Goal: Task Accomplishment & Management: Use online tool/utility

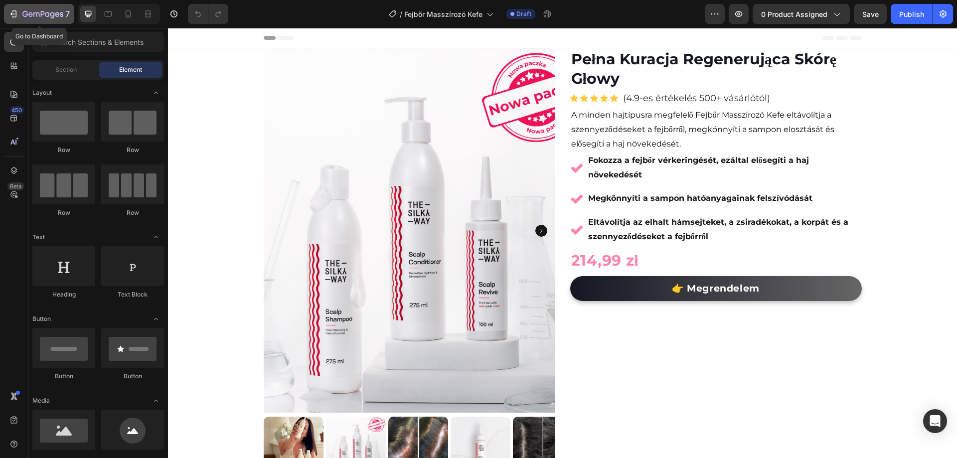
click at [18, 10] on icon "button" at bounding box center [13, 14] width 10 height 10
click at [485, 95] on img at bounding box center [410, 230] width 292 height 365
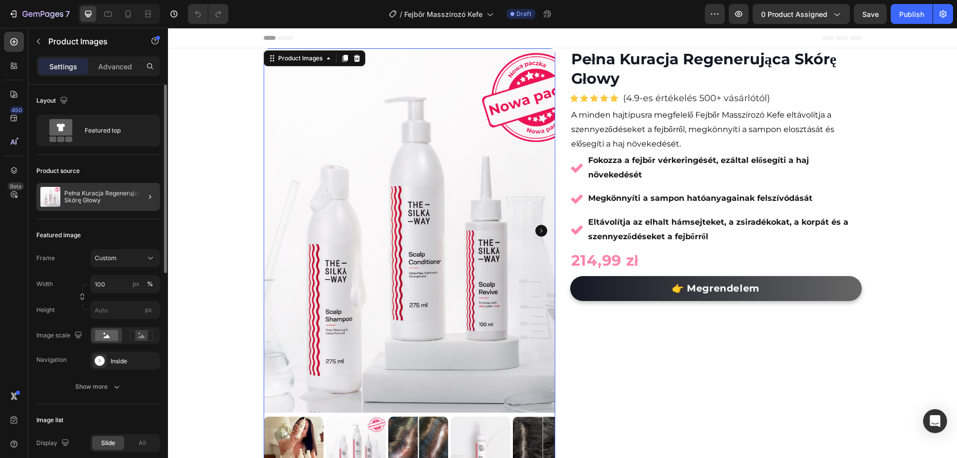
click at [152, 203] on div at bounding box center [146, 197] width 28 height 28
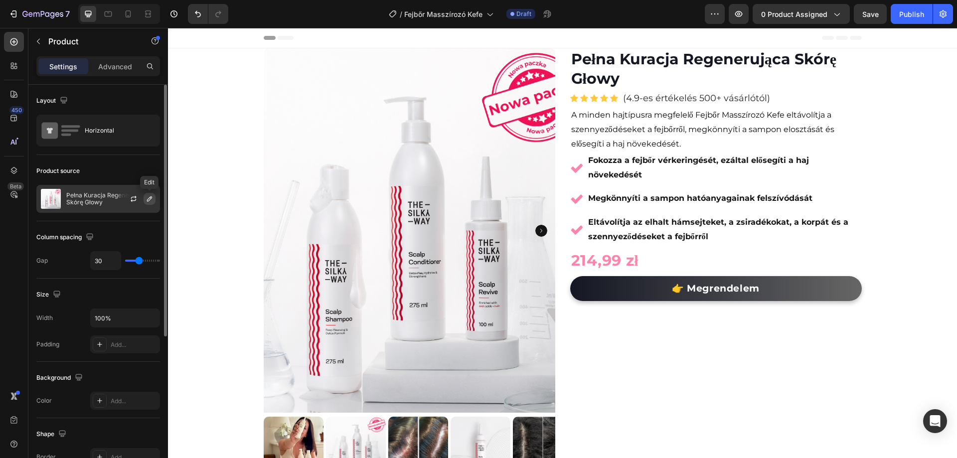
click at [147, 200] on icon "button" at bounding box center [149, 198] width 5 height 5
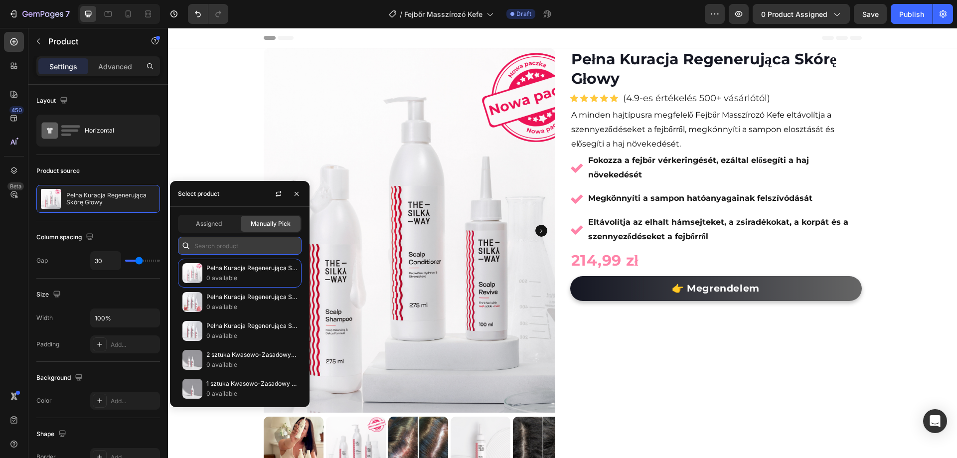
click at [233, 244] on input "text" at bounding box center [240, 246] width 124 height 18
type input "G"
paste input "Szczotka do masażu skóry głowy"
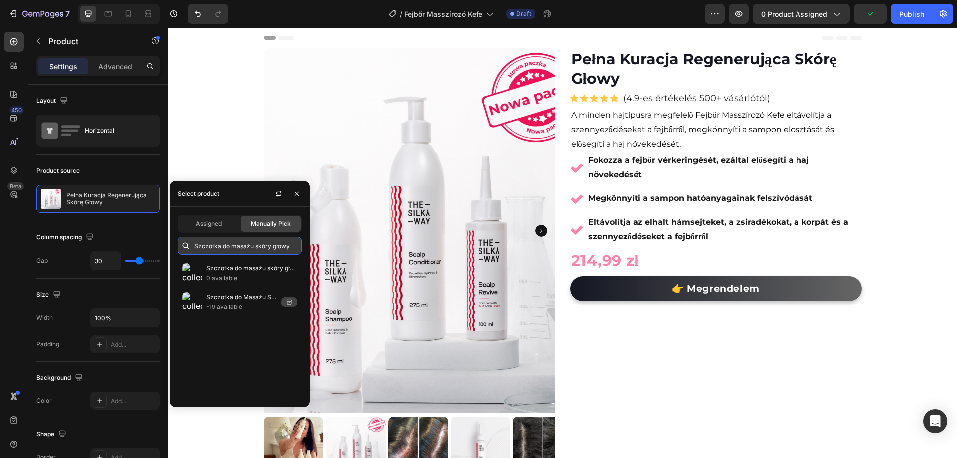
drag, startPoint x: 270, startPoint y: 246, endPoint x: 228, endPoint y: 248, distance: 41.9
click at [228, 248] on input "Szczotka do masażu skóry głowy" at bounding box center [240, 246] width 124 height 18
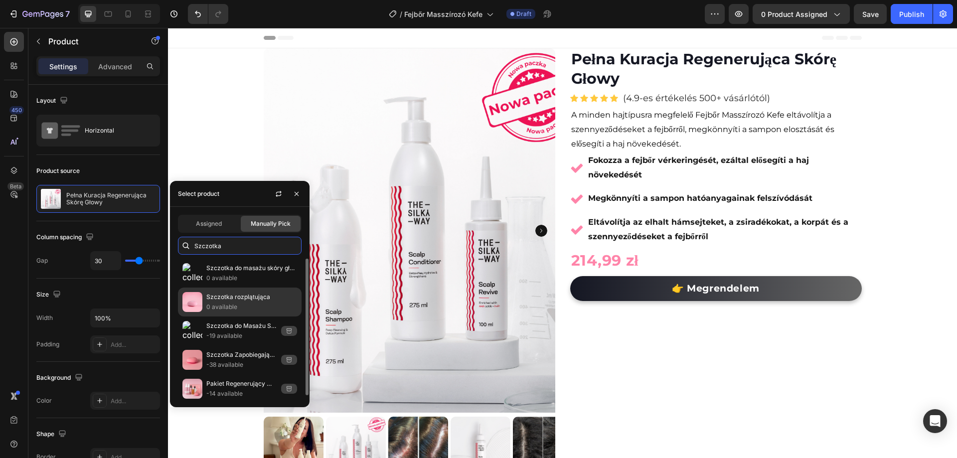
type input "Szczotka"
click at [250, 295] on p "Szczotka rozplątująca" at bounding box center [251, 297] width 91 height 10
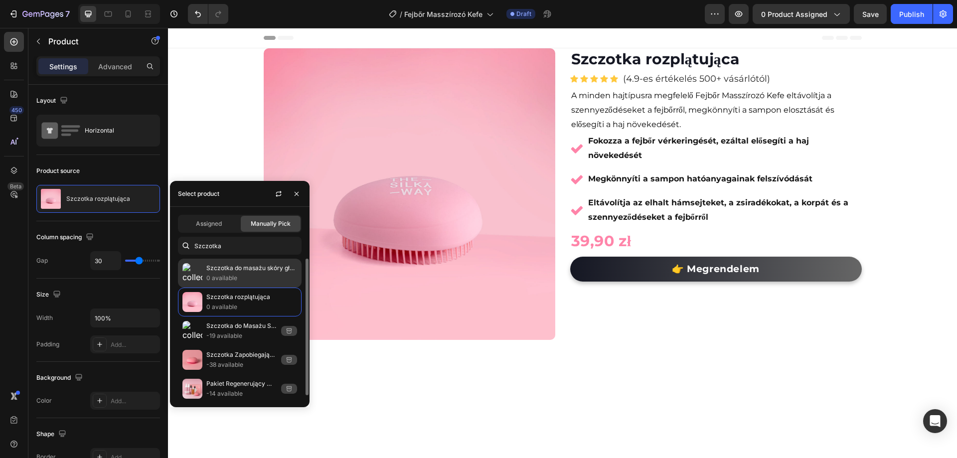
click at [256, 280] on p "0 available" at bounding box center [251, 278] width 91 height 10
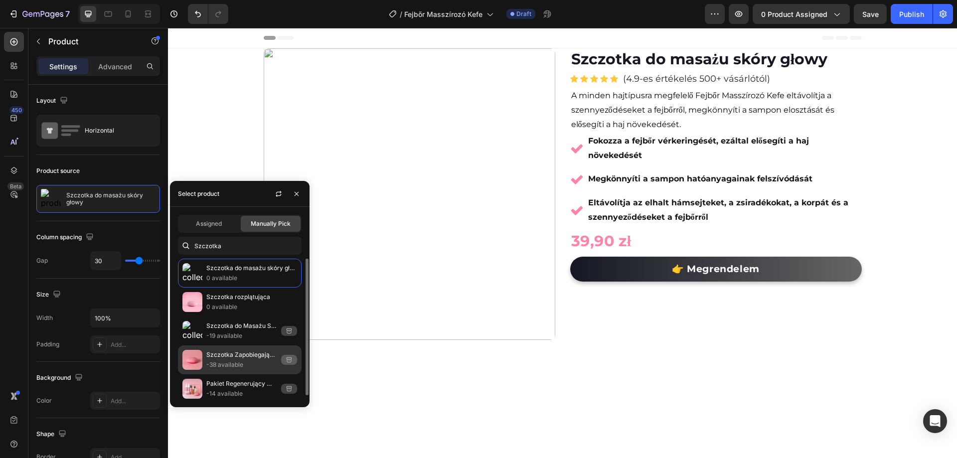
click at [254, 375] on div "Szczotka Zapobiegająca Plątaniu -38 available" at bounding box center [240, 389] width 124 height 29
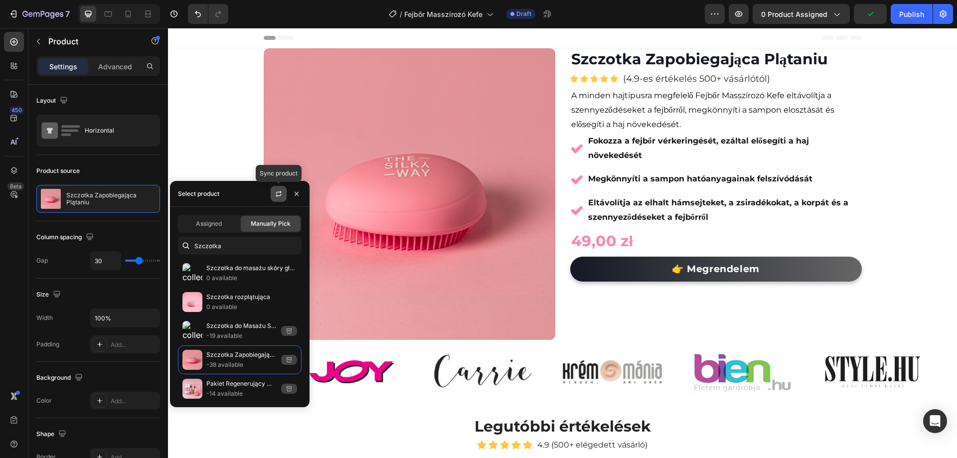
click at [277, 196] on icon "button" at bounding box center [279, 194] width 8 height 8
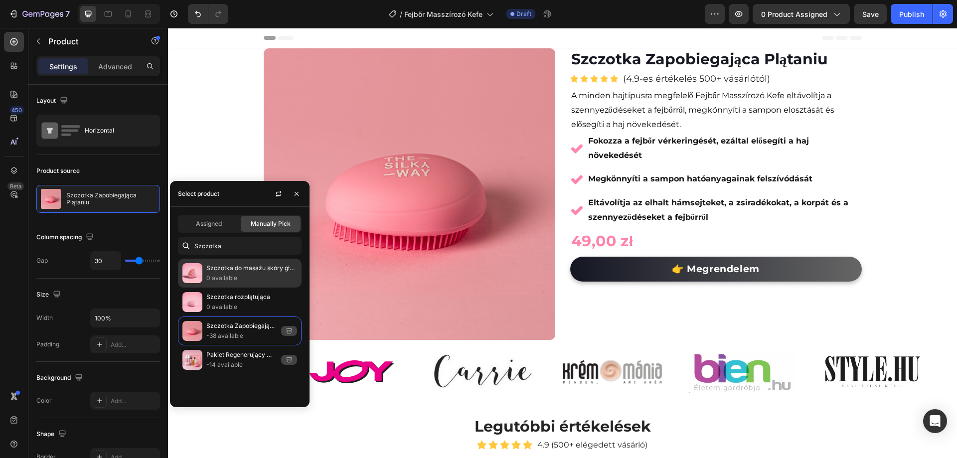
click at [257, 277] on p "0 available" at bounding box center [251, 278] width 91 height 10
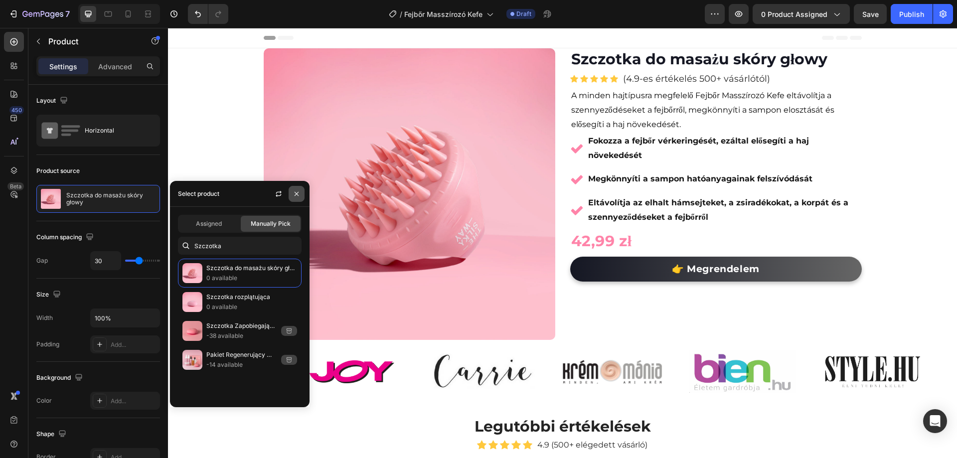
click at [303, 194] on button "button" at bounding box center [297, 194] width 16 height 16
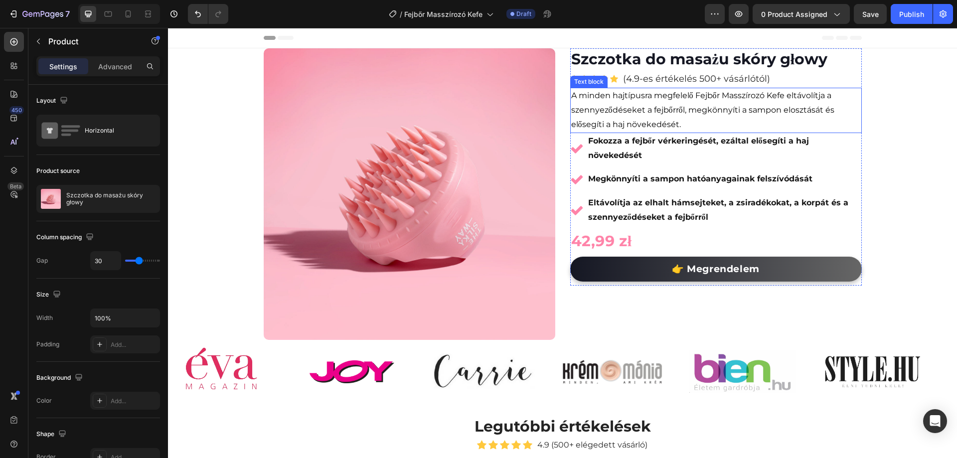
click at [675, 109] on span "A minden hajtípusra megfelelő Fejbőr Masszírozó Kefe eltávolítja a szennyeződés…" at bounding box center [702, 110] width 263 height 38
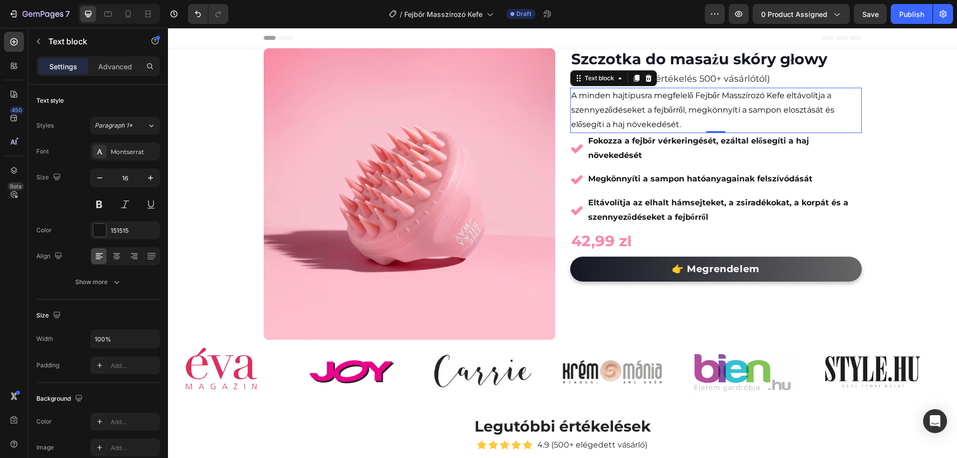
click at [675, 109] on span "A minden hajtípusra megfelelő Fejbőr Masszírozó Kefe eltávolítja a szennyeződés…" at bounding box center [702, 110] width 263 height 38
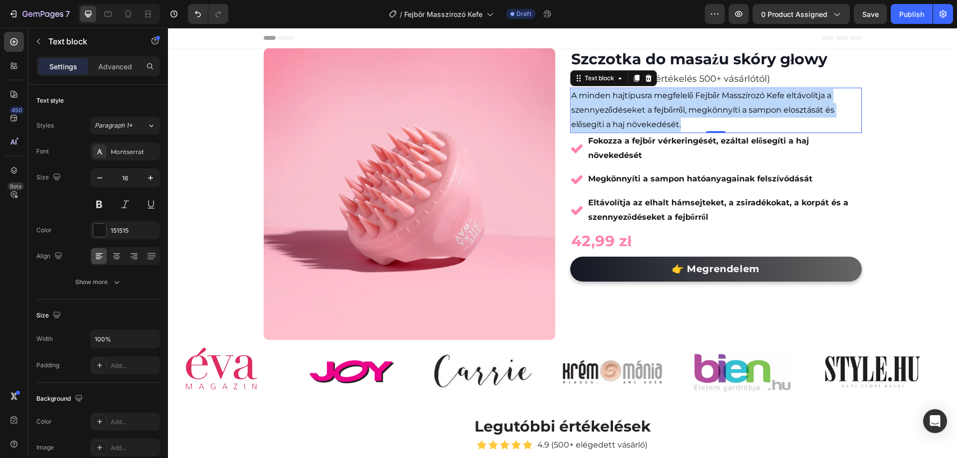
click at [675, 109] on span "A minden hajtípusra megfelelő Fejbőr Masszírozó Kefe eltávolítja a szennyeződés…" at bounding box center [702, 110] width 263 height 38
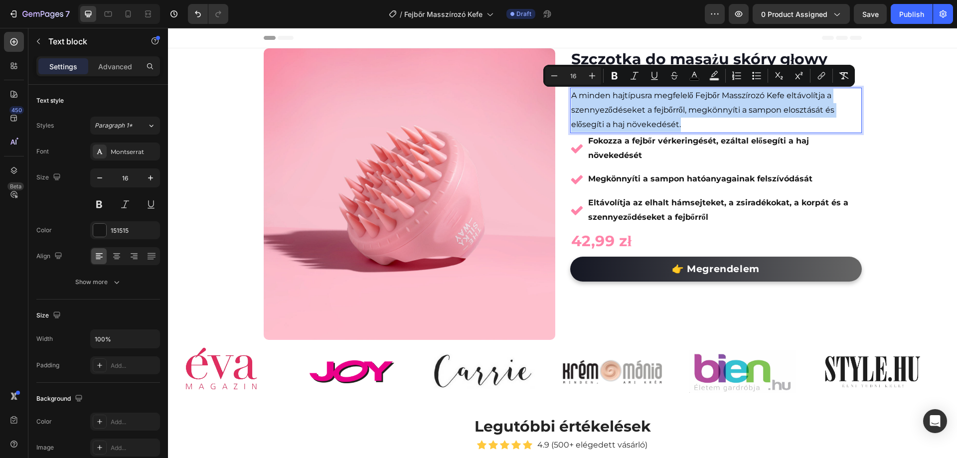
copy span "A minden hajtípusra megfelelő Fejbőr Masszírozó Kefe eltávolítja a szennyeződés…"
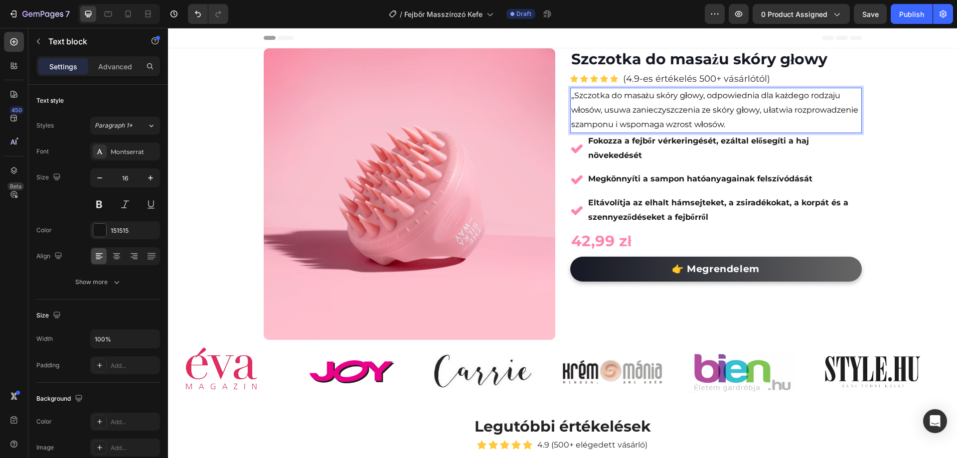
click at [572, 97] on span "„Szczotka do masażu skóry głowy, odpowiednia dla każdego rodzaju włosów, usuwa …" at bounding box center [714, 110] width 287 height 38
click at [638, 148] on p "Fokozza a fejbőr vérkeringését, ezáltal elősegíti a haj növekedését" at bounding box center [724, 148] width 273 height 29
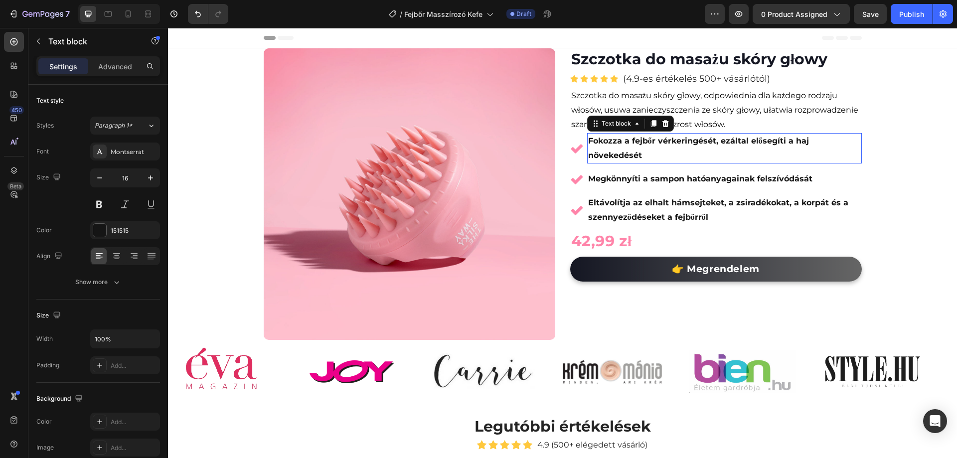
click at [638, 148] on p "Fokozza a fejbőr vérkeringését, ezáltal elősegíti a haj növekedését" at bounding box center [724, 148] width 273 height 29
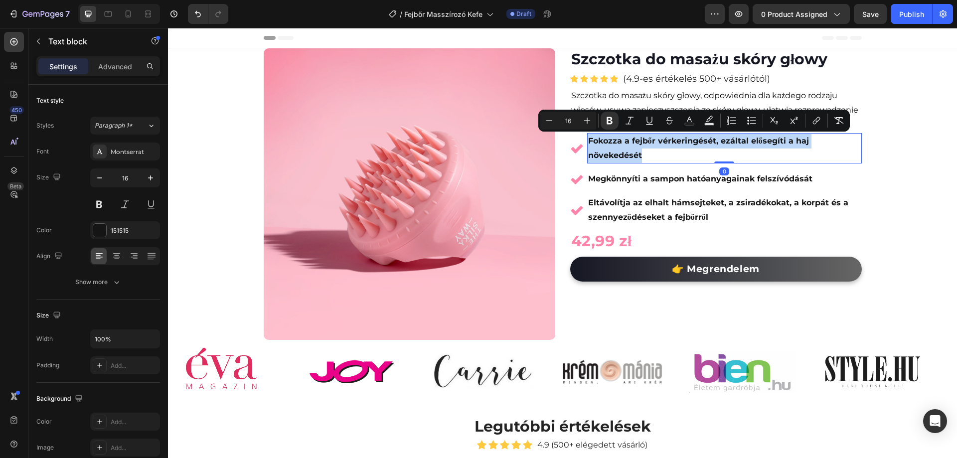
copy strong "Fokozza a fejbőr vérkeringését, ezáltal elősegíti a haj növekedését"
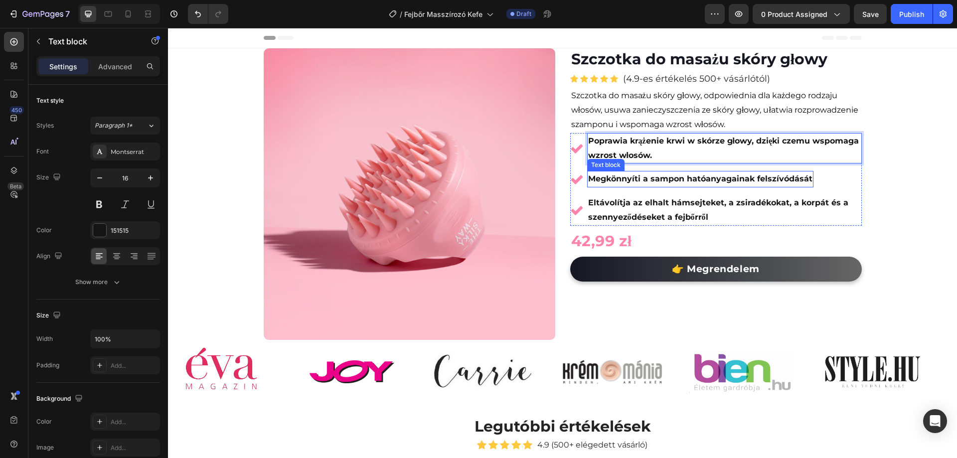
click at [679, 181] on strong "Megkönnyíti a sampon hatóanyagainak felszívódását" at bounding box center [700, 178] width 224 height 9
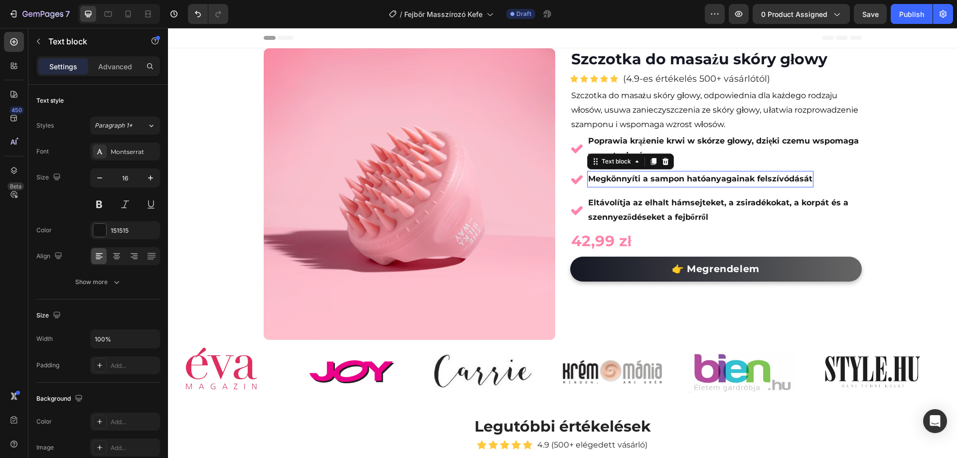
click at [679, 181] on strong "Megkönnyíti a sampon hatóanyagainak felszívódását" at bounding box center [700, 178] width 224 height 9
copy strong "Megkönnyíti a sampon hatóanyagainak felszívódását"
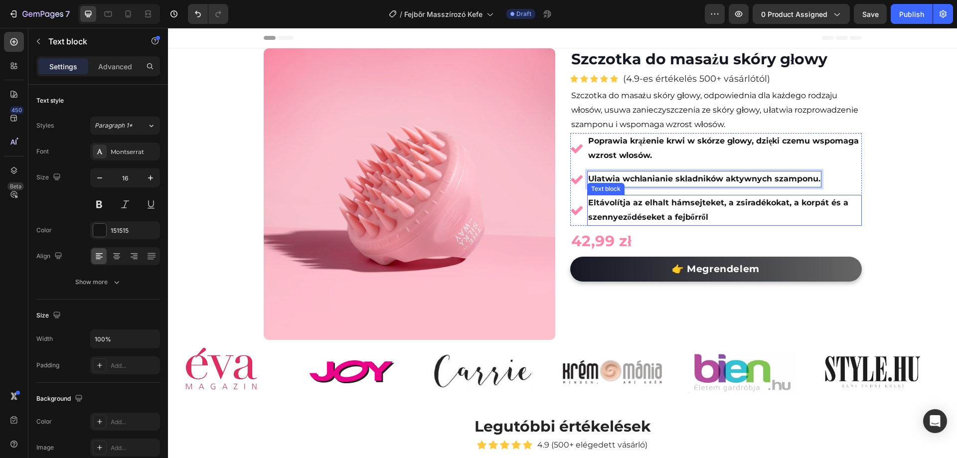
click at [660, 207] on strong "Eltávolítja az elhalt hámsejteket, a zsiradékokat, a korpát és a szennyeződések…" at bounding box center [718, 210] width 260 height 24
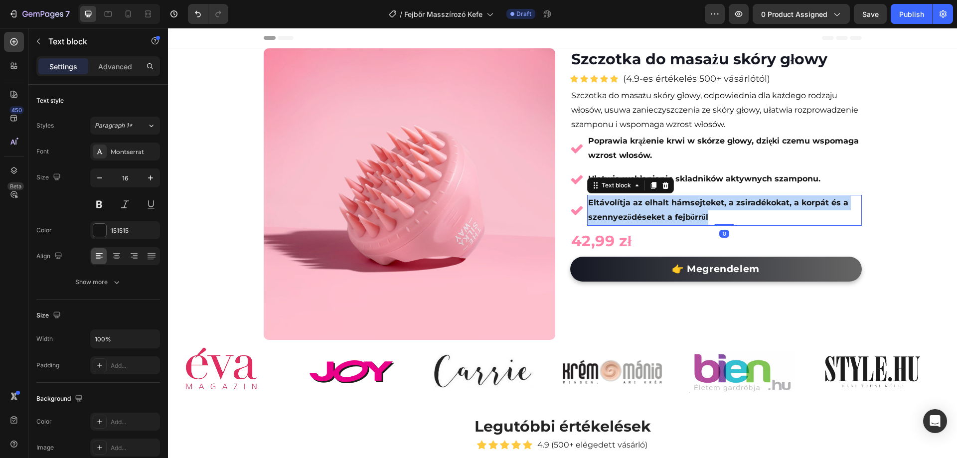
click at [662, 207] on strong "Eltávolítja az elhalt hámsejteket, a zsiradékokat, a korpát és a szennyeződések…" at bounding box center [718, 210] width 260 height 24
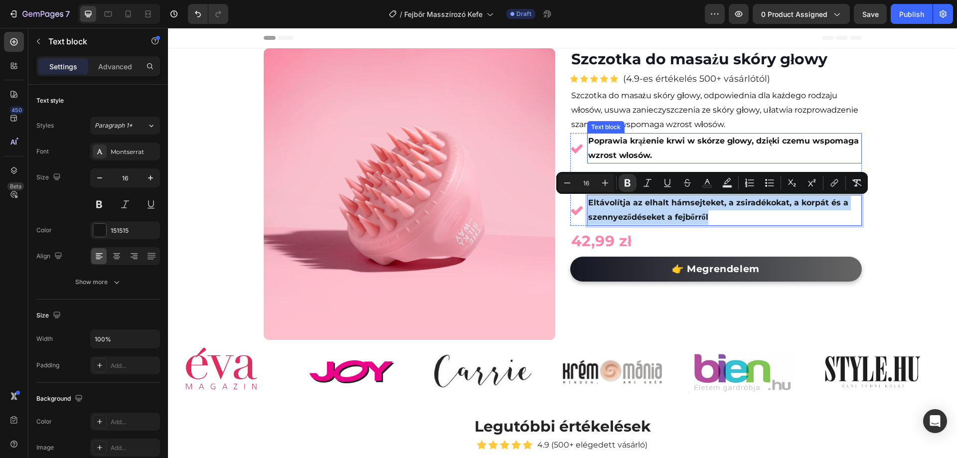
click at [756, 152] on p "Poprawia krążenie krwi w skórze głowy, dzięki czemu wspomaga wzrost włosów." at bounding box center [724, 148] width 273 height 29
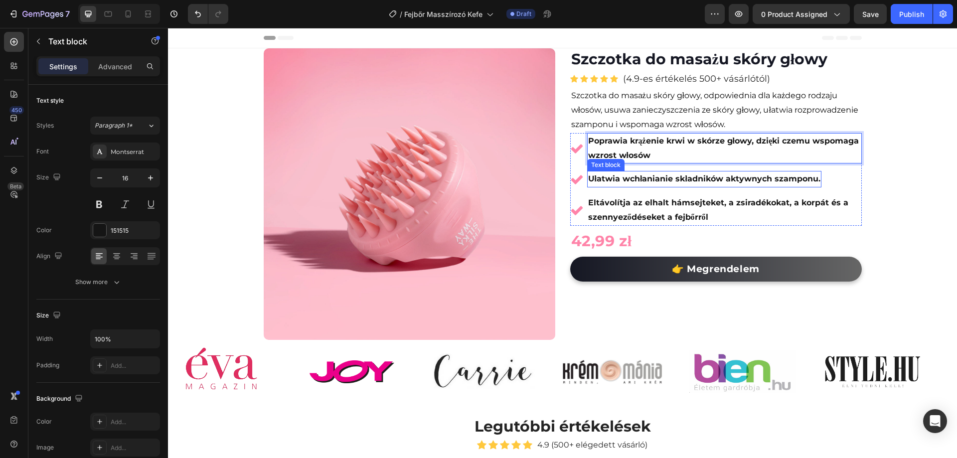
click at [812, 177] on strong "Ułatwia wchłanianie składników aktywnych szamponu." at bounding box center [704, 178] width 232 height 9
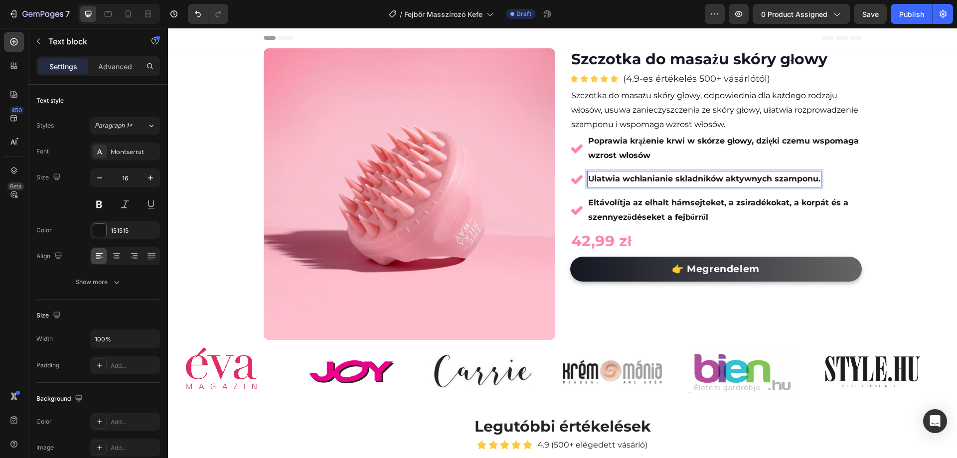
click at [815, 180] on strong "Ułatwia wchłanianie składników aktywnych szamponu." at bounding box center [704, 178] width 232 height 9
click at [751, 208] on p "Eltávolítja az elhalt hámsejteket, a zsiradékokat, a korpát és a szennyeződések…" at bounding box center [724, 210] width 273 height 29
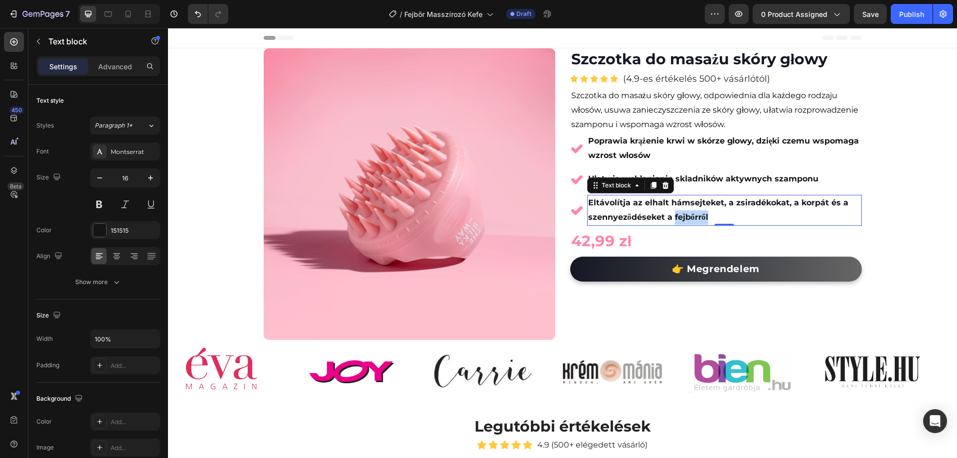
click at [673, 210] on p "Eltávolítja az elhalt hámsejteket, a zsiradékokat, a korpát és a szennyeződések…" at bounding box center [724, 210] width 273 height 29
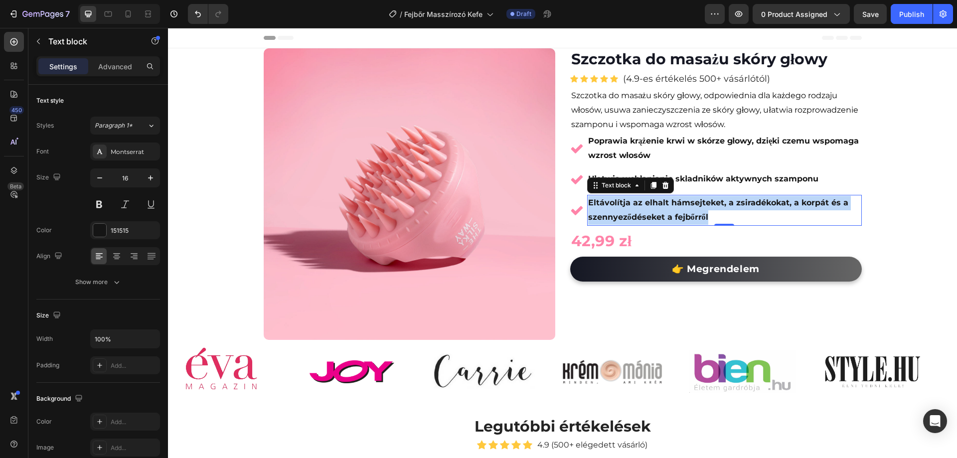
click at [673, 210] on p "Eltávolítja az elhalt hámsejteket, a zsiradékokat, a korpát és a szennyeződések…" at bounding box center [724, 210] width 273 height 29
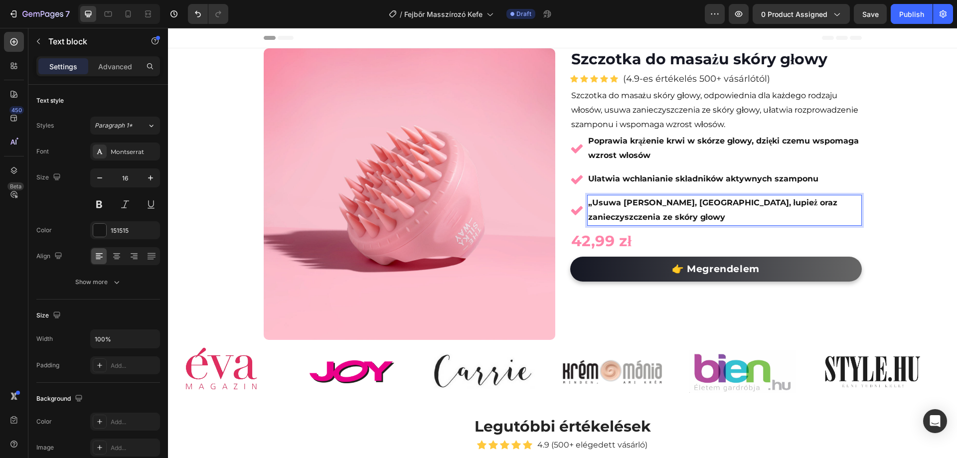
click at [590, 205] on strong "„Usuwa martwy naskórek, tłuszcze, łupież oraz zanieczyszczenia ze skóry głowy" at bounding box center [713, 210] width 250 height 24
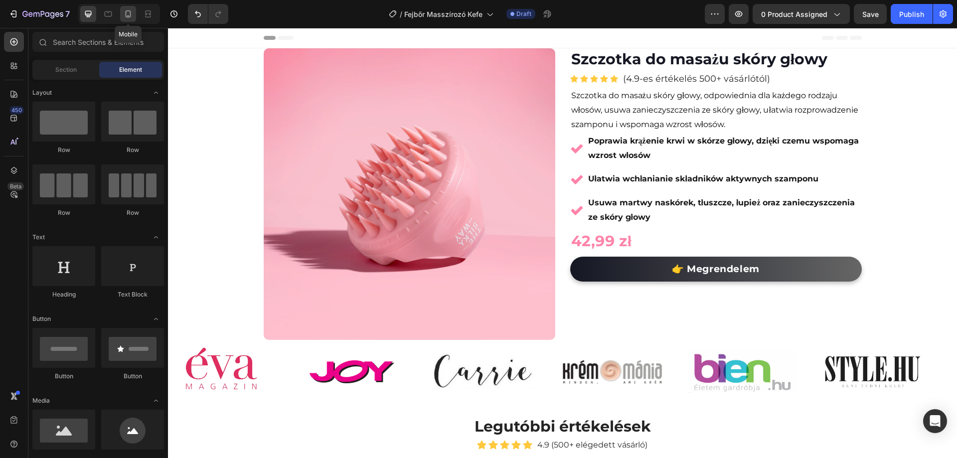
click at [132, 11] on icon at bounding box center [128, 14] width 10 height 10
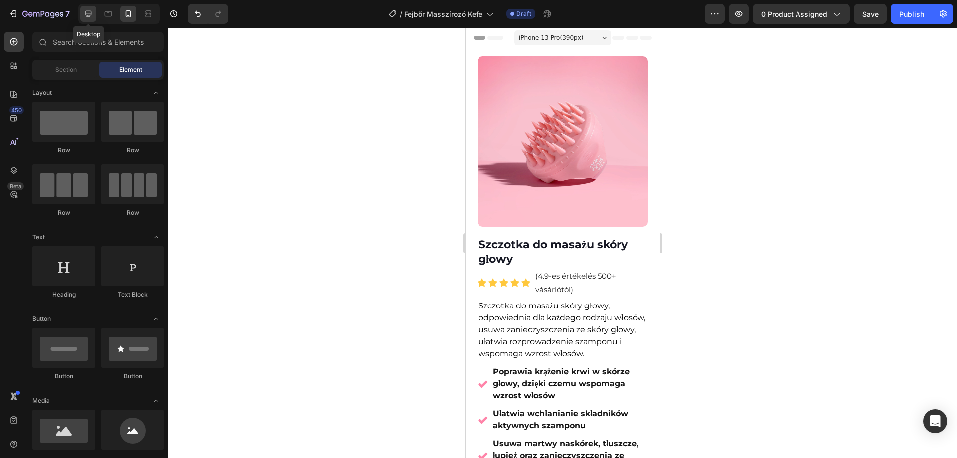
click at [89, 16] on icon at bounding box center [88, 14] width 6 height 6
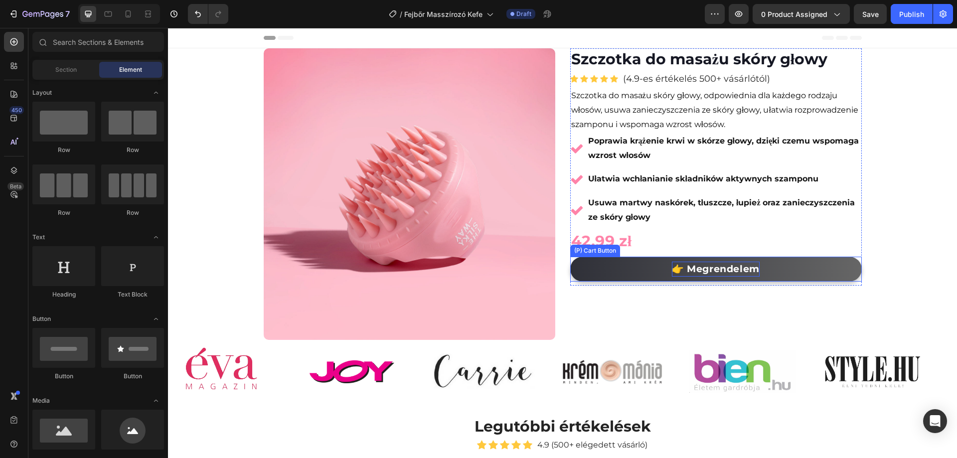
click at [707, 268] on div "👉 Megrendelem" at bounding box center [716, 269] width 88 height 15
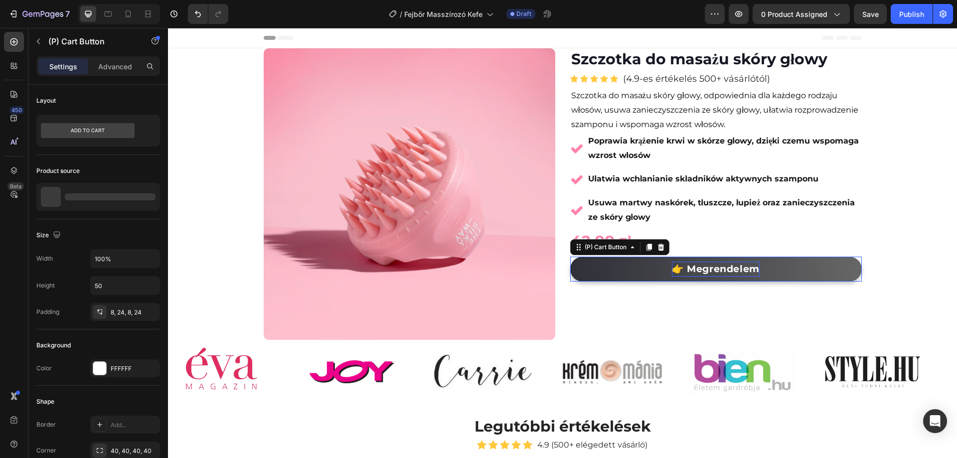
click at [707, 268] on div "👉 Megrendelem" at bounding box center [716, 269] width 88 height 15
click at [707, 268] on p "👉 Megrendelem" at bounding box center [716, 269] width 88 height 15
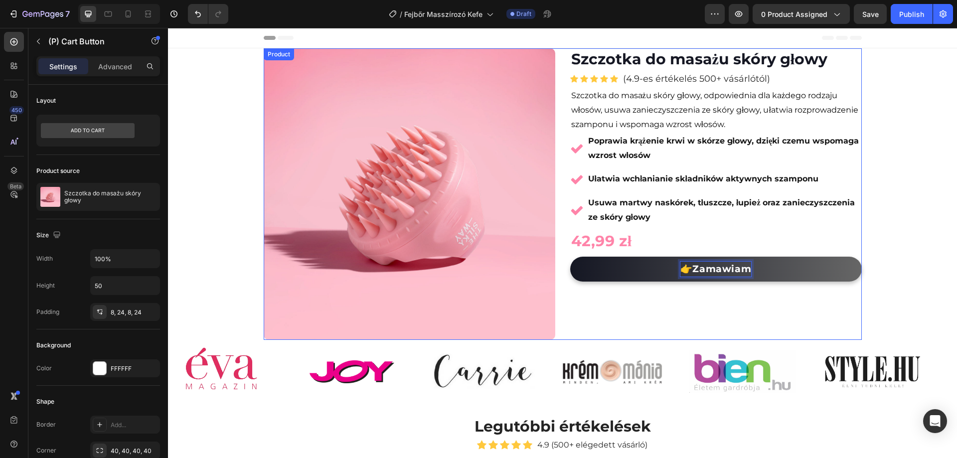
click at [634, 312] on div "(P) Images & Gallery Szczotka do masażu skóry głowy (P) Title Icon Icon Icon Ic…" at bounding box center [716, 194] width 292 height 292
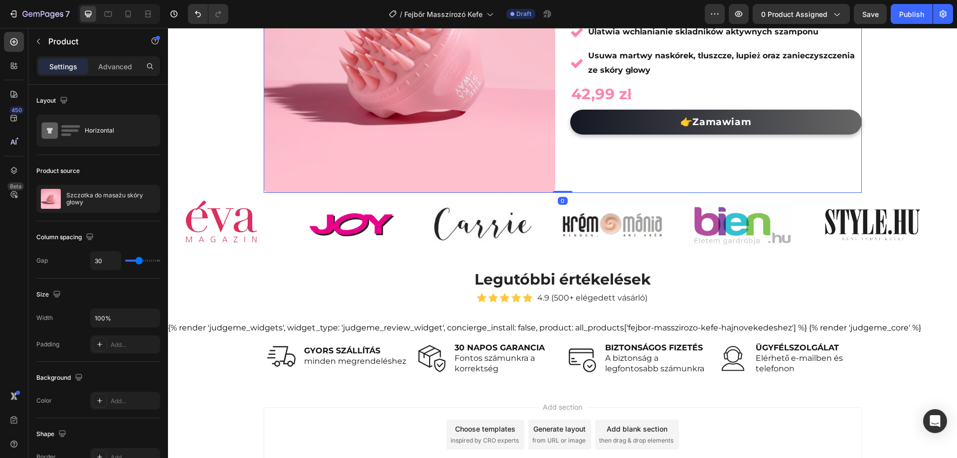
scroll to position [150, 0]
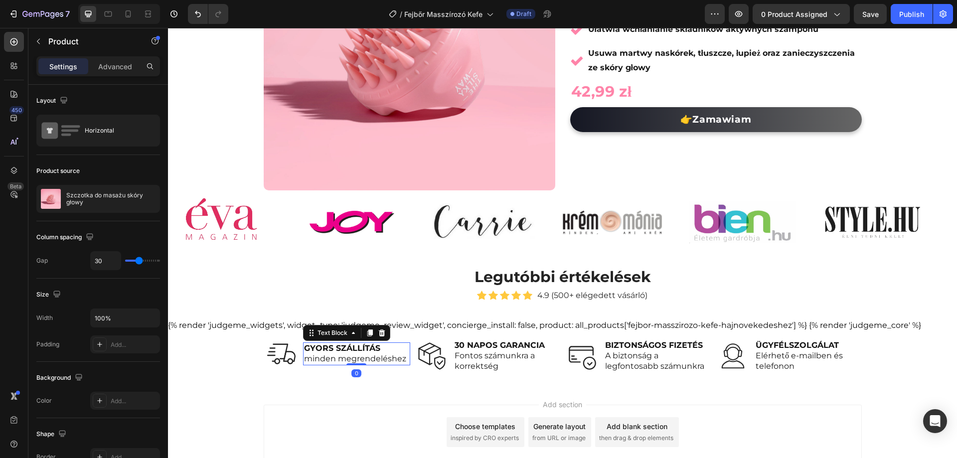
click at [332, 348] on strong "GYORS SZÁLLÍTÁS" at bounding box center [342, 348] width 76 height 9
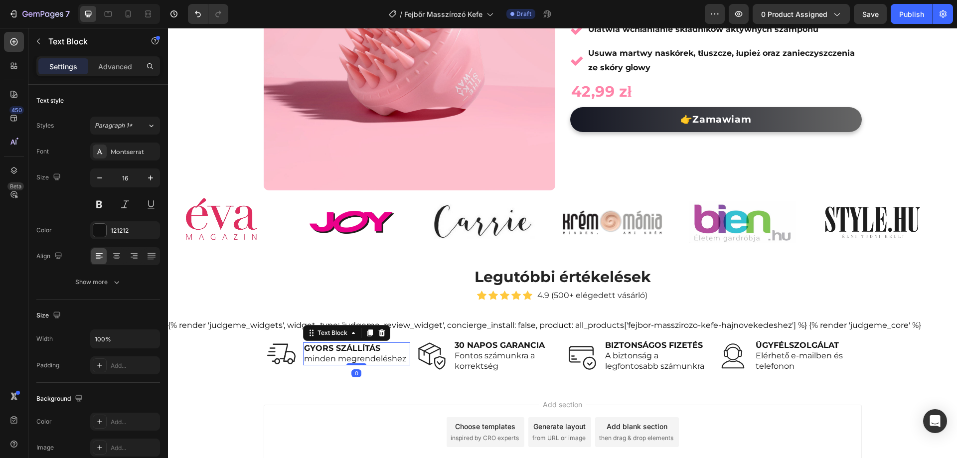
click at [332, 348] on strong "GYORS SZÁLLÍTÁS" at bounding box center [342, 348] width 76 height 9
click at [342, 362] on span "minden megrendeléshez" at bounding box center [355, 358] width 102 height 9
click at [349, 360] on span "minden megrendeléshez" at bounding box center [355, 358] width 102 height 9
click at [349, 359] on span "minden megrendeléshez" at bounding box center [355, 358] width 102 height 9
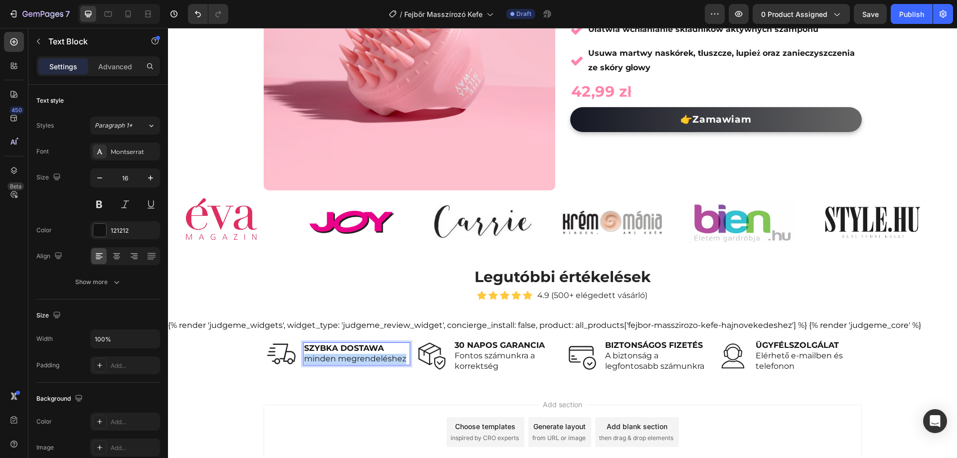
click at [349, 359] on span "minden megrendeléshez" at bounding box center [355, 358] width 102 height 9
click at [489, 348] on strong "30 NAPOS GARANCIA" at bounding box center [500, 345] width 90 height 9
click at [489, 347] on strong "30 NAPOS GARANCIA" at bounding box center [500, 345] width 90 height 9
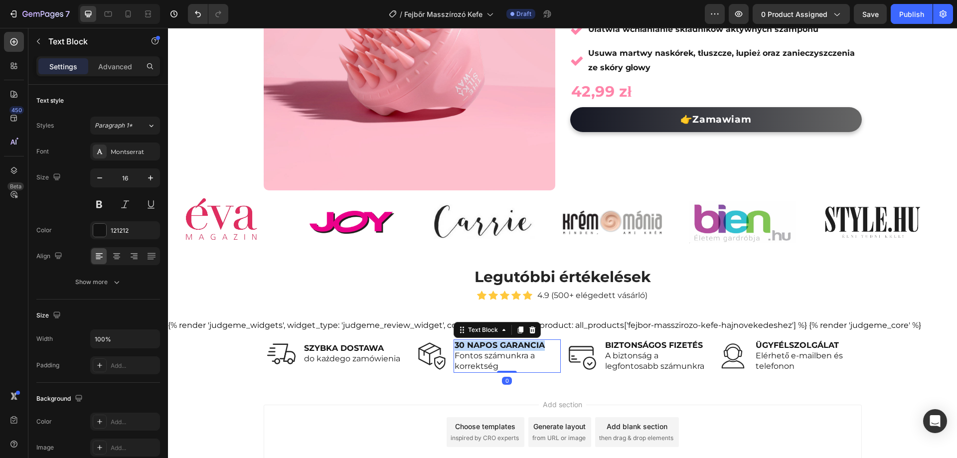
click at [489, 347] on strong "30 NAPOS GARANCIA" at bounding box center [500, 345] width 90 height 9
click at [473, 359] on span "Fontos számunkra a korrektség" at bounding box center [495, 361] width 80 height 20
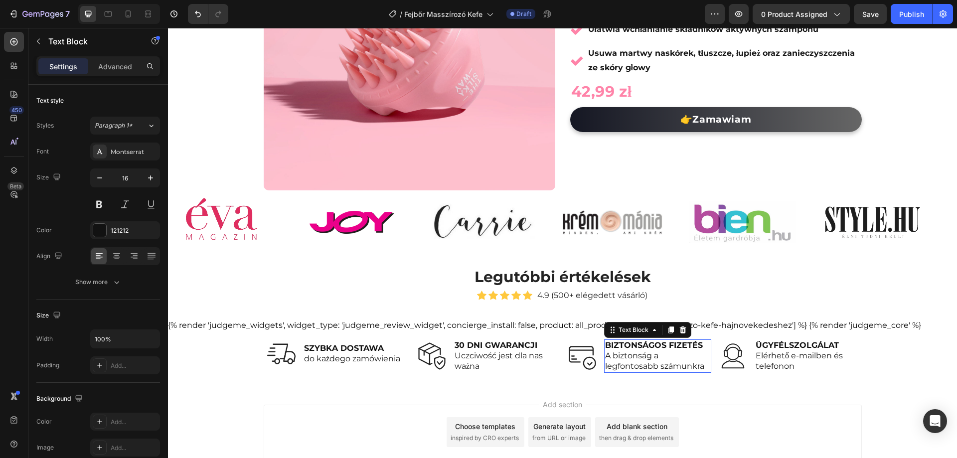
click at [630, 348] on strong "BIZTONSÁGOS FIZETÉS" at bounding box center [654, 345] width 98 height 9
click at [631, 347] on strong "BIZTONSÁGOS FIZETÉS" at bounding box center [654, 345] width 98 height 9
click at [642, 359] on span "A biztonság a" at bounding box center [631, 355] width 53 height 9
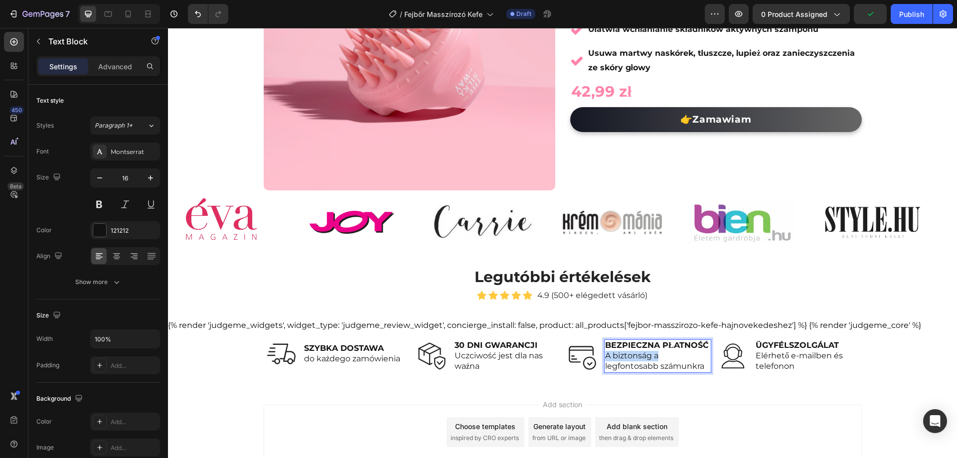
click at [642, 359] on span "A biztonság a" at bounding box center [631, 355] width 53 height 9
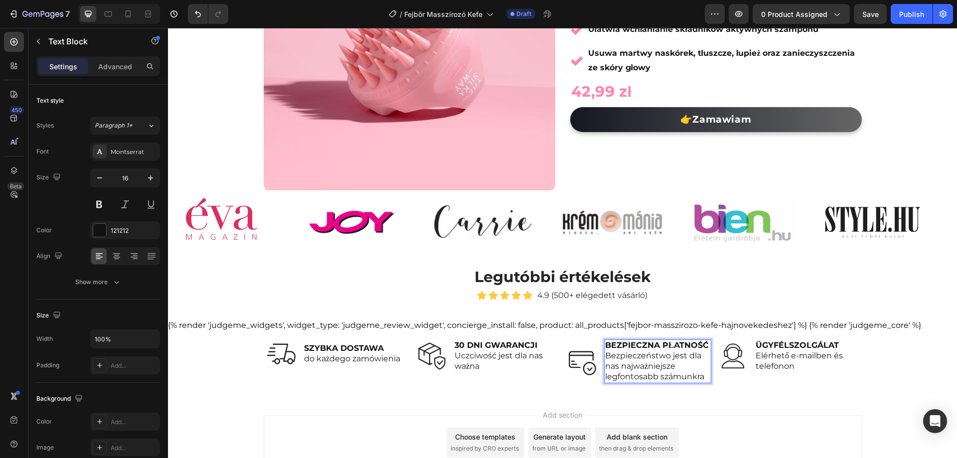
click at [677, 376] on span "legfontosabb számunkra" at bounding box center [654, 376] width 99 height 9
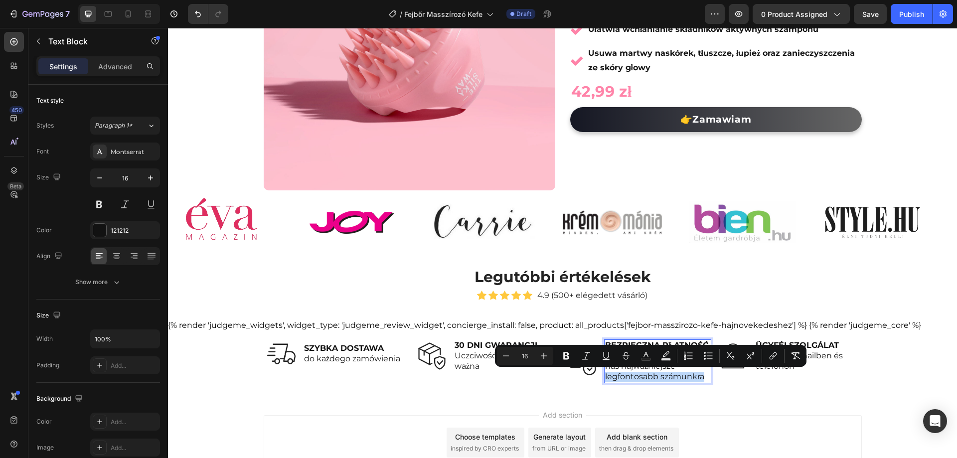
click at [704, 378] on p "legfontosabb számunkra" at bounding box center [657, 377] width 105 height 10
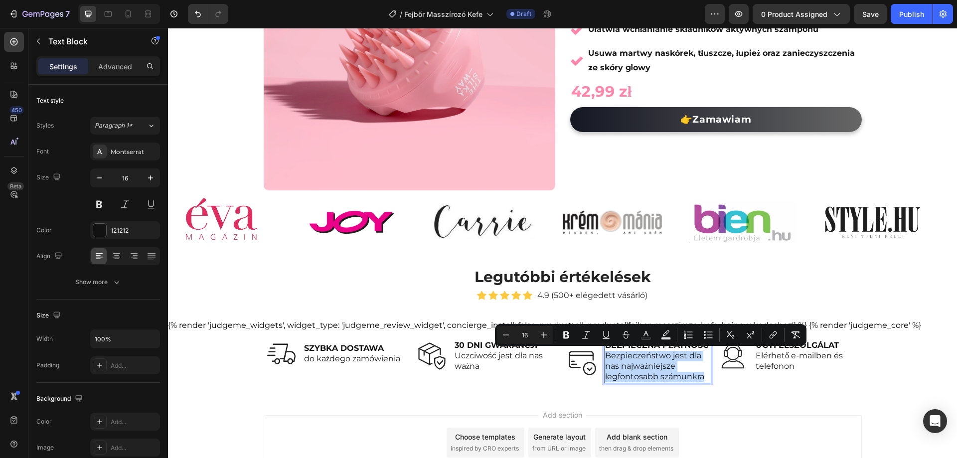
drag, startPoint x: 702, startPoint y: 378, endPoint x: 603, endPoint y: 360, distance: 99.9
click at [604, 360] on div "BEZPIECZNA PŁATNOŚĆ Bezpieczeństwo jest dla nas najważniejsze legfontosabb szám…" at bounding box center [657, 361] width 107 height 43
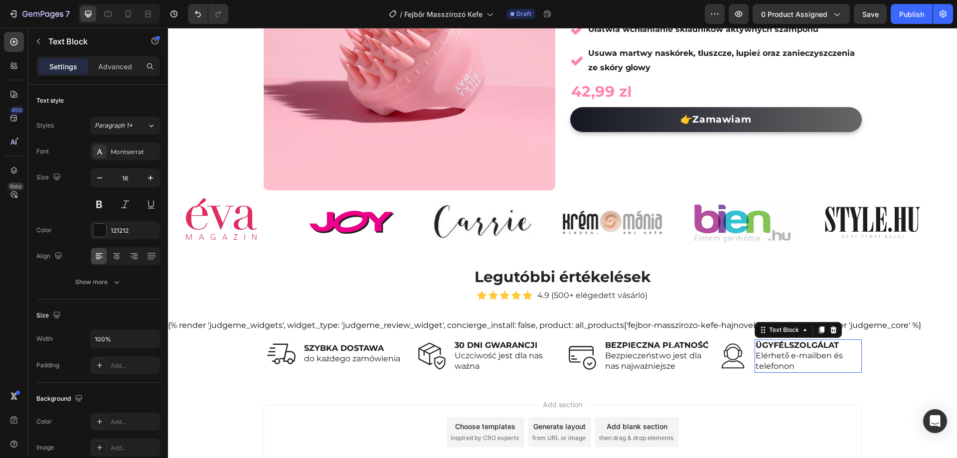
click at [782, 343] on strong "ÜGYFÉLSZOLGÁLAT" at bounding box center [797, 345] width 83 height 9
click at [779, 362] on span "telefonon" at bounding box center [775, 366] width 39 height 9
click at [779, 363] on span "telefonon" at bounding box center [775, 366] width 39 height 9
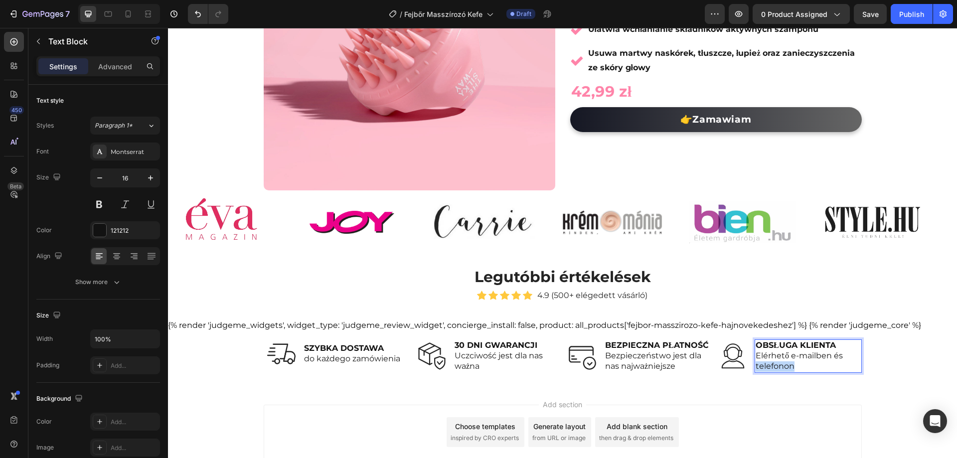
click at [779, 363] on span "telefonon" at bounding box center [775, 366] width 39 height 9
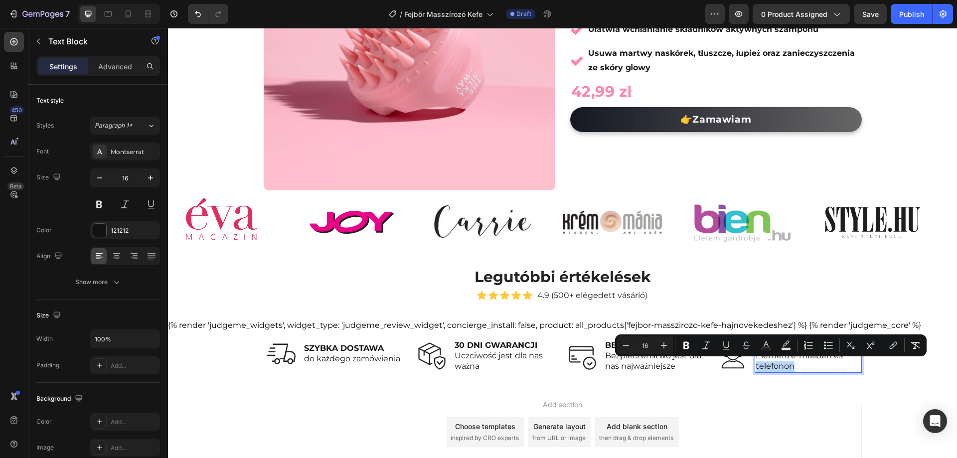
click at [793, 366] on p "telefonon" at bounding box center [808, 367] width 105 height 10
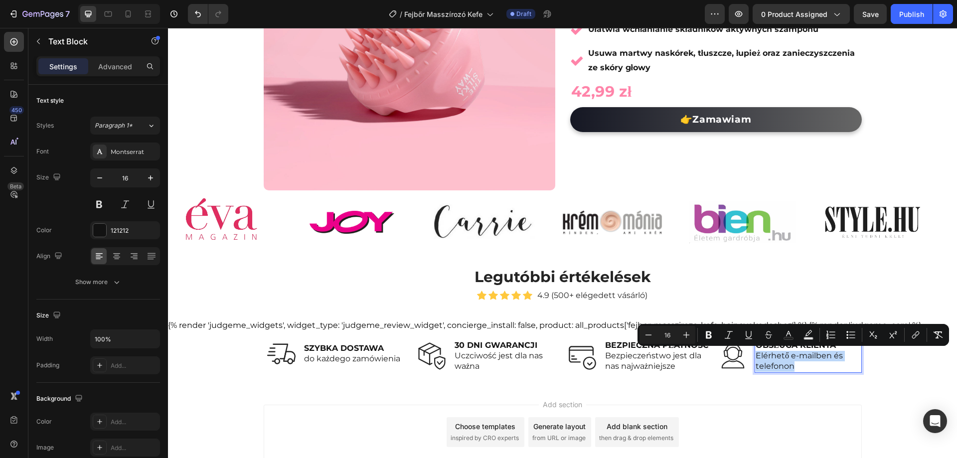
drag, startPoint x: 797, startPoint y: 366, endPoint x: 751, endPoint y: 355, distance: 47.8
click at [751, 355] on div "Image OBSŁUGA KLIENTA Elérhető e-mailben és telefonon Text Block 0 Row" at bounding box center [789, 356] width 147 height 33
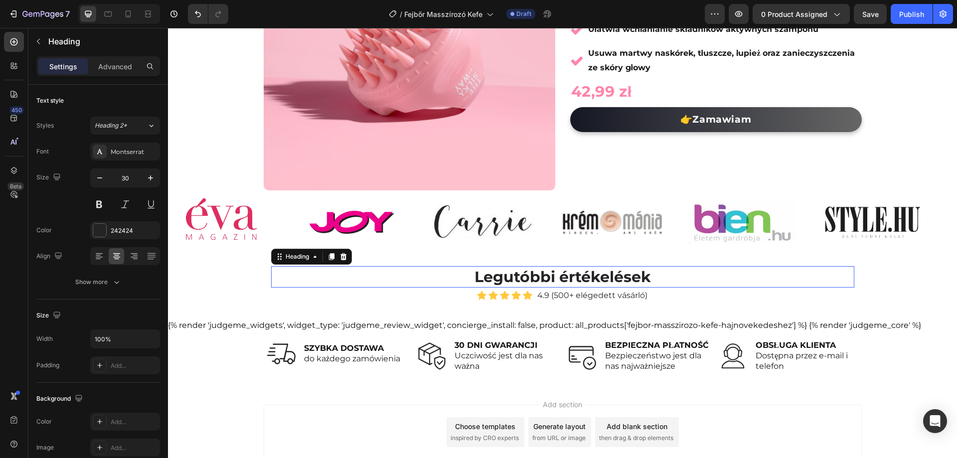
click at [552, 272] on h2 "Legutóbbi értékelések" at bounding box center [562, 276] width 583 height 21
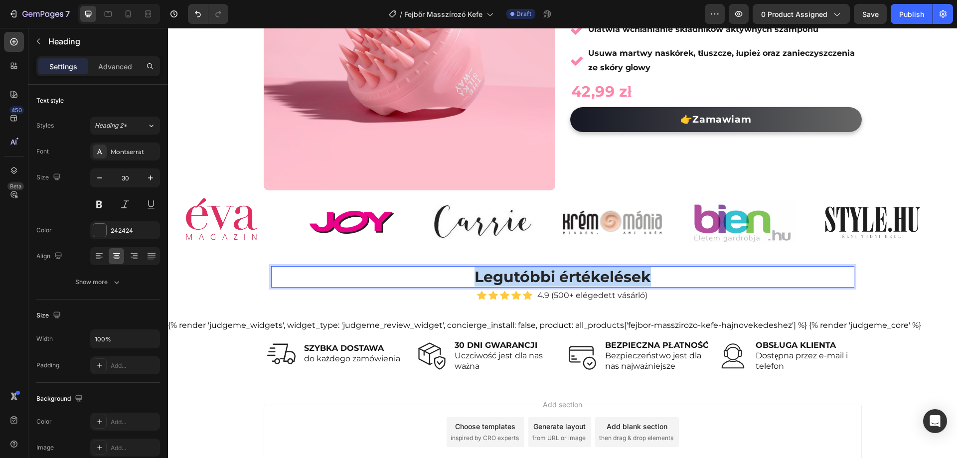
click at [552, 272] on p "Legutóbbi értékelések" at bounding box center [562, 276] width 581 height 19
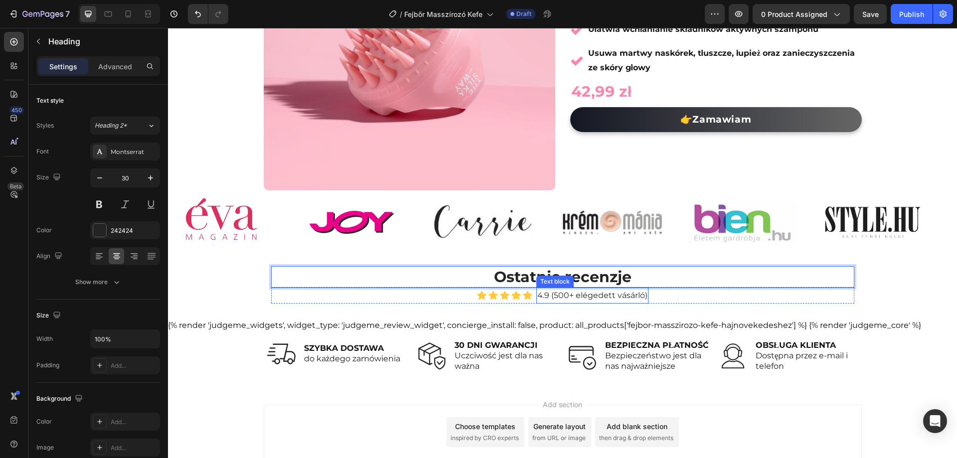
click at [591, 295] on p "4.9 (500+ elégedett vásárló)" at bounding box center [593, 296] width 110 height 14
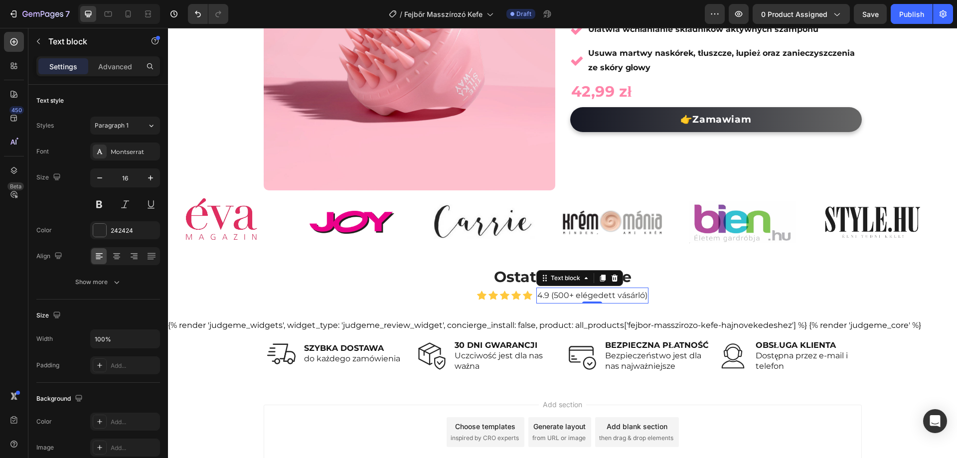
click at [587, 294] on p "4.9 (500+ elégedett vásárló)" at bounding box center [593, 296] width 110 height 14
drag, startPoint x: 573, startPoint y: 296, endPoint x: 641, endPoint y: 297, distance: 67.8
click at [641, 297] on p "4.9 (500+ elégedett vásárló)" at bounding box center [593, 296] width 110 height 14
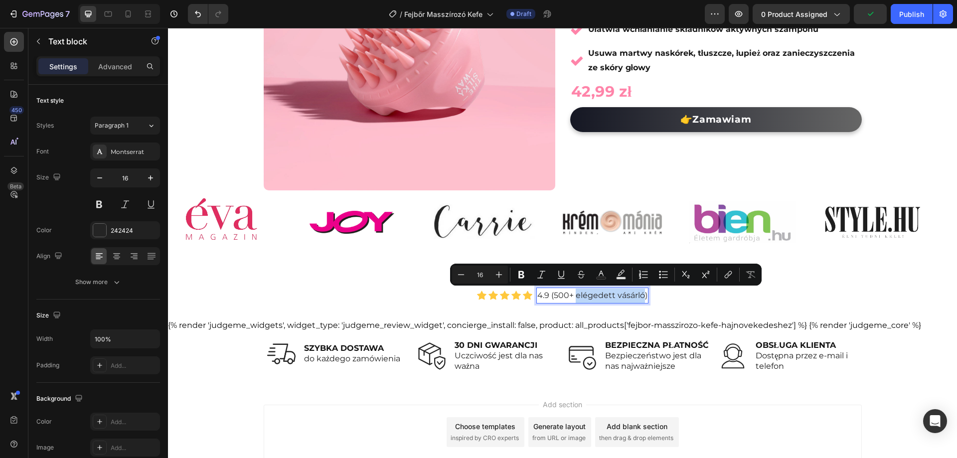
copy p "elégedett vásárló"
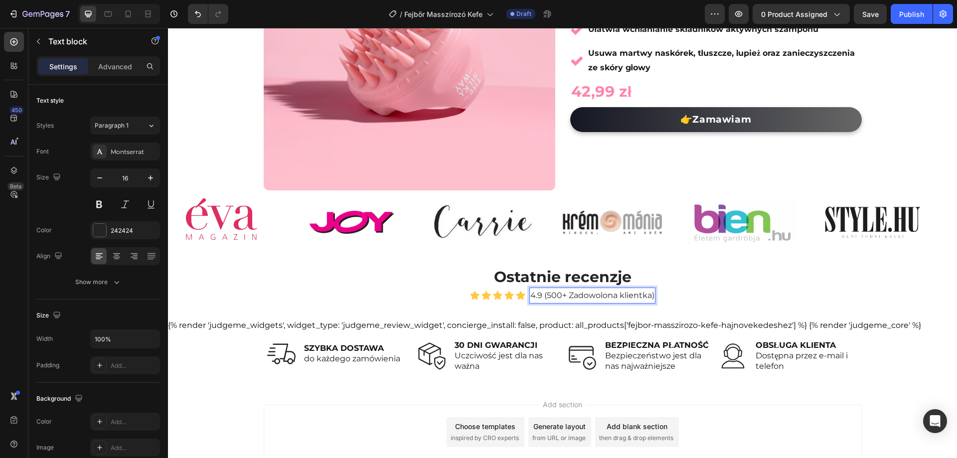
click at [570, 295] on p "4.9 (500+ Zadowolona klientka)" at bounding box center [593, 296] width 124 height 14
click at [688, 282] on p "Ostatnie recenzje" at bounding box center [562, 276] width 581 height 19
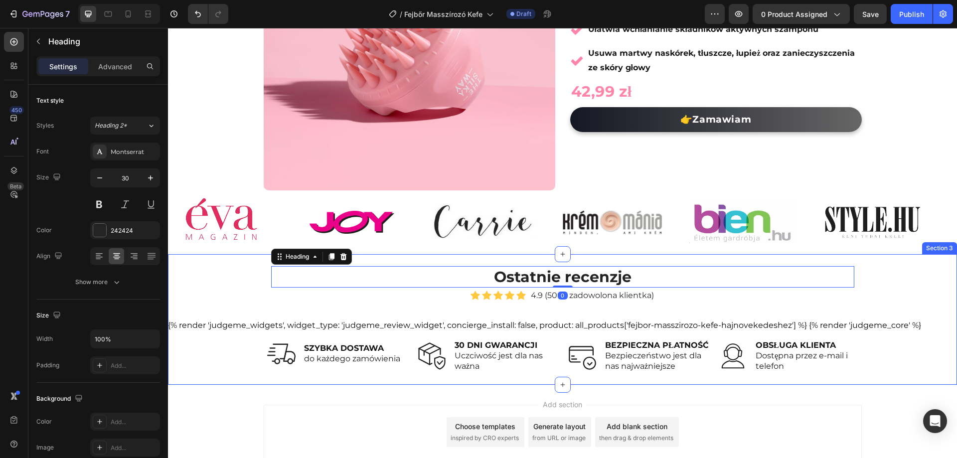
click at [204, 359] on div "Ostatnie recenzje Heading 0 Icon Icon Icon Icon Icon Icon List Hoz 4.9 (500+ za…" at bounding box center [562, 319] width 789 height 107
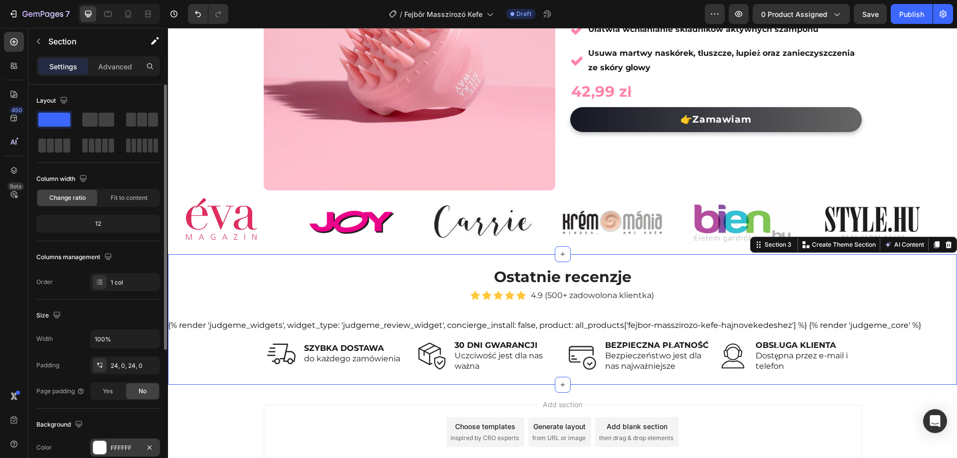
scroll to position [199, 0]
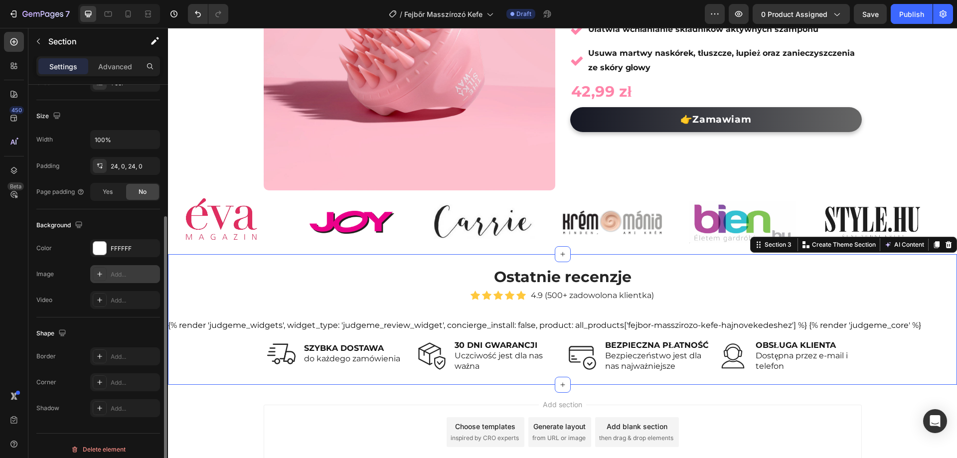
click at [118, 273] on div "Add..." at bounding box center [134, 274] width 47 height 9
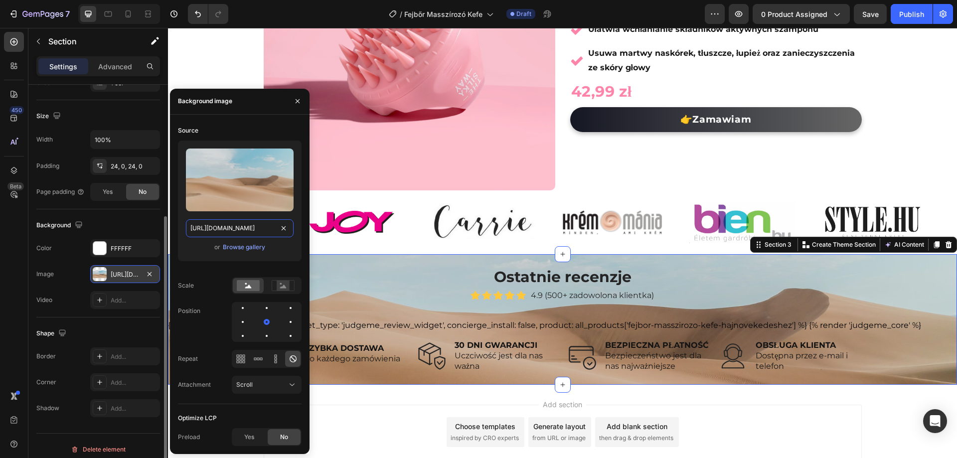
click at [233, 227] on input "https://cdn.shopify.com/s/files/1/2005/9307/files/background_settings.jpg" at bounding box center [240, 228] width 108 height 18
paste input "ucarecdn.com/ecd1eea7-10fc-4545-bfb8-0c3fd40df025/-/format/auto/-/preview/3000x…"
type input "https://ucarecdn.com/ecd1eea7-10fc-4545-bfb8-0c3fd40df025/-/format/auto/-/previ…"
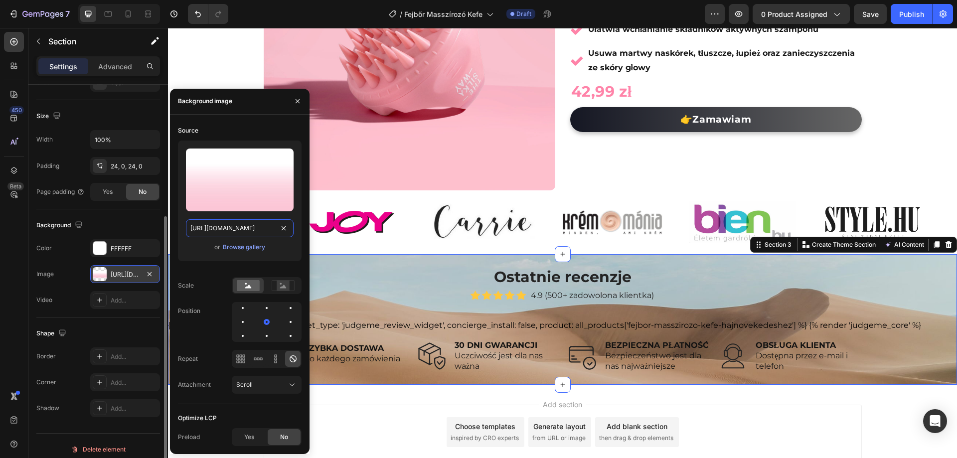
scroll to position [0, 324]
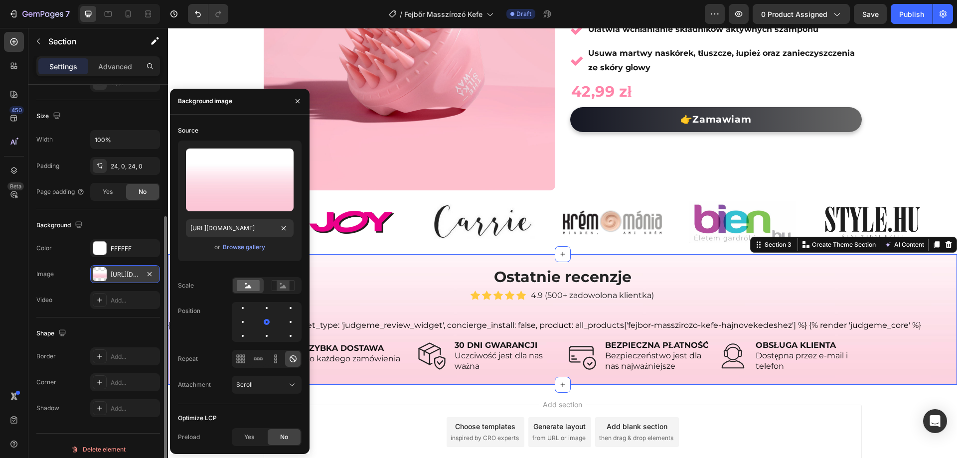
click at [0, 253] on div "450 Beta" at bounding box center [14, 243] width 28 height 430
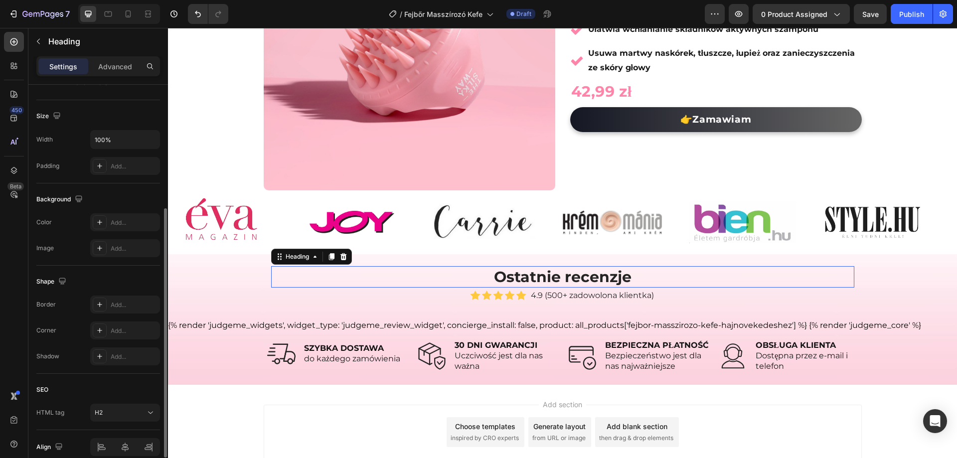
click at [284, 280] on p "Ostatnie recenzje" at bounding box center [562, 276] width 581 height 19
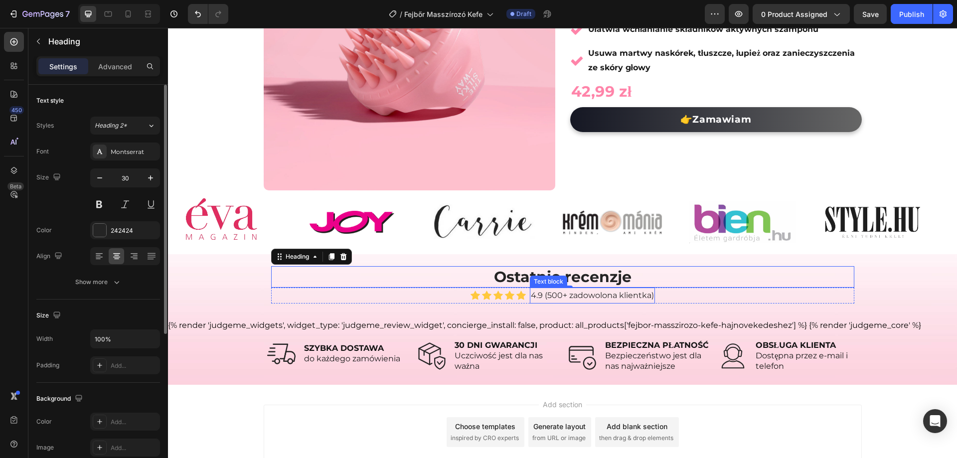
click at [584, 292] on p "4.9 (500+ zadowolona klientka)" at bounding box center [592, 296] width 123 height 14
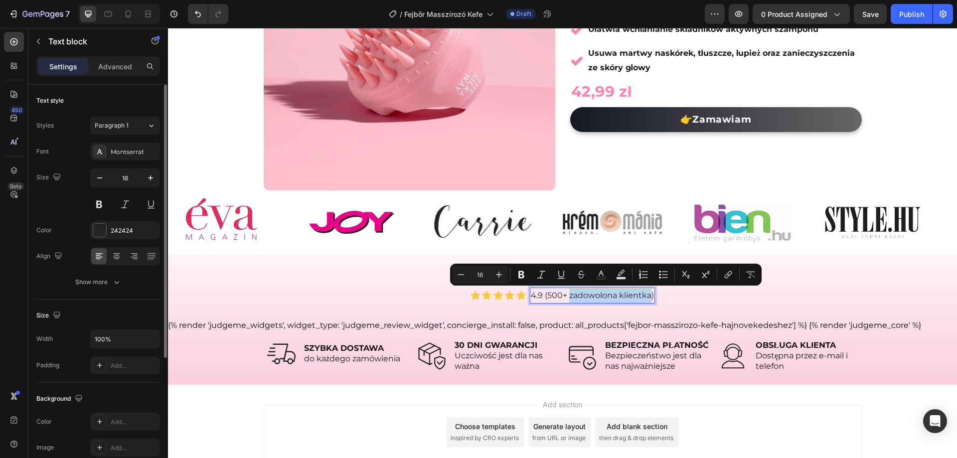
drag, startPoint x: 567, startPoint y: 293, endPoint x: 647, endPoint y: 298, distance: 80.9
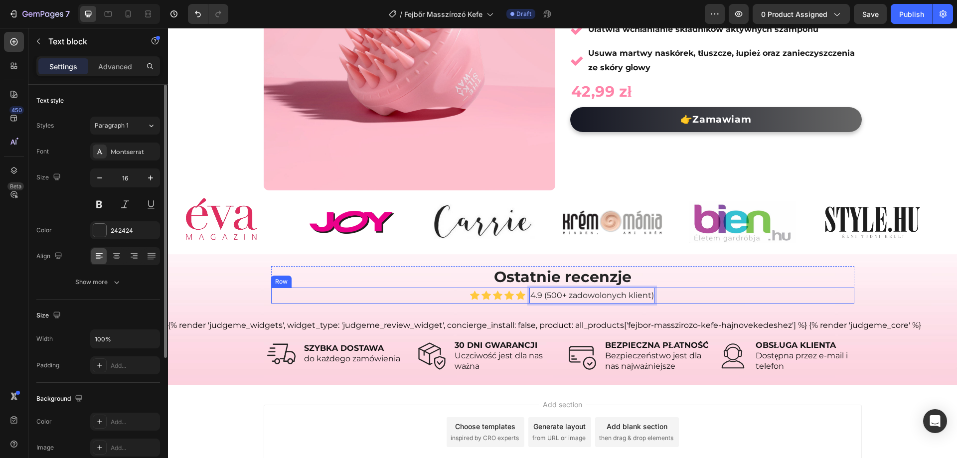
click at [689, 308] on div "Ostatnie recenzje Heading Icon Icon Icon Icon Icon Icon List Hoz 4.9 (500+ zado…" at bounding box center [562, 319] width 789 height 107
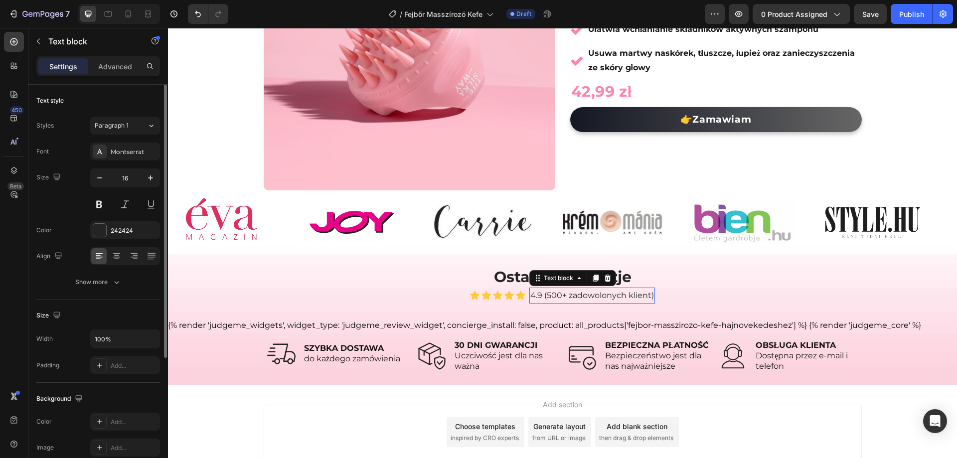
click at [624, 295] on p "4.9 (500+ zadowolonych klient)" at bounding box center [593, 296] width 124 height 14
click at [635, 296] on p "4.9 (500+ zadowolonych klient)" at bounding box center [593, 296] width 124 height 14
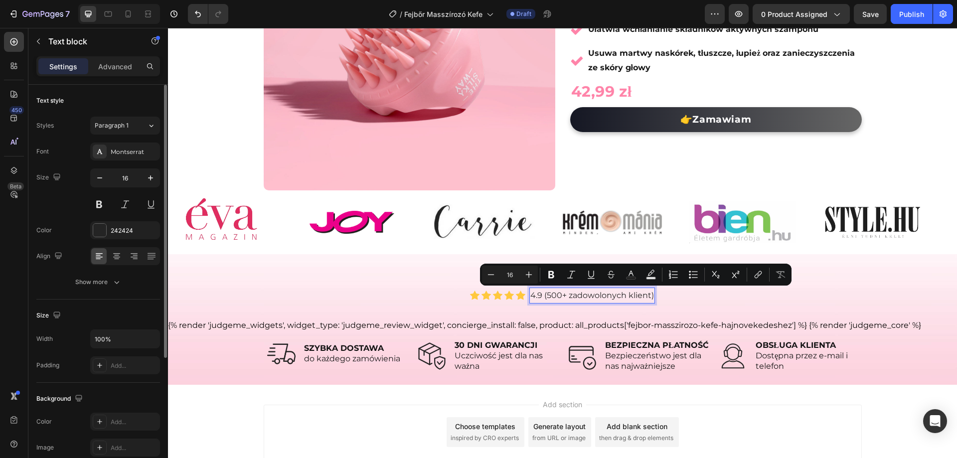
click at [586, 292] on p "4.9 (500+ zadowolonych klient)" at bounding box center [593, 296] width 124 height 14
drag, startPoint x: 568, startPoint y: 293, endPoint x: 647, endPoint y: 296, distance: 79.3
click at [647, 296] on p "4.9 (500+ zadowolonych klient)" at bounding box center [593, 296] width 124 height 14
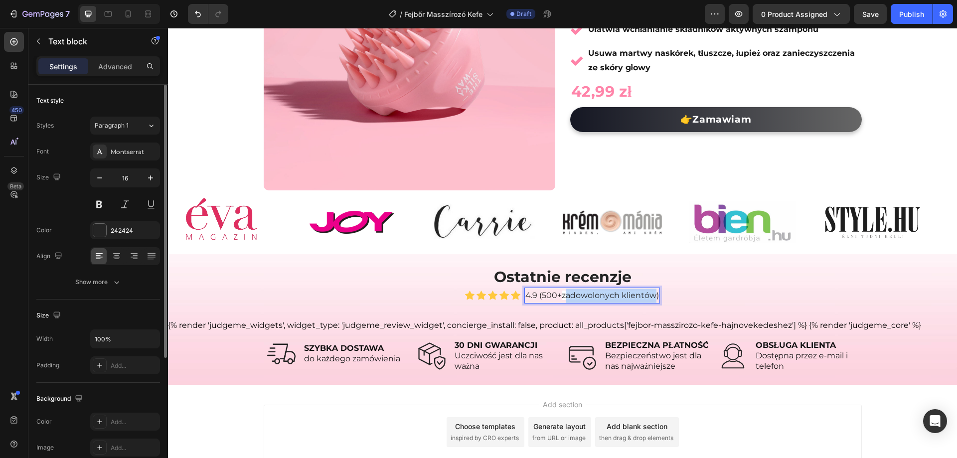
drag, startPoint x: 563, startPoint y: 296, endPoint x: 655, endPoint y: 296, distance: 92.8
click at [655, 297] on p "4.9 (500+ zadowolonych klientów )" at bounding box center [593, 296] width 134 height 14
click at [559, 295] on p "4.9 (500+ azadowolonych klientówa)" at bounding box center [592, 296] width 145 height 14
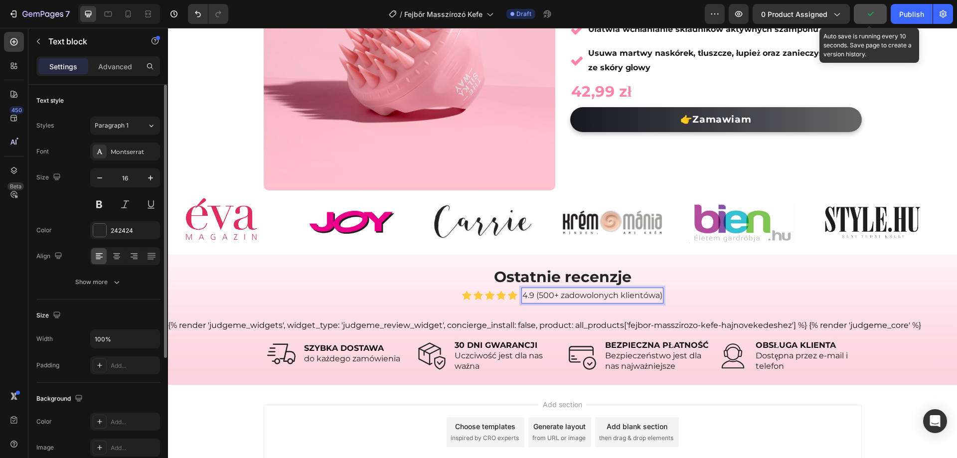
click at [876, 19] on button "button" at bounding box center [870, 14] width 33 height 20
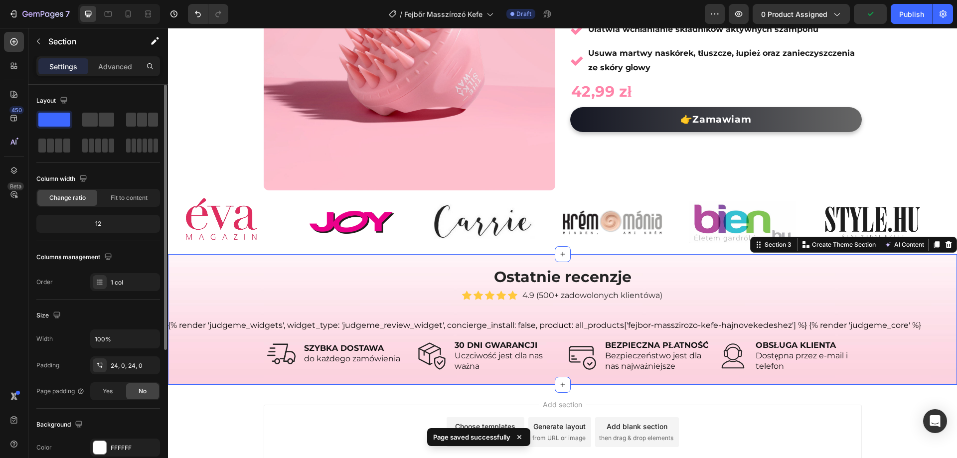
click at [797, 304] on div "Ostatnie recenzje Heading Icon Icon Icon Icon Icon Icon List Hoz 4.9 (500+ zado…" at bounding box center [562, 319] width 789 height 107
click at [128, 12] on icon at bounding box center [128, 14] width 10 height 10
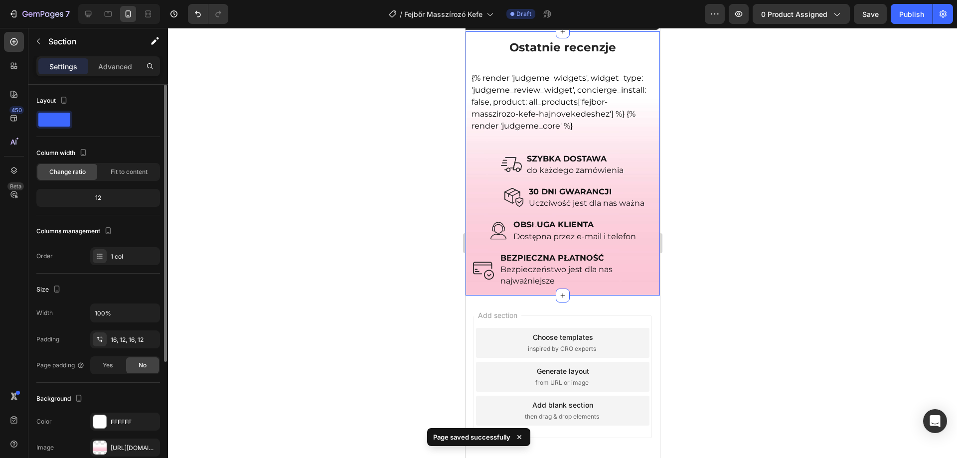
scroll to position [566, 0]
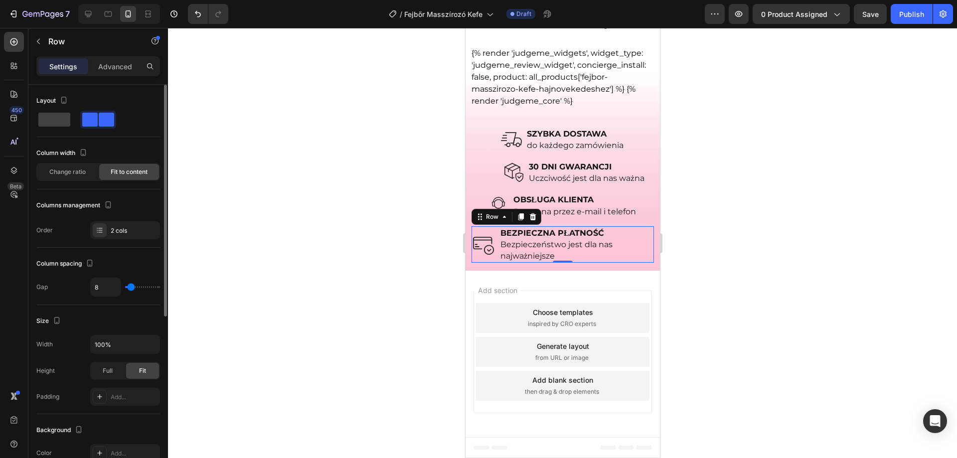
click at [481, 257] on div "Image" at bounding box center [483, 244] width 24 height 36
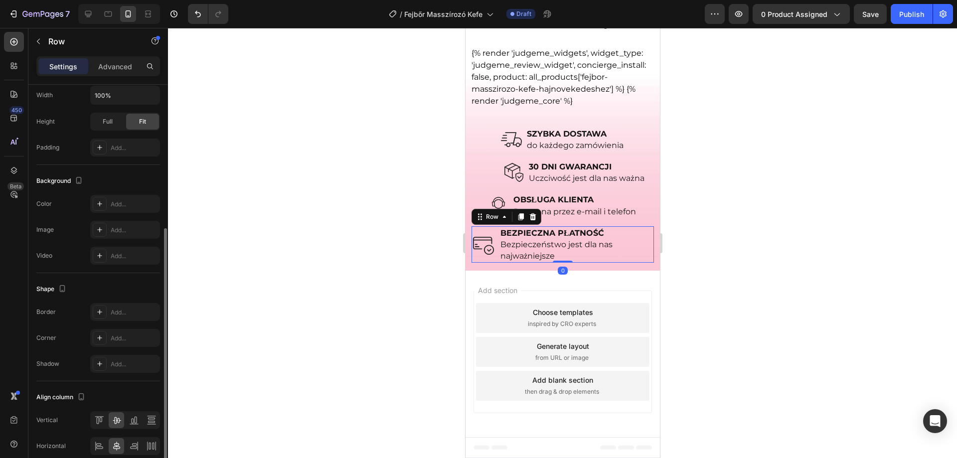
click at [121, 58] on div "Settings Advanced" at bounding box center [98, 66] width 124 height 20
click at [123, 77] on div "Settings Advanced" at bounding box center [98, 70] width 140 height 28
click at [120, 69] on p "Advanced" at bounding box center [115, 66] width 34 height 10
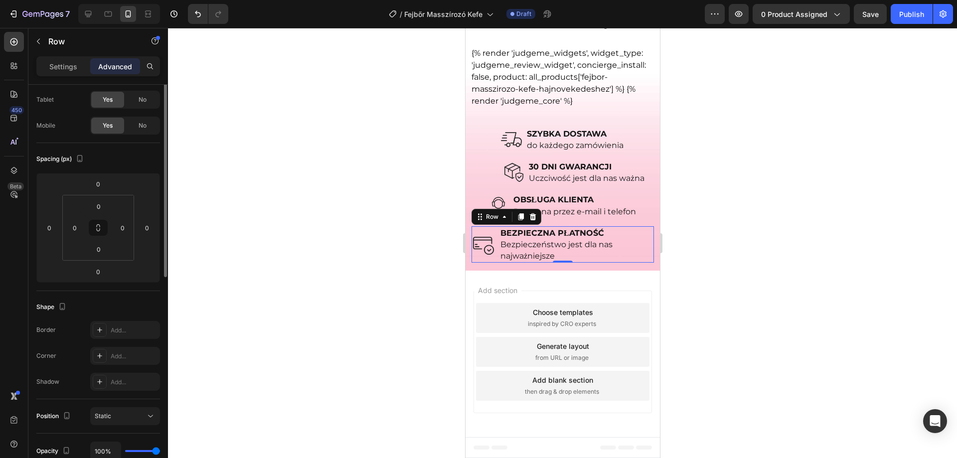
scroll to position [0, 0]
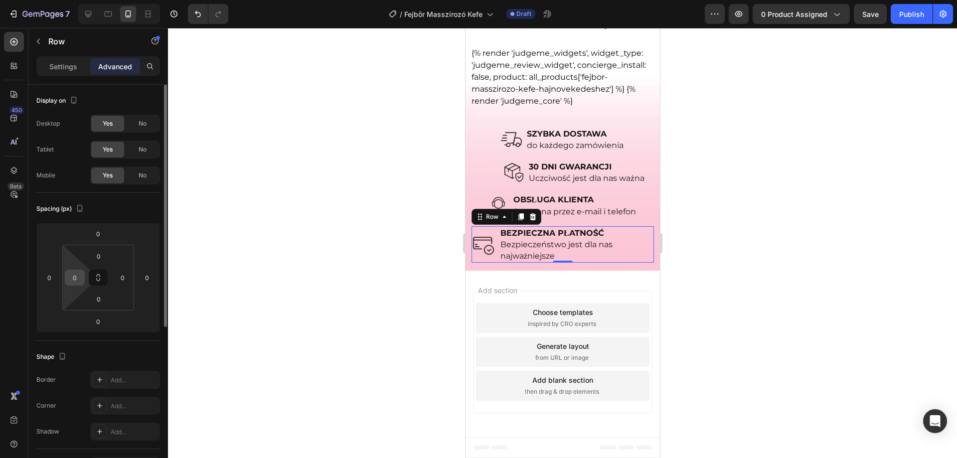
click at [79, 283] on input "0" at bounding box center [74, 277] width 15 height 15
type input "20"
click at [0, 0] on div "Spacing (px) 0 0 0 0 0 20 0 0" at bounding box center [0, 0] width 0 height 0
click at [350, 209] on div at bounding box center [562, 243] width 789 height 430
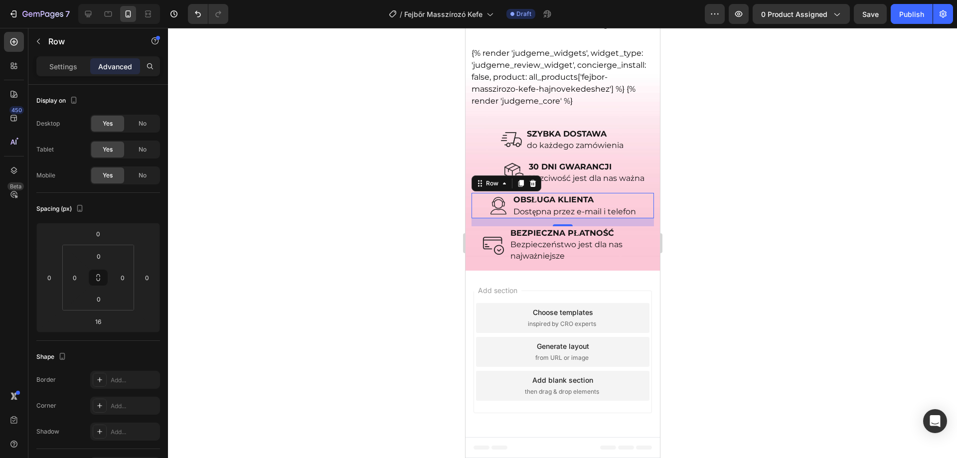
click at [477, 215] on div "Image OBSŁUGA KLIENTA Dostępna przez e-mail i telefon Text Block Row 0" at bounding box center [562, 205] width 183 height 25
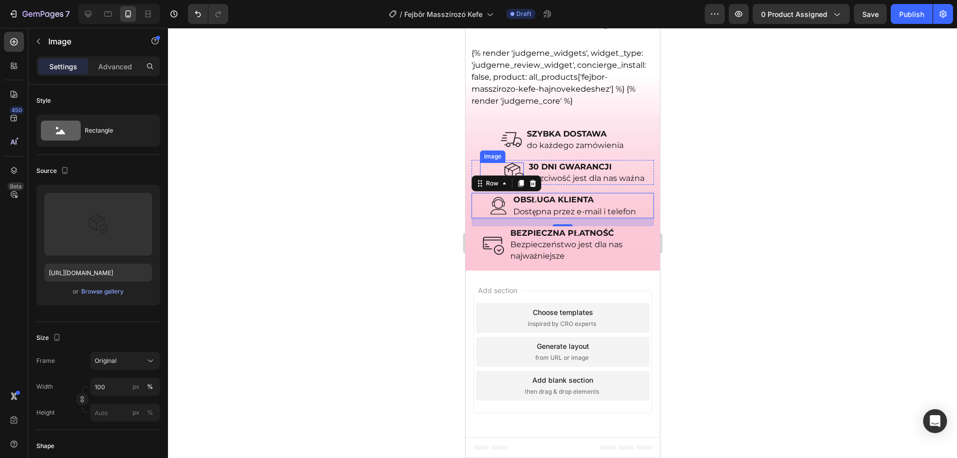
click at [480, 164] on div "Image" at bounding box center [502, 173] width 44 height 20
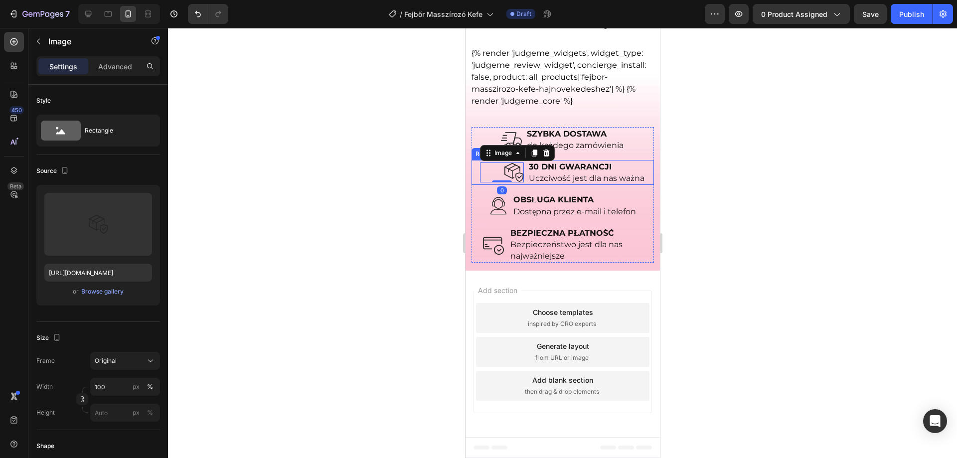
click at [473, 167] on div "Image 0 30 DNI GWARANCJI Uczciwość jest dla nas ważna Text Block Row" at bounding box center [562, 172] width 183 height 25
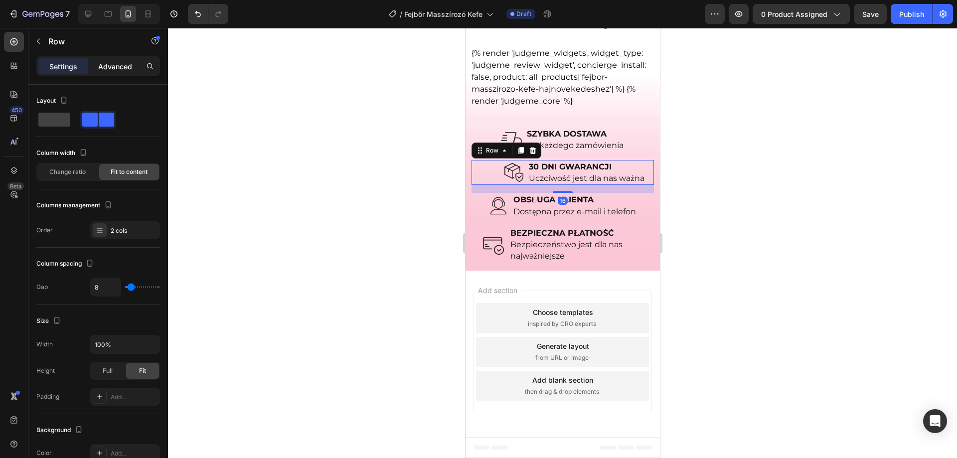
click at [98, 62] on div "Advanced" at bounding box center [115, 66] width 50 height 16
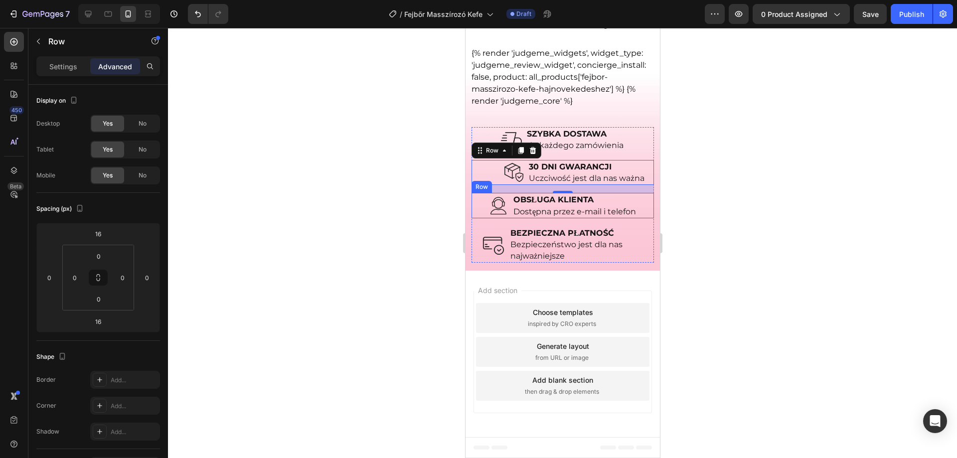
click at [475, 205] on div "Image OBSŁUGA KLIENTA Dostępna przez e-mail i telefon Text Block Row" at bounding box center [562, 205] width 183 height 25
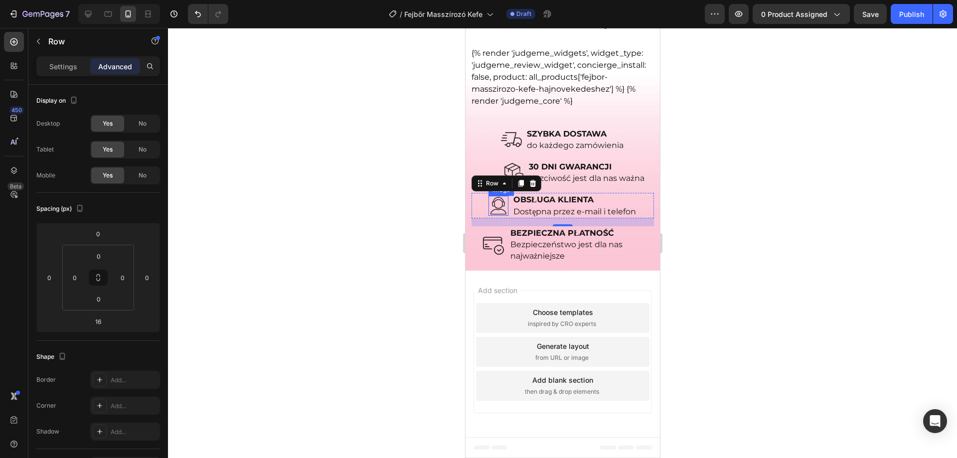
click at [496, 210] on img at bounding box center [498, 206] width 20 height 20
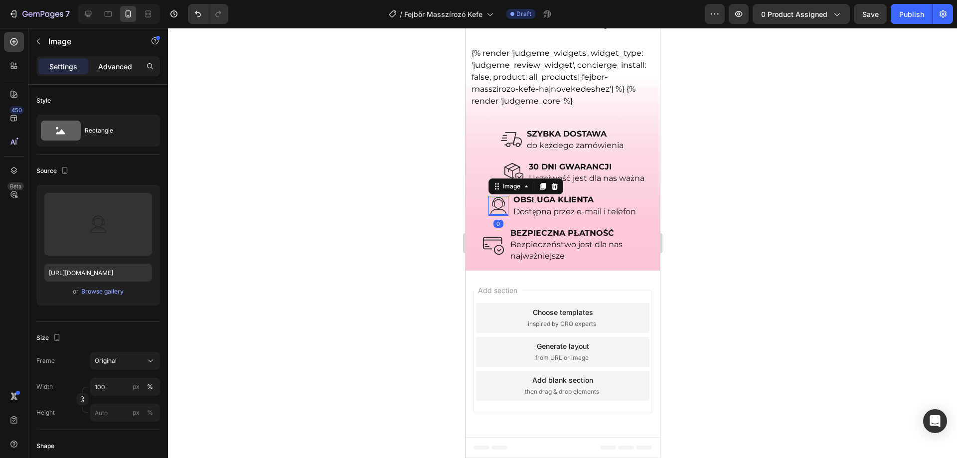
click at [113, 69] on p "Advanced" at bounding box center [115, 66] width 34 height 10
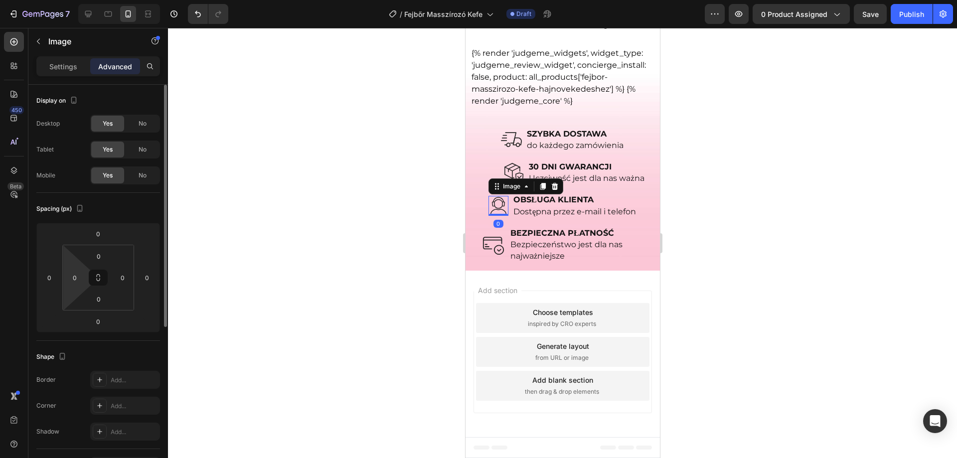
click at [73, 0] on html "7 Version history / Fejbőr Masszírozó Kefe Draft Preview 0 product assigned Sav…" at bounding box center [478, 0] width 957 height 0
click at [74, 282] on input "0" at bounding box center [74, 277] width 15 height 15
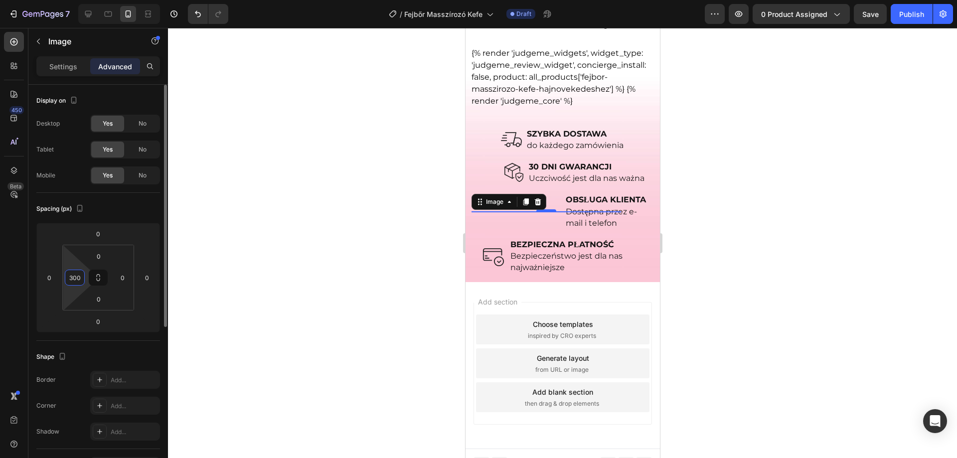
click at [78, 280] on input "300" at bounding box center [74, 277] width 15 height 15
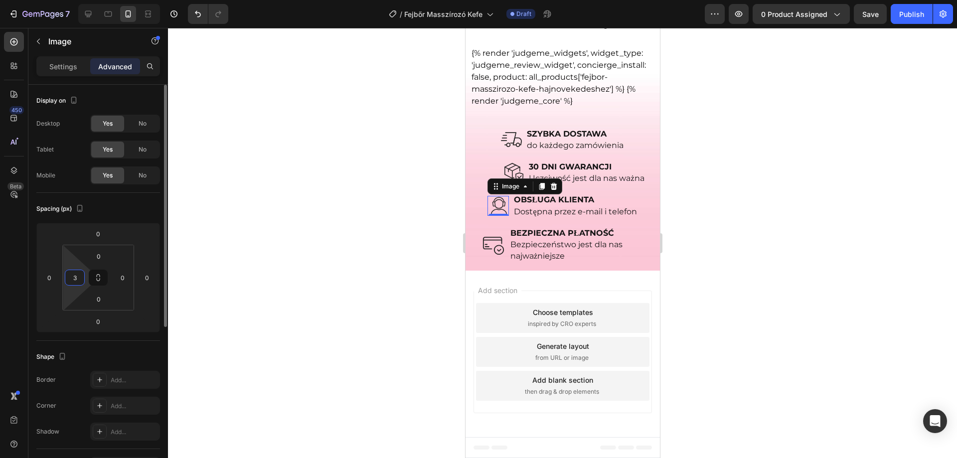
type input "30"
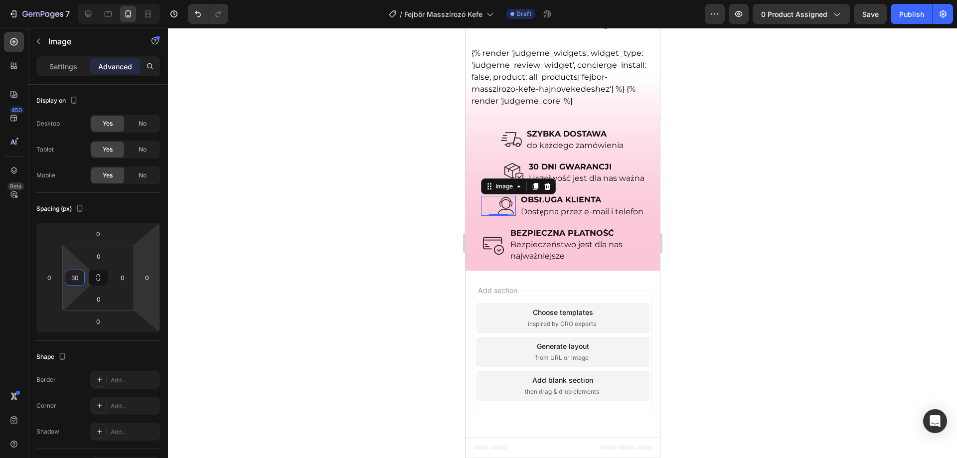
click at [386, 237] on div at bounding box center [562, 243] width 789 height 430
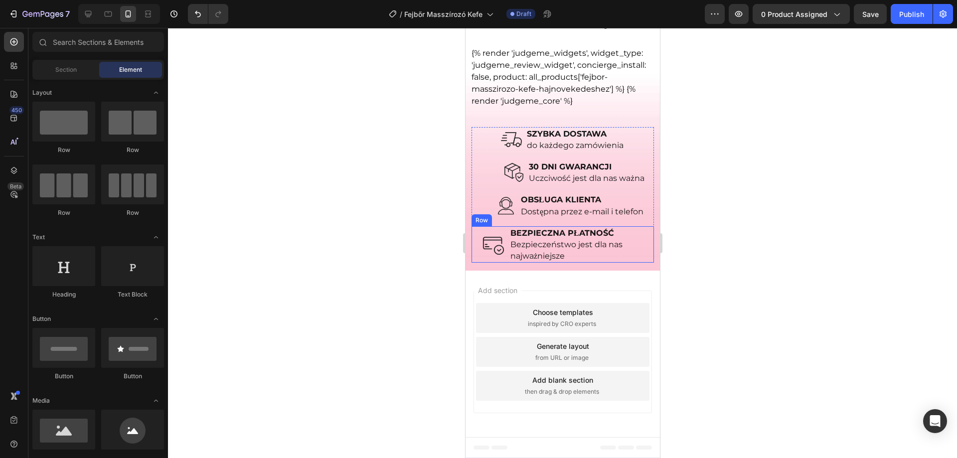
click at [480, 256] on div "Image BEZPIECZNA PŁATNOŚĆ Bezpieczeństwo jest dla nas najważniejsze Text Block …" at bounding box center [562, 244] width 183 height 36
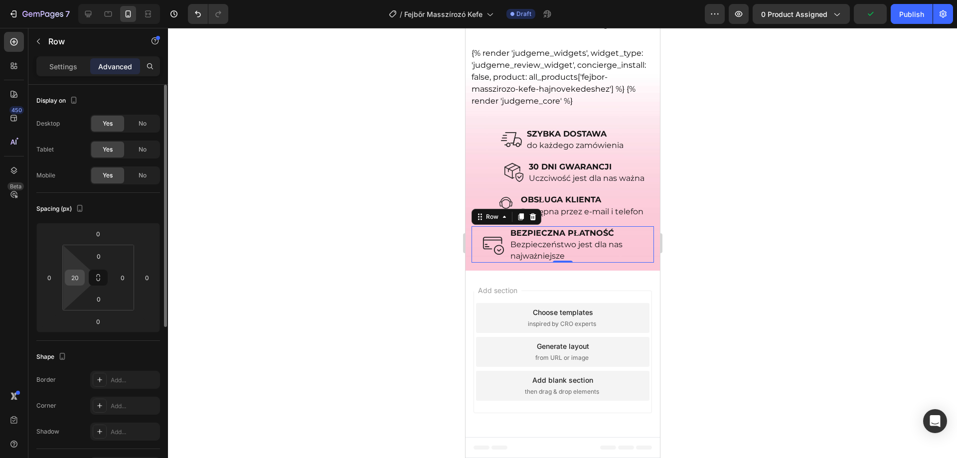
click at [77, 280] on input "20" at bounding box center [74, 277] width 15 height 15
type input "0"
click at [491, 245] on img at bounding box center [492, 244] width 21 height 21
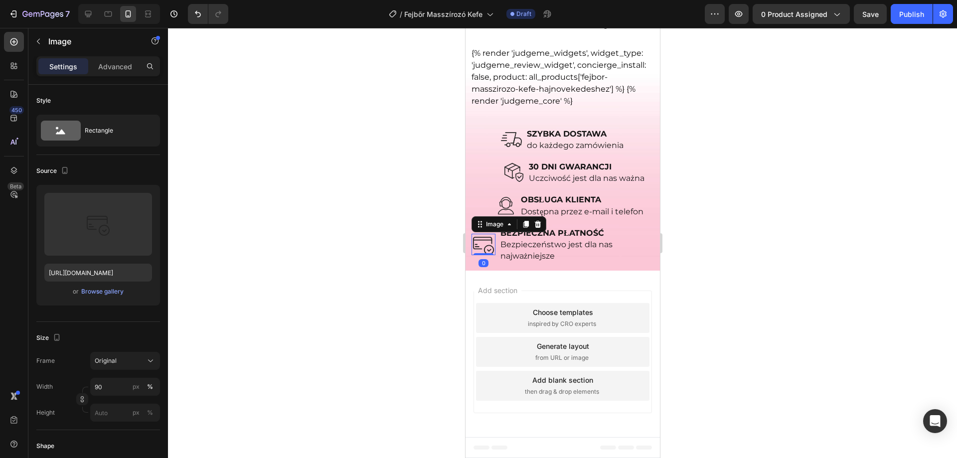
click at [114, 77] on div "Settings Advanced" at bounding box center [98, 70] width 140 height 28
click at [115, 71] on p "Advanced" at bounding box center [115, 66] width 34 height 10
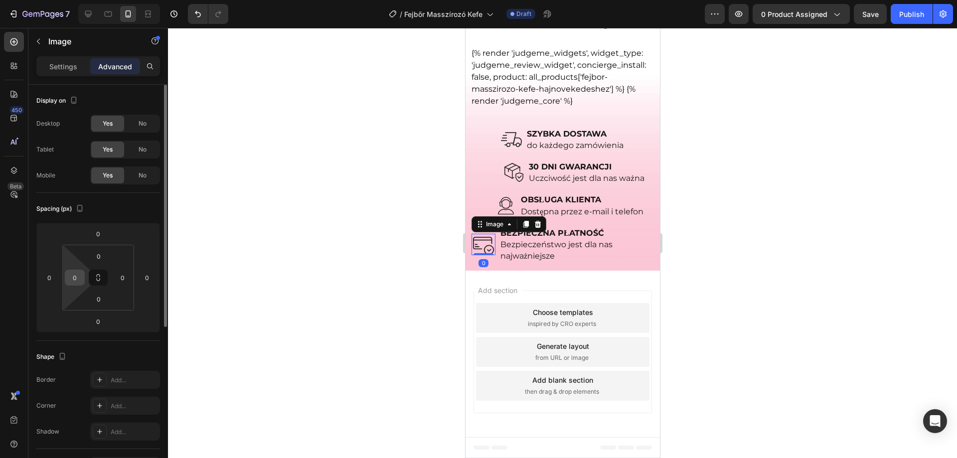
click at [80, 278] on input "0" at bounding box center [74, 277] width 15 height 15
type input "40"
click at [684, 212] on div at bounding box center [562, 243] width 789 height 430
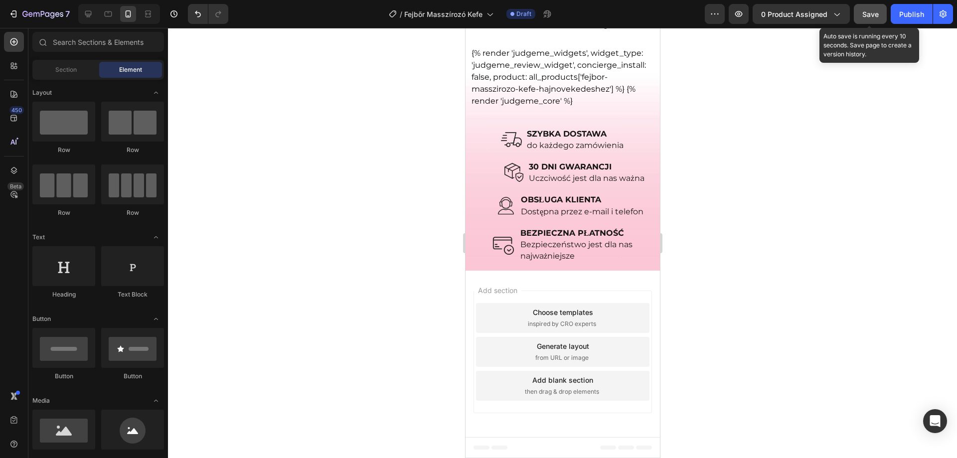
click at [873, 15] on span "Save" at bounding box center [871, 14] width 16 height 8
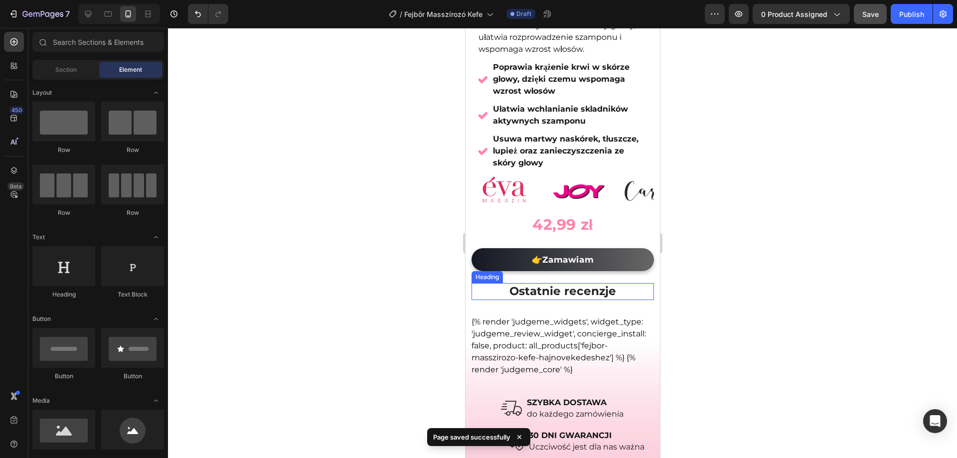
scroll to position [267, 0]
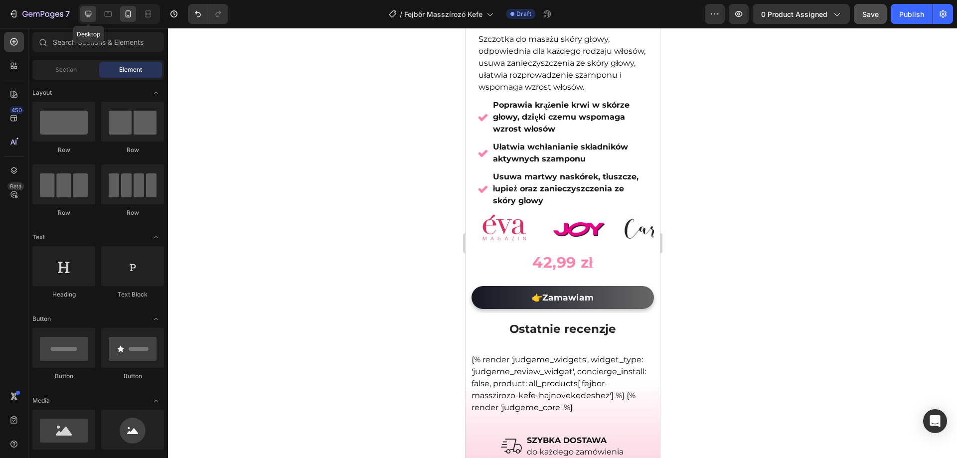
click at [91, 10] on icon at bounding box center [88, 14] width 10 height 10
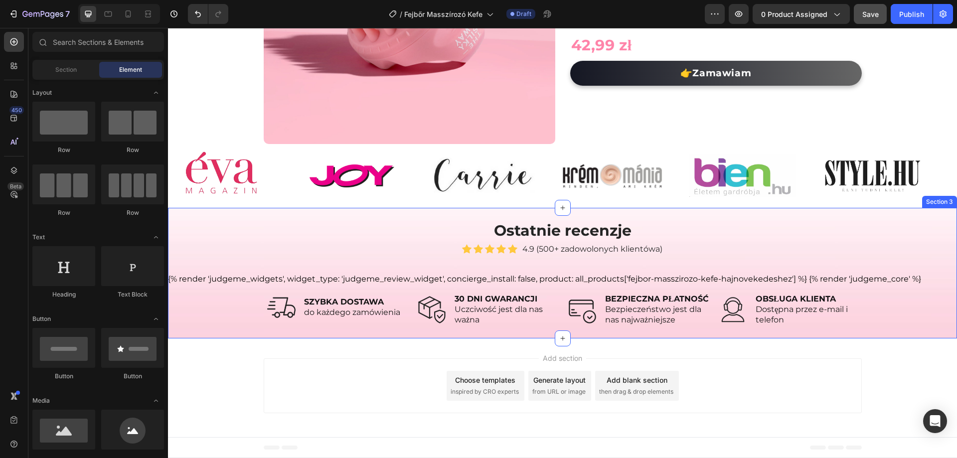
scroll to position [195, 0]
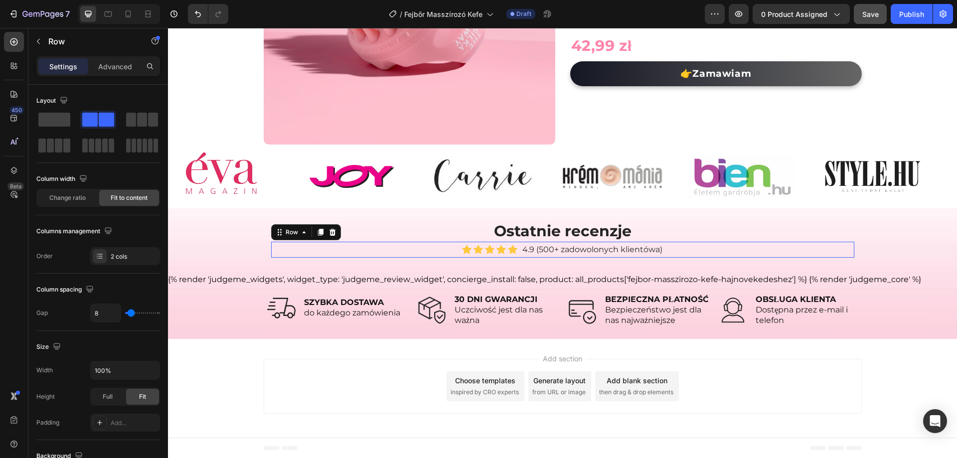
click at [444, 249] on div "Icon Icon Icon Icon Icon Icon List Hoz 4.9 (500+ zadowolonych klientówa) Text b…" at bounding box center [562, 250] width 583 height 16
click at [107, 14] on icon at bounding box center [108, 14] width 10 height 10
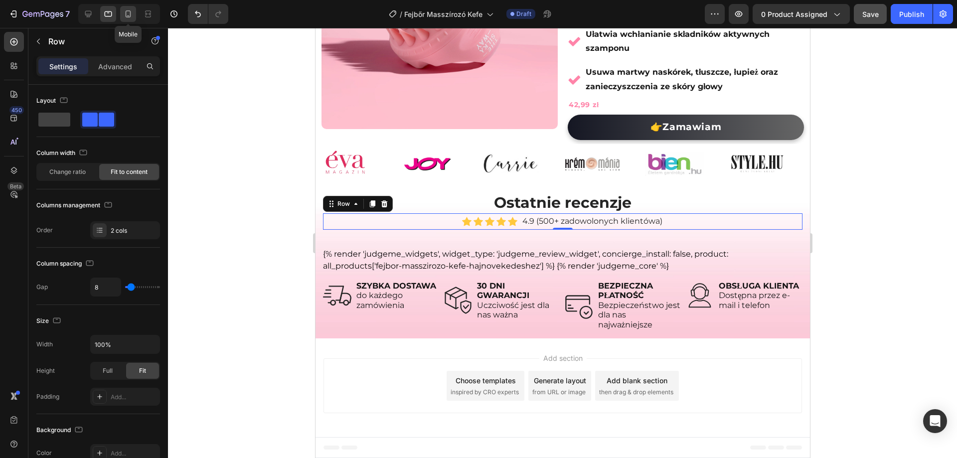
click at [129, 16] on icon at bounding box center [128, 14] width 10 height 10
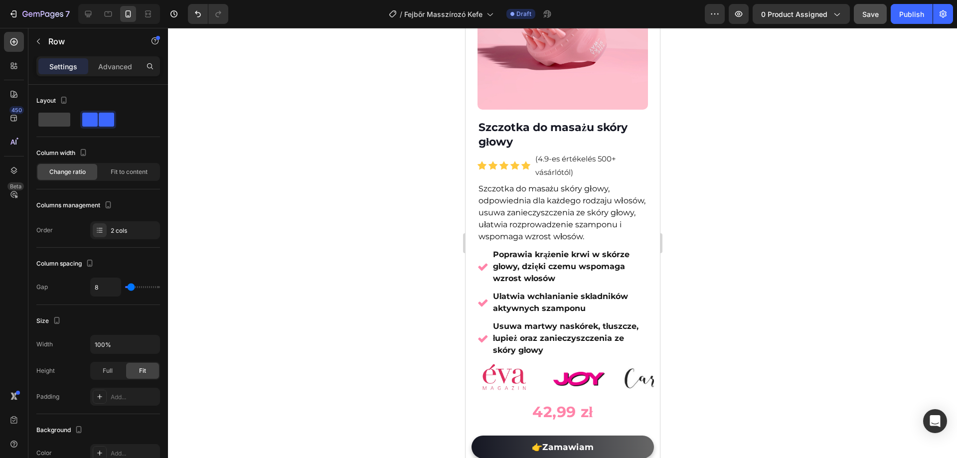
scroll to position [17, 0]
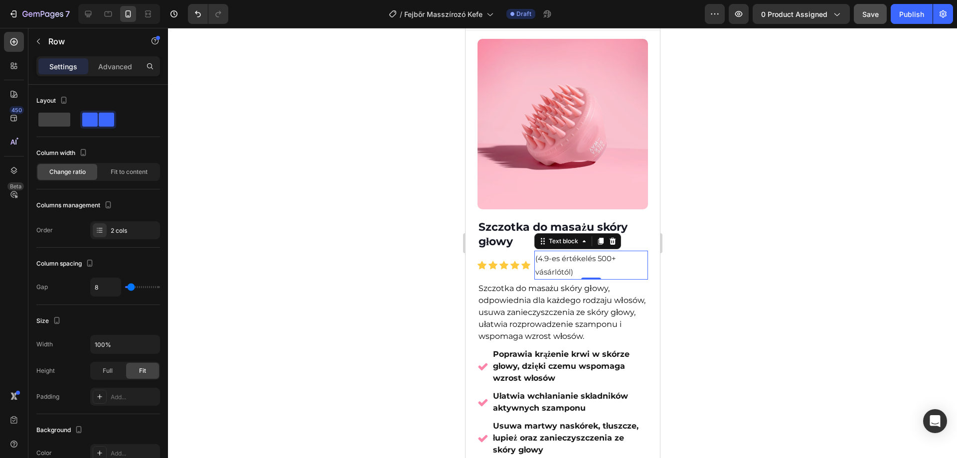
click at [626, 258] on p "(4.9-es értékelés 500+ vásárlótól)" at bounding box center [591, 265] width 112 height 27
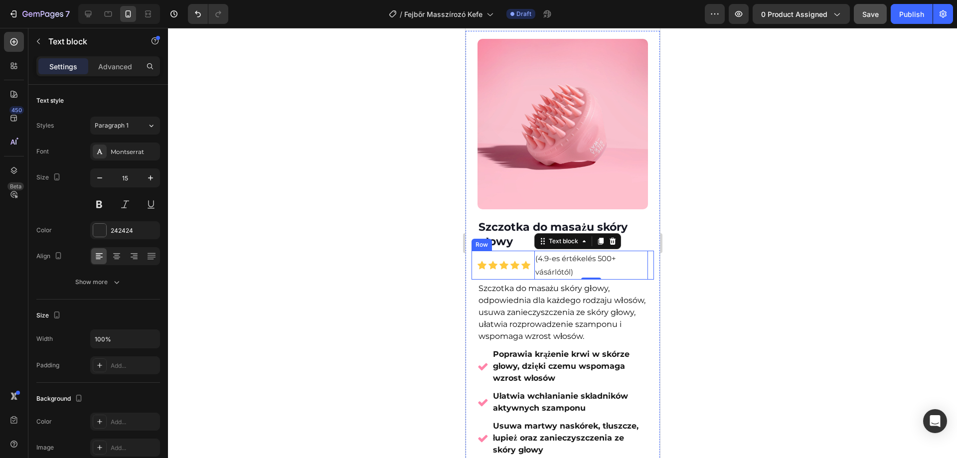
click at [474, 271] on div "Icon Icon Icon Icon Icon Icon List Hoz (4.9-es értékelés 500+ vásárlótól) Text …" at bounding box center [562, 265] width 183 height 29
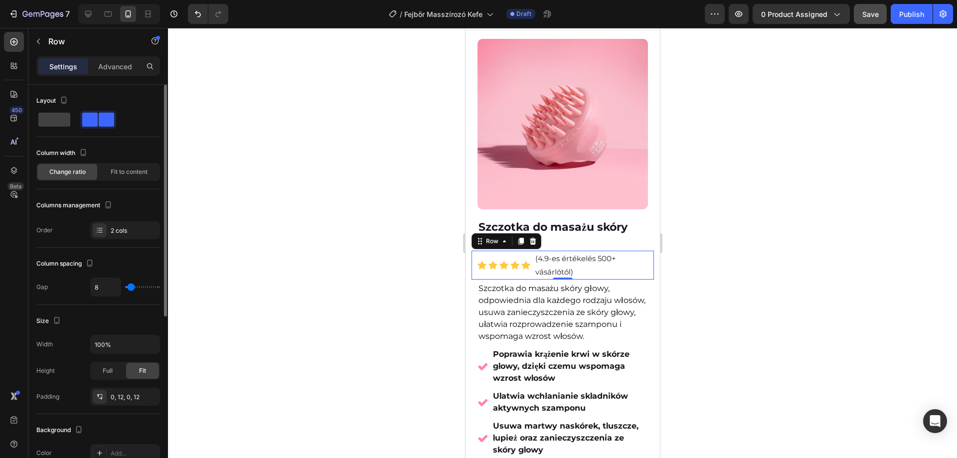
type input "2"
type input "0"
type input "4"
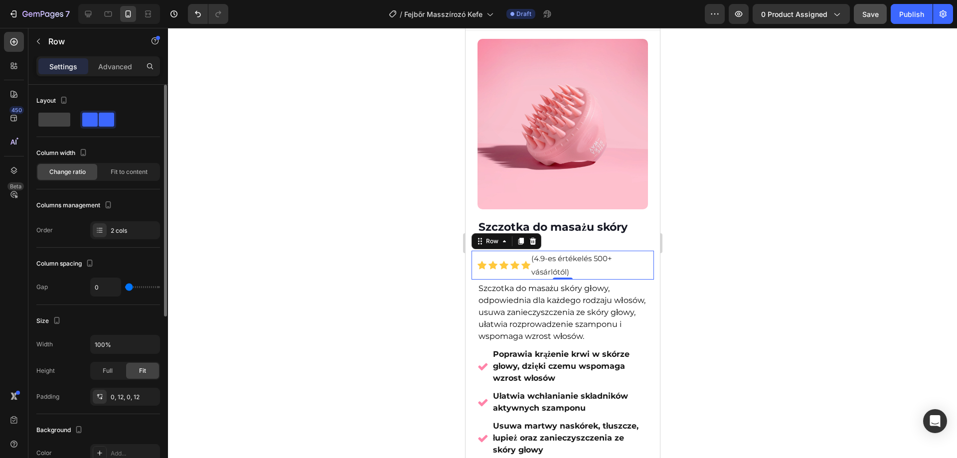
type input "4"
type input "20"
type input "22"
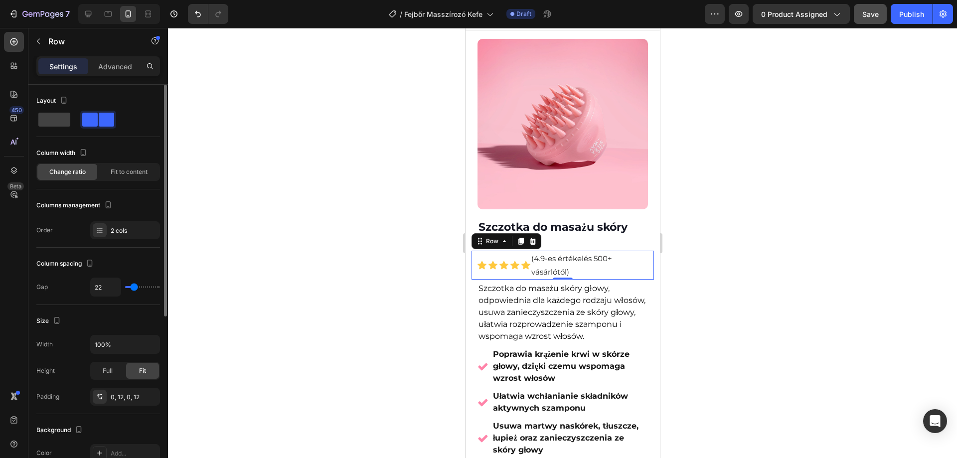
type input "24"
type input "27"
type input "29"
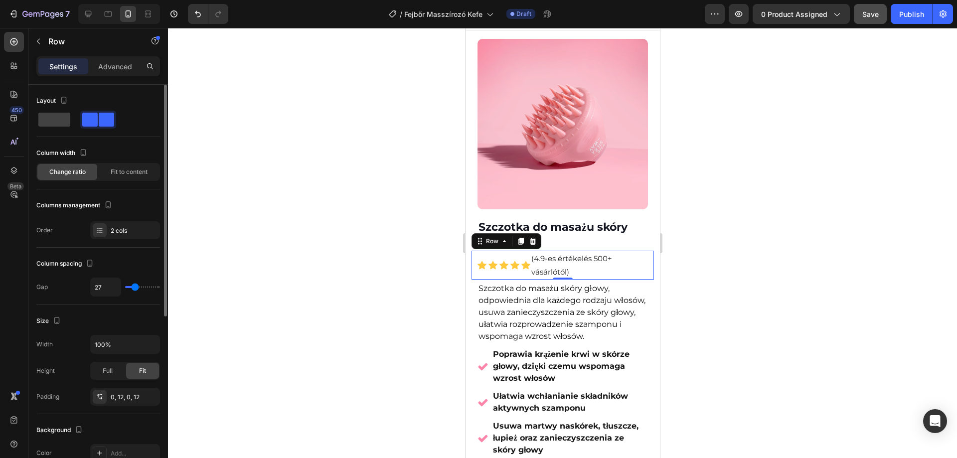
type input "29"
type input "31"
type input "36"
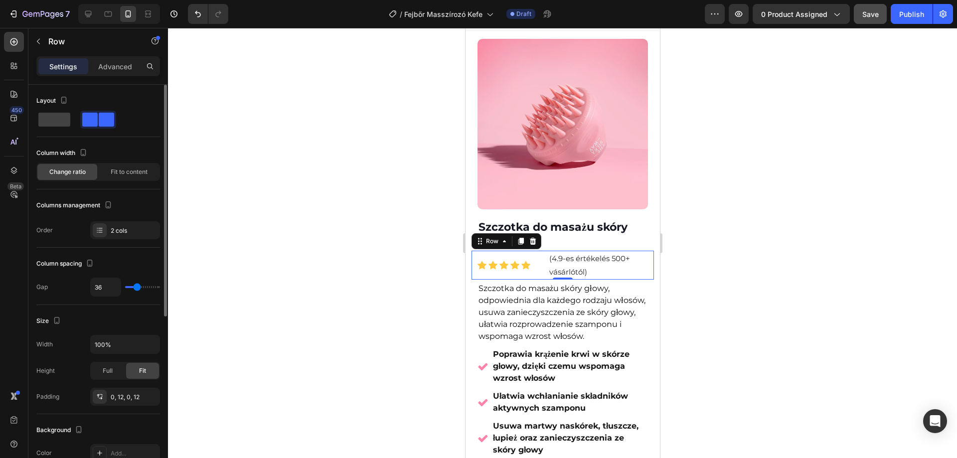
type input "38"
type input "40"
type input "42"
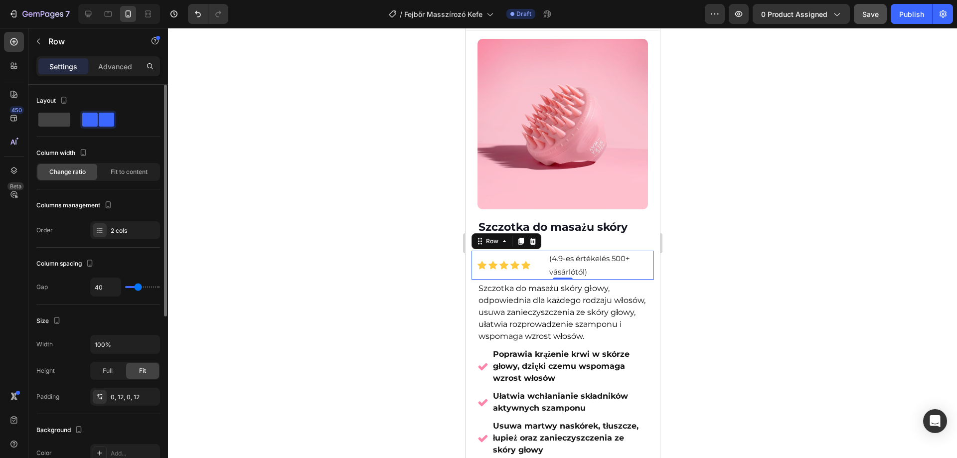
type input "42"
type input "47"
type input "49"
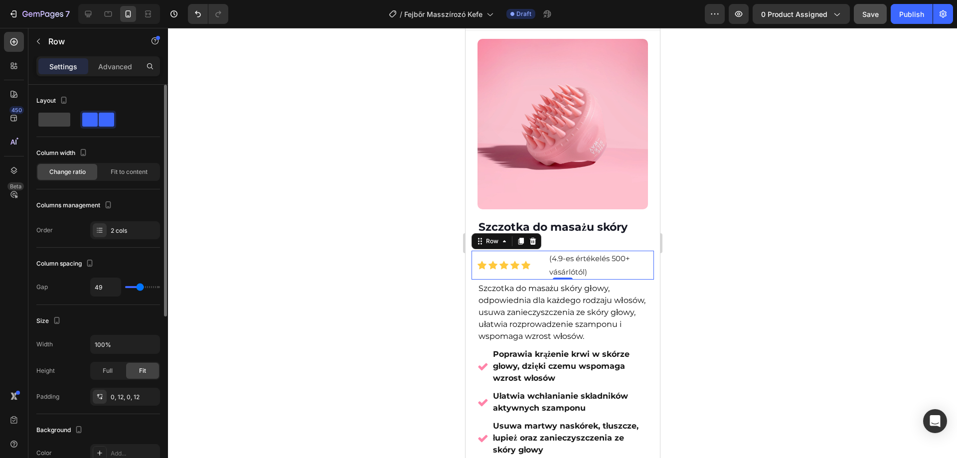
type input "51"
type input "62"
type input "76"
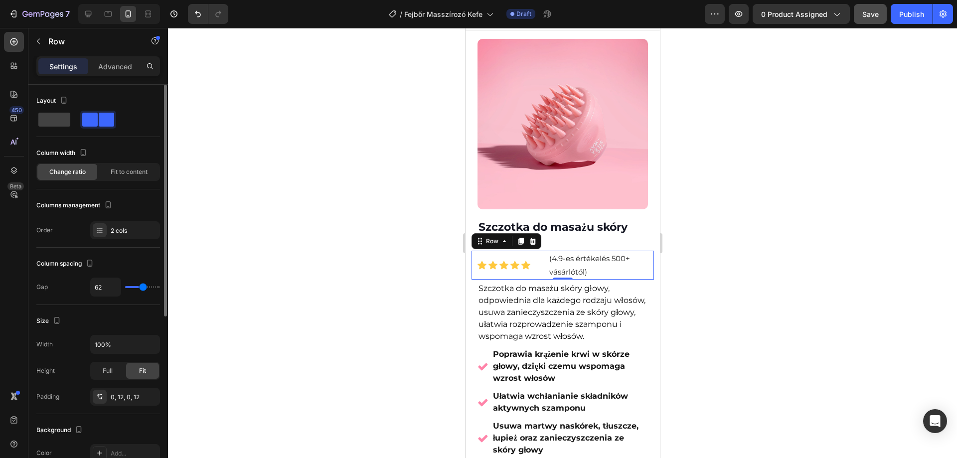
type input "76"
type input "82"
type input "87"
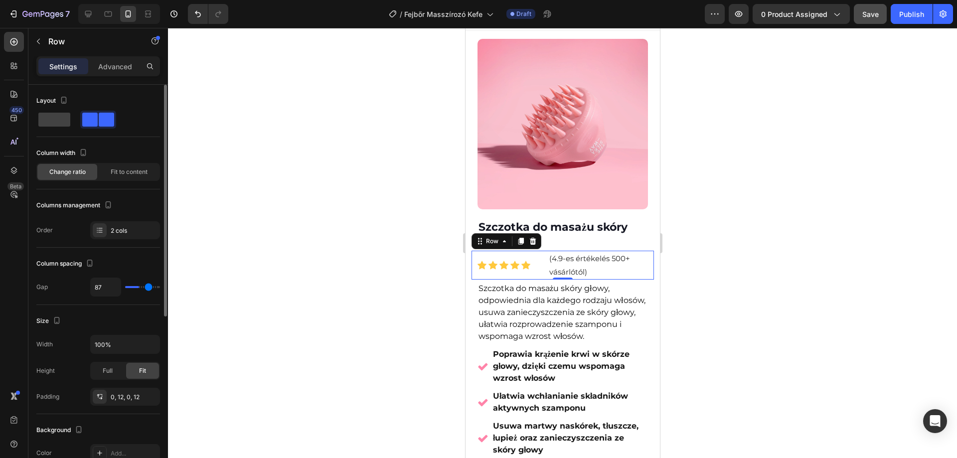
type input "93"
type input "100"
type input "111"
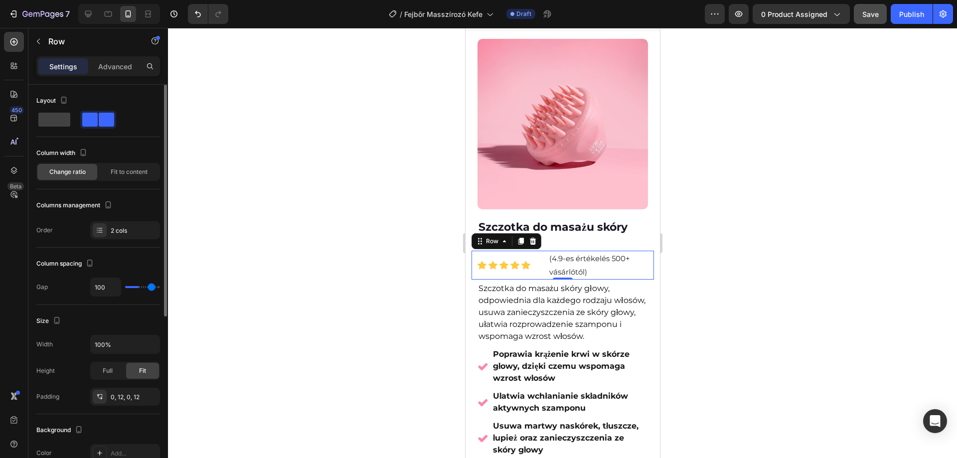
type input "111"
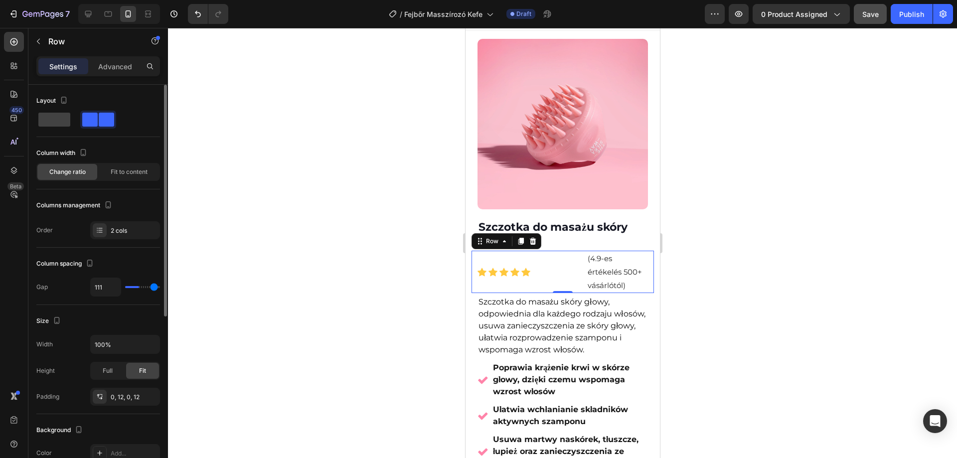
type input "113"
type input "104"
type input "80"
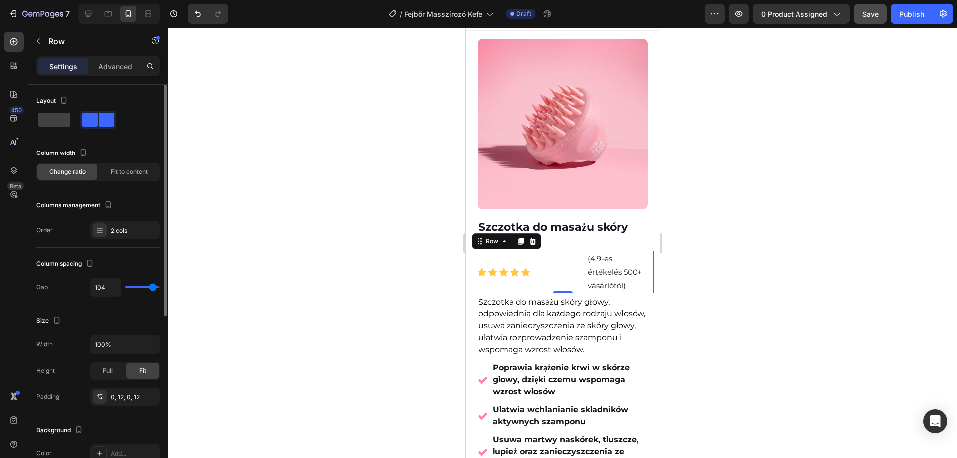
type input "80"
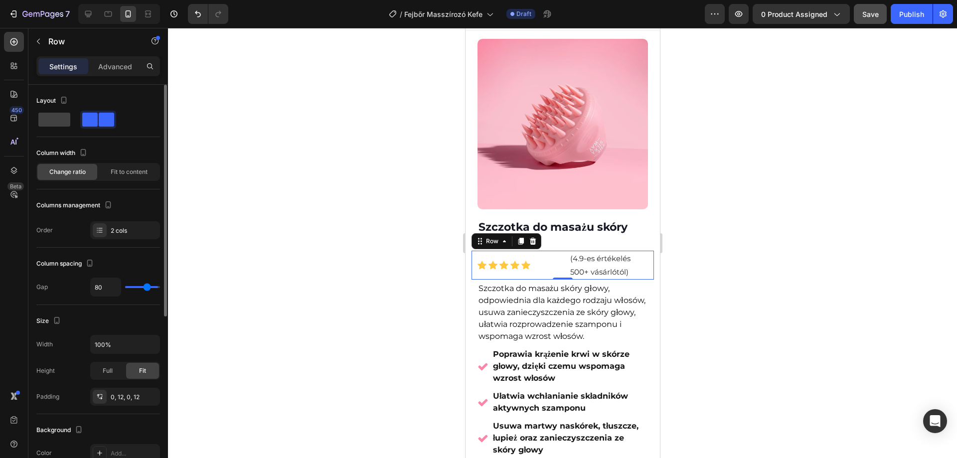
type input "78"
type input "73"
type input "69"
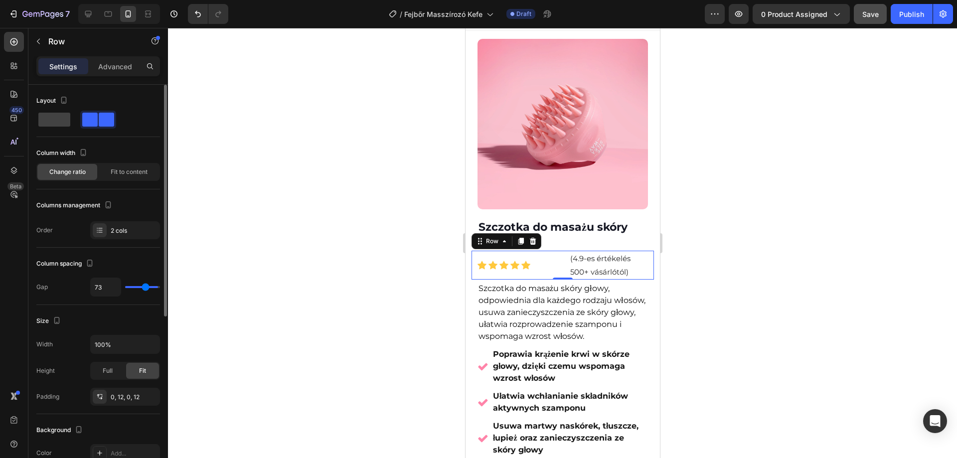
type input "69"
type input "67"
type input "62"
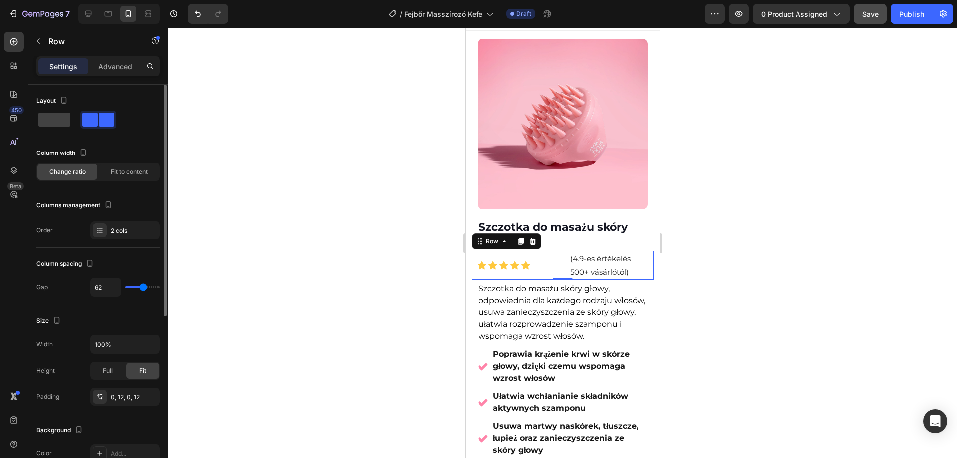
type input "60"
type input "58"
type input "53"
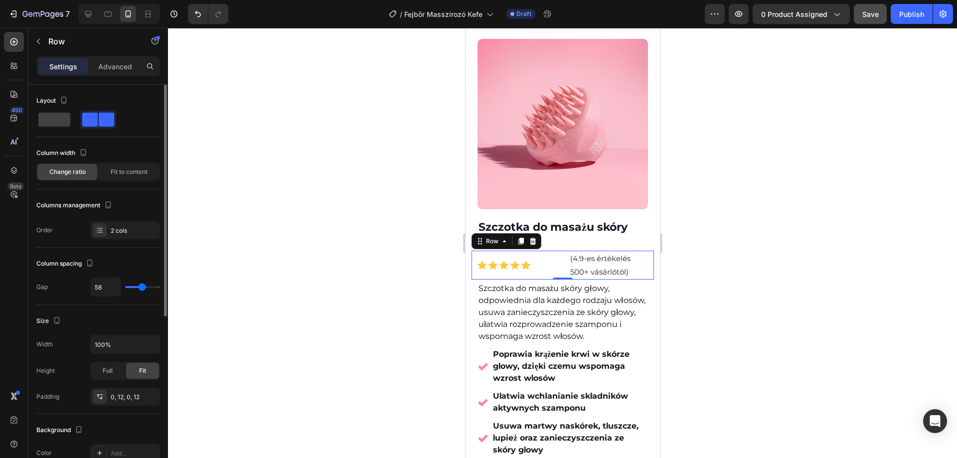
type input "53"
type input "51"
type input "49"
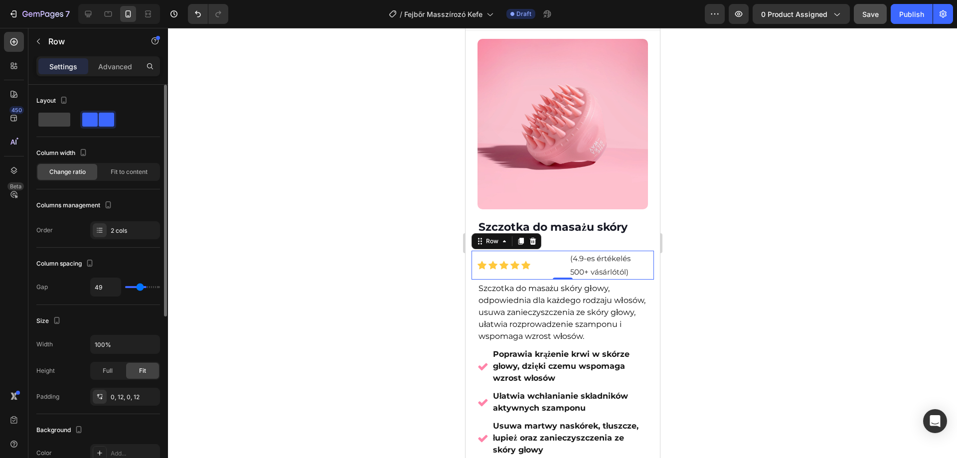
type input "44"
type input "42"
type input "22"
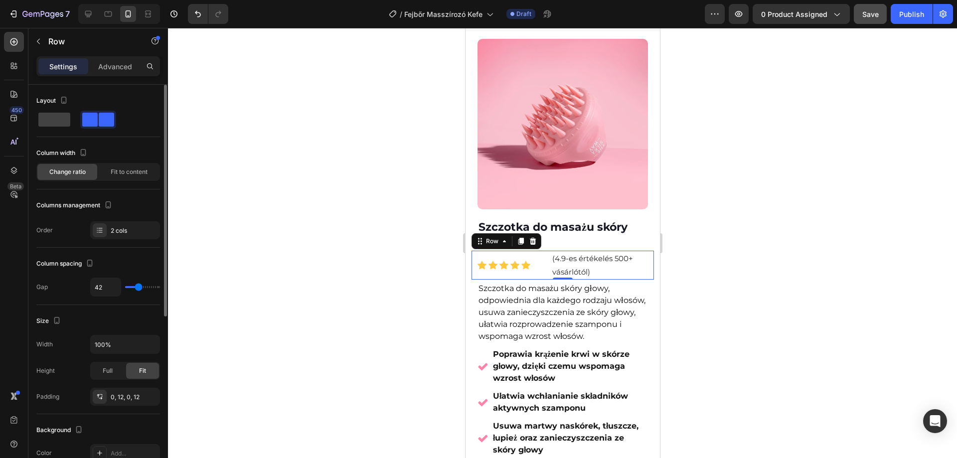
type input "22"
type input "20"
type input "18"
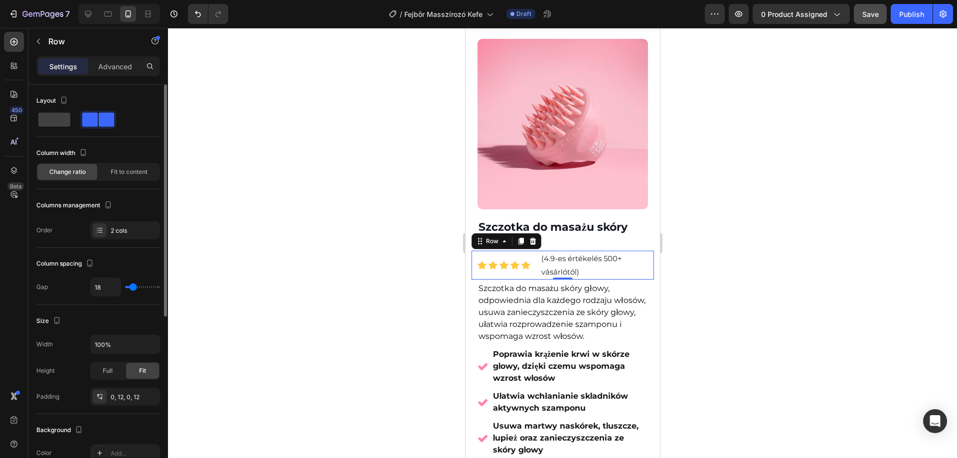
type input "13"
type input "11"
type input "9"
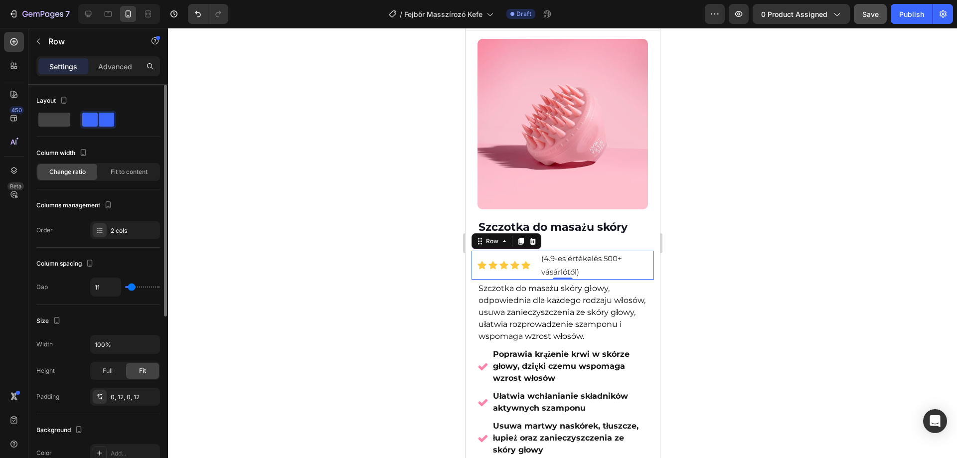
type input "9"
type input "7"
type input "4"
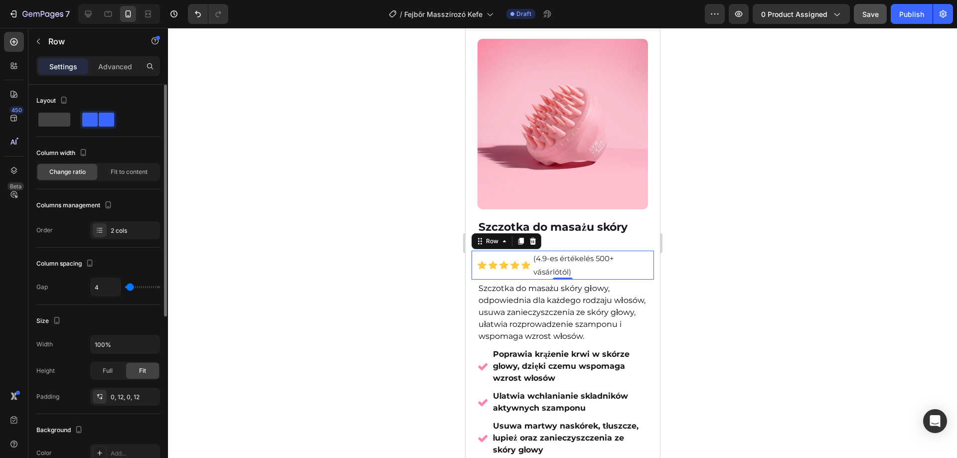
type input "2"
type input "4"
type input "7"
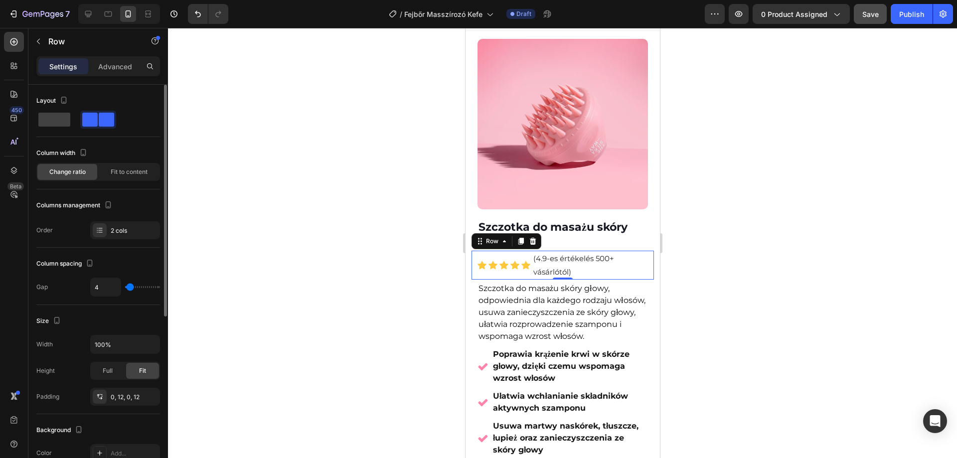
type input "7"
type input "4"
click at [130, 287] on input "range" at bounding box center [142, 287] width 35 height 2
click at [597, 261] on p "(4.9-es értékelés 500+ vásárlótól)" at bounding box center [590, 265] width 114 height 27
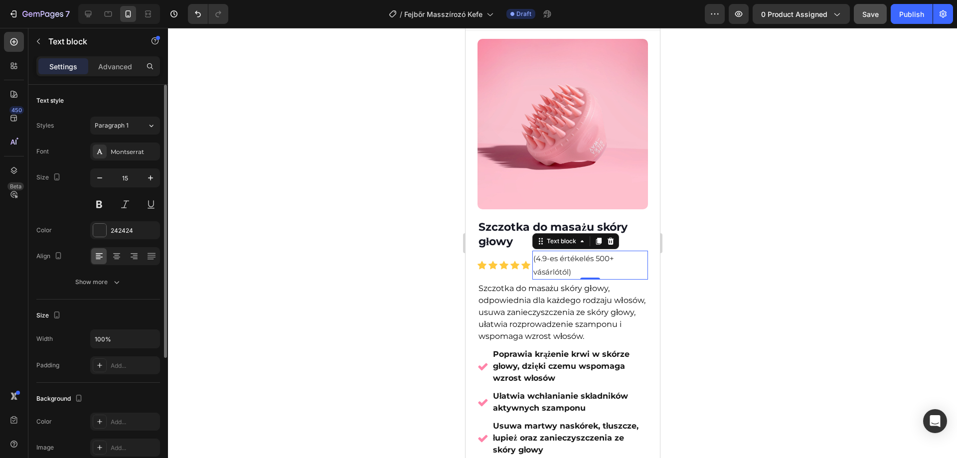
scroll to position [100, 0]
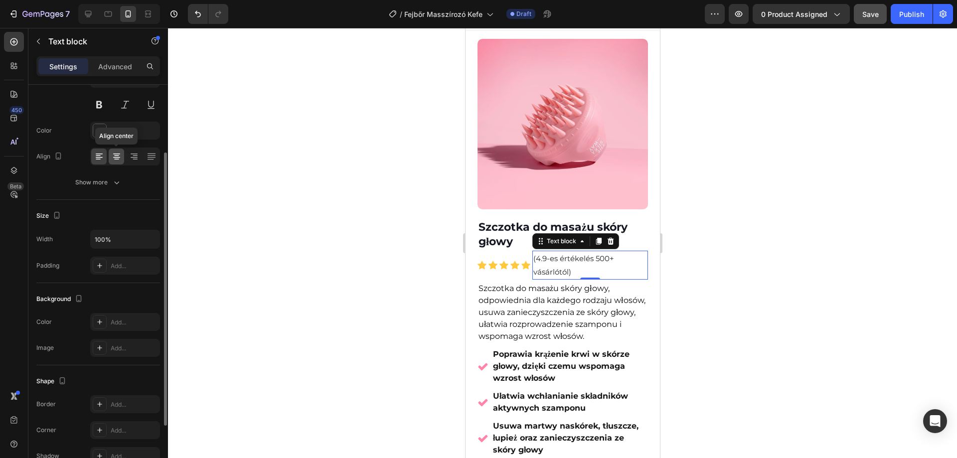
click at [117, 155] on icon at bounding box center [117, 157] width 10 height 10
click at [97, 153] on icon at bounding box center [99, 157] width 10 height 10
click at [145, 241] on button "button" at bounding box center [151, 239] width 18 height 18
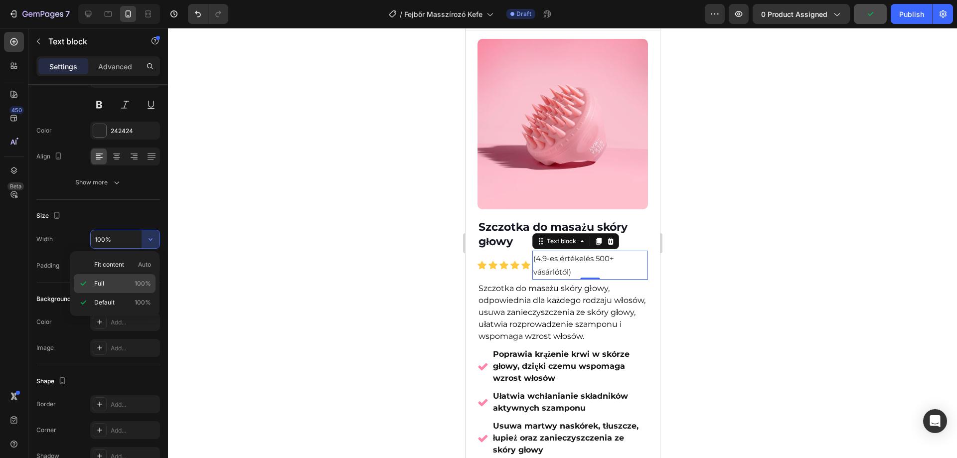
click at [134, 282] on p "Full 100%" at bounding box center [122, 283] width 57 height 9
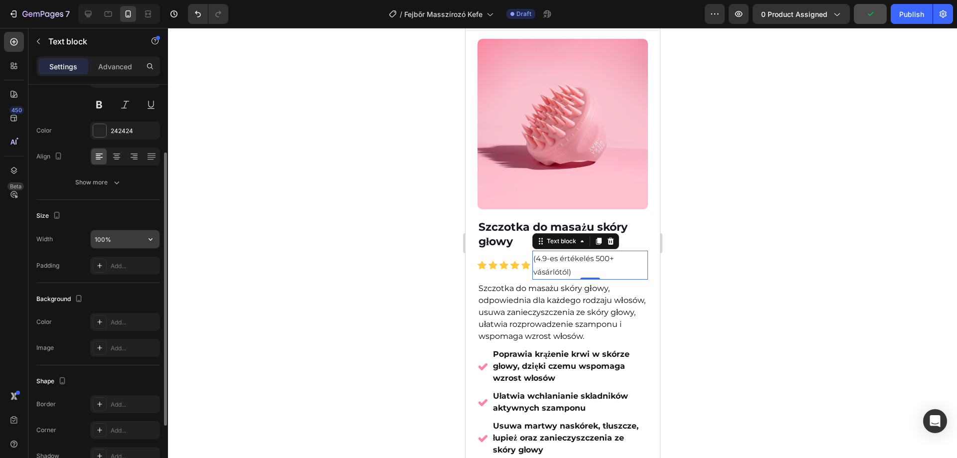
click at [139, 244] on input "100%" at bounding box center [125, 239] width 69 height 18
click at [154, 244] on icon "button" at bounding box center [151, 239] width 10 height 10
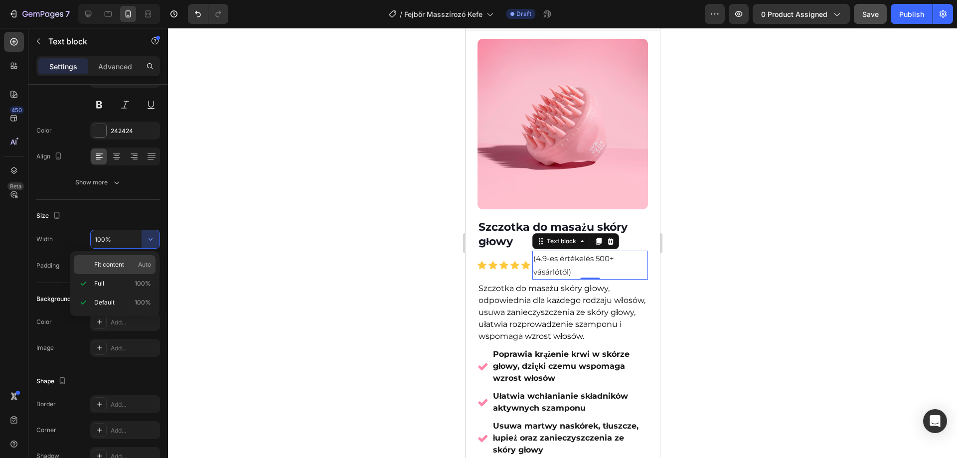
click at [132, 266] on p "Fit content Auto" at bounding box center [122, 264] width 57 height 9
type input "Auto"
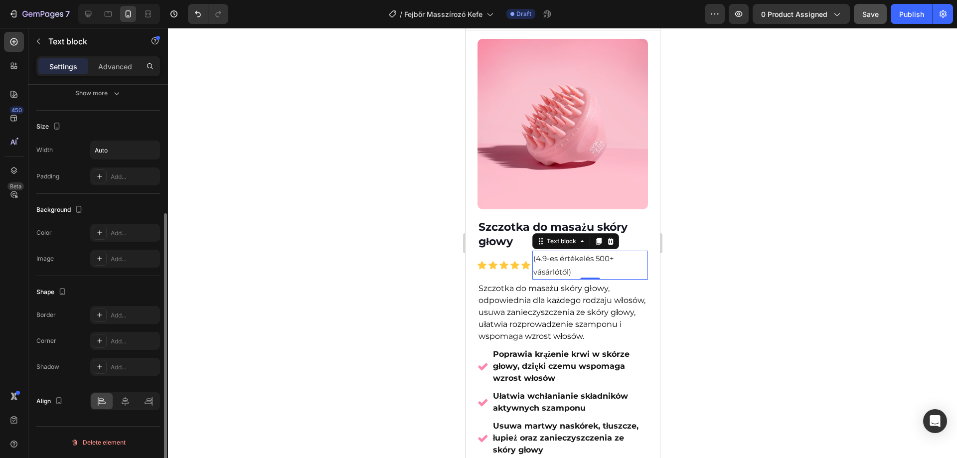
scroll to position [39, 0]
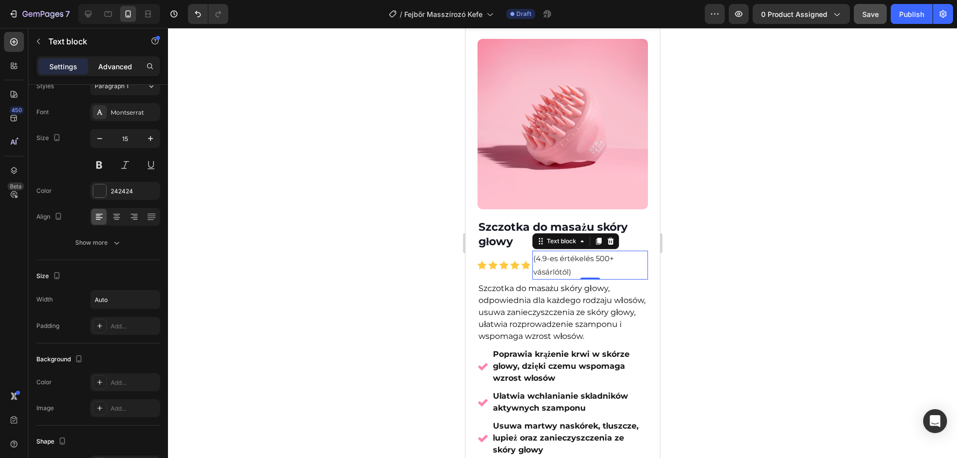
click at [125, 59] on div "Advanced" at bounding box center [115, 66] width 50 height 16
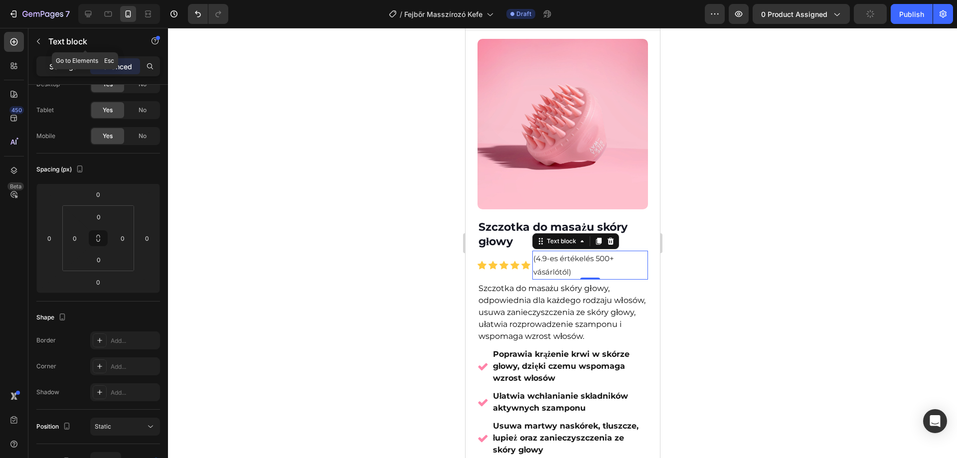
click at [66, 63] on p "Settings" at bounding box center [63, 66] width 28 height 10
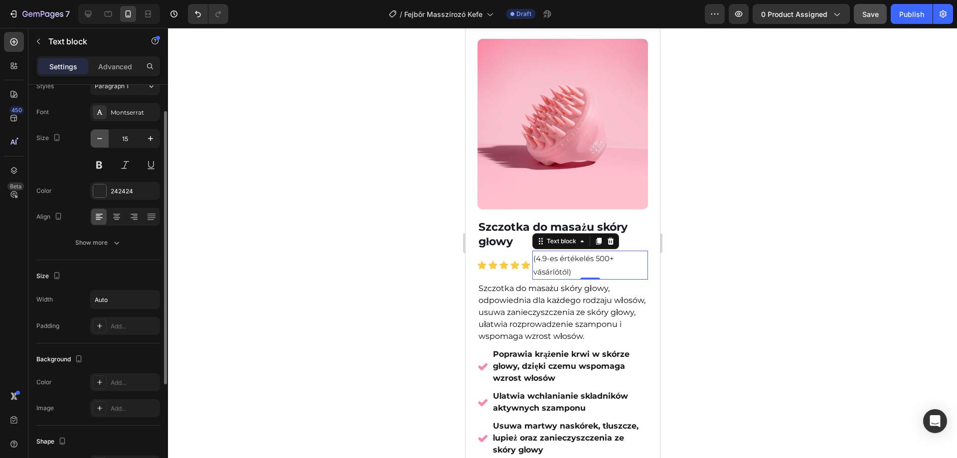
click at [98, 138] on icon "button" at bounding box center [100, 139] width 10 height 10
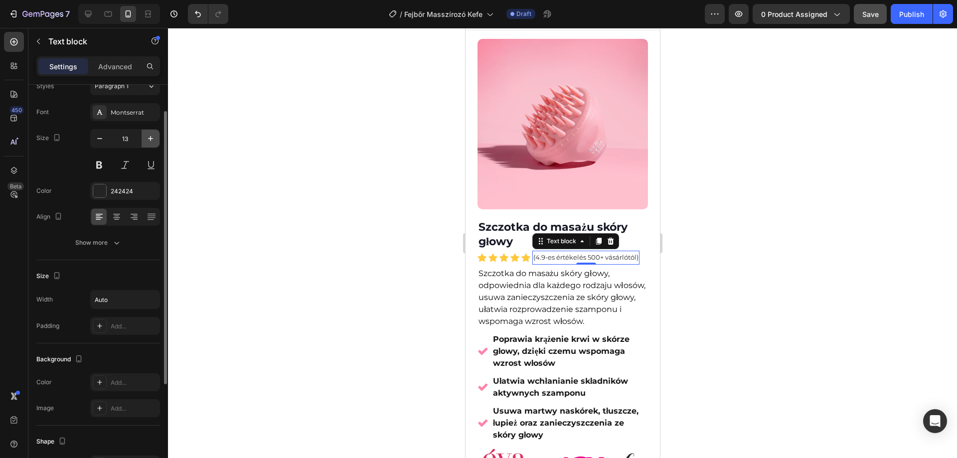
click at [153, 140] on icon "button" at bounding box center [151, 139] width 10 height 10
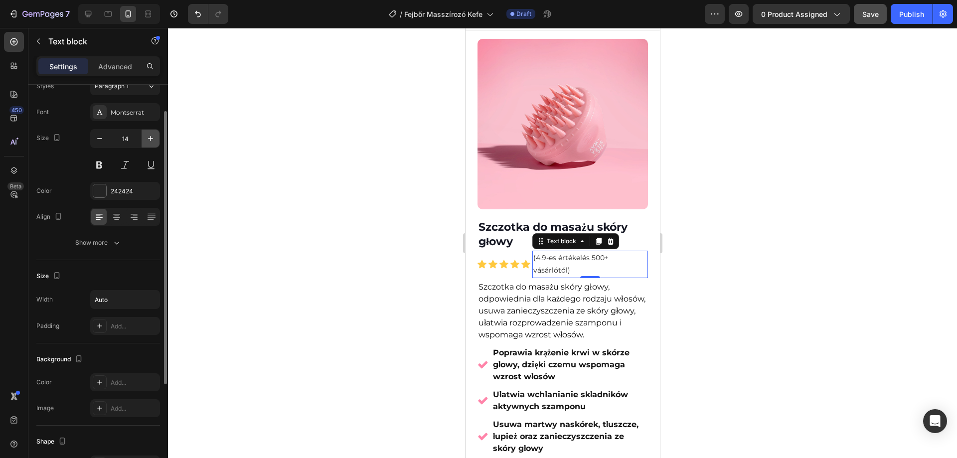
type input "15"
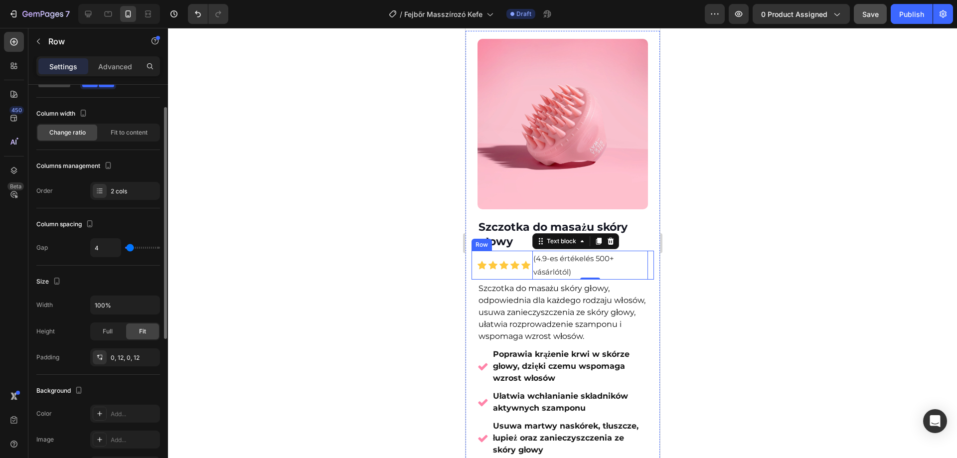
click at [517, 267] on div "Icon Icon Icon Icon Icon Icon List Hoz" at bounding box center [503, 265] width 53 height 29
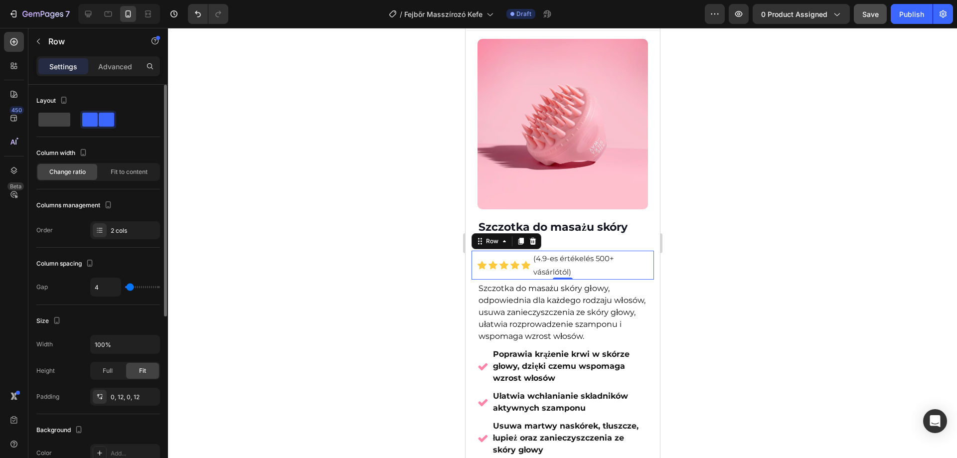
click at [106, 125] on span at bounding box center [106, 120] width 15 height 14
click at [123, 175] on span "Fit to content" at bounding box center [129, 172] width 37 height 9
click at [78, 169] on span "Change ratio" at bounding box center [67, 172] width 36 height 9
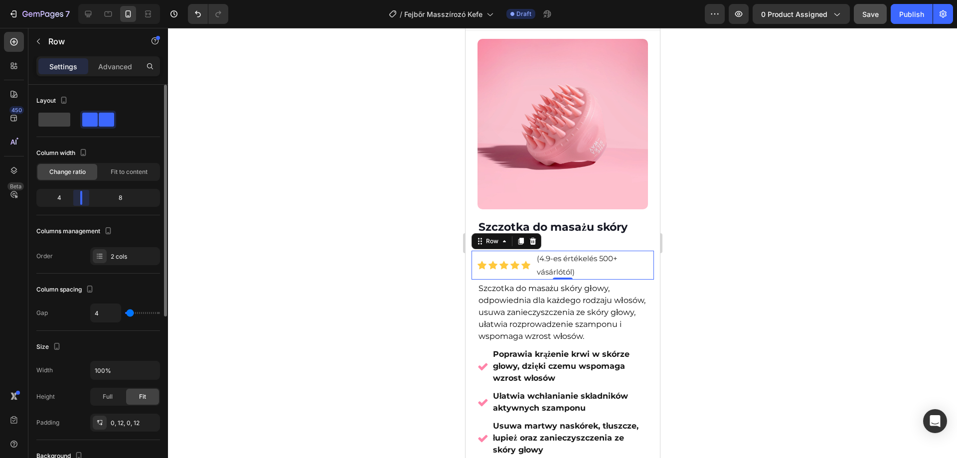
drag, startPoint x: 97, startPoint y: 201, endPoint x: 75, endPoint y: 205, distance: 21.7
click at [75, 205] on div "4 8" at bounding box center [98, 198] width 124 height 18
click at [320, 226] on div at bounding box center [562, 243] width 789 height 430
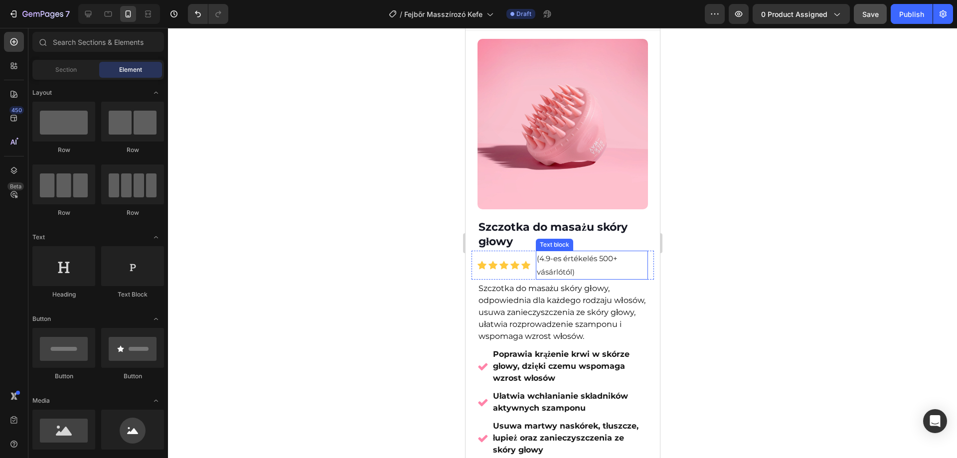
click at [599, 265] on p "(4.9-es értékelés 500+ vásárlótól)" at bounding box center [592, 265] width 110 height 27
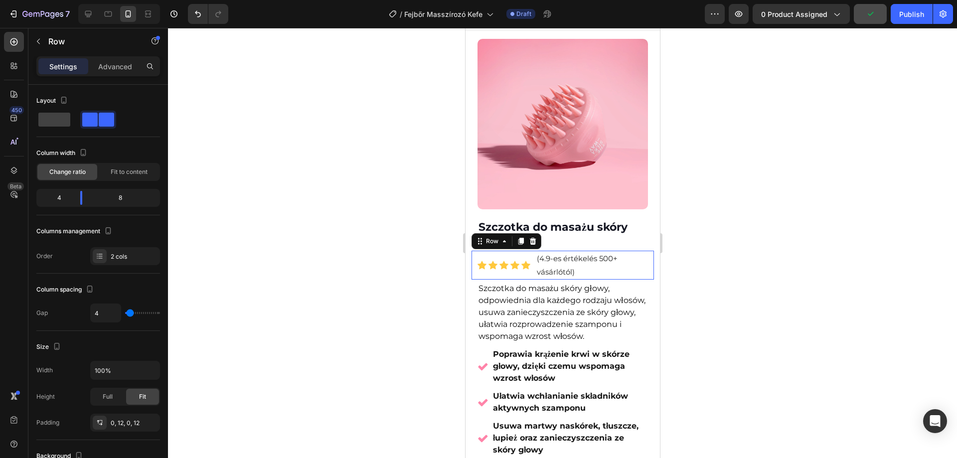
click at [483, 269] on div "Icon Icon Icon Icon Icon Icon List Hoz" at bounding box center [505, 265] width 56 height 29
click at [136, 171] on span "Fit to content" at bounding box center [129, 172] width 37 height 9
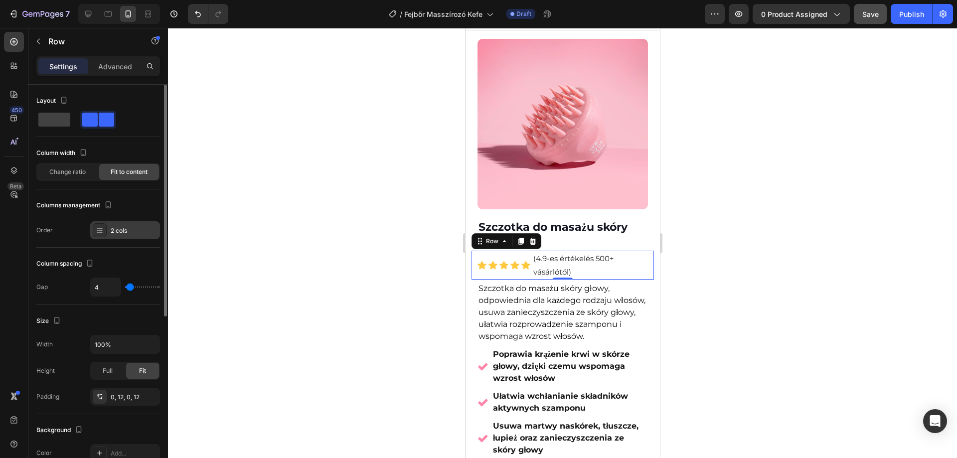
click at [116, 232] on div "2 cols" at bounding box center [134, 230] width 47 height 9
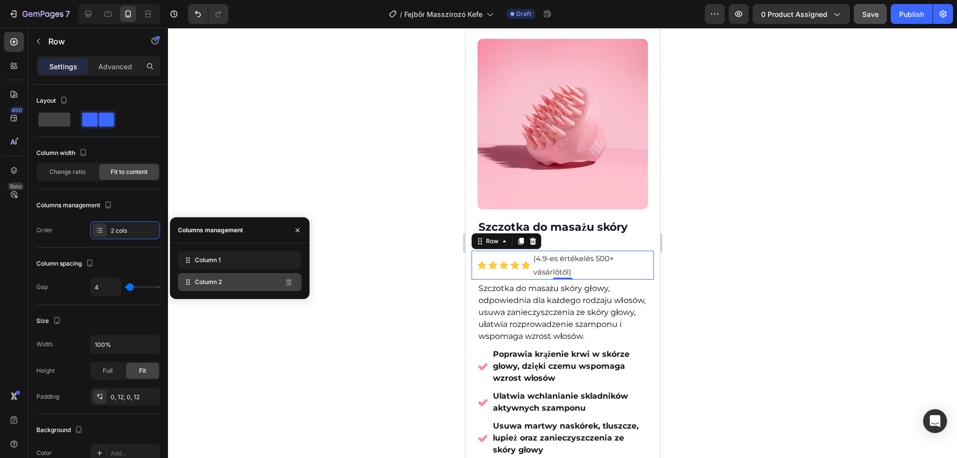
click at [233, 285] on div "Column 2" at bounding box center [240, 282] width 124 height 18
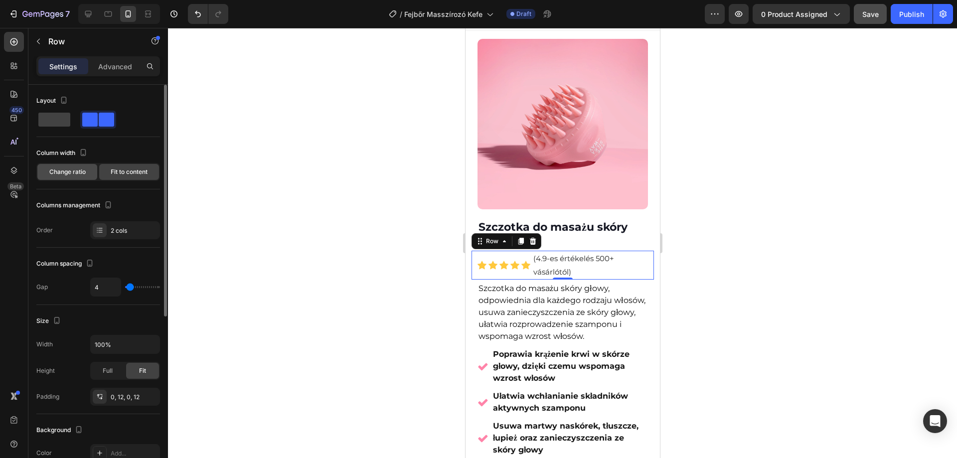
click at [62, 173] on span "Change ratio" at bounding box center [67, 172] width 36 height 9
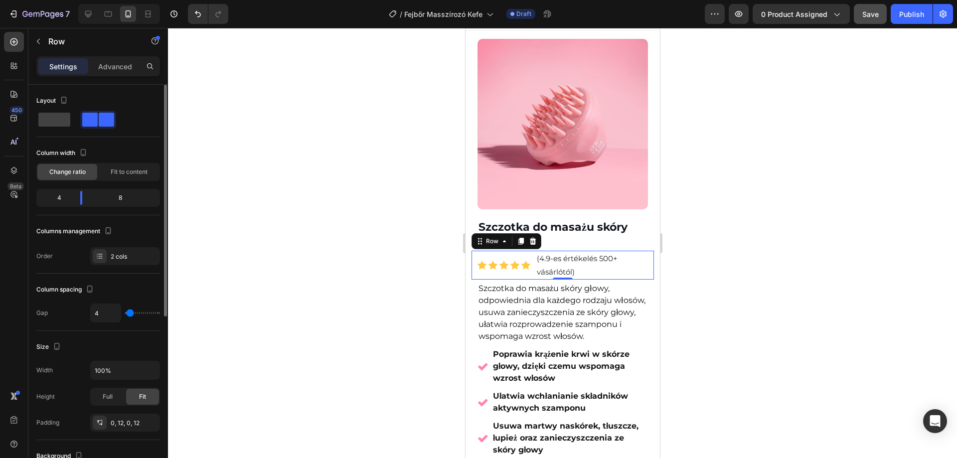
scroll to position [50, 0]
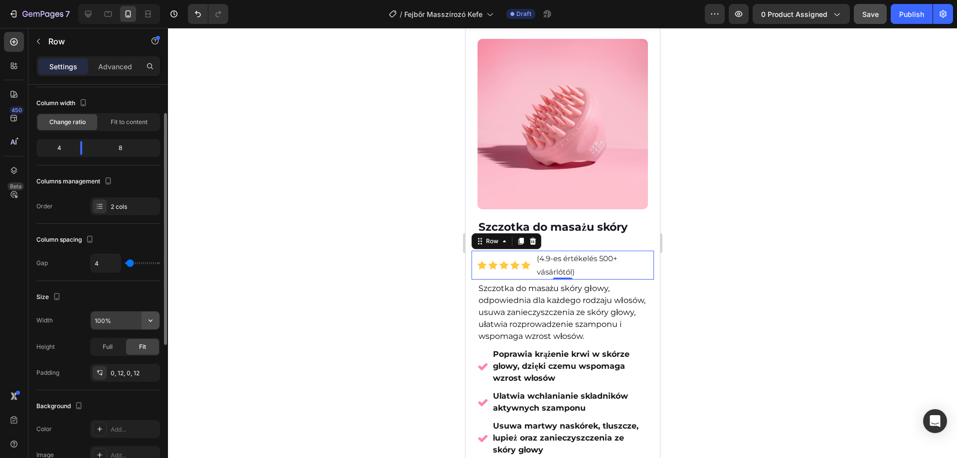
click at [152, 327] on button "button" at bounding box center [151, 321] width 18 height 18
click at [125, 120] on span "Fit to content" at bounding box center [129, 122] width 37 height 9
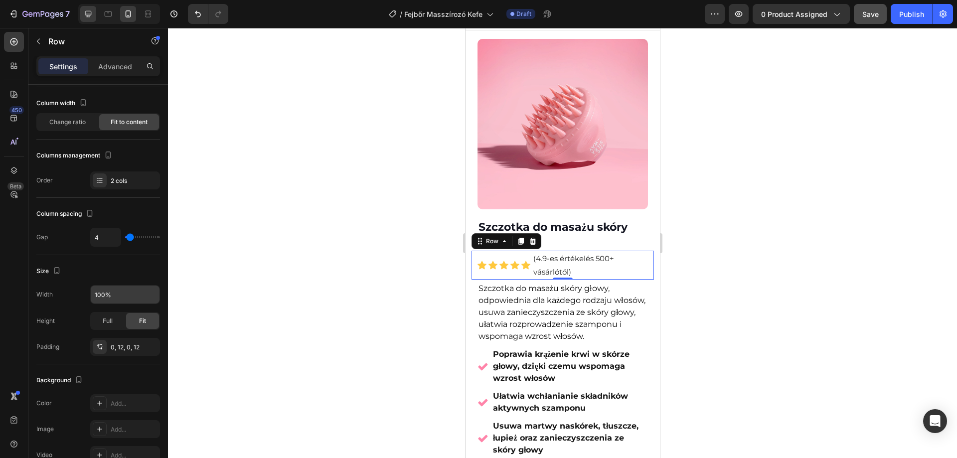
click at [92, 18] on icon at bounding box center [88, 14] width 10 height 10
type input "8"
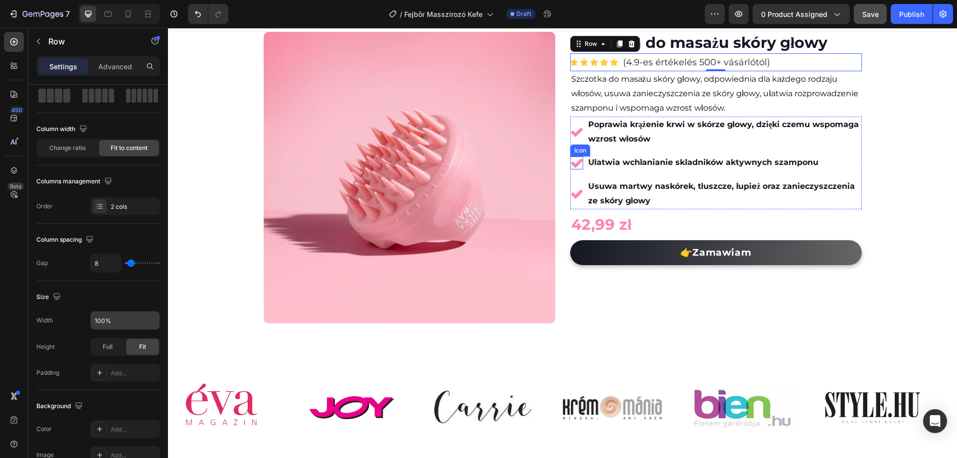
scroll to position [7, 0]
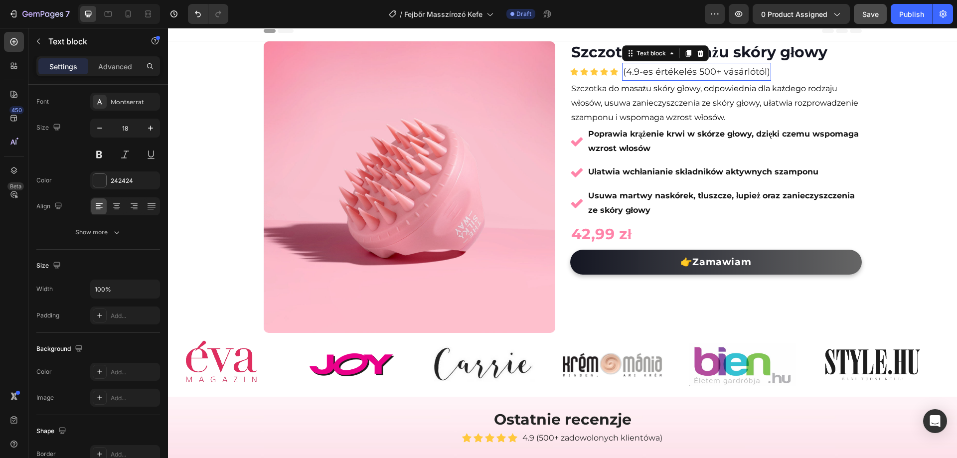
click at [655, 76] on p "(4.9-es értékelés 500+ vásárlótól)" at bounding box center [696, 72] width 147 height 16
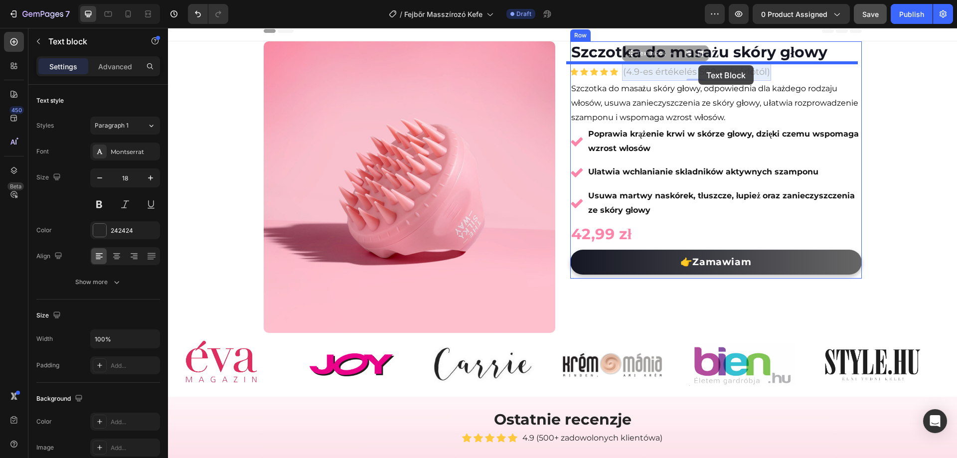
scroll to position [0, 0]
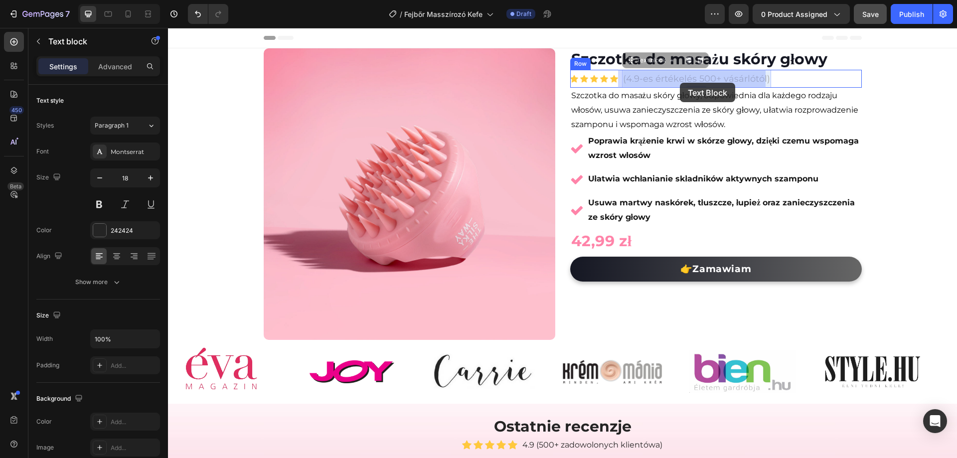
drag, startPoint x: 622, startPoint y: 72, endPoint x: 680, endPoint y: 83, distance: 59.4
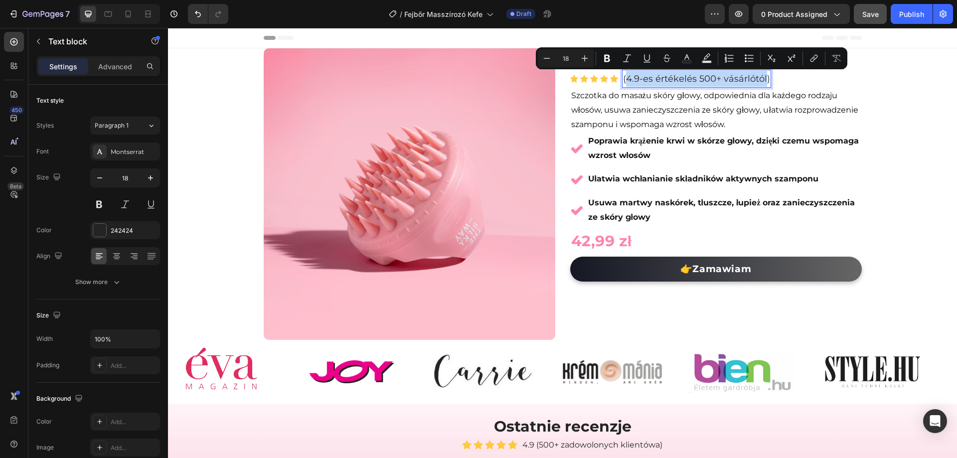
drag, startPoint x: 621, startPoint y: 81, endPoint x: 761, endPoint y: 78, distance: 140.2
click at [660, 83] on p "(4.9-es értékelés 500+ vásárlótól)" at bounding box center [696, 79] width 147 height 16
drag, startPoint x: 636, startPoint y: 80, endPoint x: 761, endPoint y: 82, distance: 125.2
click at [761, 82] on p "(4.9-es értékelés 500+ vásárlótól)" at bounding box center [696, 79] width 147 height 16
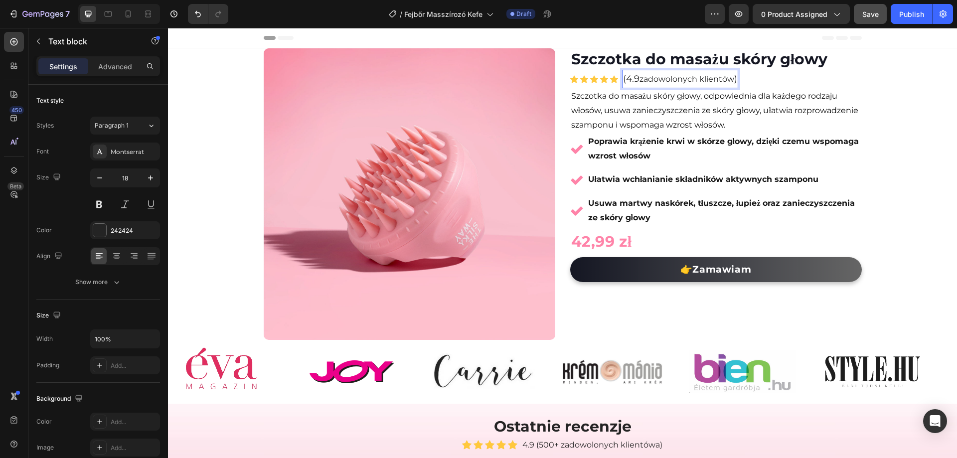
click at [640, 79] on span "zadowolonych klientów" at bounding box center [687, 78] width 95 height 9
click at [948, 74] on div "Product Images Row (P) Images & Gallery Szczotka do masażu skóry głowy (P) Titl…" at bounding box center [562, 291] width 789 height 486
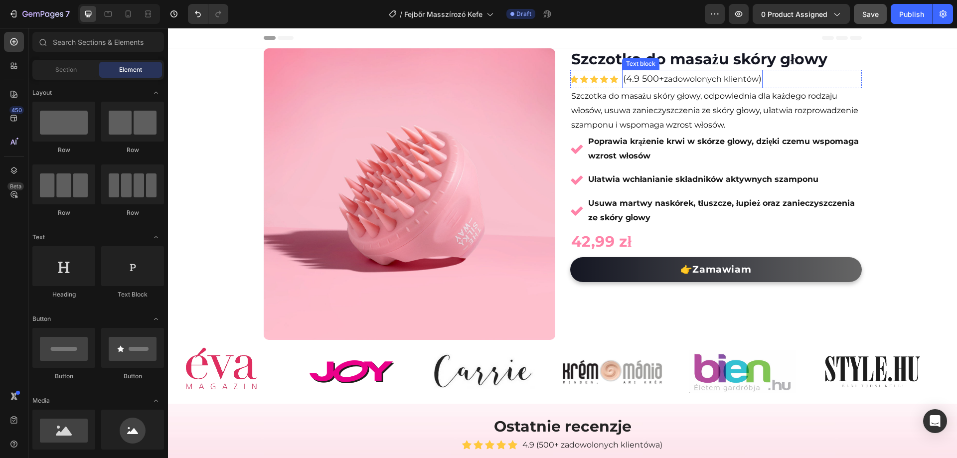
click at [639, 78] on p "(4.9 500+ zadowolonych klientów )" at bounding box center [692, 79] width 139 height 16
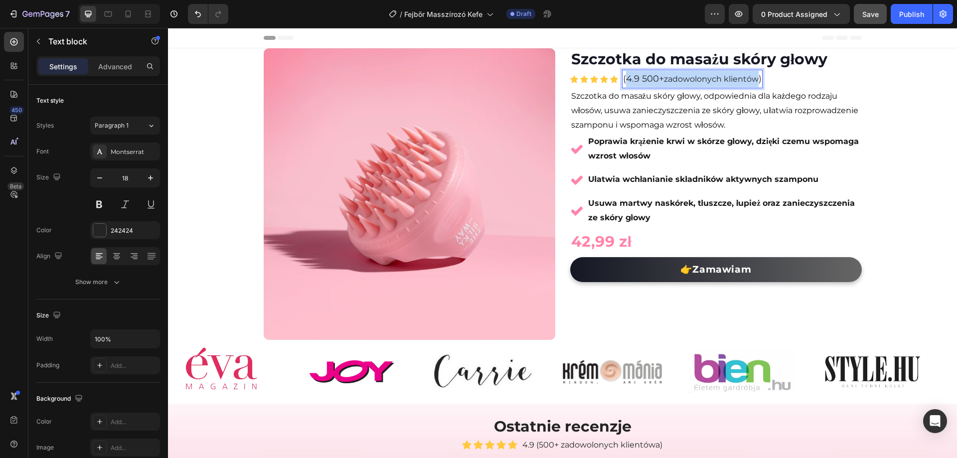
drag, startPoint x: 623, startPoint y: 77, endPoint x: 755, endPoint y: 80, distance: 131.7
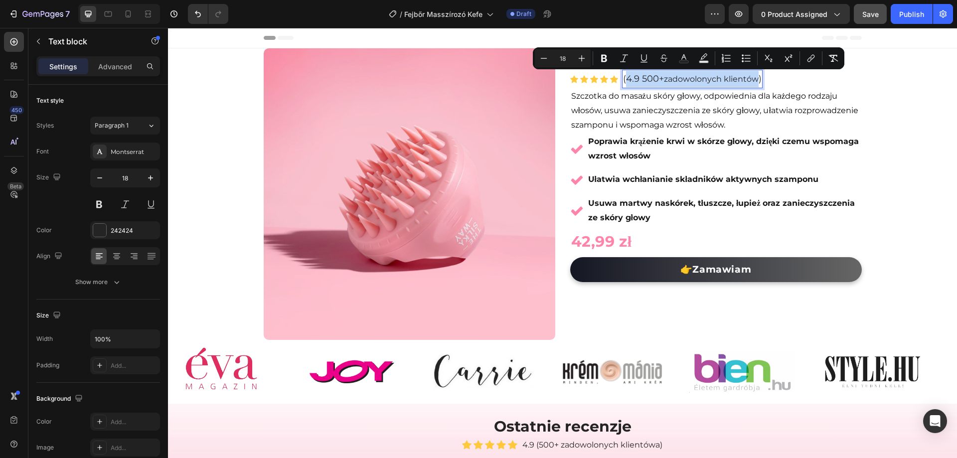
copy p "4.9 500+ zadowolonych klientów"
click at [883, 118] on div "Product Images Row (P) Images & Gallery Szczotka do masażu skóry głowy (P) Titl…" at bounding box center [562, 291] width 789 height 486
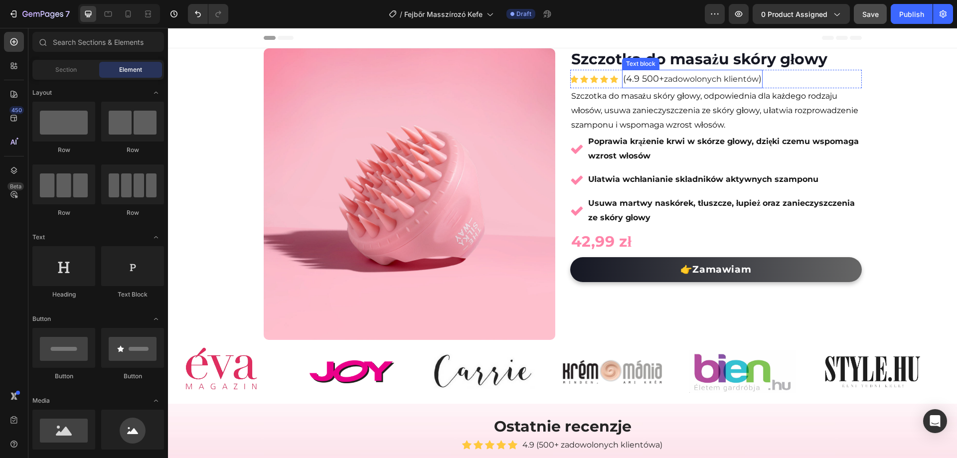
click at [636, 81] on p "(4.9 500+ zadowolonych klientów )" at bounding box center [692, 79] width 139 height 16
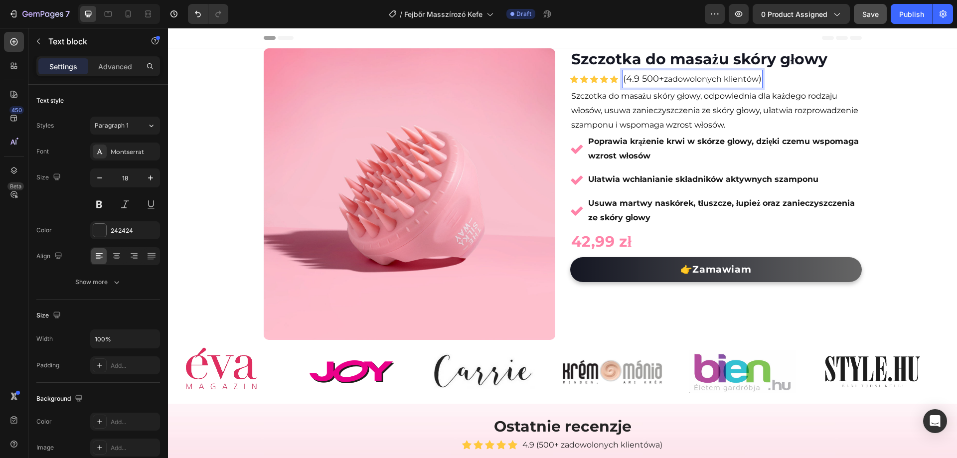
click at [638, 79] on p "(4.9 500+ zadowolonych klientów )" at bounding box center [692, 79] width 139 height 16
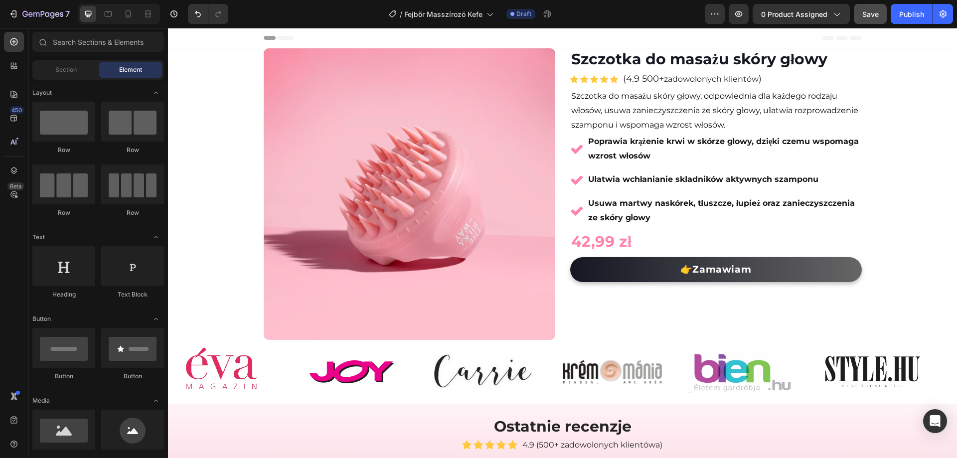
click at [910, 133] on div "Product Images Row (P) Images & Gallery Szczotka do masażu skóry głowy (P) Titl…" at bounding box center [562, 291] width 789 height 486
drag, startPoint x: 631, startPoint y: 81, endPoint x: 641, endPoint y: 81, distance: 10.0
click at [635, 81] on p "(4.9 500+ zadowolonych klientów )" at bounding box center [692, 79] width 139 height 16
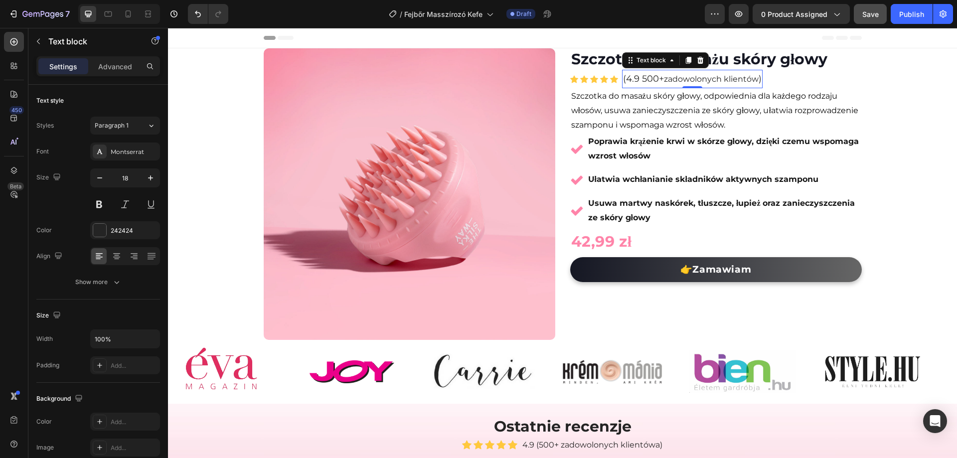
click at [635, 78] on p "(4.9 500+ zadowolonych klientów )" at bounding box center [692, 79] width 139 height 16
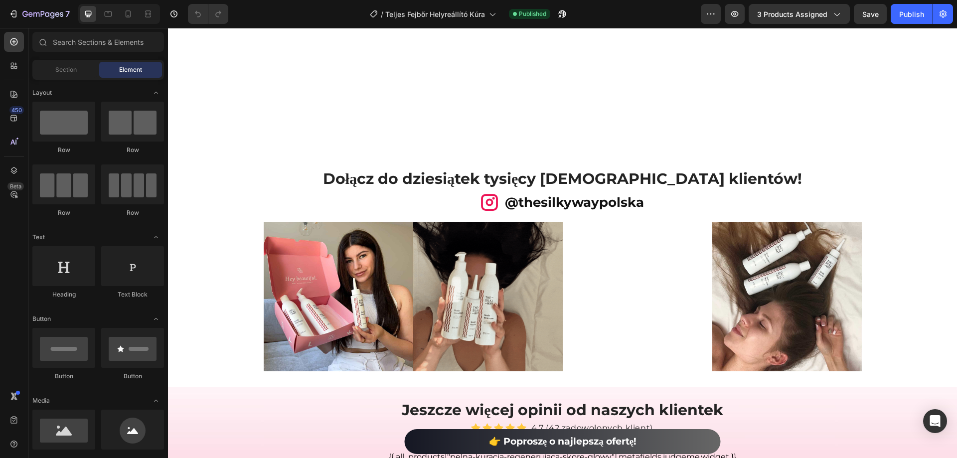
scroll to position [4566, 0]
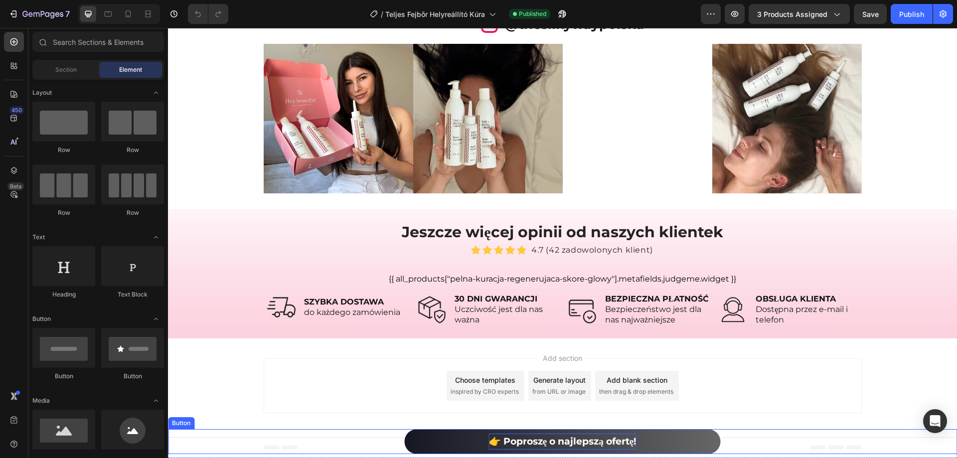
click at [623, 439] on strong "👉 Poproszę o najlepszą ofertę!" at bounding box center [562, 441] width 147 height 11
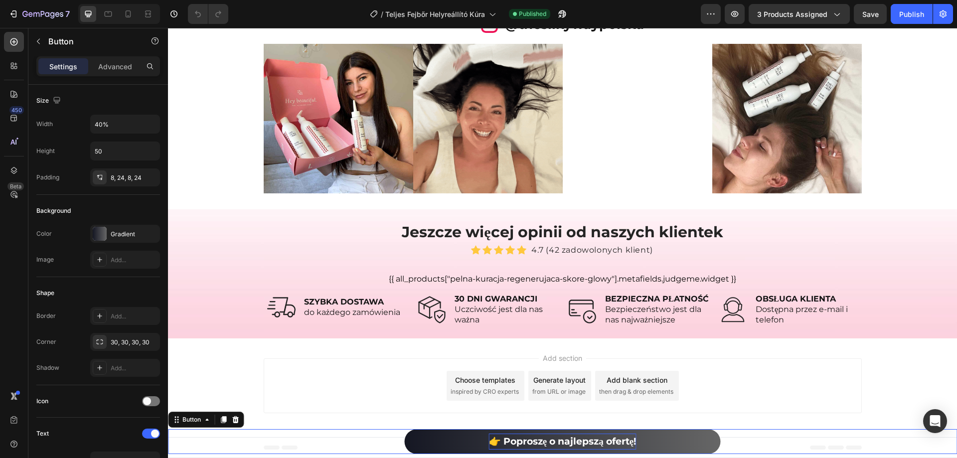
click at [623, 439] on strong "👉 Poproszę o najlepszą ofertę!" at bounding box center [562, 441] width 147 height 11
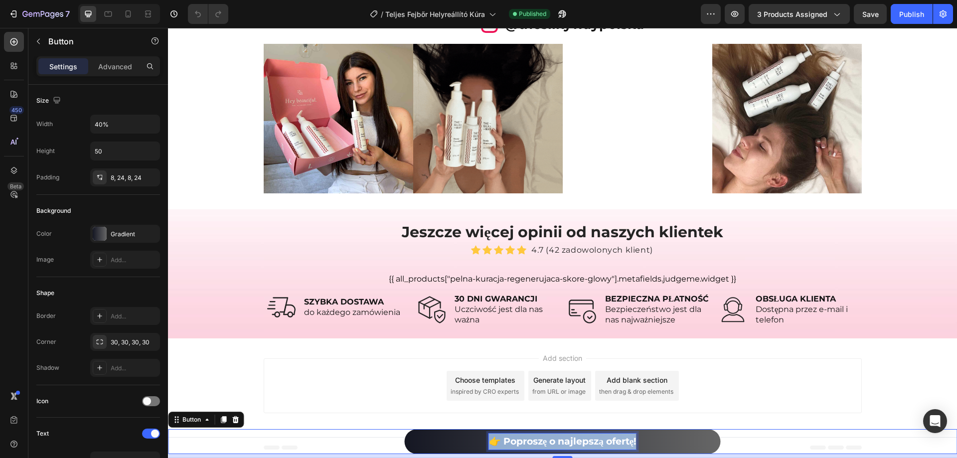
click at [623, 439] on strong "👉 Poproszę o najlepszą ofertę!" at bounding box center [562, 441] width 147 height 11
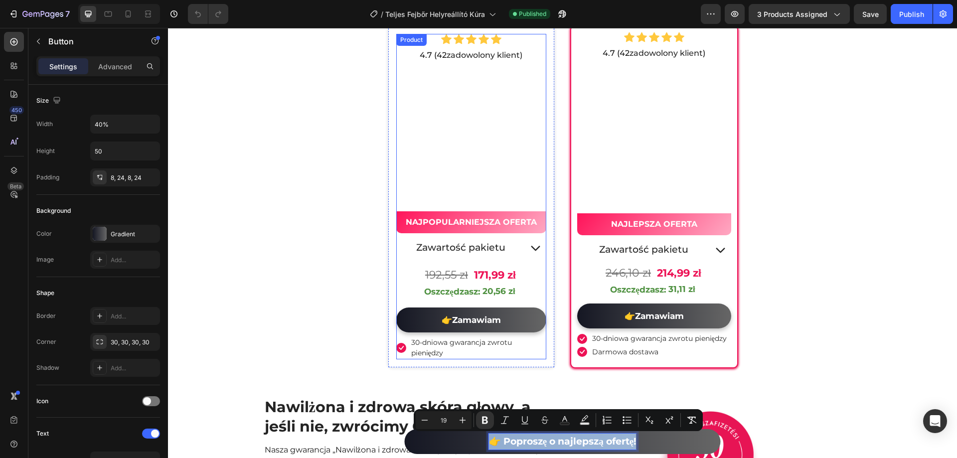
scroll to position [3569, 0]
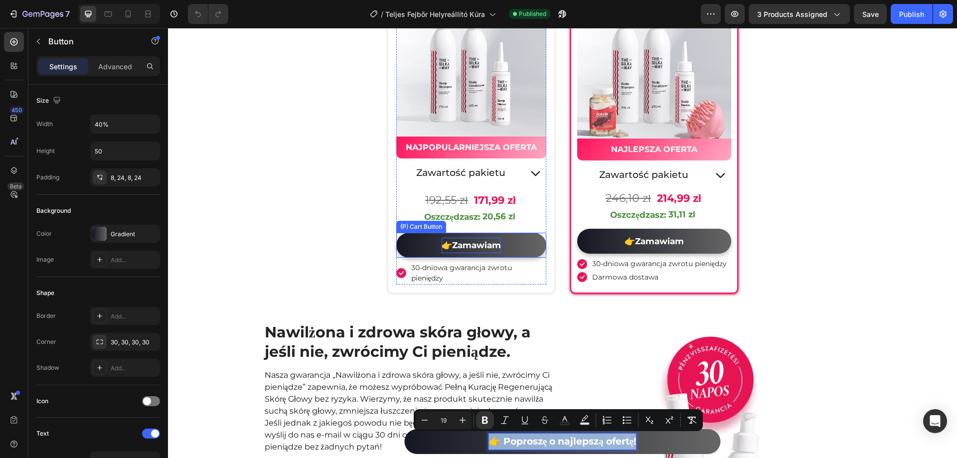
click at [473, 246] on div "👉Zamawiam" at bounding box center [471, 245] width 59 height 15
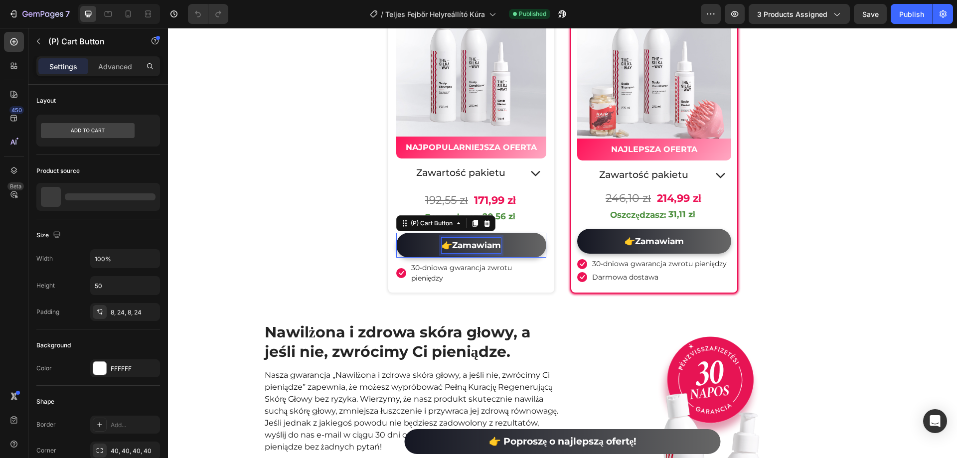
click at [473, 246] on div "👉Zamawiam" at bounding box center [471, 245] width 59 height 15
click at [473, 246] on p "👉Zamawiam" at bounding box center [471, 245] width 59 height 15
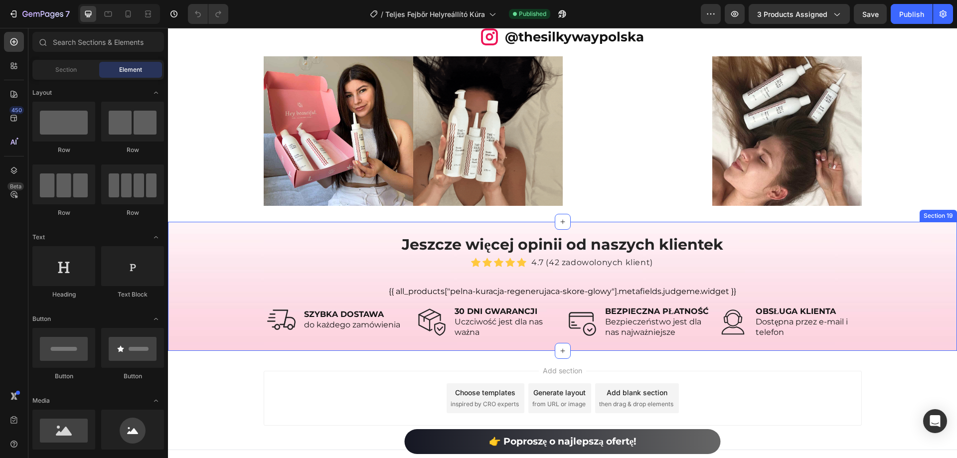
scroll to position [4566, 0]
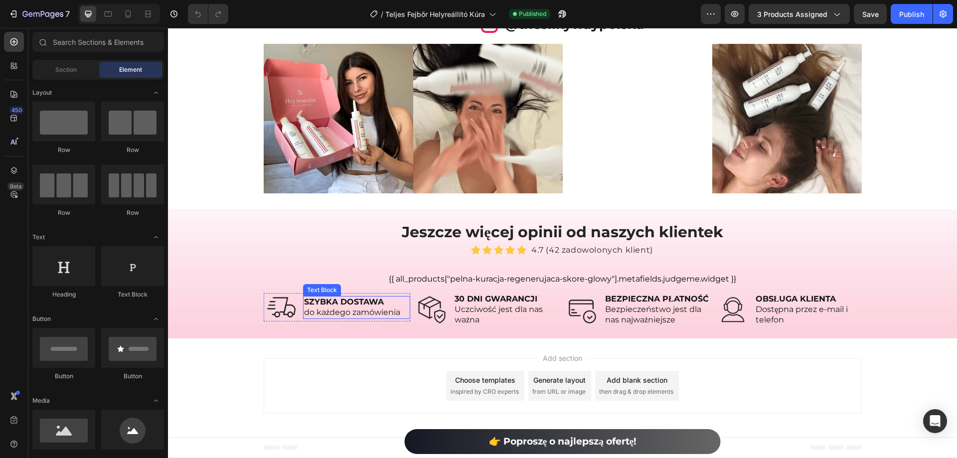
click at [319, 299] on strong "SZYBKA DOSTAWA" at bounding box center [344, 301] width 80 height 9
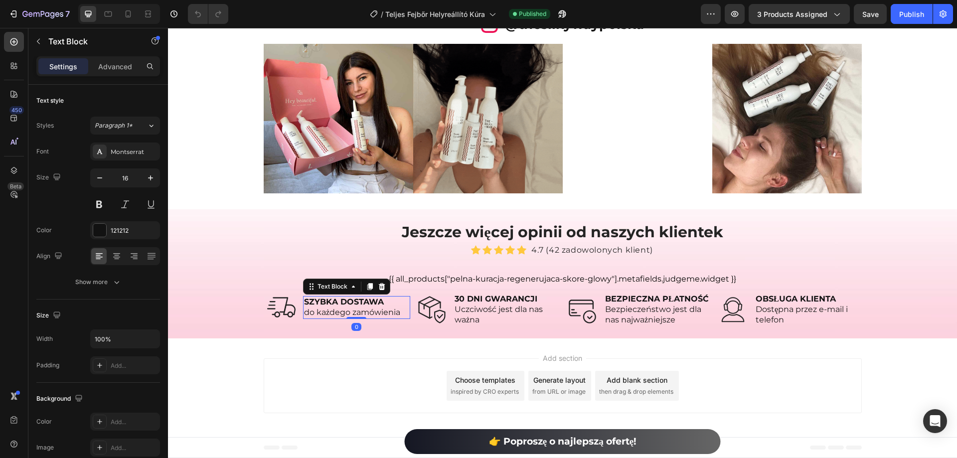
click at [319, 299] on strong "SZYBKA DOSTAWA" at bounding box center [344, 301] width 80 height 9
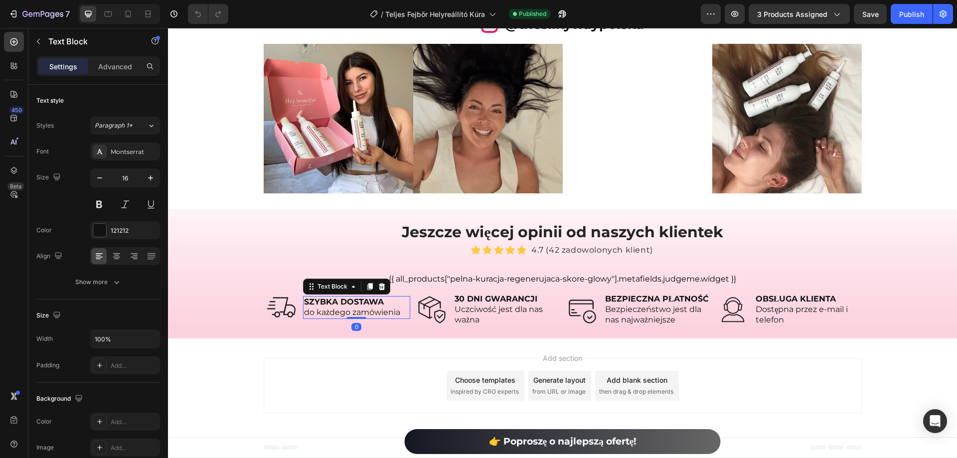
click at [319, 299] on strong "SZYBKA DOSTAWA" at bounding box center [344, 301] width 80 height 9
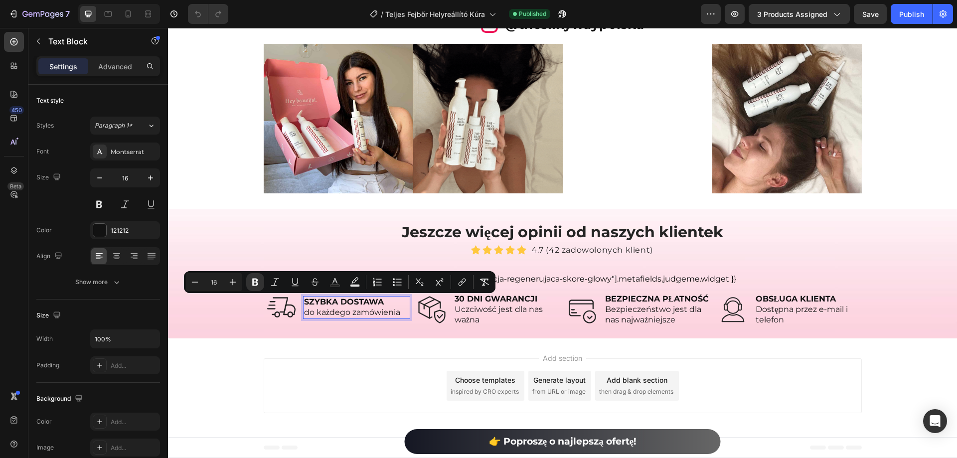
click at [328, 311] on span "do każdego zamówienia" at bounding box center [352, 312] width 96 height 9
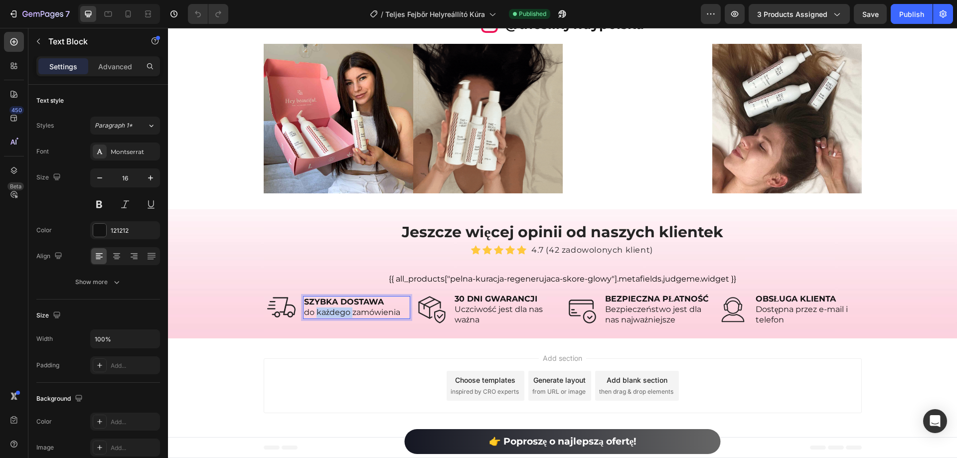
click at [328, 311] on span "do każdego zamówienia" at bounding box center [352, 312] width 96 height 9
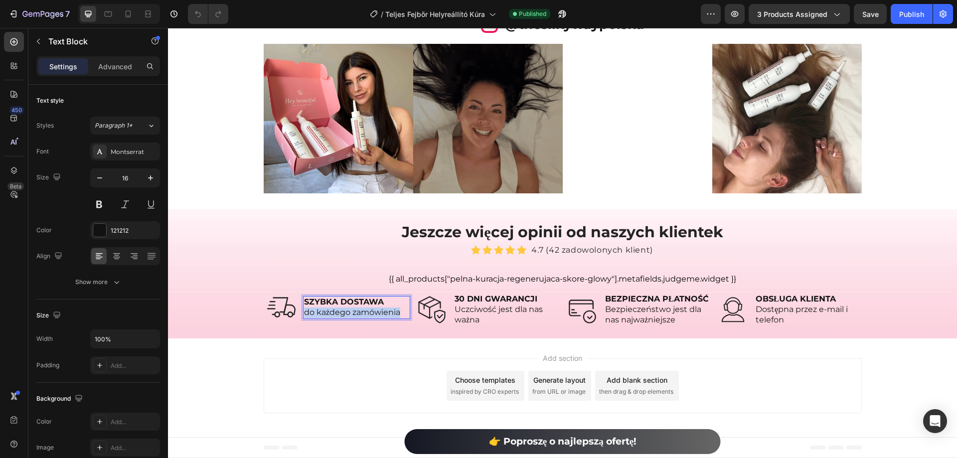
click at [328, 311] on span "do każdego zamówienia" at bounding box center [352, 312] width 96 height 9
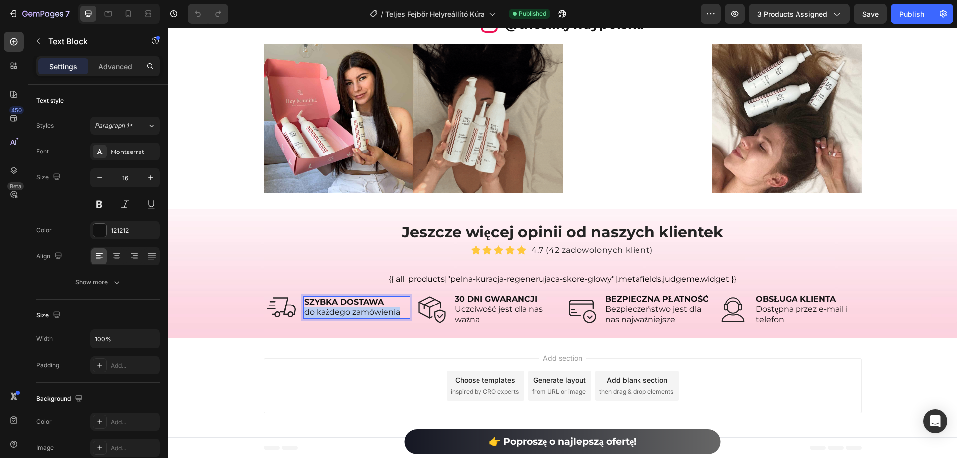
copy span "do każdego zamówienia"
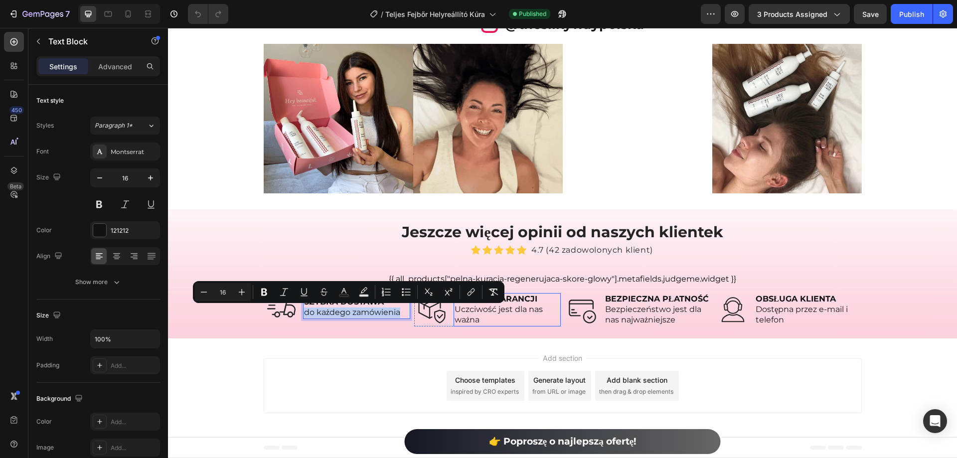
click at [523, 306] on span "Uczciwość jest dla nas ważna" at bounding box center [499, 315] width 88 height 20
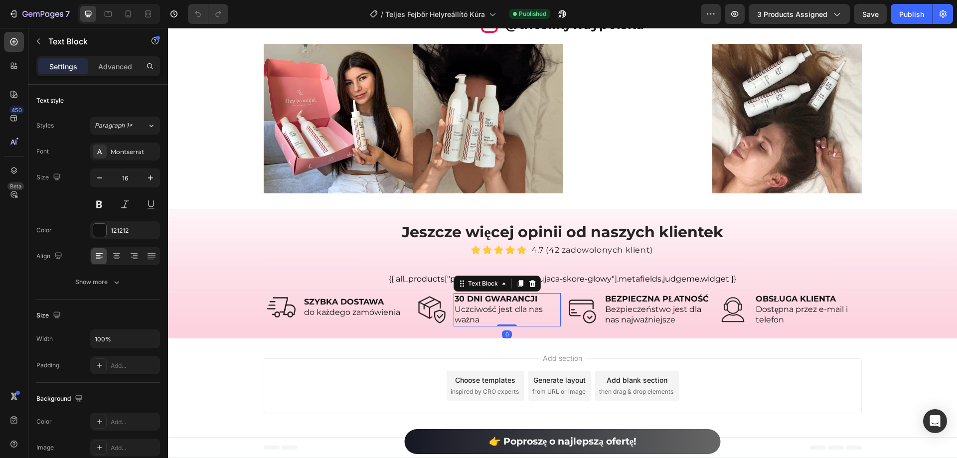
click at [520, 298] on strong "30 DNI GWARANCJI" at bounding box center [496, 298] width 83 height 9
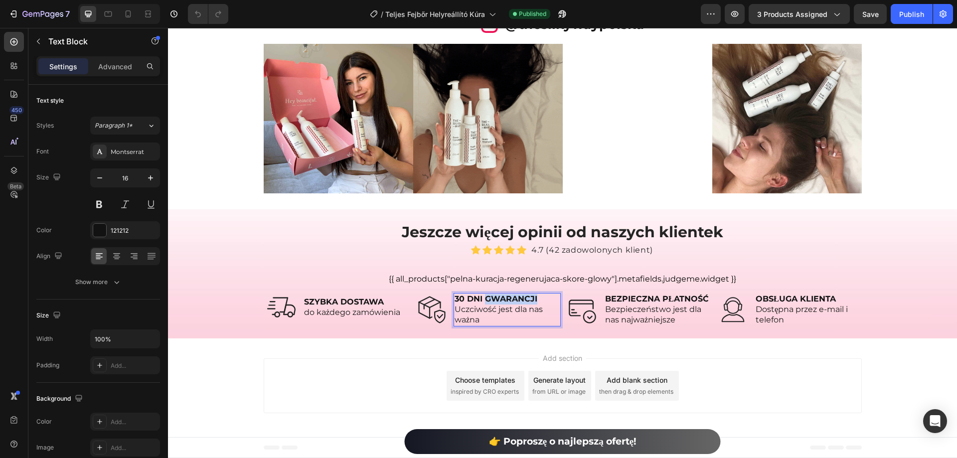
click at [520, 298] on strong "30 DNI GWARANCJI" at bounding box center [496, 298] width 83 height 9
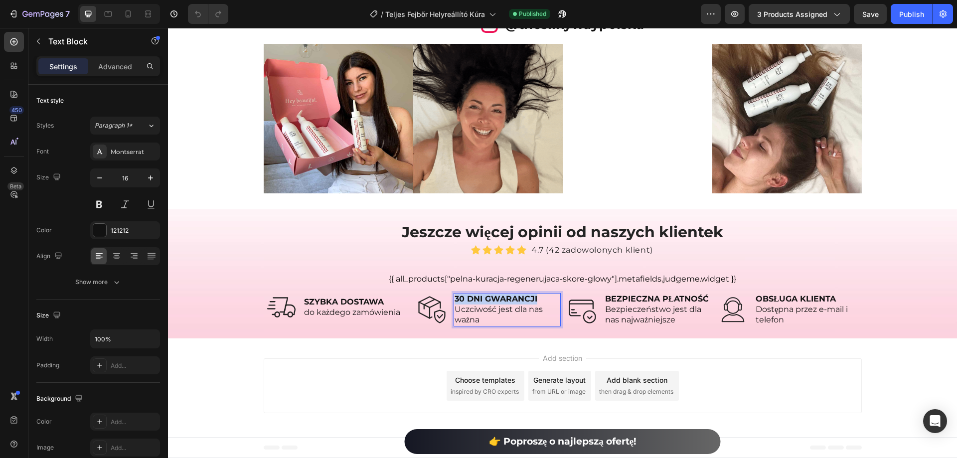
click at [520, 298] on strong "30 DNI GWARANCJI" at bounding box center [496, 298] width 83 height 9
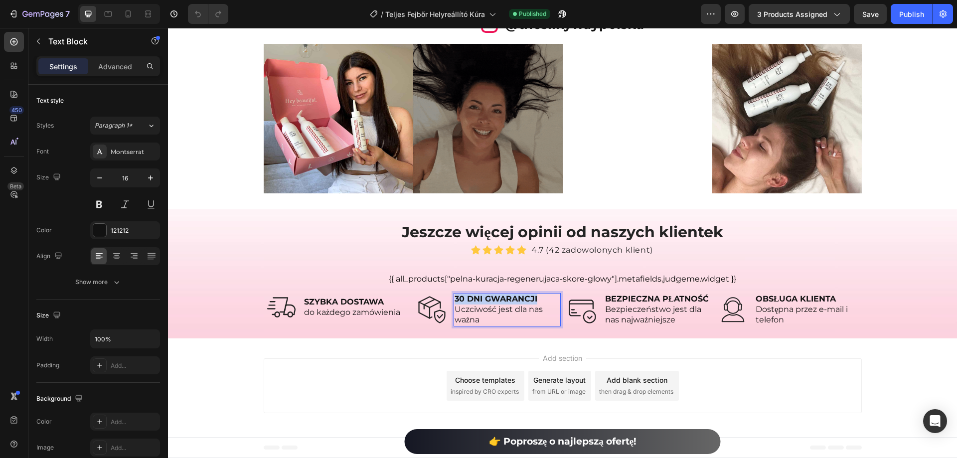
copy strong "30 DNI GWARANCJI"
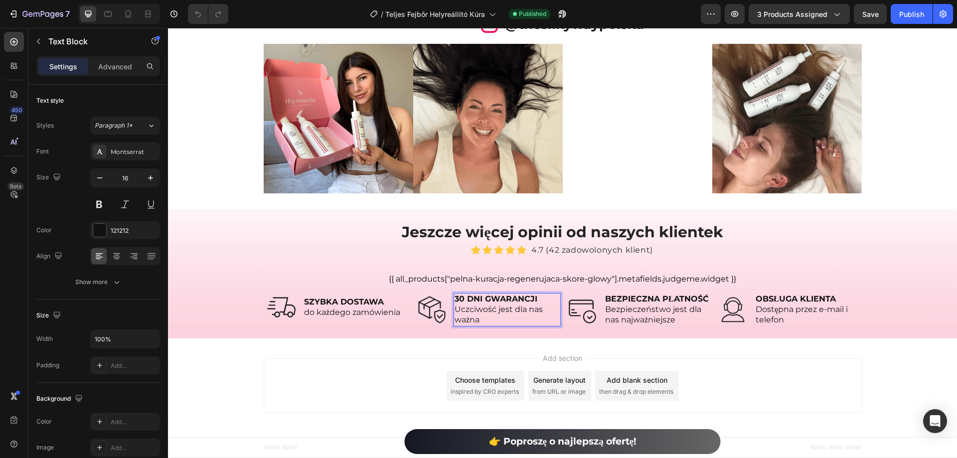
click at [465, 310] on span "Uczciwość jest dla nas ważna" at bounding box center [499, 315] width 88 height 20
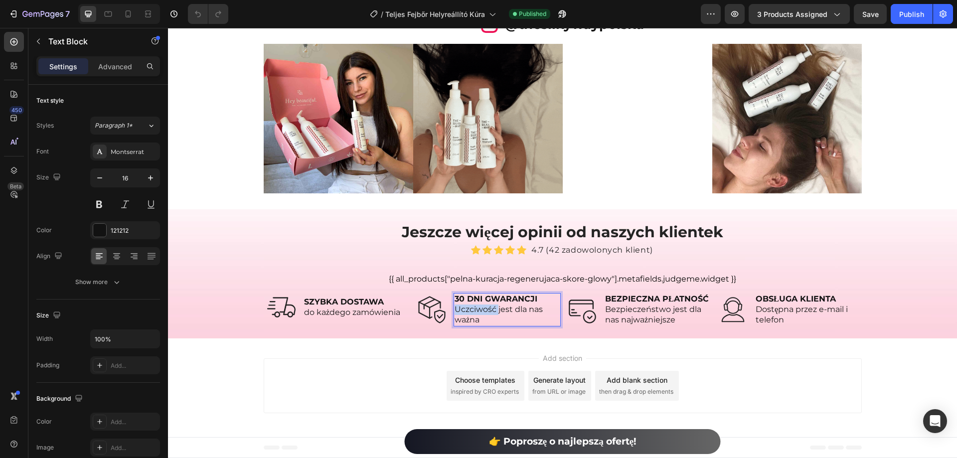
click at [465, 310] on span "Uczciwość jest dla nas ważna" at bounding box center [499, 315] width 88 height 20
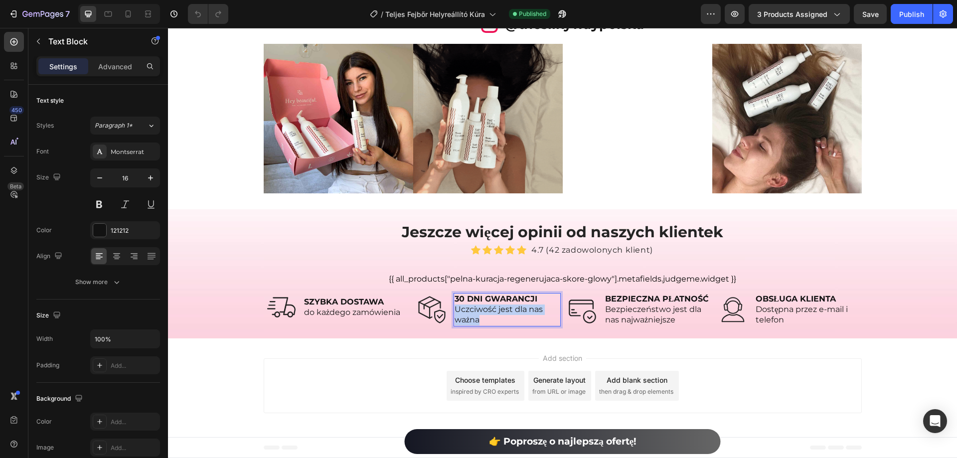
click at [465, 310] on span "Uczciwość jest dla nas ważna" at bounding box center [499, 315] width 88 height 20
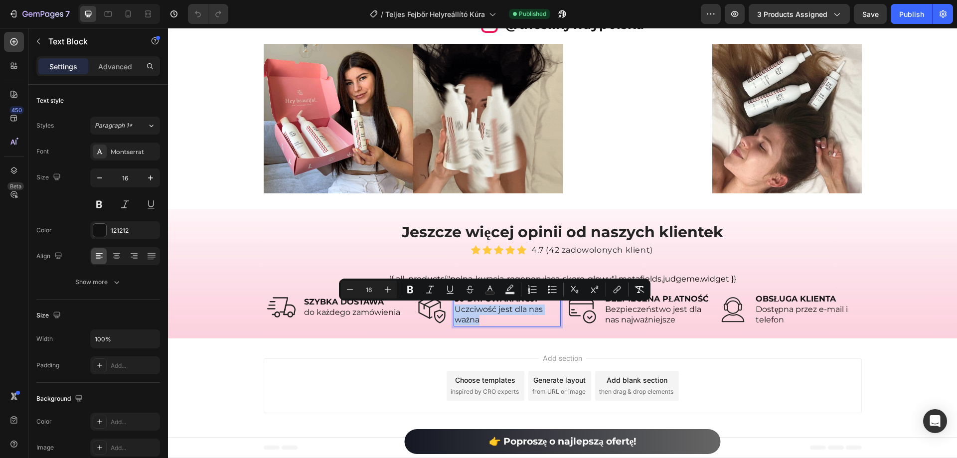
copy span "Uczciwość jest dla nas ważna"
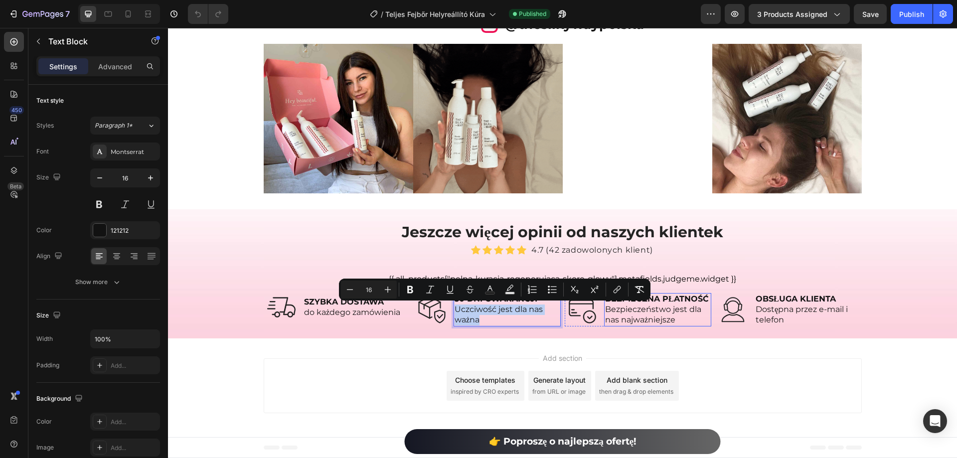
click at [669, 295] on strong "BEZPIECZNA PŁATNOŚĆ" at bounding box center [657, 298] width 104 height 9
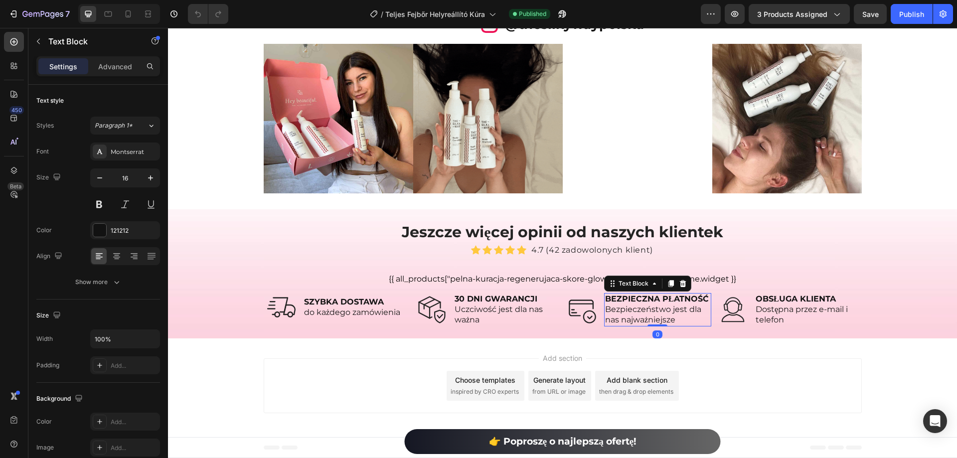
click at [672, 295] on strong "BEZPIECZNA PŁATNOŚĆ" at bounding box center [657, 298] width 104 height 9
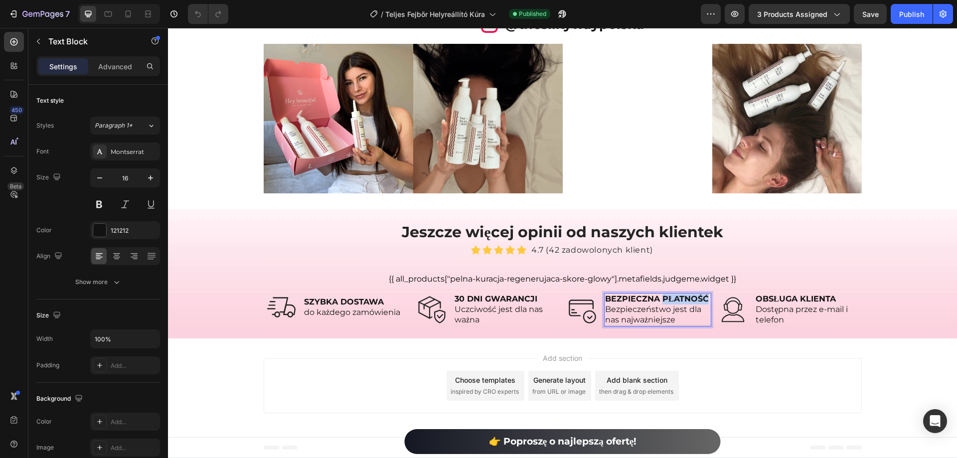
click at [672, 295] on strong "BEZPIECZNA PŁATNOŚĆ" at bounding box center [657, 298] width 104 height 9
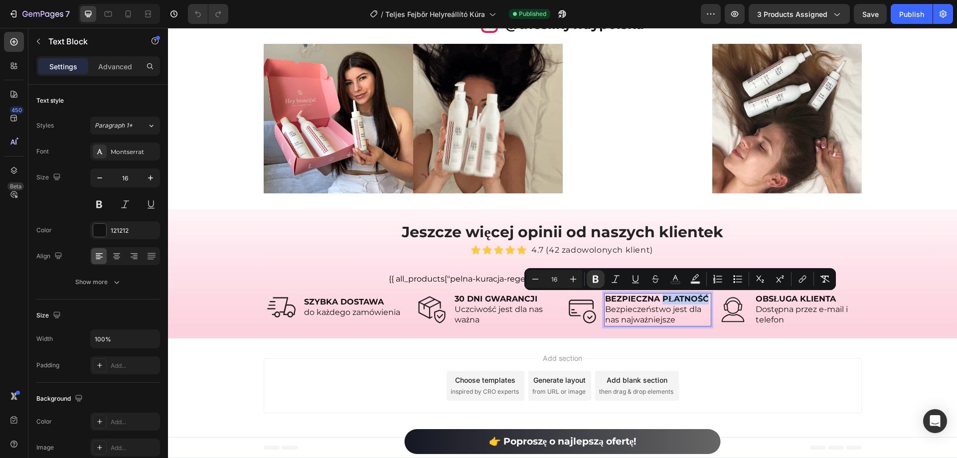
click at [672, 295] on strong "BEZPIECZNA PŁATNOŚĆ" at bounding box center [657, 298] width 104 height 9
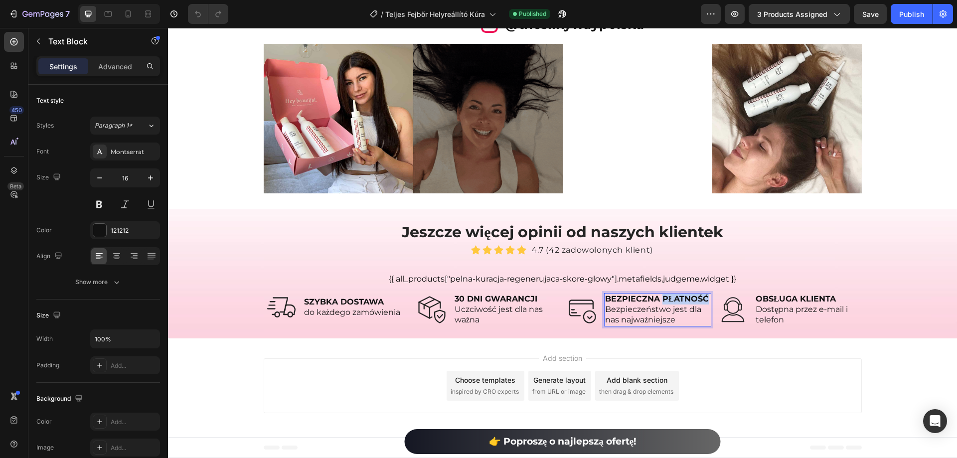
click at [672, 295] on strong "BEZPIECZNA PŁATNOŚĆ" at bounding box center [657, 298] width 104 height 9
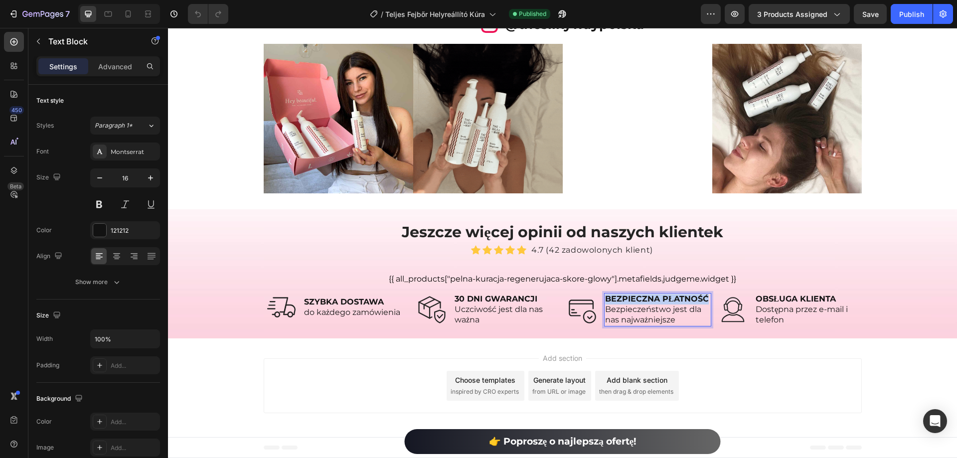
click at [672, 295] on strong "BEZPIECZNA PŁATNOŚĆ" at bounding box center [657, 298] width 104 height 9
copy strong "BEZPIECZNA PŁATNOŚĆ"
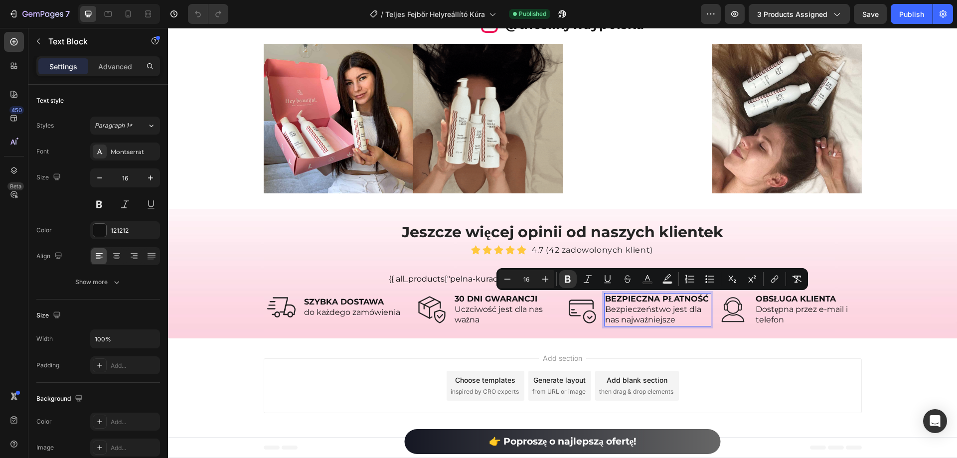
click at [646, 316] on span "Bezpieczeństwo jest dla nas najważniejsze" at bounding box center [653, 315] width 96 height 20
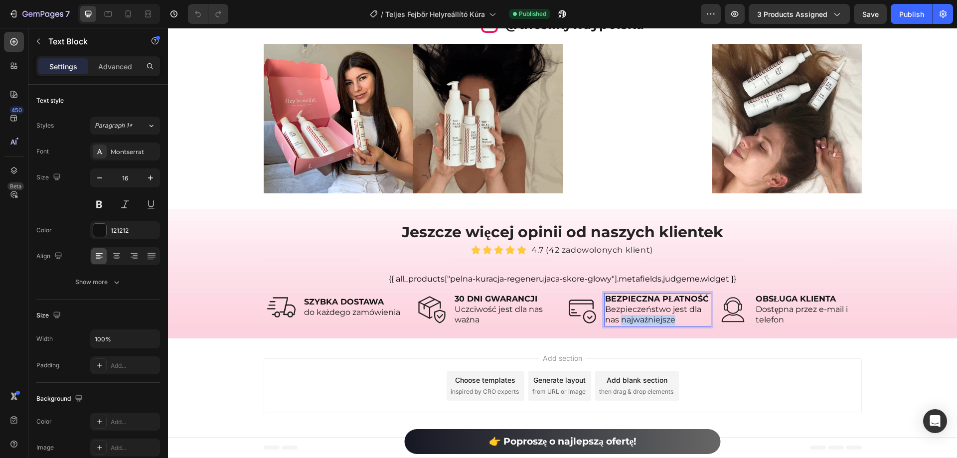
click at [646, 316] on span "Bezpieczeństwo jest dla nas najważniejsze" at bounding box center [653, 315] width 96 height 20
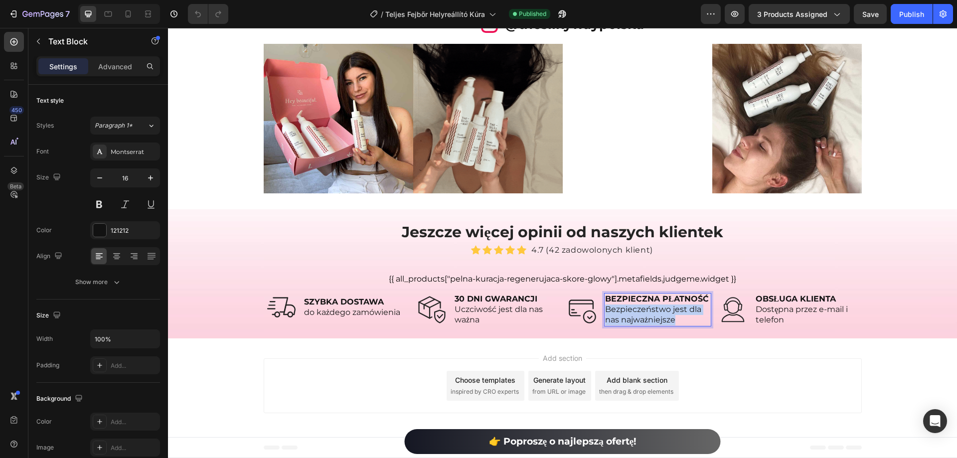
copy span "Bezpieczeństwo jest dla nas najważniejsze"
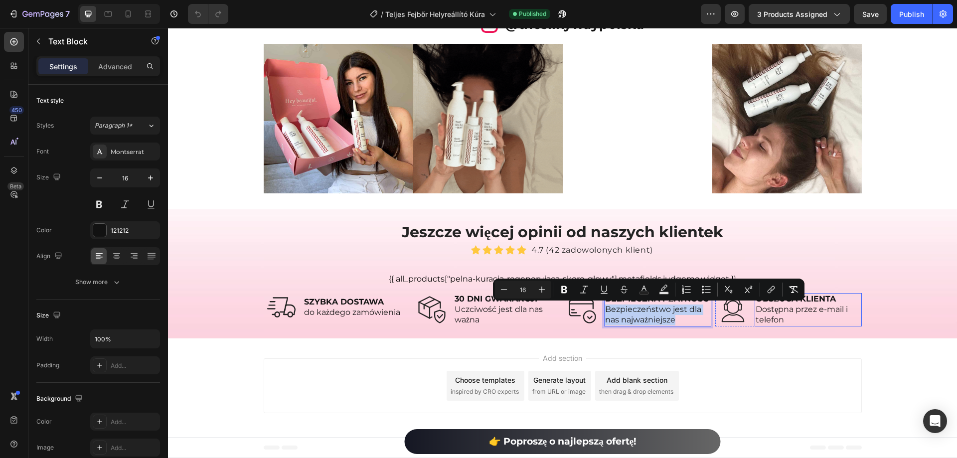
click at [783, 313] on span "Dostępna przez e-mail i telefon" at bounding box center [802, 315] width 92 height 20
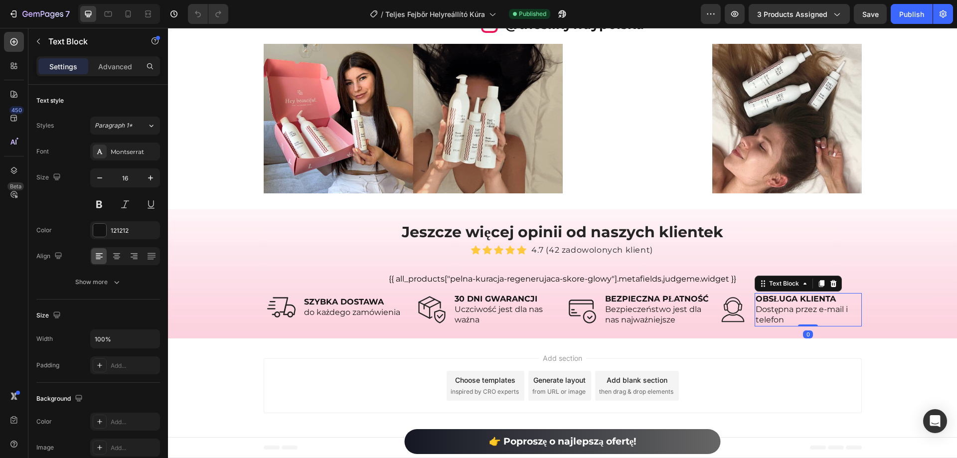
click at [766, 296] on strong "OBSŁUGA KLIENTA" at bounding box center [796, 298] width 80 height 9
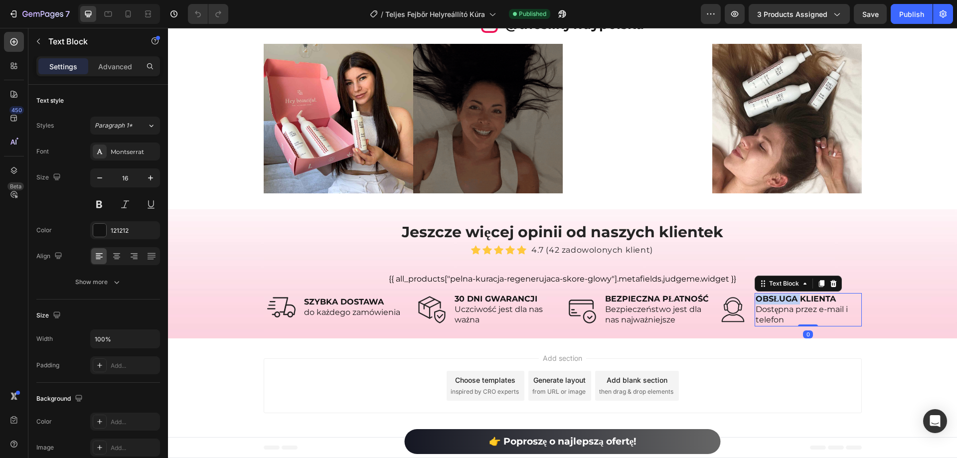
click at [766, 296] on strong "OBSŁUGA KLIENTA" at bounding box center [796, 298] width 80 height 9
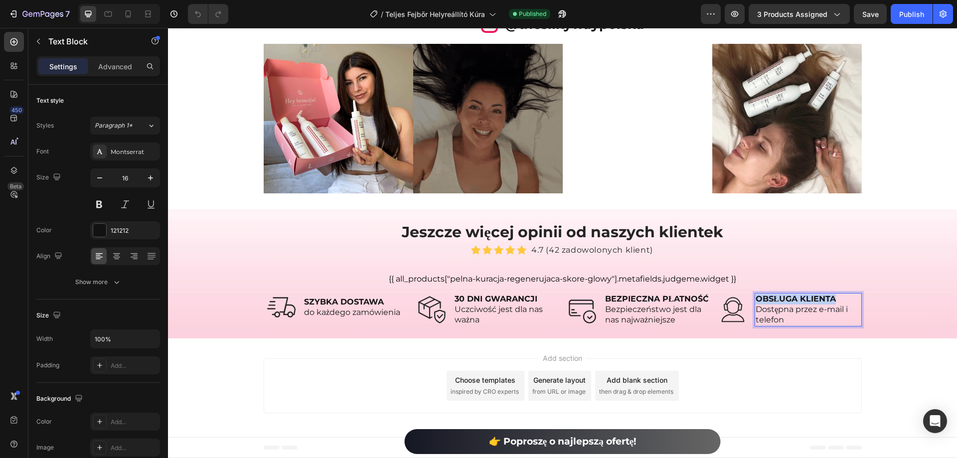
click at [766, 296] on strong "OBSŁUGA KLIENTA" at bounding box center [796, 298] width 80 height 9
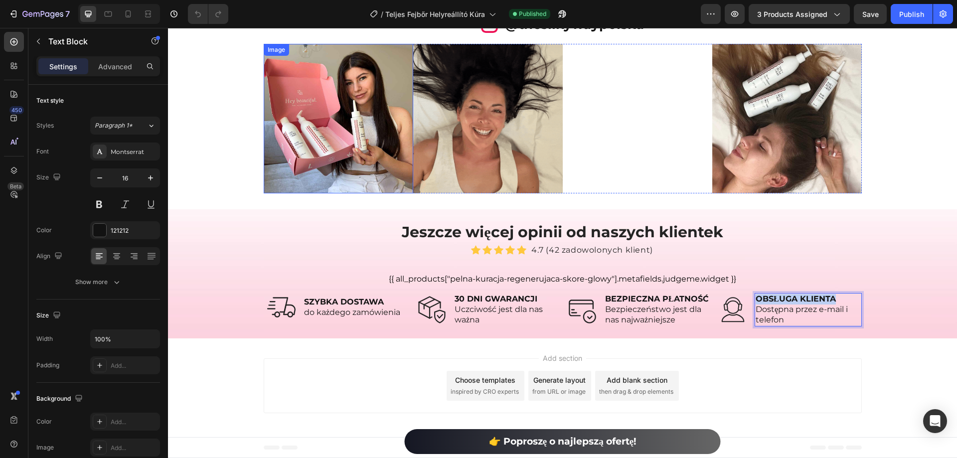
copy strong "OBSŁUGA KLIENTA"
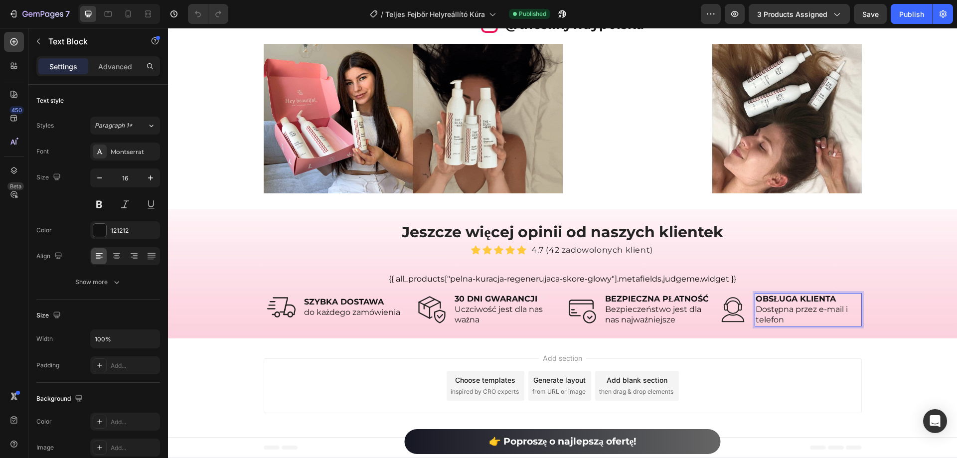
click at [780, 312] on span "Dostępna przez e-mail i telefon" at bounding box center [802, 315] width 92 height 20
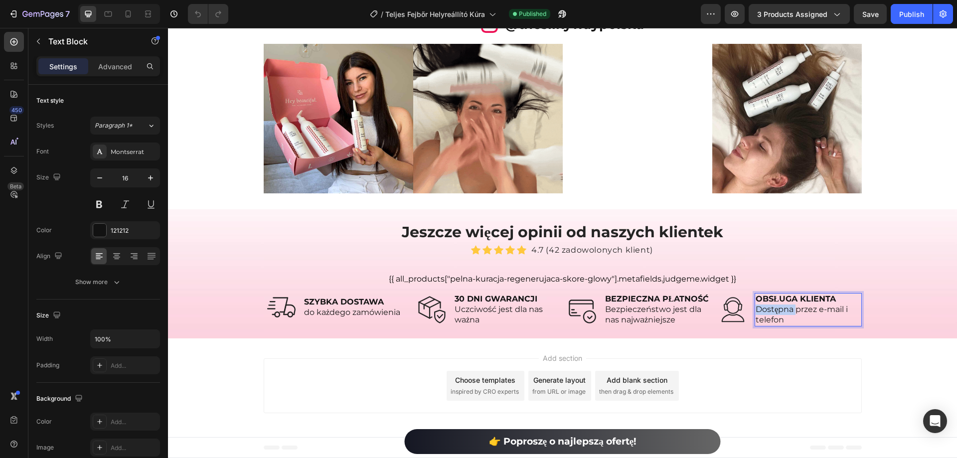
click at [780, 312] on span "Dostępna przez e-mail i telefon" at bounding box center [802, 315] width 92 height 20
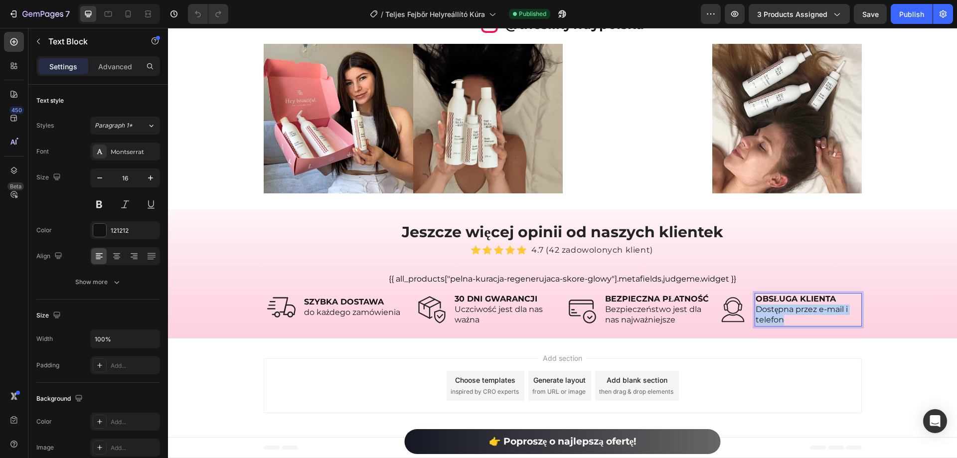
click at [780, 312] on span "Dostępna przez e-mail i telefon" at bounding box center [802, 315] width 92 height 20
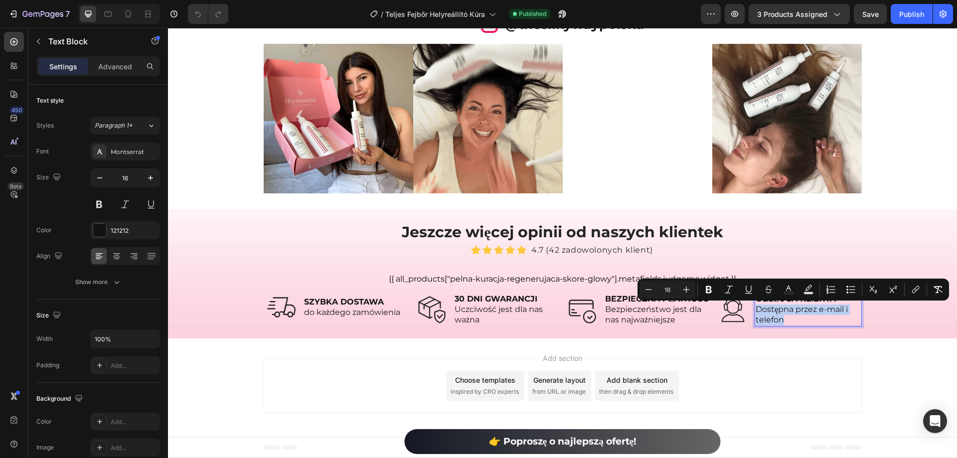
copy span "Dostępna przez e-mail i telefon"
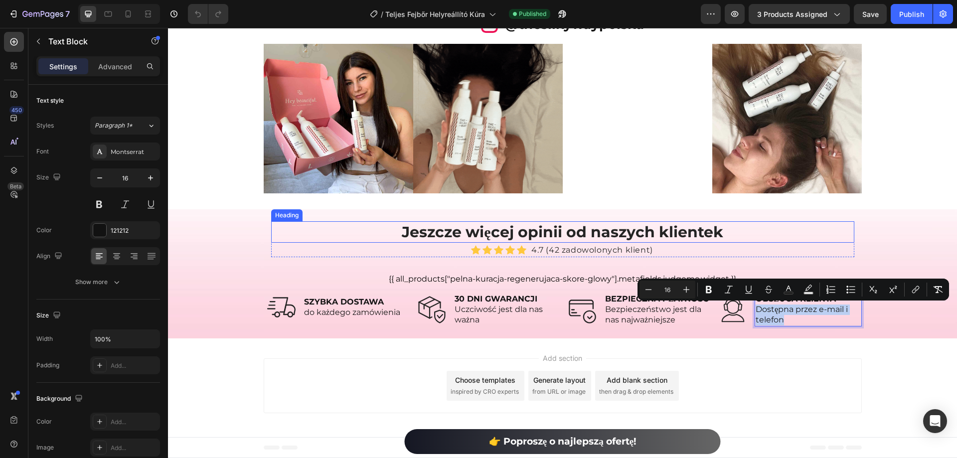
click at [501, 230] on strong "Jeszcze więcej opinii od naszych klientek" at bounding box center [562, 232] width 321 height 18
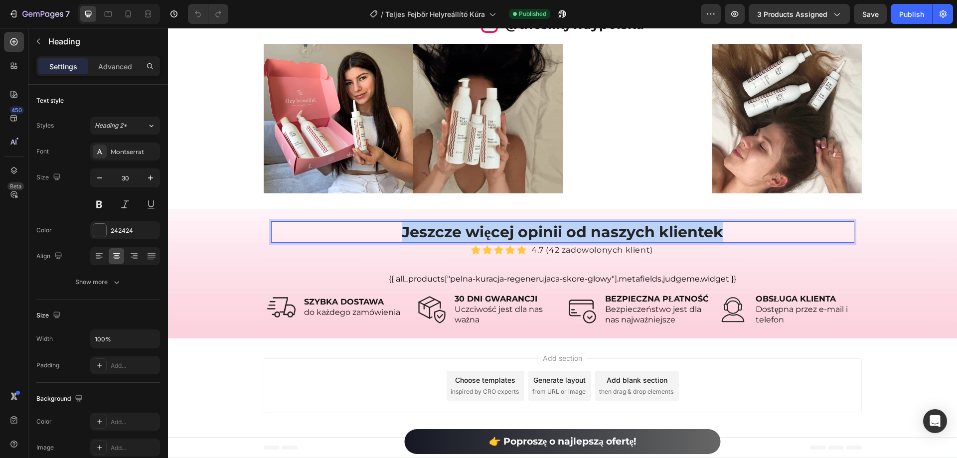
click at [501, 230] on strong "Jeszcze więcej opinii od naszych klientek" at bounding box center [562, 232] width 321 height 18
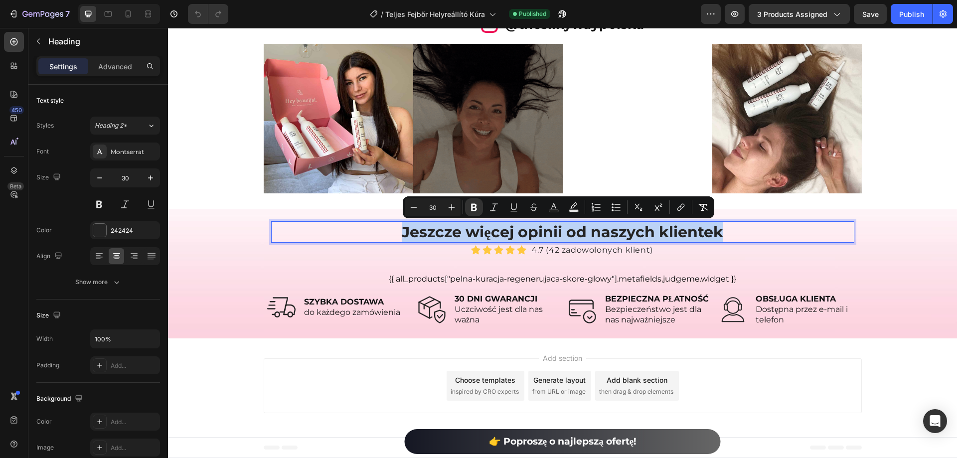
click at [573, 245] on p "4.7 (42 zadowolonych klient)" at bounding box center [593, 250] width 122 height 13
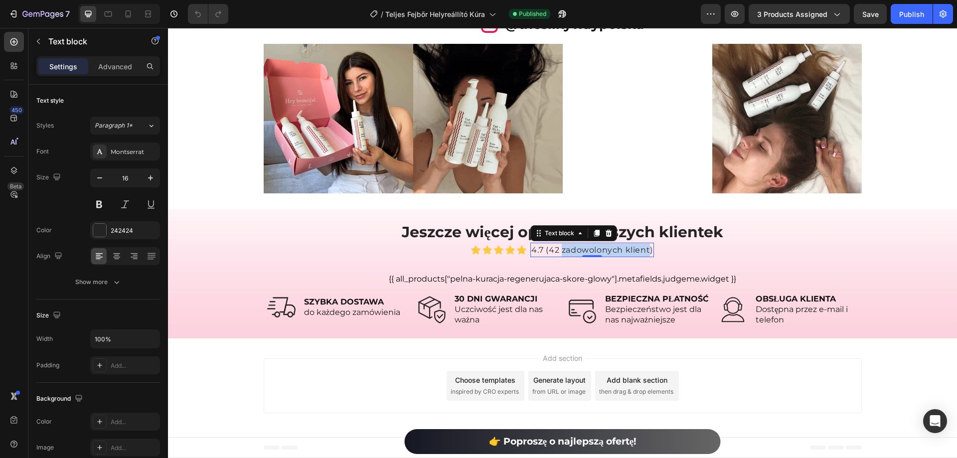
drag, startPoint x: 558, startPoint y: 252, endPoint x: 645, endPoint y: 252, distance: 86.8
click at [645, 252] on p "4.7 (42 zadowolonych klient)" at bounding box center [593, 250] width 122 height 13
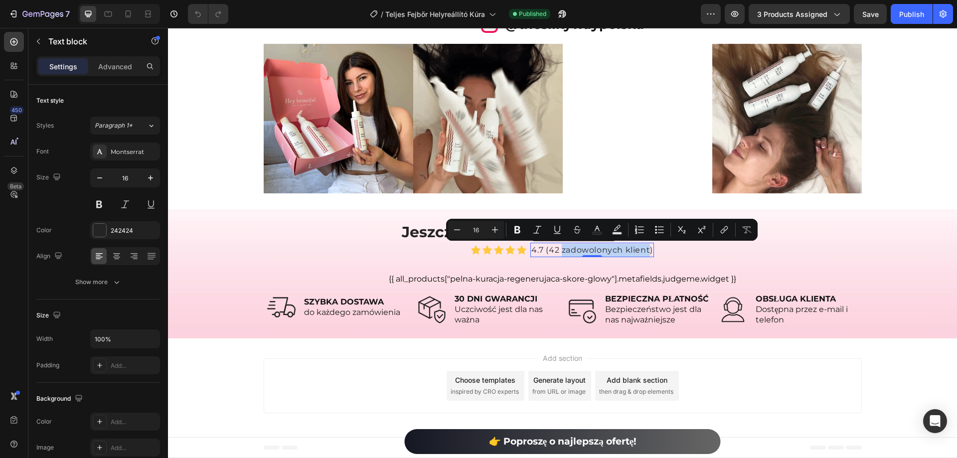
copy p "zadowolonych klient"
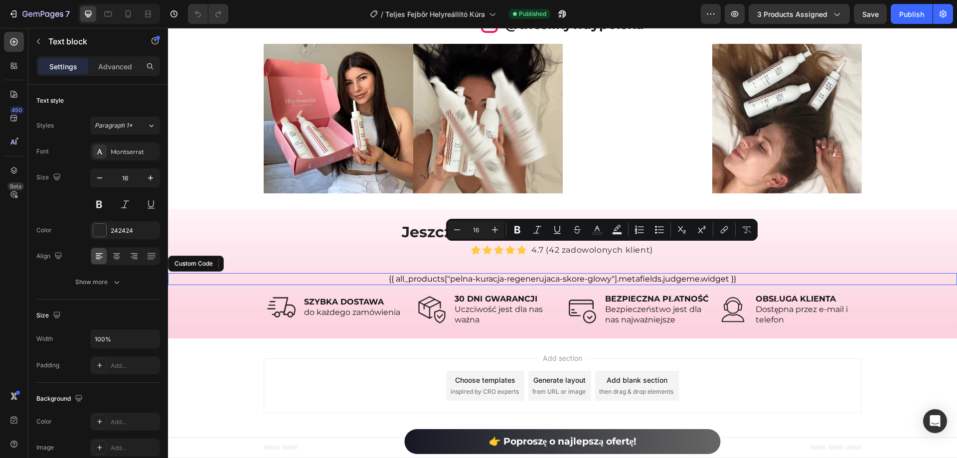
click at [202, 284] on div "{{ all_products["pelna-kuracja-regenerujaca-skore-glowy"].metafields.judgeme.wi…" at bounding box center [562, 279] width 789 height 12
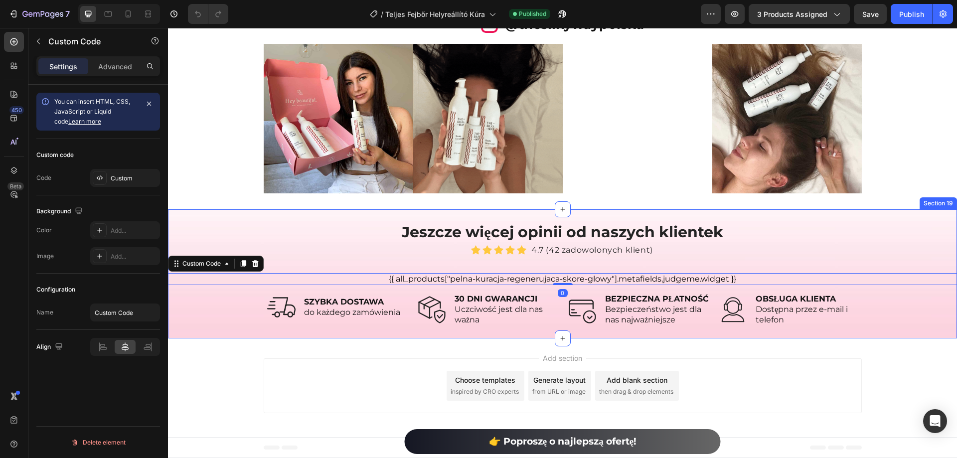
click at [192, 234] on div "⁠⁠⁠⁠⁠⁠⁠ Jeszcze więcej opinii od naszych klientek Heading Icon Icon Icon Icon I…" at bounding box center [562, 273] width 789 height 105
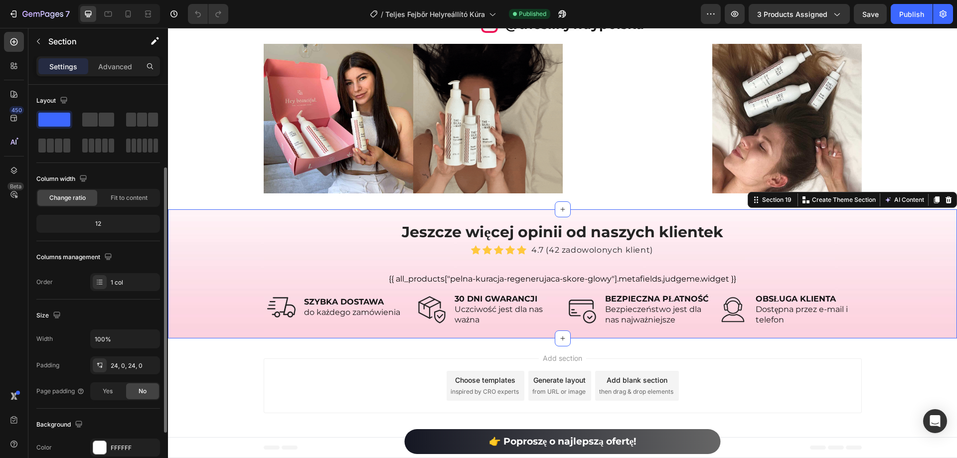
scroll to position [206, 0]
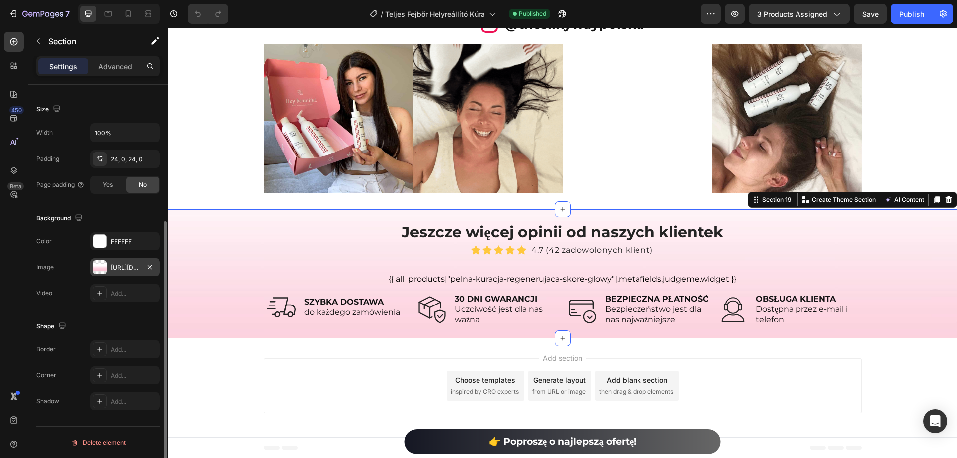
click at [113, 267] on div "https://ucarecdn.com/ecd1eea7-10fc-4545-bfb8-0c3fd40df025/-/format/auto/-/previ…" at bounding box center [125, 267] width 29 height 9
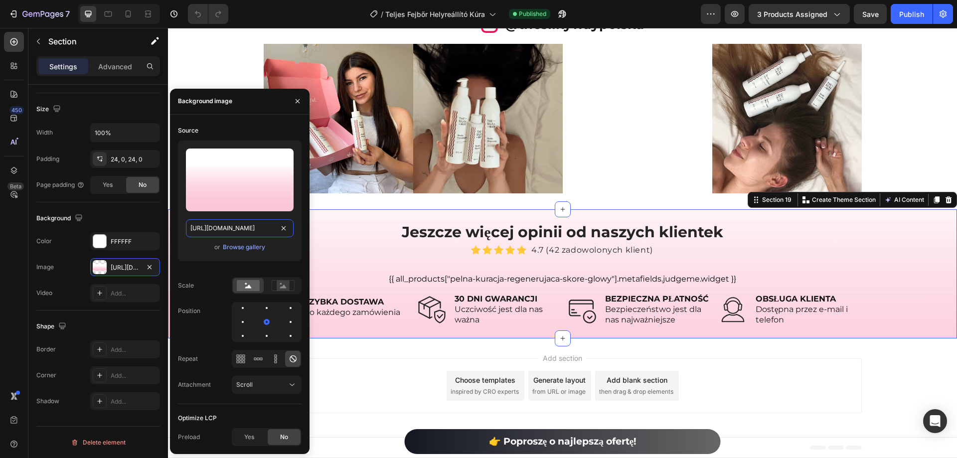
click at [234, 222] on input "https://ucarecdn.com/ecd1eea7-10fc-4545-bfb8-0c3fd40df025/-/format/auto/-/previ…" at bounding box center [240, 228] width 108 height 18
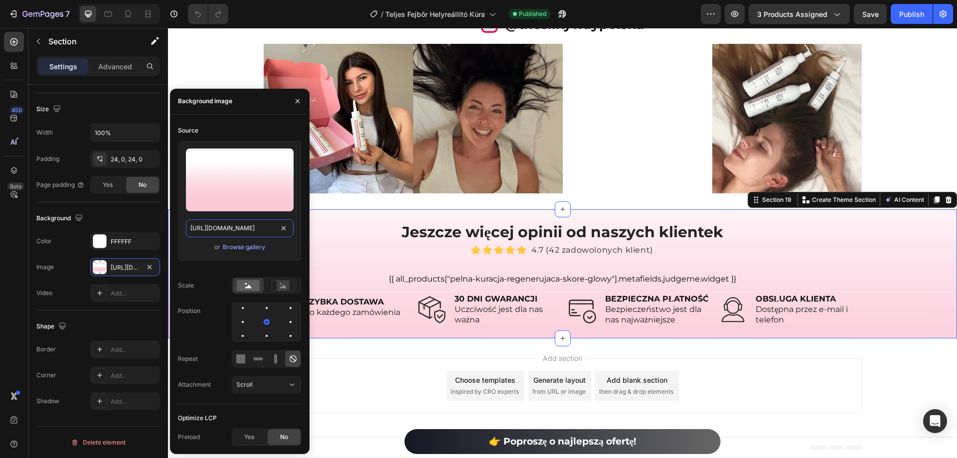
copy p "zadowolonych klient"
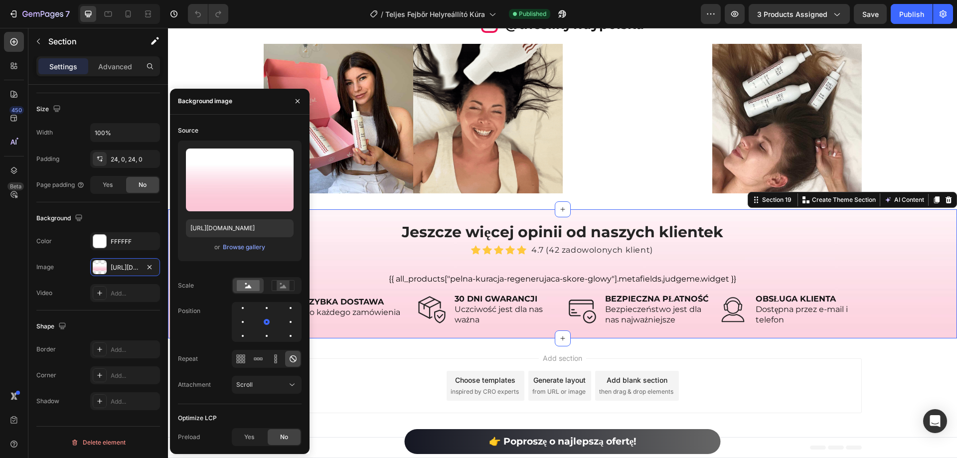
click at [569, 252] on p "4.7 (42 zadowolonych klient)" at bounding box center [593, 250] width 122 height 13
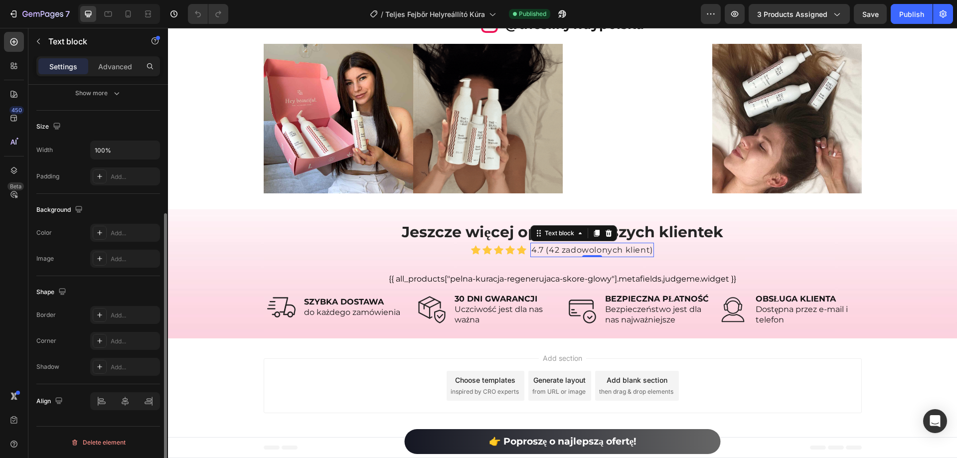
scroll to position [0, 0]
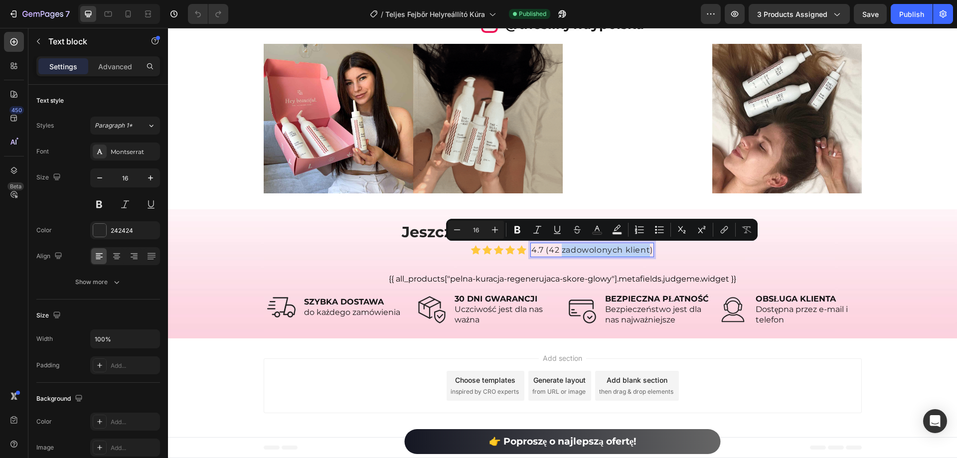
drag, startPoint x: 560, startPoint y: 248, endPoint x: 647, endPoint y: 250, distance: 87.3
copy p "zadowolonych klient"
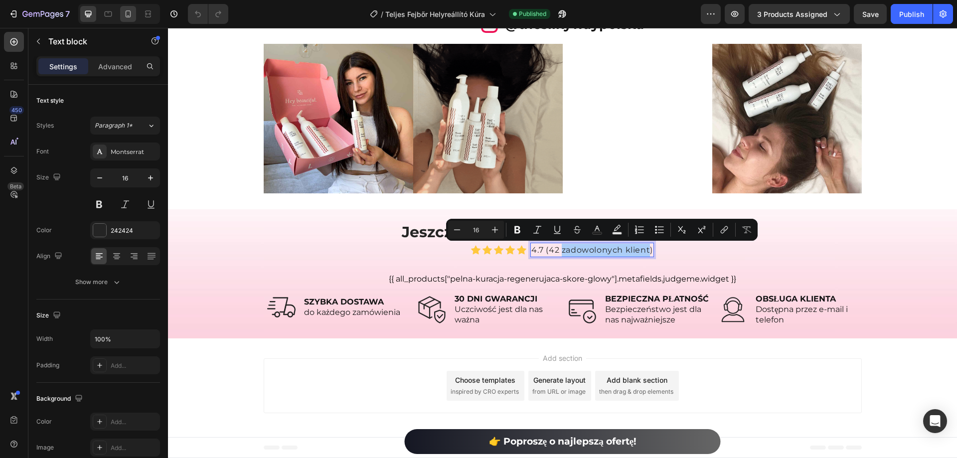
click at [127, 14] on icon at bounding box center [128, 14] width 10 height 10
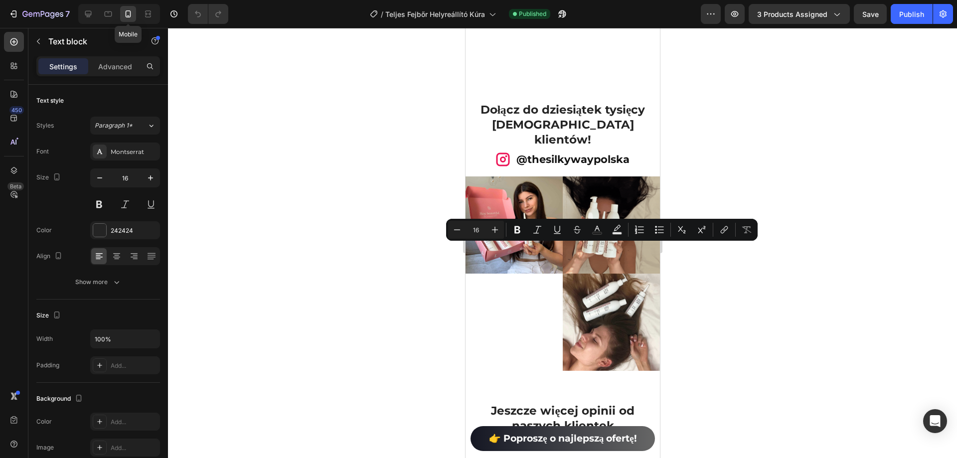
type input "15"
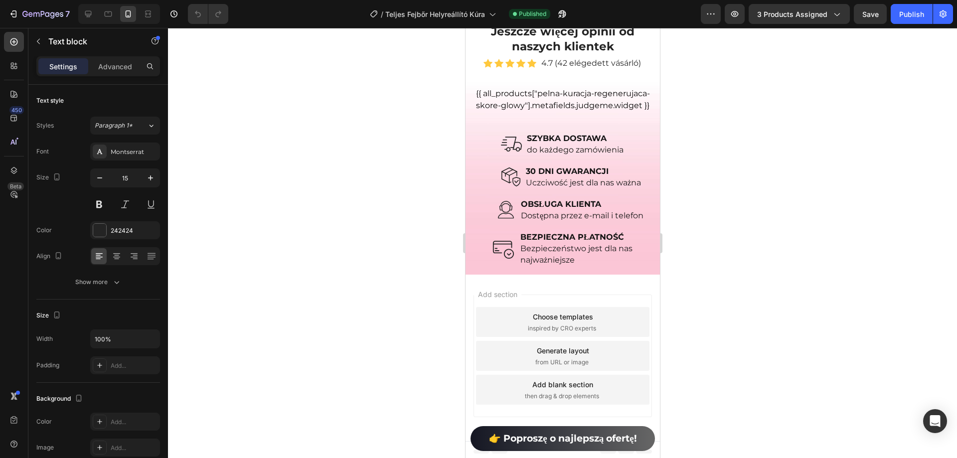
scroll to position [5914, 0]
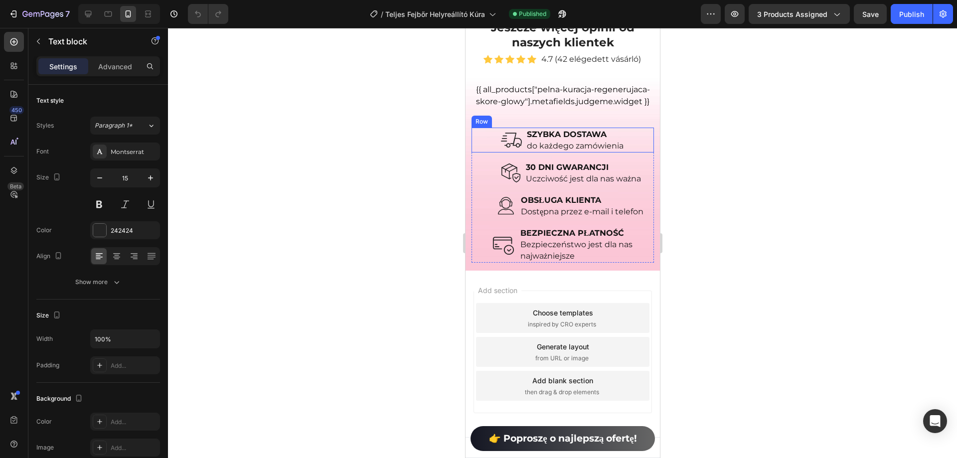
click at [626, 145] on div "Image SZYBKA DOSTAWA do każdego zamówienia Text Block Row" at bounding box center [562, 140] width 183 height 25
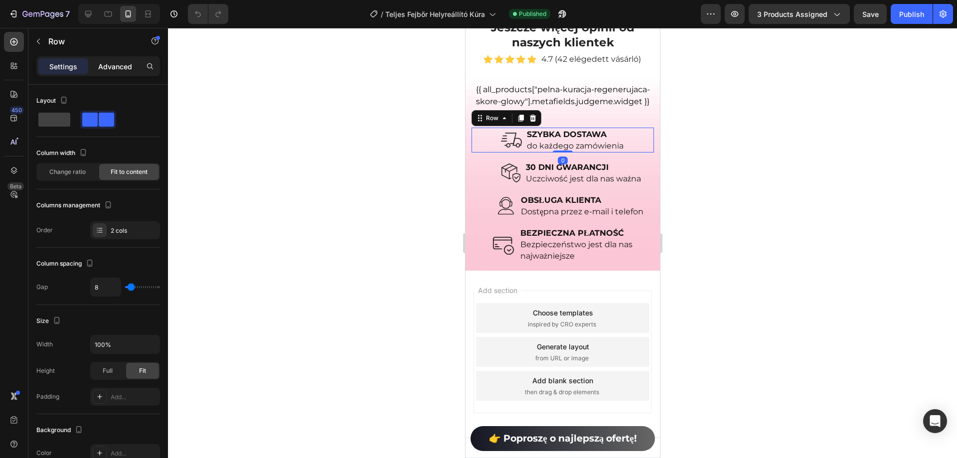
click at [118, 70] on p "Advanced" at bounding box center [115, 66] width 34 height 10
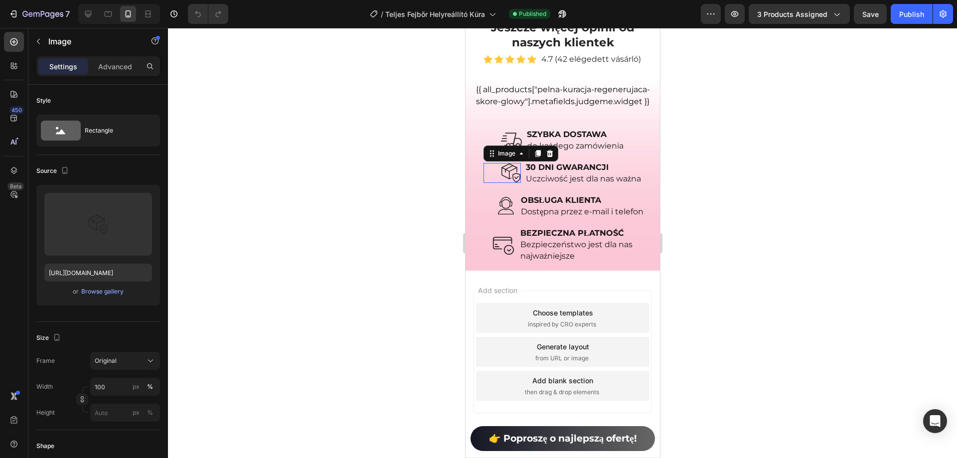
click at [485, 183] on div "Image 0" at bounding box center [501, 173] width 37 height 20
click at [478, 181] on div "Image 0 30 DNI GWARANCJI Uczciwość jest dla nas ważna Text Block Row" at bounding box center [562, 173] width 183 height 25
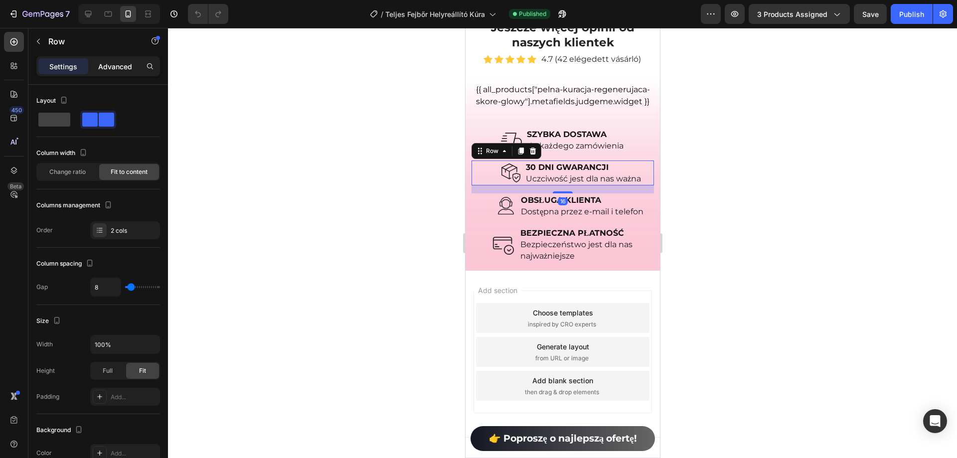
click at [109, 69] on p "Advanced" at bounding box center [115, 66] width 34 height 10
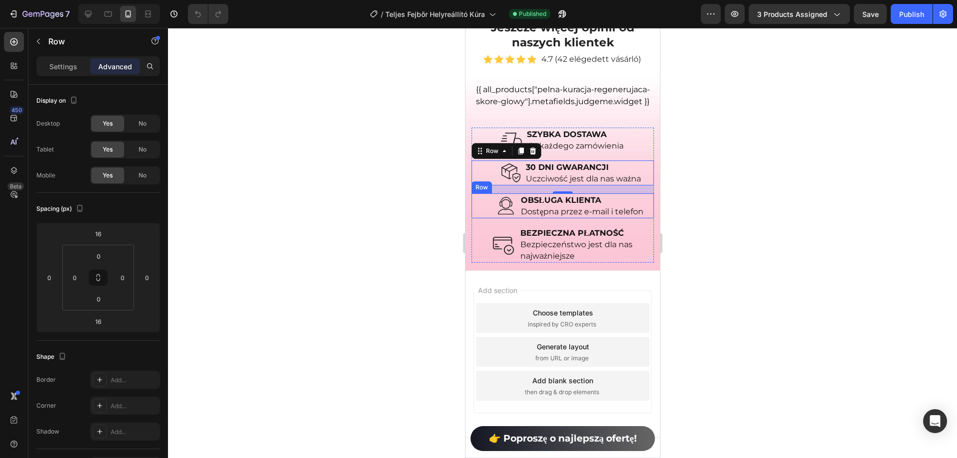
click at [473, 207] on div "Image OBSŁUGA KLIENTA Dostępna przez e-mail i telefon Text Block Row" at bounding box center [562, 205] width 183 height 25
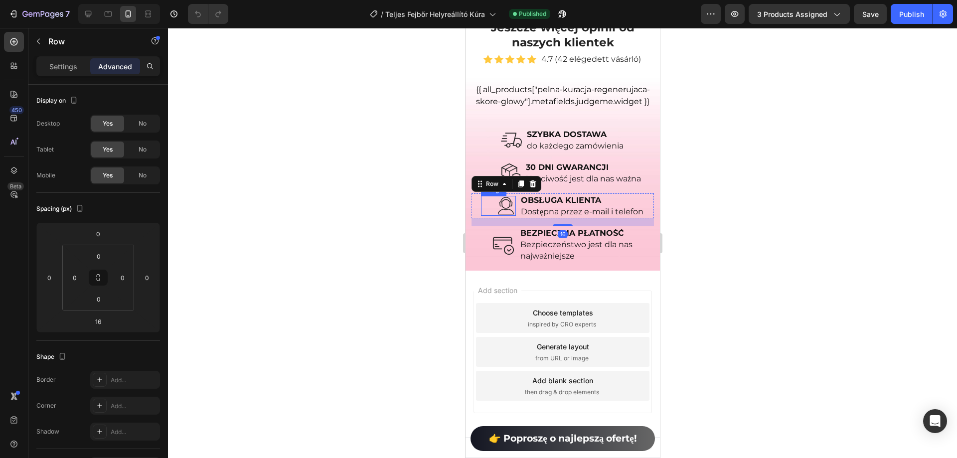
click at [496, 209] on img at bounding box center [506, 206] width 20 height 20
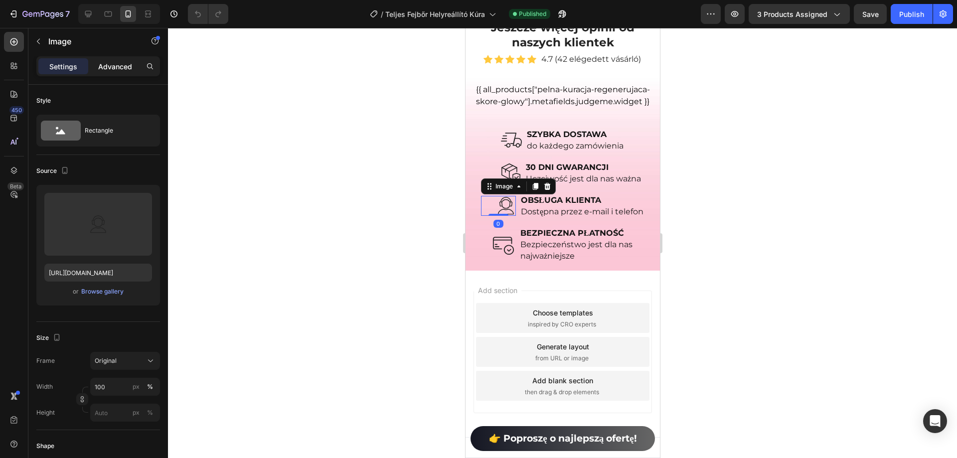
click at [112, 69] on p "Advanced" at bounding box center [115, 66] width 34 height 10
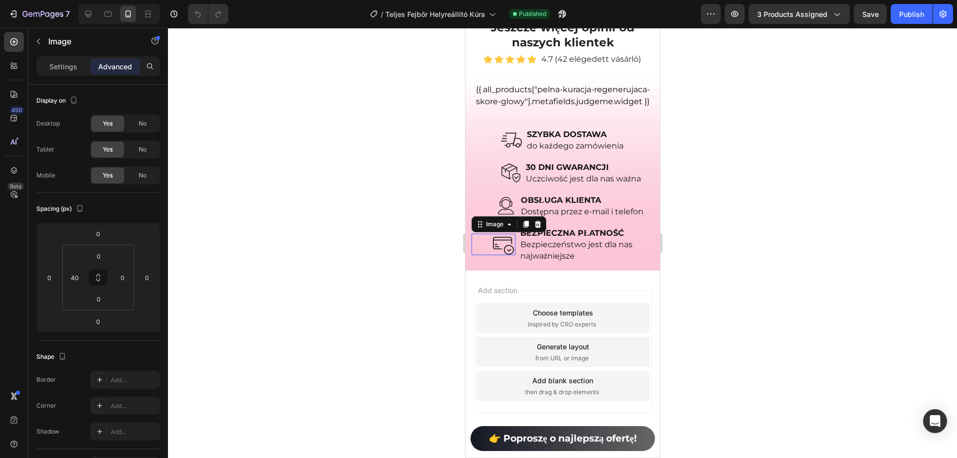
click at [479, 254] on div "Image 0" at bounding box center [493, 244] width 44 height 21
click at [476, 261] on div "Image 0" at bounding box center [493, 244] width 44 height 36
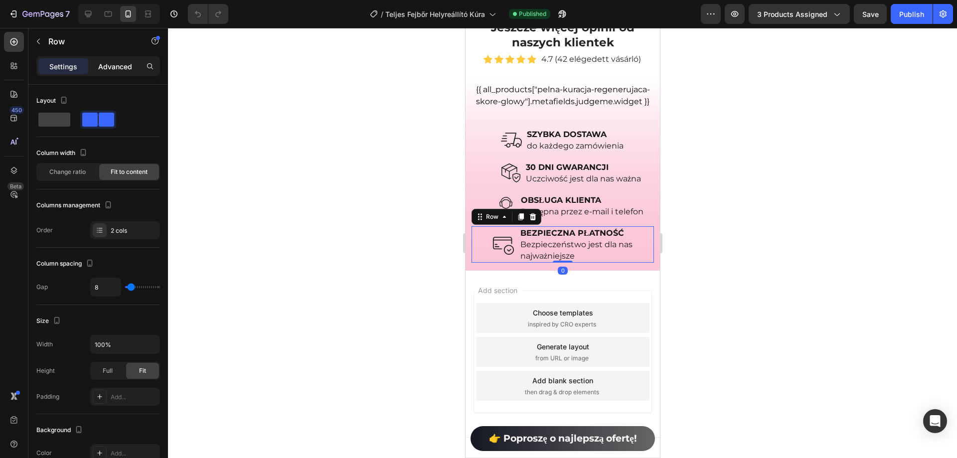
click at [105, 72] on div "Advanced" at bounding box center [115, 66] width 50 height 16
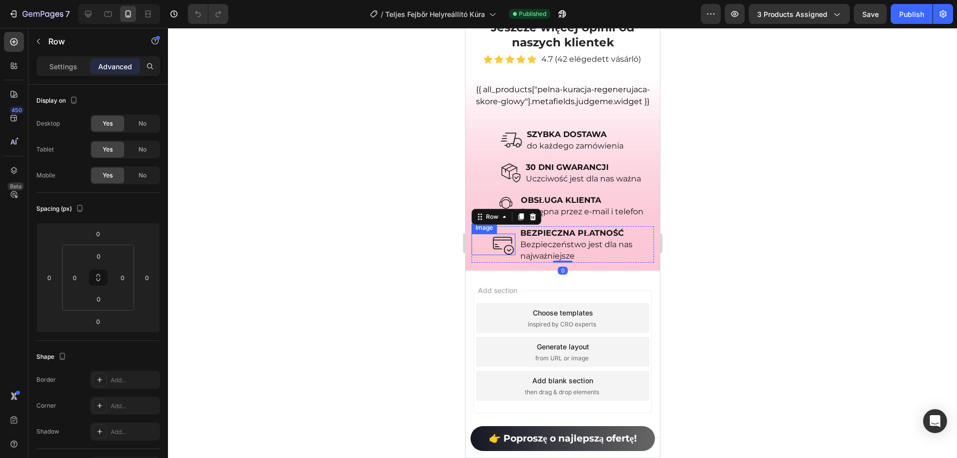
click at [495, 251] on img at bounding box center [502, 244] width 21 height 21
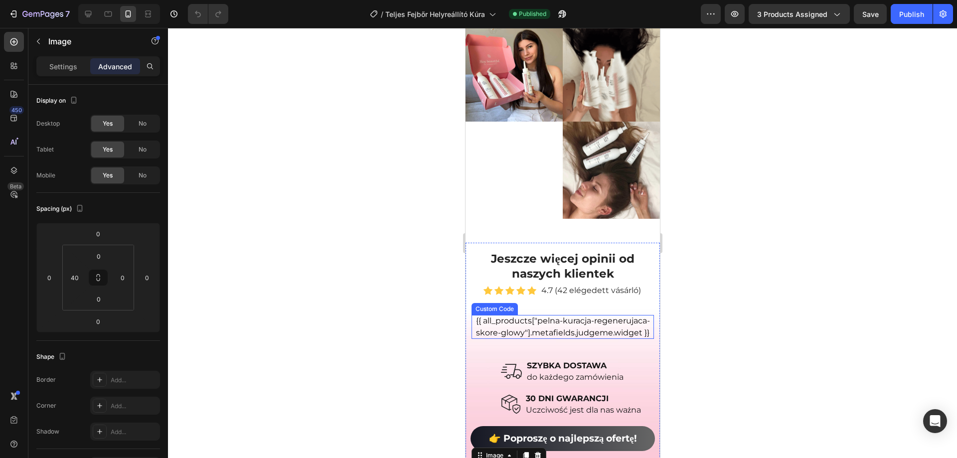
click at [566, 317] on div "{{ all_products["pelna-kuracja-regenerujaca-skore-glowy"].metafields.judgeme.wi…" at bounding box center [562, 327] width 183 height 24
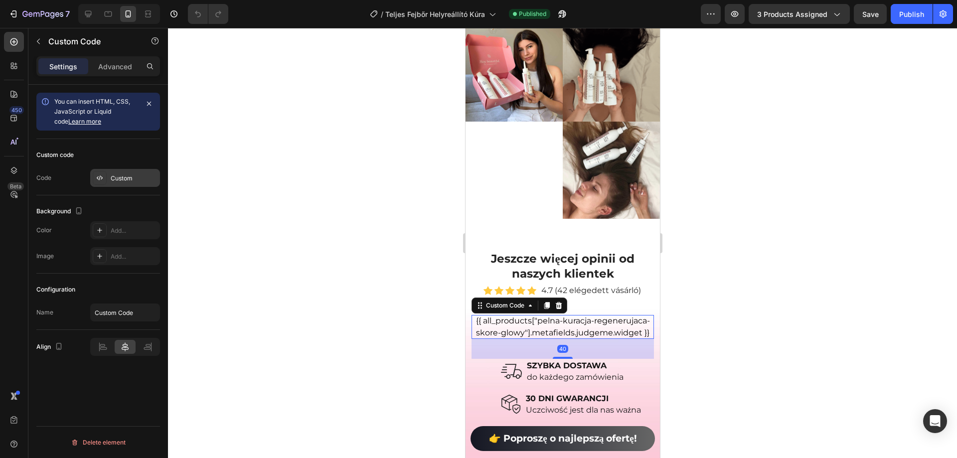
click at [139, 172] on div "Custom" at bounding box center [125, 178] width 70 height 18
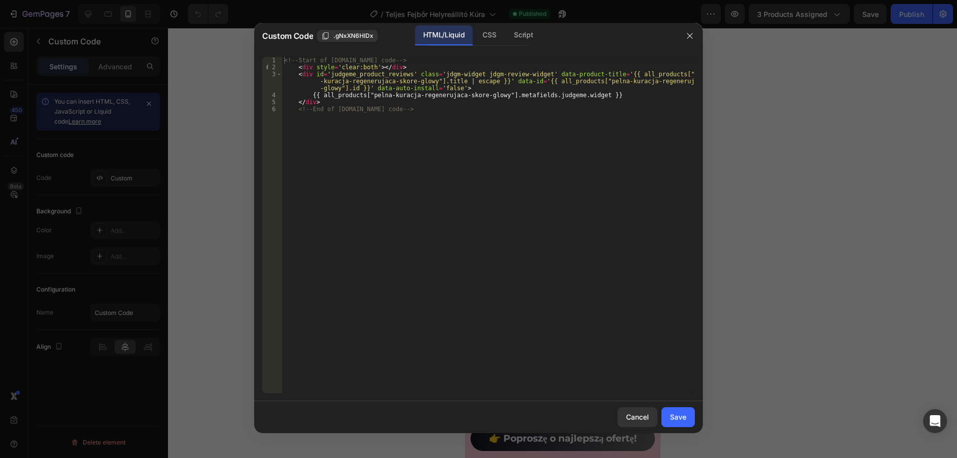
click at [220, 162] on div at bounding box center [478, 229] width 957 height 458
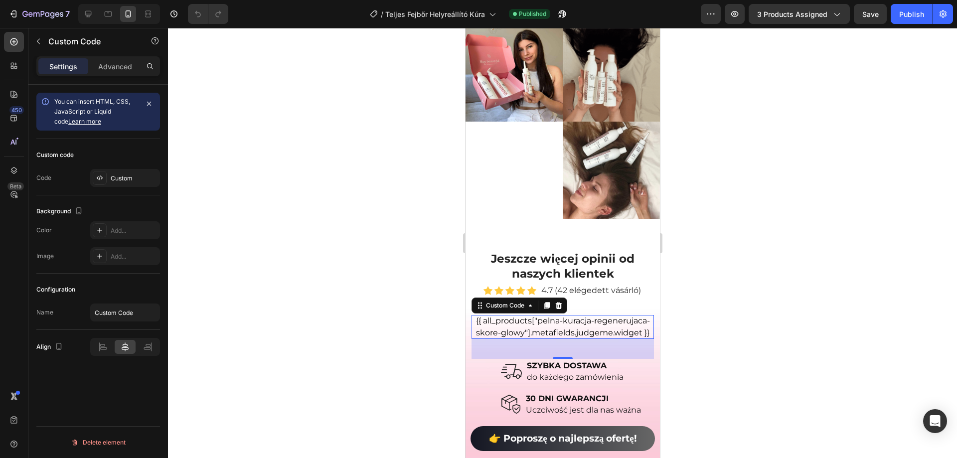
click at [540, 315] on div "{{ all_products["pelna-kuracja-regenerujaca-skore-glowy"].metafields.judgeme.wi…" at bounding box center [562, 327] width 183 height 24
click at [121, 178] on div "Custom" at bounding box center [134, 178] width 47 height 9
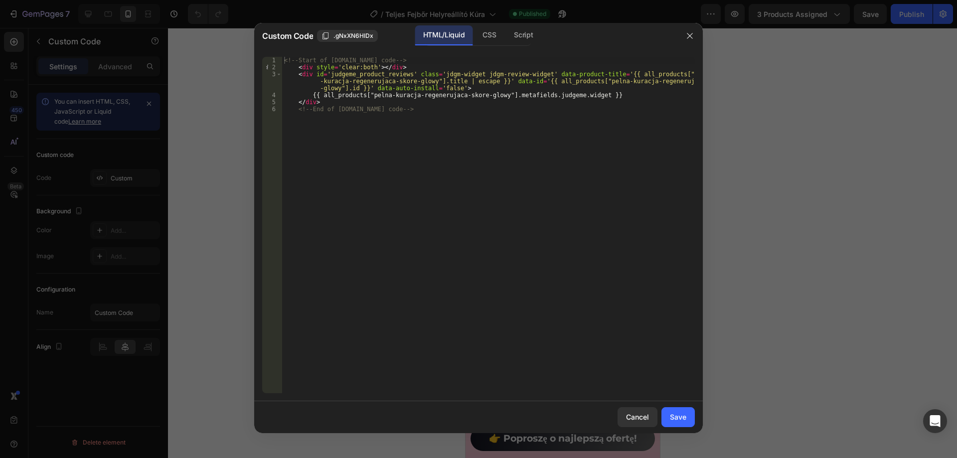
click at [430, 134] on div "<!-- Start of Judge.me code --> < div style = 'clear:both' > </ div > < div id …" at bounding box center [488, 232] width 413 height 351
type textarea "</div> <!-- End of Judge.me code -->"
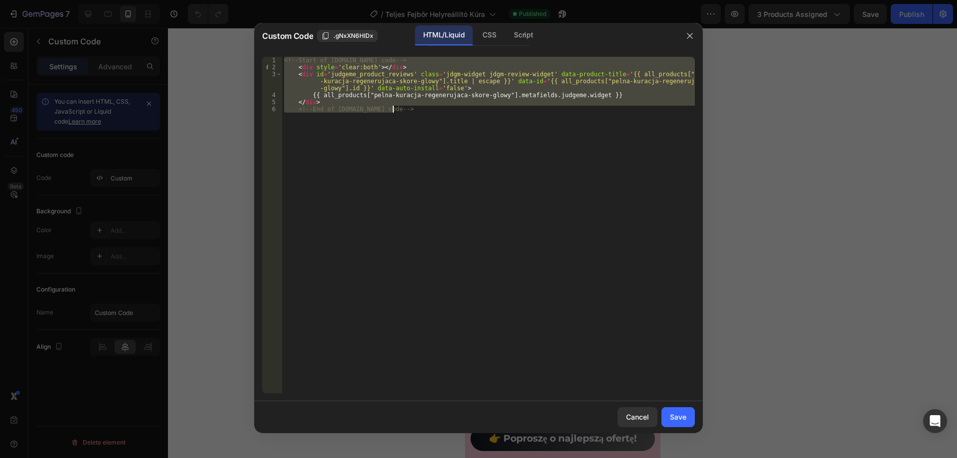
click at [81, 60] on div at bounding box center [478, 229] width 957 height 458
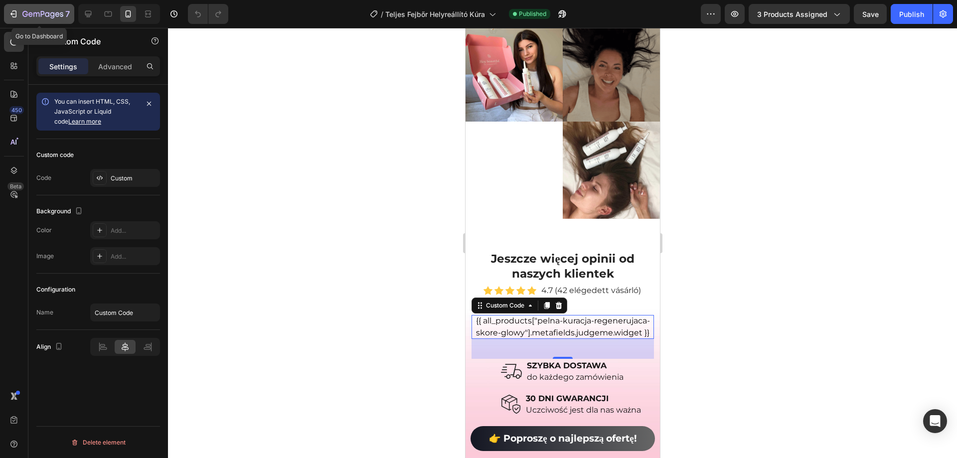
click at [17, 12] on icon "button" at bounding box center [13, 14] width 10 height 10
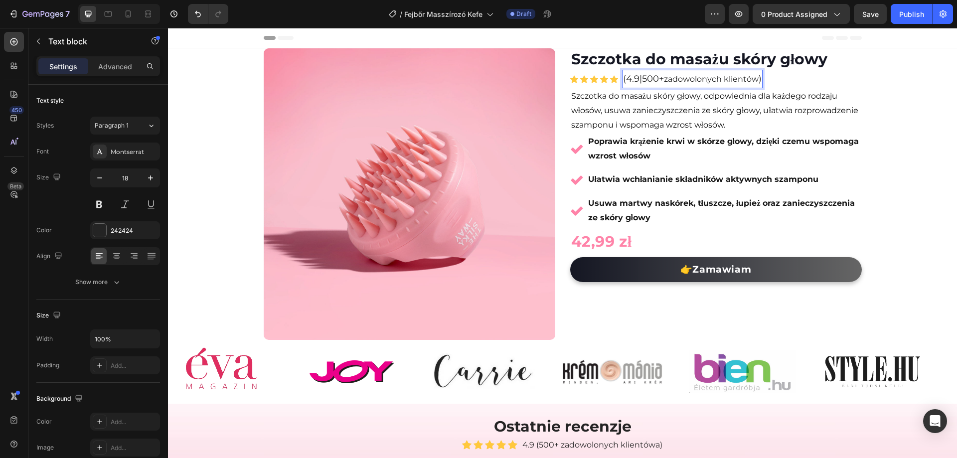
click at [842, 106] on span "Szczotka do masażu skóry głowy, odpowiednia dla każdego rodzaju włosów, usuwa z…" at bounding box center [714, 110] width 287 height 38
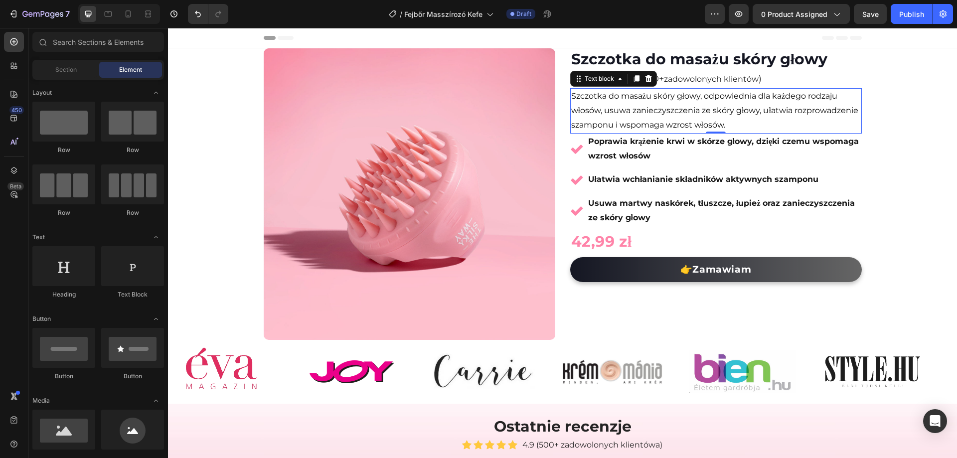
click at [928, 126] on div "Product Images Row (P) Images & Gallery Szczotka do masażu skóry głowy (P) Titl…" at bounding box center [562, 291] width 789 height 486
click at [633, 78] on p "(4.9|500+ zadowolonych klientów )" at bounding box center [692, 79] width 139 height 16
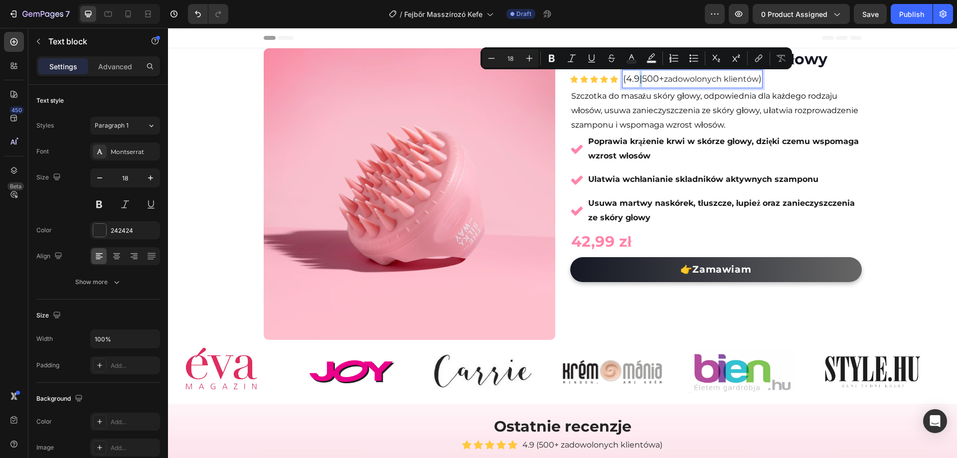
click at [637, 79] on p "(4.9|500+ zadowolonych klientów )" at bounding box center [692, 79] width 139 height 16
click at [557, 57] on icon "Editor contextual toolbar" at bounding box center [552, 58] width 10 height 10
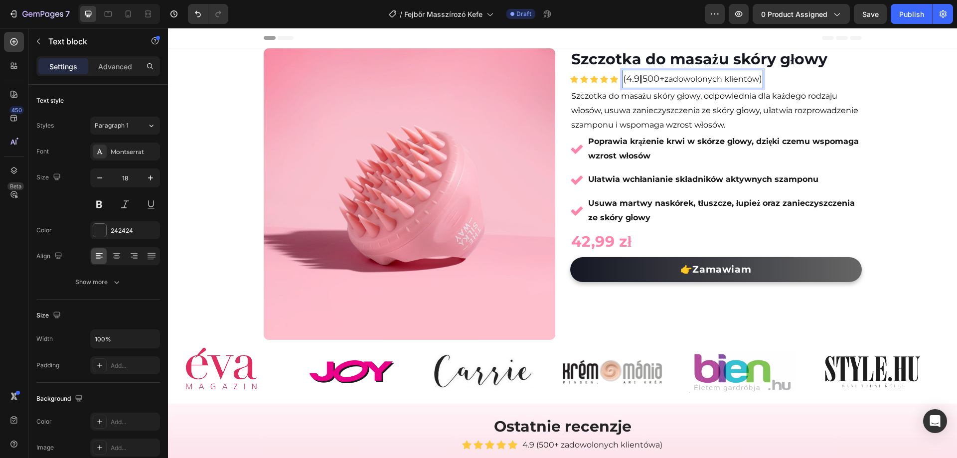
click at [702, 98] on span "Szczotka do masażu skóry głowy, odpowiednia dla każdego rodzaju włosów, usuwa z…" at bounding box center [714, 110] width 287 height 38
click at [875, 116] on div "Product Images Row (P) Images & Gallery Szczotka do masażu skóry głowy (P) Titl…" at bounding box center [562, 291] width 789 height 486
click at [640, 81] on strong "|" at bounding box center [641, 78] width 3 height 11
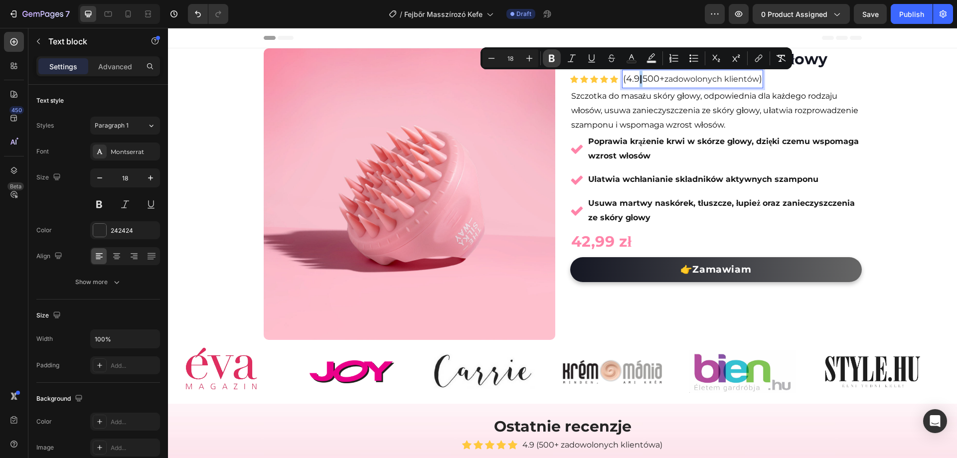
drag, startPoint x: 554, startPoint y: 55, endPoint x: 465, endPoint y: 50, distance: 89.4
click at [554, 55] on icon "Editor contextual toolbar" at bounding box center [552, 58] width 6 height 7
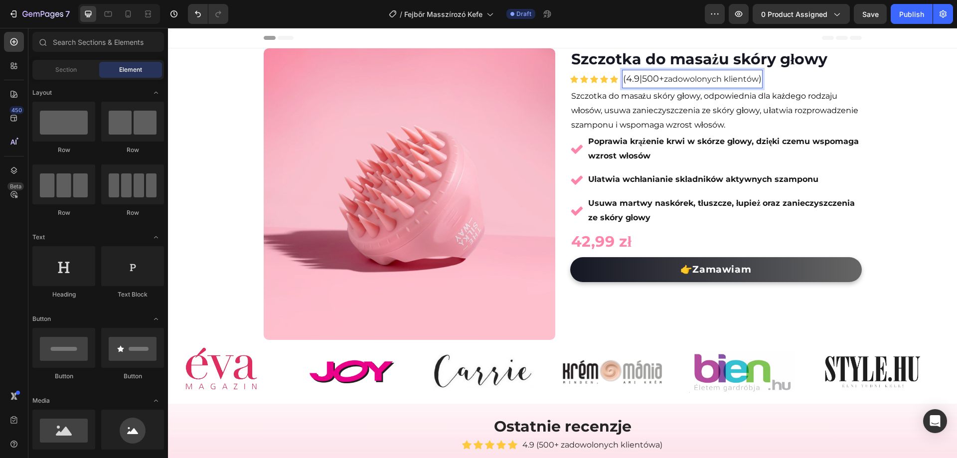
click at [920, 123] on div "Product Images Row (P) Images & Gallery Szczotka do masażu skóry głowy (P) Titl…" at bounding box center [562, 291] width 789 height 486
click at [647, 83] on p "(4.9|500+ zadowolonych klientów )" at bounding box center [692, 79] width 139 height 16
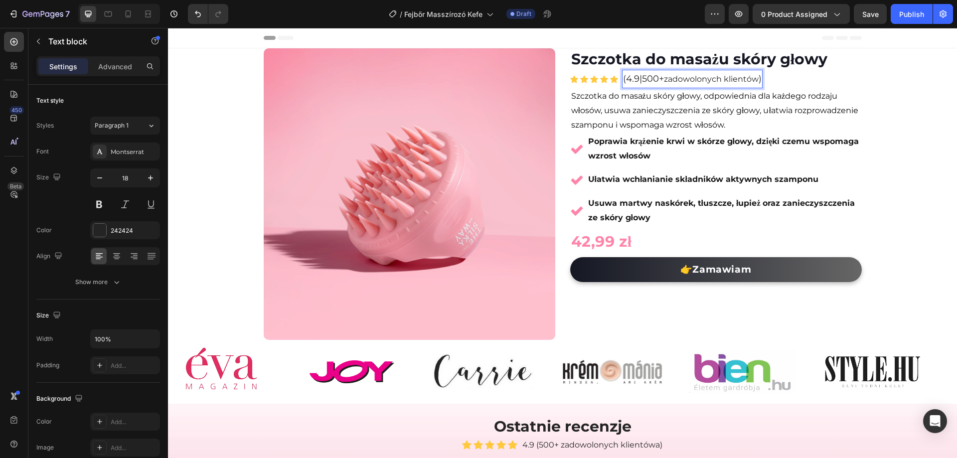
click at [639, 83] on p "(4.9|500+ zadowolonych klientów )" at bounding box center [692, 79] width 139 height 16
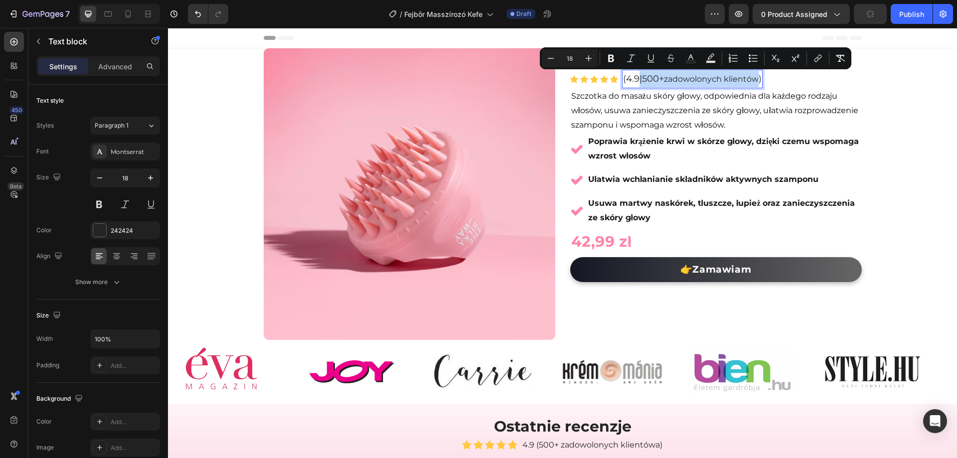
drag, startPoint x: 636, startPoint y: 81, endPoint x: 755, endPoint y: 83, distance: 118.2
click at [755, 83] on p "(4.9|500+ zadowolonych klientów )" at bounding box center [692, 79] width 139 height 16
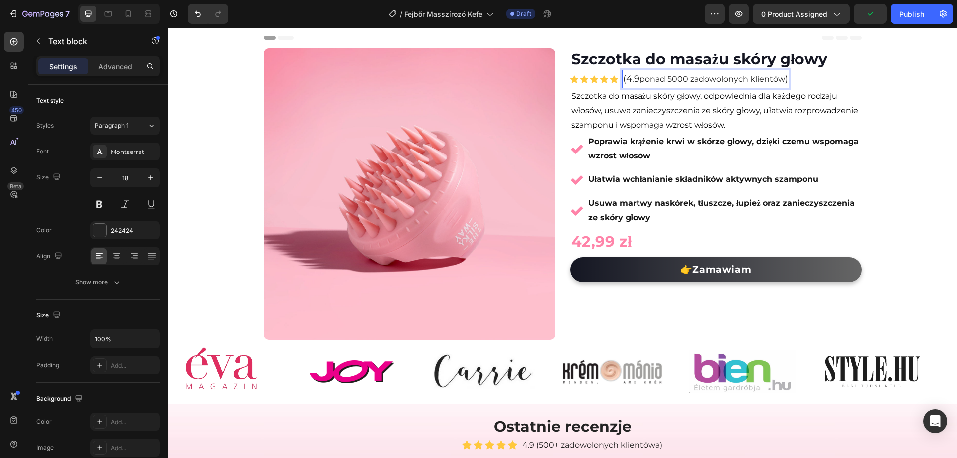
click at [640, 80] on span "ponad 5000 zadowolonych klientów" at bounding box center [713, 78] width 146 height 9
click at [682, 79] on span "ponad 5000 zadowolonych klientów" at bounding box center [713, 78] width 146 height 9
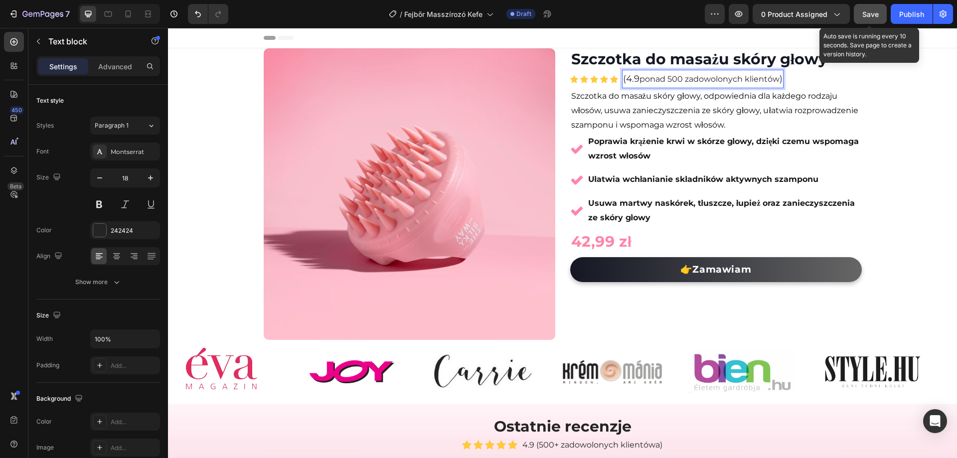
click at [862, 7] on button "Save" at bounding box center [870, 14] width 33 height 20
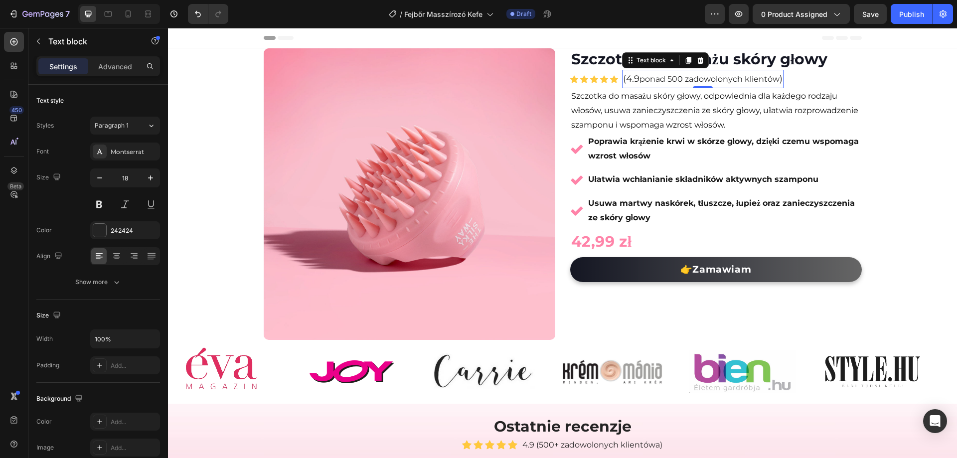
click at [623, 79] on p "(4.9 ponad 500 zadowolonych klientów )" at bounding box center [703, 79] width 160 height 16
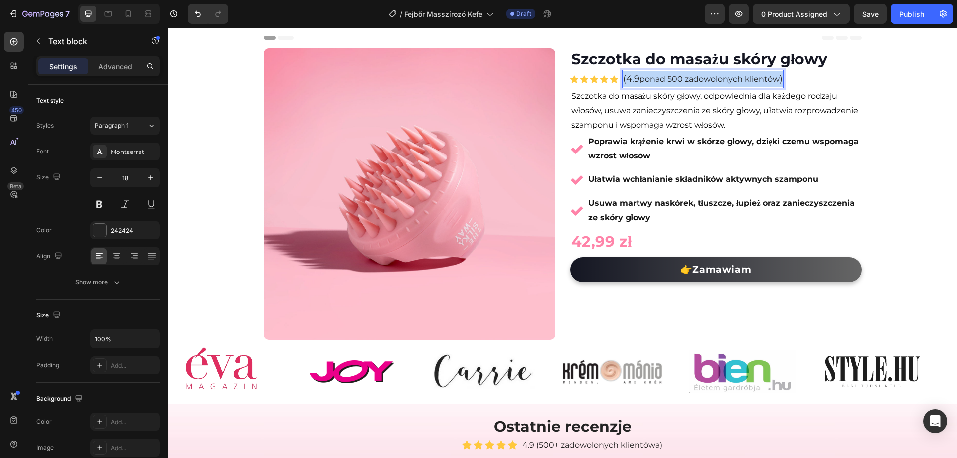
click at [623, 79] on p "(4.9 ponad 500 zadowolonych klientów )" at bounding box center [703, 79] width 160 height 16
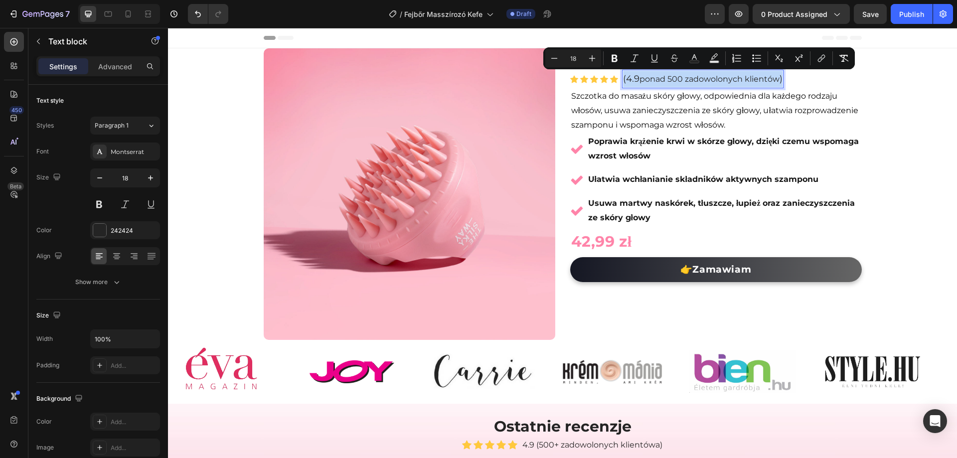
click at [623, 81] on p "(4.9 ponad 500 zadowolonych klientów )" at bounding box center [703, 79] width 160 height 16
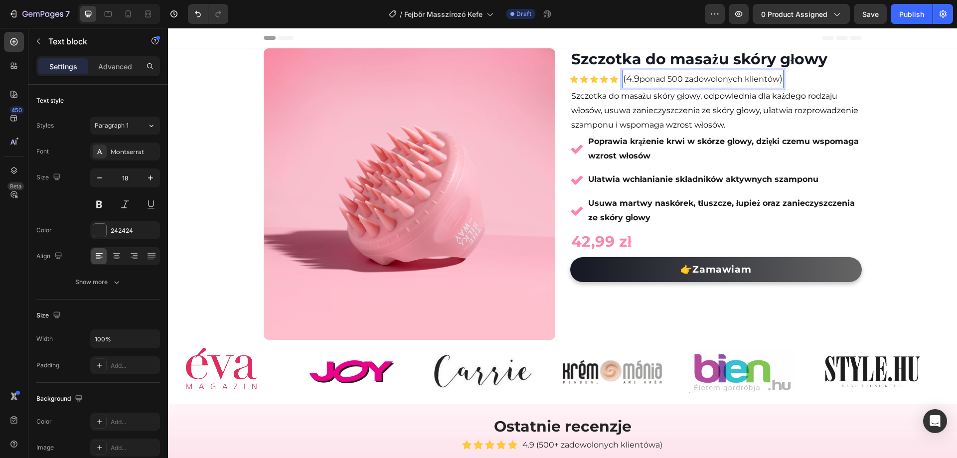
click at [623, 80] on p "(4.9 ponad 500 zadowolonych klientów )" at bounding box center [703, 79] width 160 height 16
click at [924, 164] on div "Product Images Row (P) Images & Gallery Szczotka do masażu skóry głowy (P) Titl…" at bounding box center [562, 291] width 789 height 486
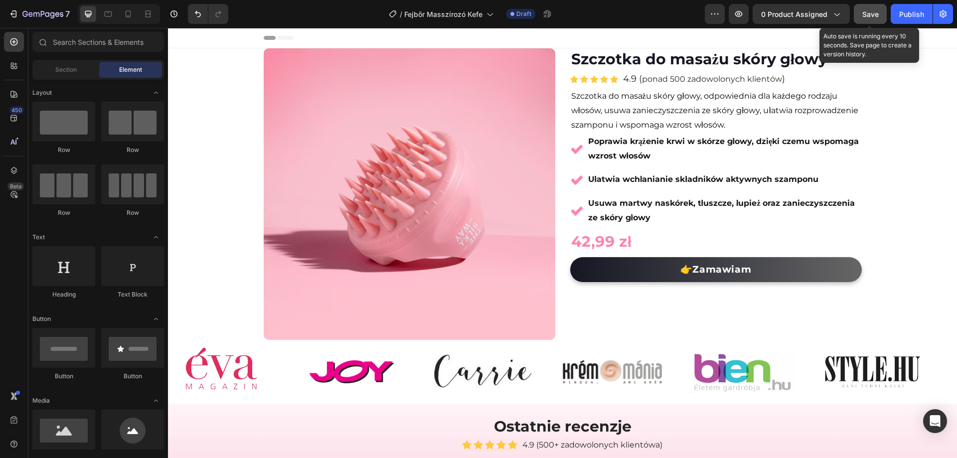
click at [871, 15] on span "Save" at bounding box center [871, 14] width 16 height 8
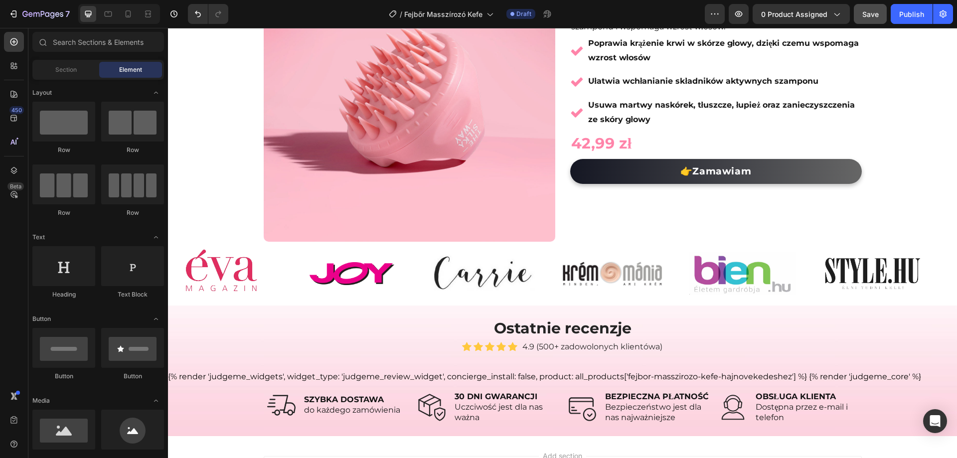
scroll to position [195, 0]
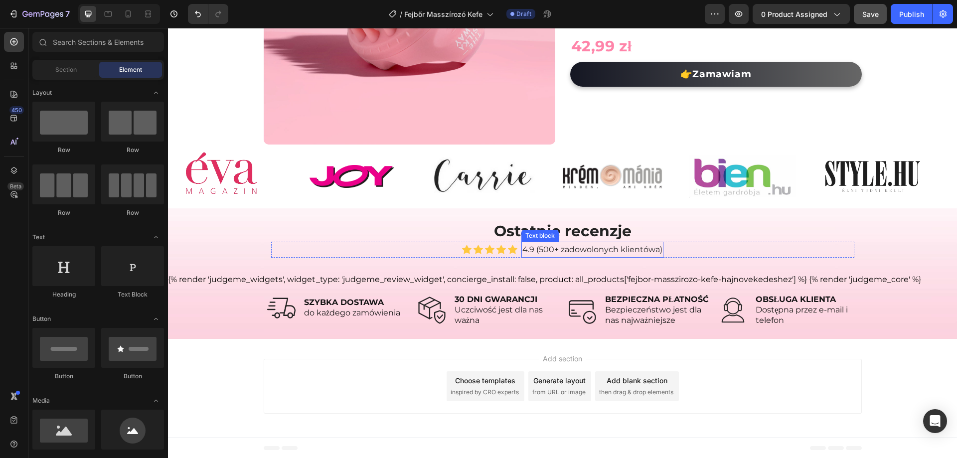
click at [650, 248] on p "4.9 (500+ zadowolonych klientówa)" at bounding box center [593, 250] width 140 height 14
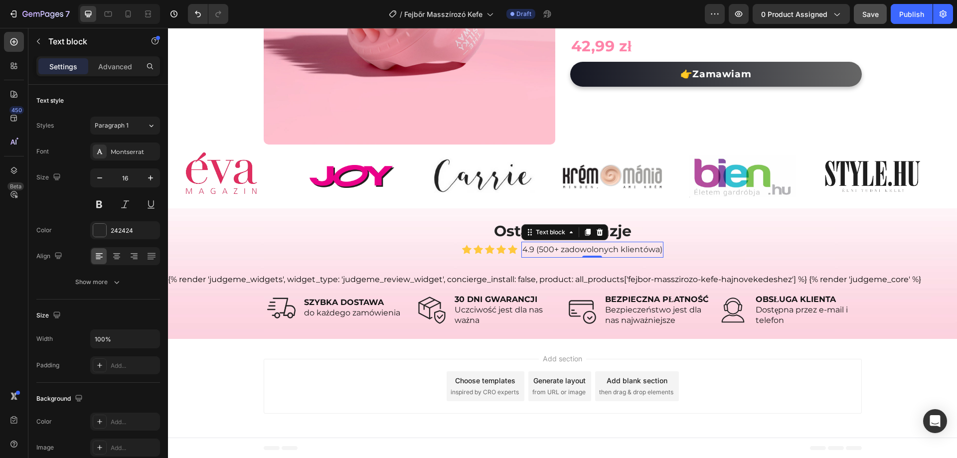
click at [654, 248] on p "4.9 (500+ zadowolonych klientówa)" at bounding box center [593, 250] width 140 height 14
click at [871, 20] on button "Save" at bounding box center [870, 14] width 33 height 20
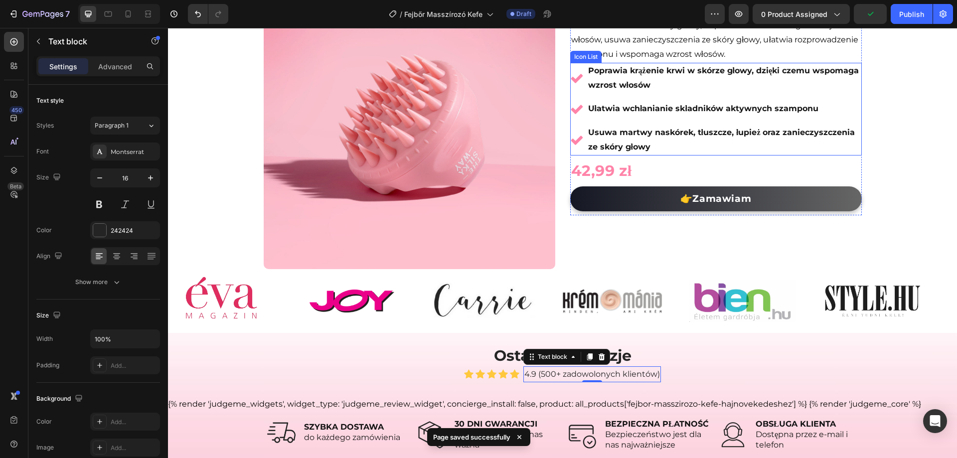
scroll to position [150, 0]
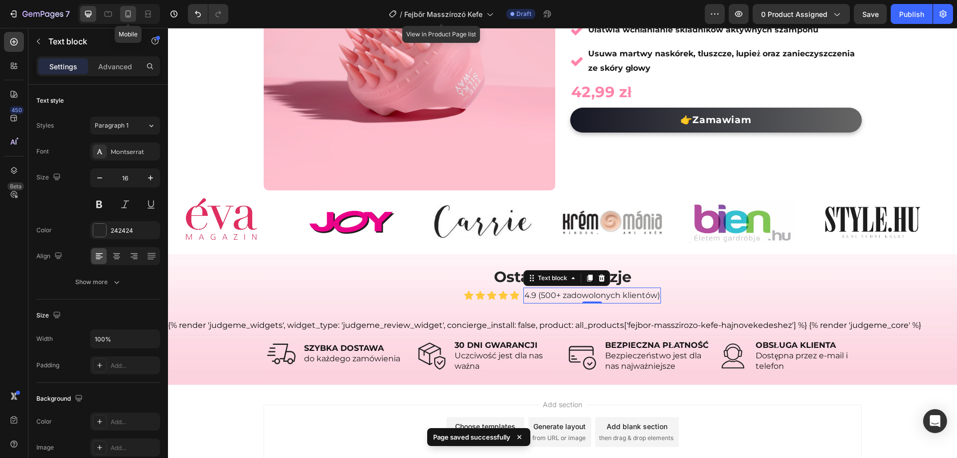
click at [121, 10] on div at bounding box center [128, 14] width 16 height 16
type input "14"
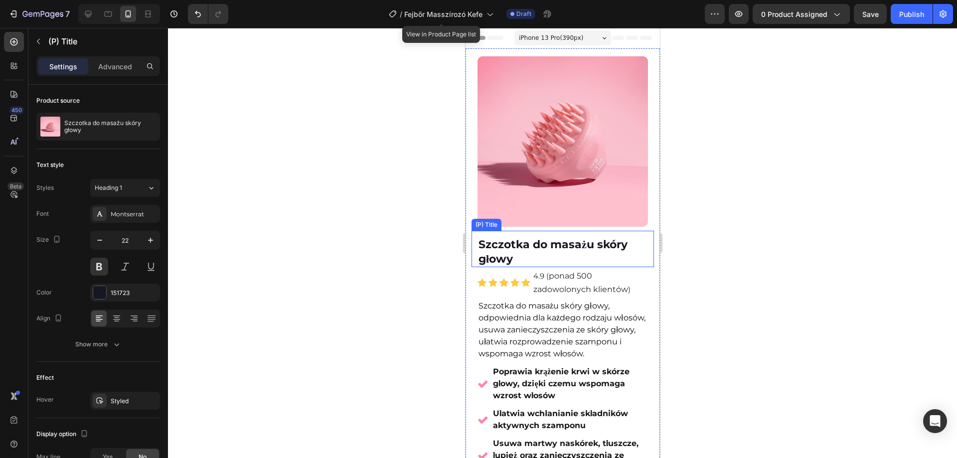
click at [525, 245] on h2 "Szczotka do masażu skóry głowy" at bounding box center [562, 252] width 171 height 30
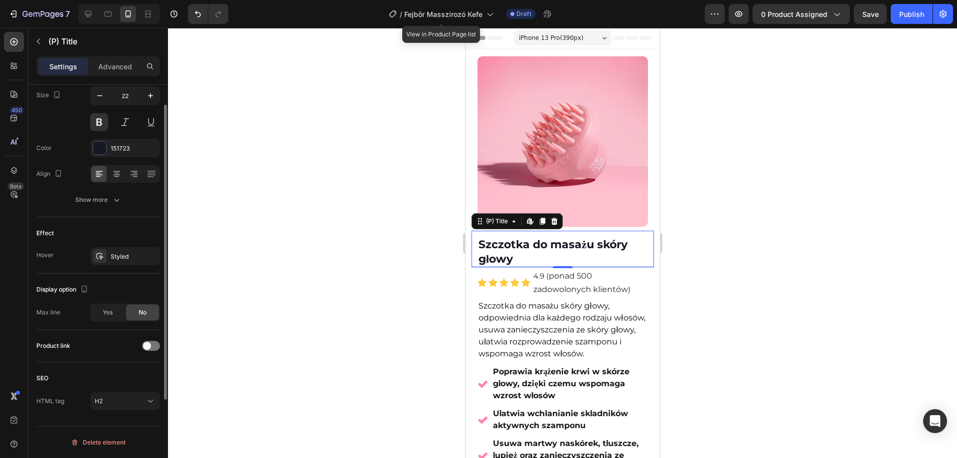
scroll to position [45, 0]
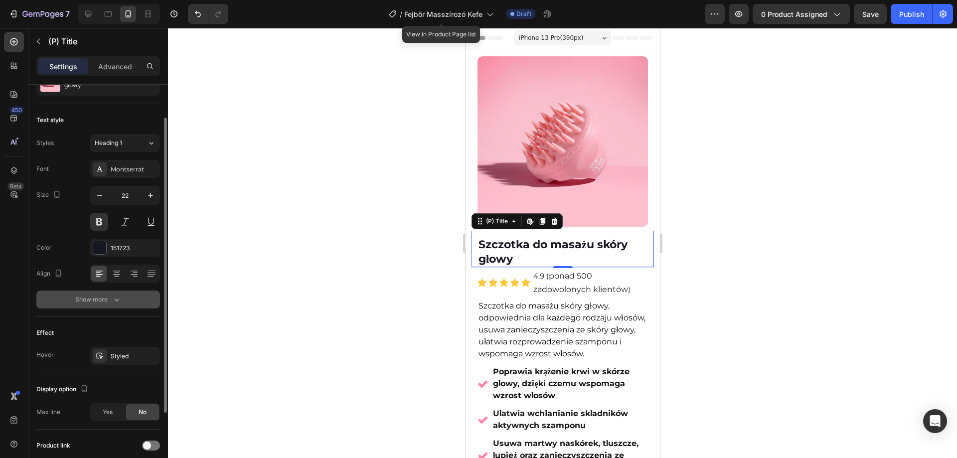
click at [96, 295] on div "Show more" at bounding box center [98, 300] width 46 height 10
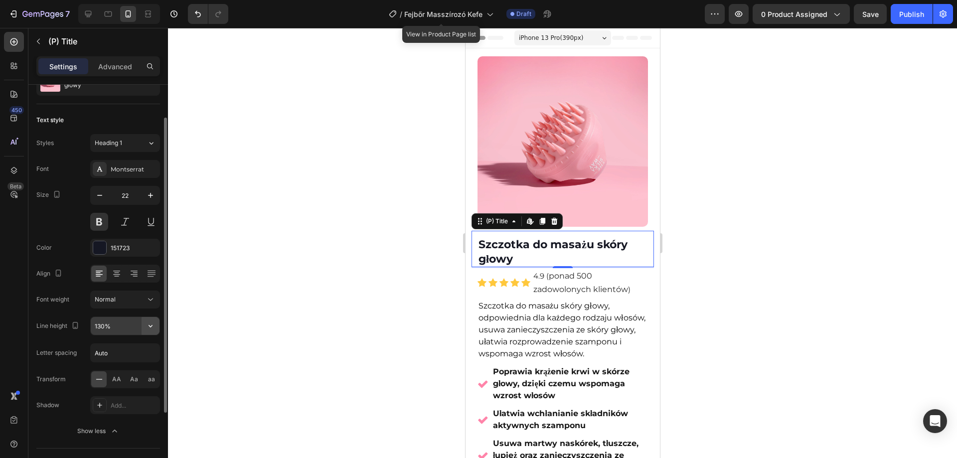
click at [156, 325] on button "button" at bounding box center [151, 326] width 18 height 18
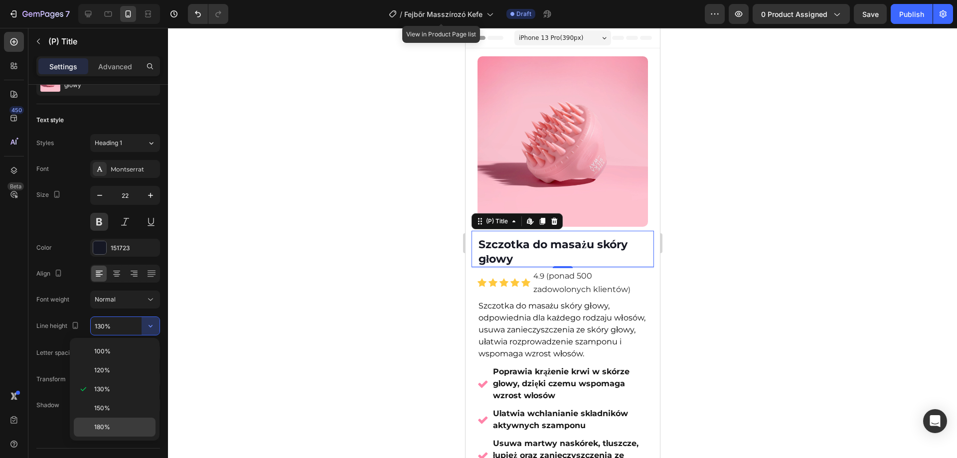
click at [114, 423] on p "180%" at bounding box center [122, 427] width 57 height 9
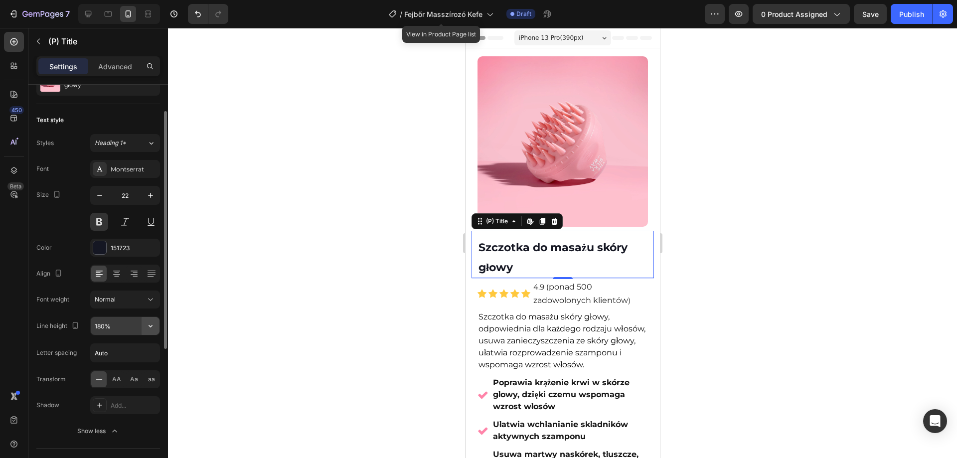
click at [157, 326] on button "button" at bounding box center [151, 326] width 18 height 18
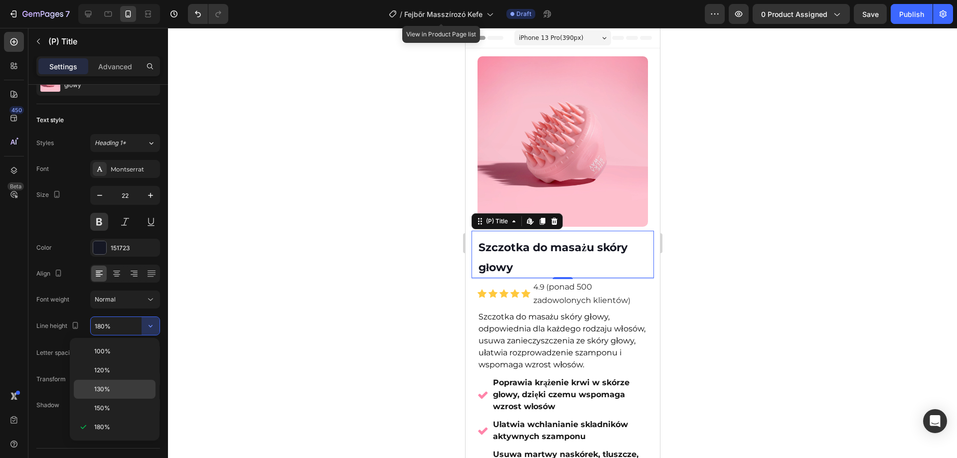
click at [116, 399] on div "130%" at bounding box center [115, 408] width 82 height 19
type input "130%"
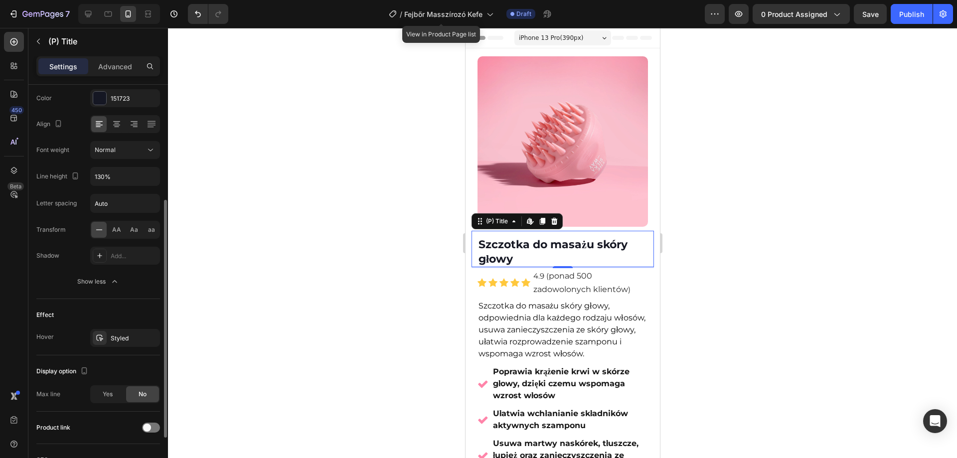
scroll to position [145, 0]
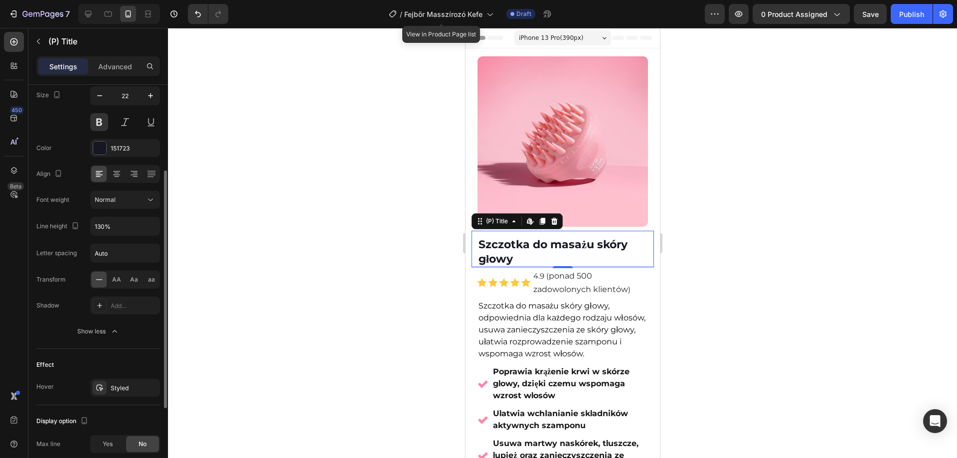
click at [334, 209] on div at bounding box center [562, 243] width 789 height 430
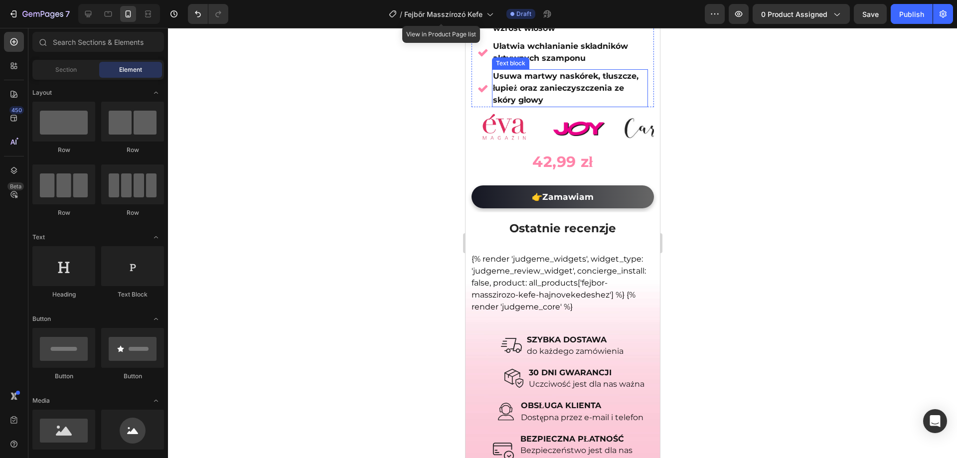
scroll to position [399, 0]
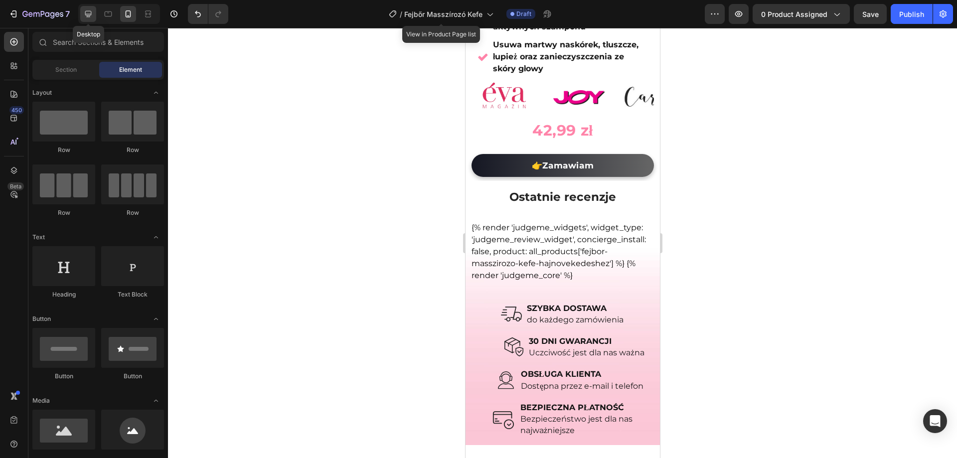
click at [90, 19] on div at bounding box center [88, 14] width 16 height 16
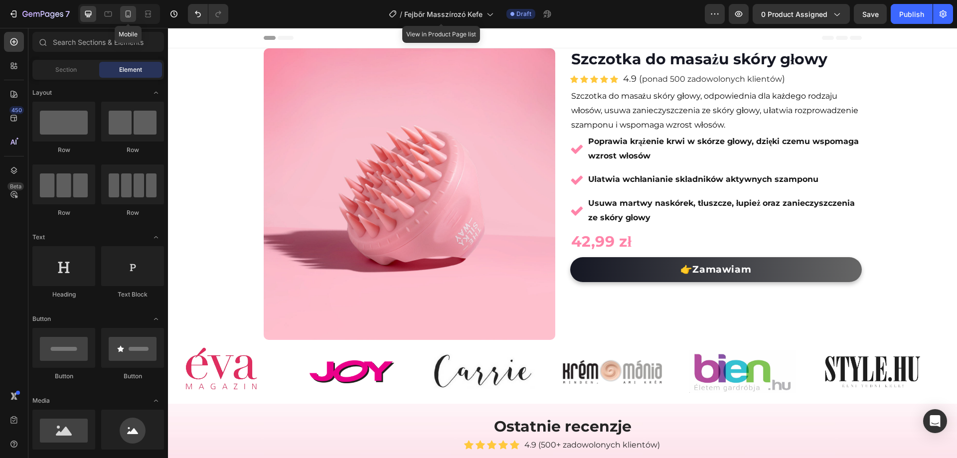
click at [130, 12] on icon at bounding box center [128, 14] width 10 height 10
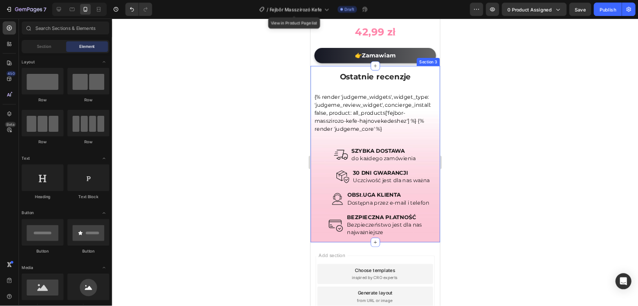
scroll to position [499, 0]
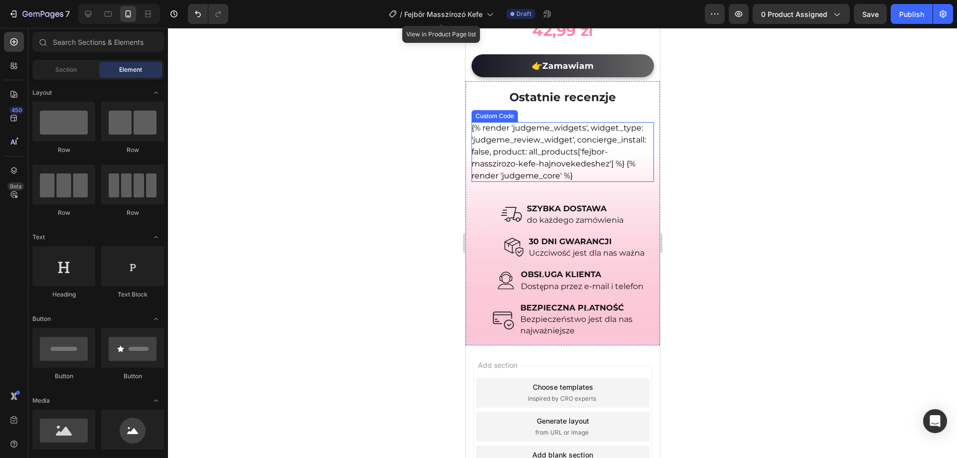
click at [552, 148] on div "{% render 'judgeme_widgets', widget_type: 'judgeme_review_widget', concierge_in…" at bounding box center [562, 152] width 183 height 60
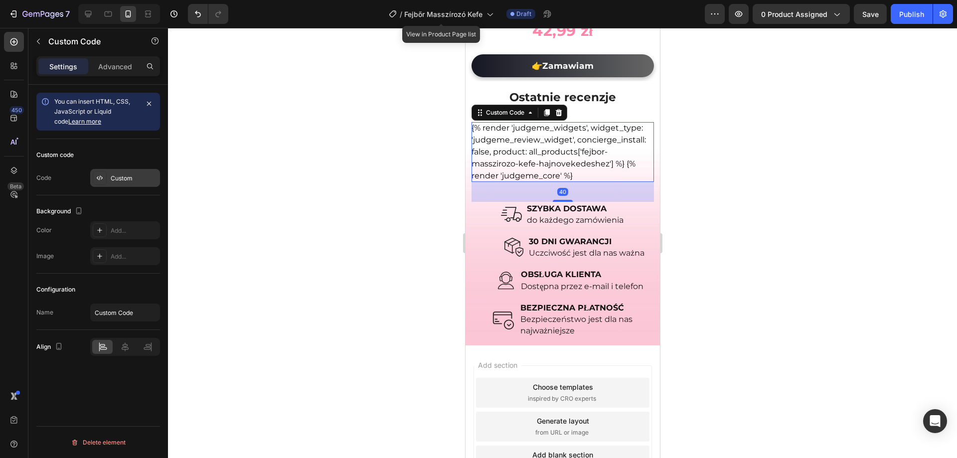
click at [119, 179] on div "Custom" at bounding box center [134, 178] width 47 height 9
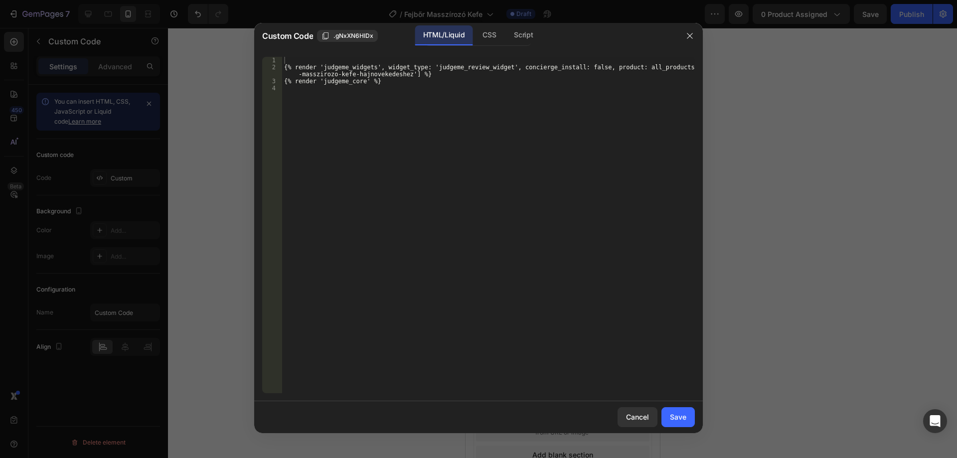
click at [368, 173] on div "{% render 'judgeme_widgets', widget_type: 'judgeme_review_widget', concierge_in…" at bounding box center [488, 232] width 413 height 351
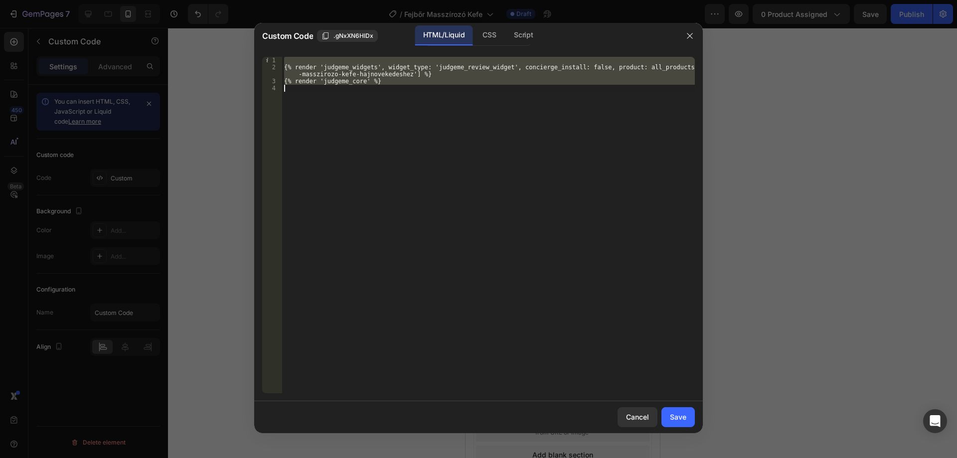
paste textarea "<!-- End of Judge.me code -->"
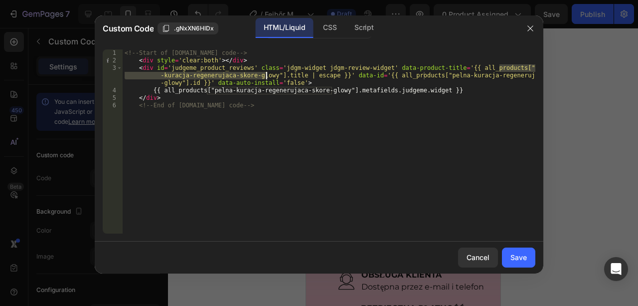
drag, startPoint x: 498, startPoint y: 67, endPoint x: 267, endPoint y: 77, distance: 231.1
click at [267, 77] on div "<!-- Start of Judge.me code --> < div style = 'clear:both' > </ div > < div id …" at bounding box center [329, 148] width 413 height 199
paste textarea "szczotka-do-masazu-skory"
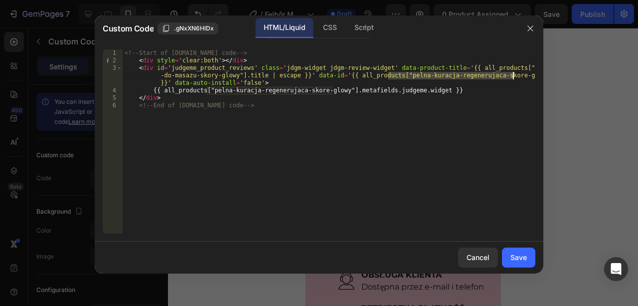
drag, startPoint x: 387, startPoint y: 74, endPoint x: 514, endPoint y: 77, distance: 126.7
click at [514, 77] on div "<!-- Start of Judge.me code --> < div style = 'clear:both' > </ div > < div id …" at bounding box center [329, 148] width 413 height 199
paste textarea "szczotka-do-masazu-skory"
drag, startPoint x: 206, startPoint y: 92, endPoint x: 331, endPoint y: 91, distance: 125.2
click at [331, 91] on div "<!-- Start of Judge.me code --> < div style = 'clear:both' > </ div > < div id …" at bounding box center [329, 148] width 413 height 199
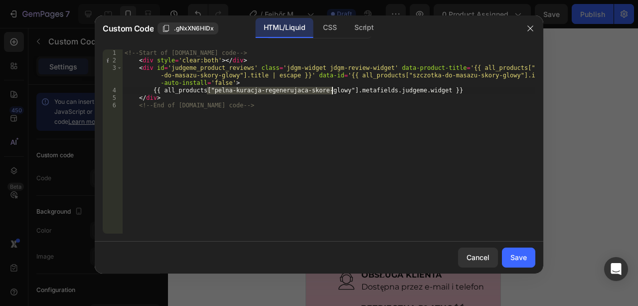
paste textarea "szczotka-do-masazu-skory"
type textarea "{{ all_products["szczotka-do-masazu-skory-glowy"].metafields.judgeme.widget }}"
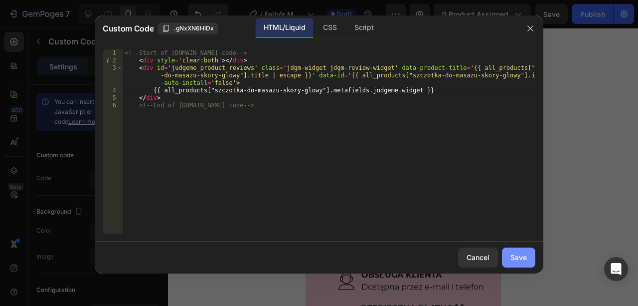
click at [521, 257] on div "Save" at bounding box center [519, 257] width 16 height 10
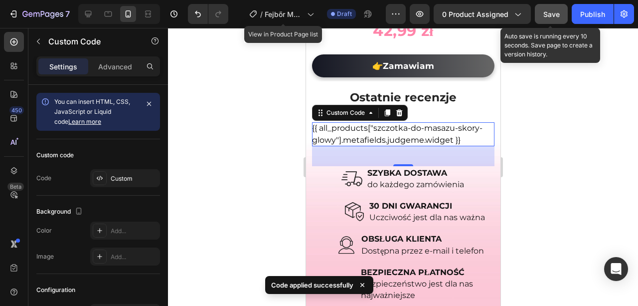
click at [561, 16] on button "Save" at bounding box center [551, 14] width 33 height 20
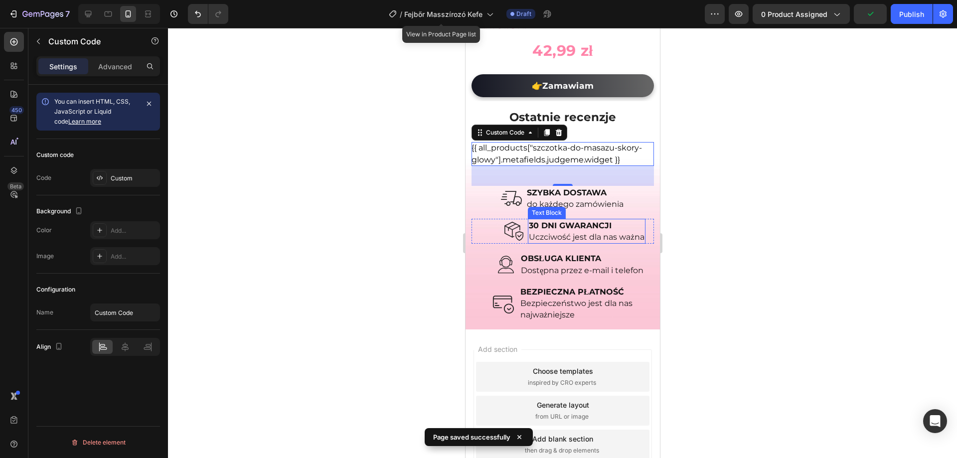
scroll to position [529, 0]
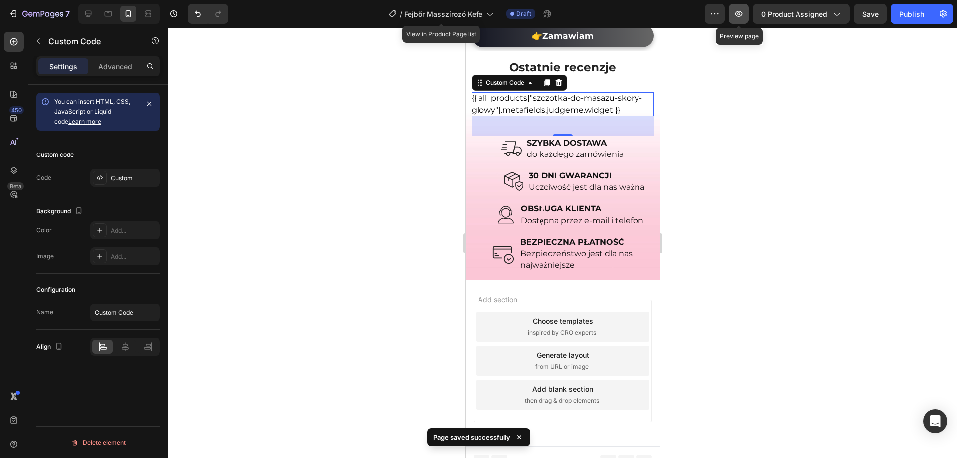
click at [741, 20] on button "button" at bounding box center [739, 14] width 20 height 20
click at [558, 95] on div "{{ all_products["szczotka-do-masazu-skory-glowy"].metafields.judgeme.widget }}" at bounding box center [562, 104] width 183 height 24
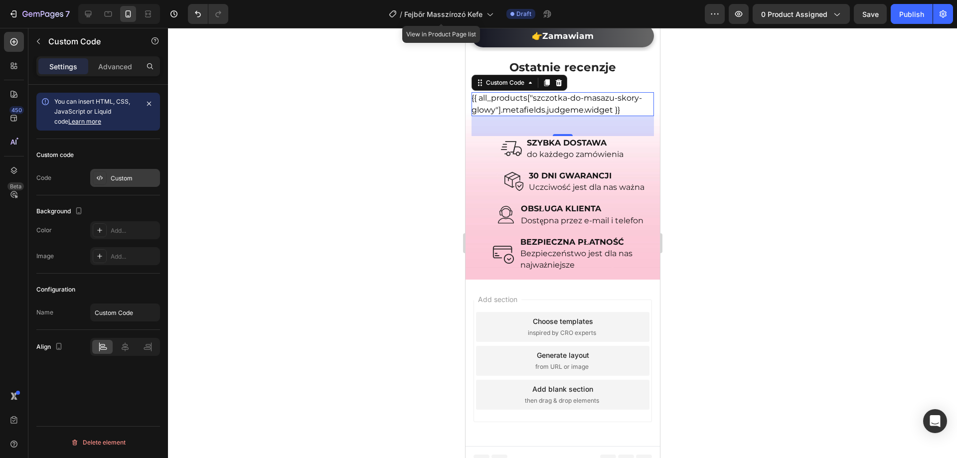
click at [125, 184] on div "Custom" at bounding box center [125, 178] width 70 height 18
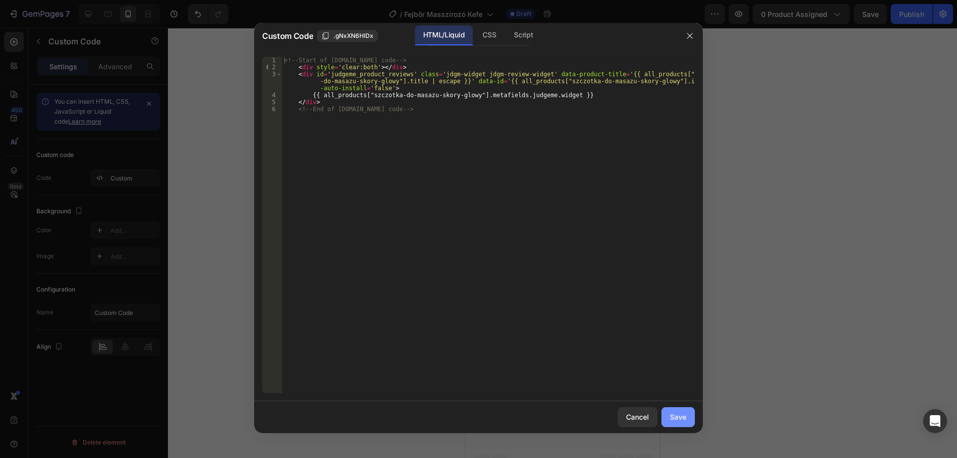
click at [678, 414] on div "Save" at bounding box center [678, 417] width 16 height 10
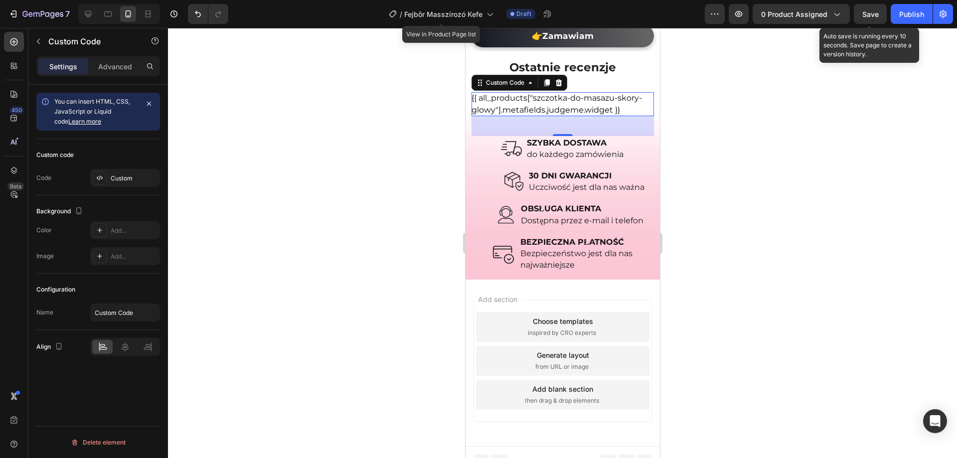
click at [867, 19] on div "Save" at bounding box center [871, 14] width 16 height 10
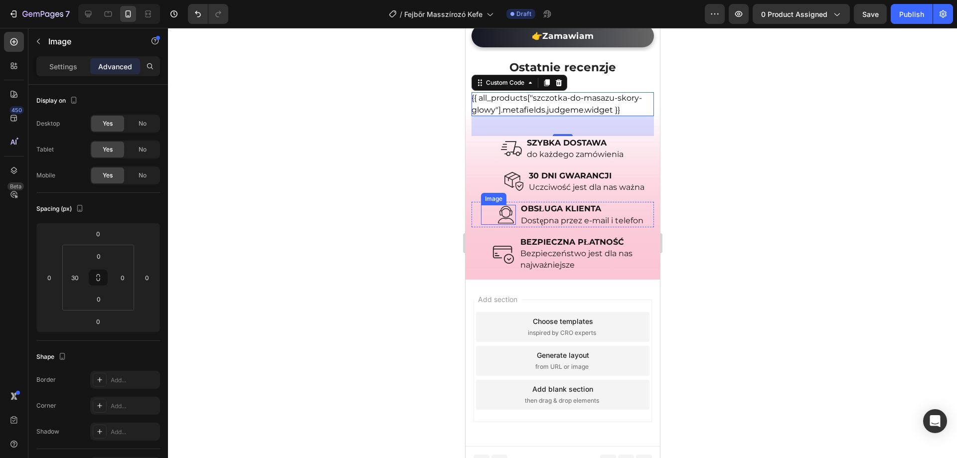
click at [496, 209] on img at bounding box center [506, 215] width 20 height 20
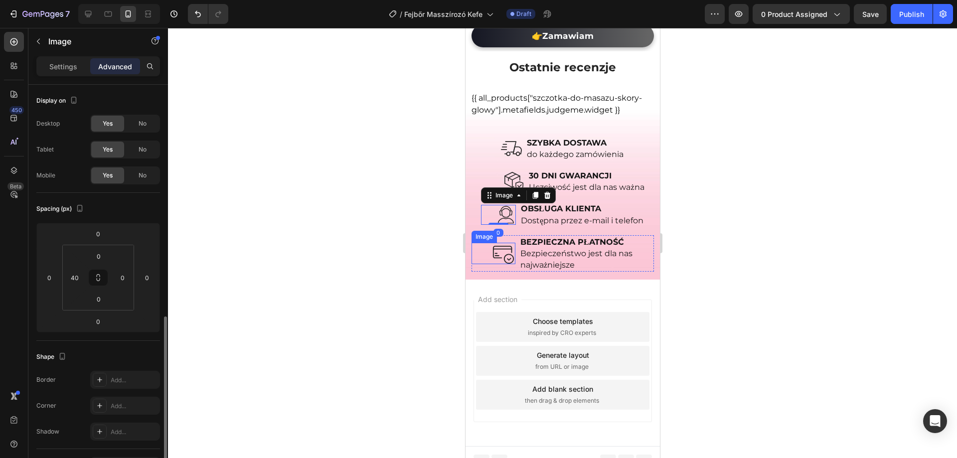
click at [504, 250] on img at bounding box center [502, 253] width 21 height 21
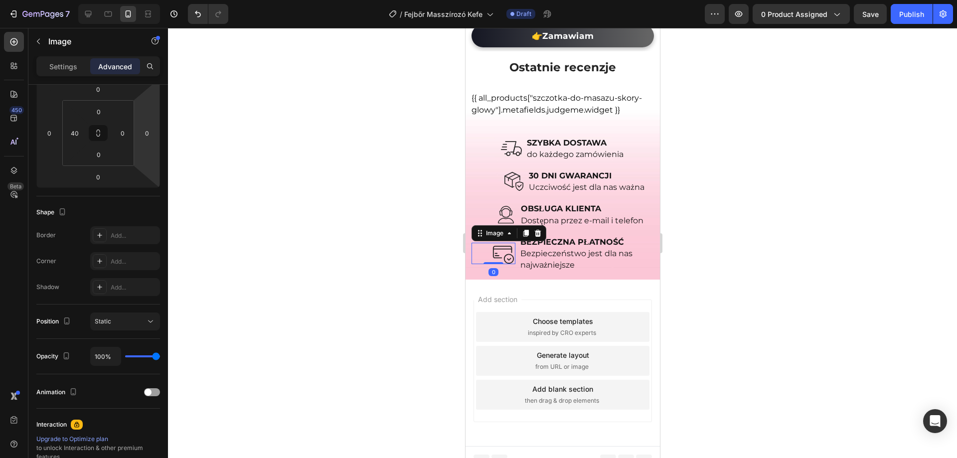
click at [820, 183] on div at bounding box center [562, 243] width 789 height 430
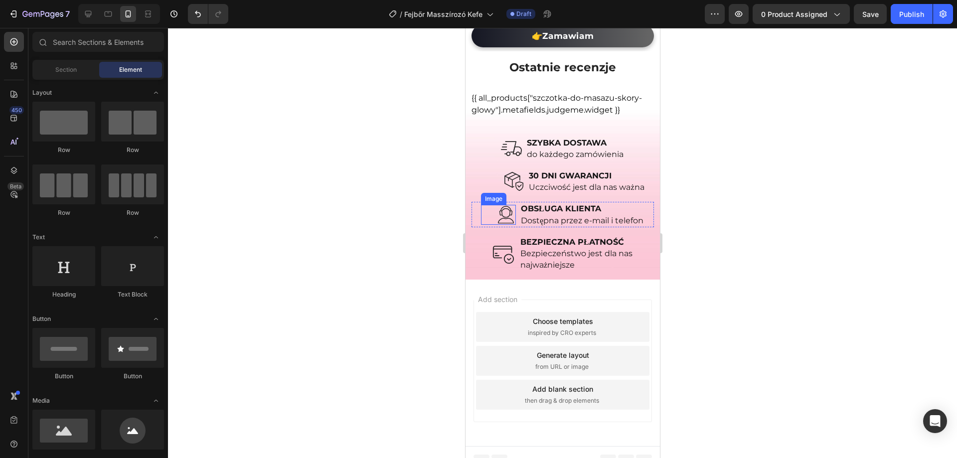
click at [497, 211] on img at bounding box center [506, 215] width 20 height 20
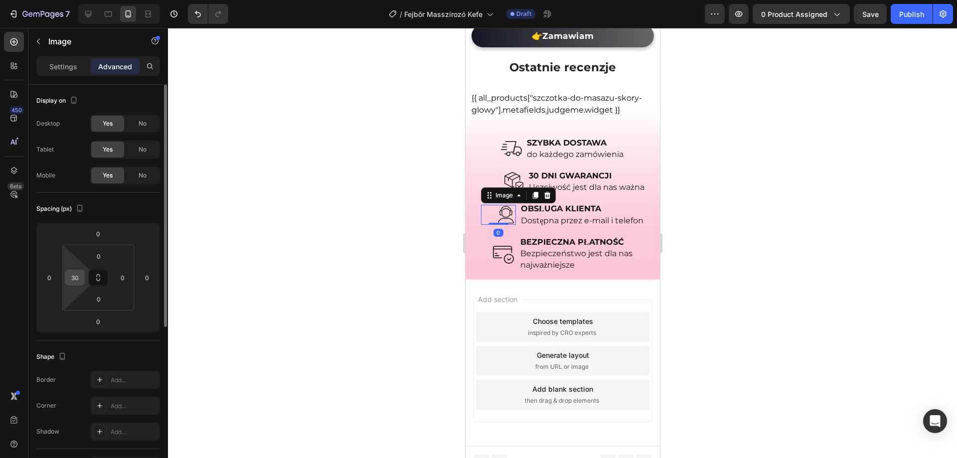
click at [82, 276] on input "30" at bounding box center [74, 277] width 15 height 15
click at [81, 277] on input "30" at bounding box center [74, 277] width 15 height 15
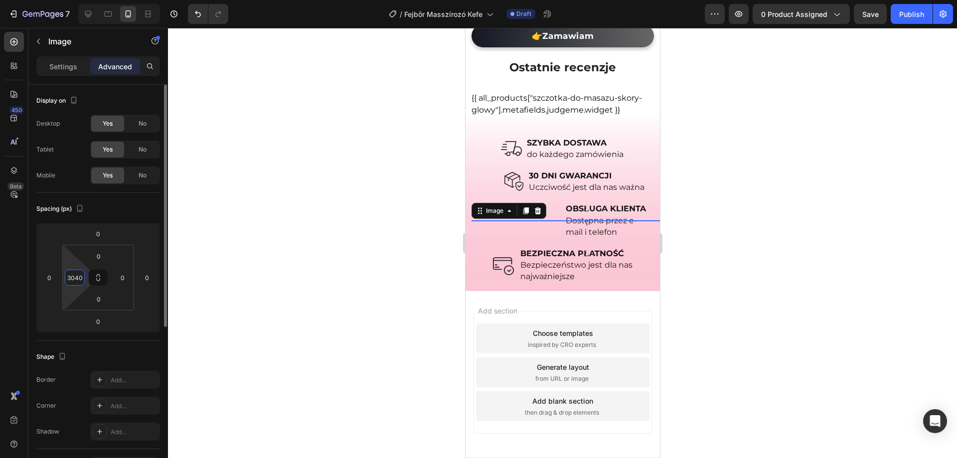
click at [75, 277] on input "3040" at bounding box center [74, 277] width 15 height 15
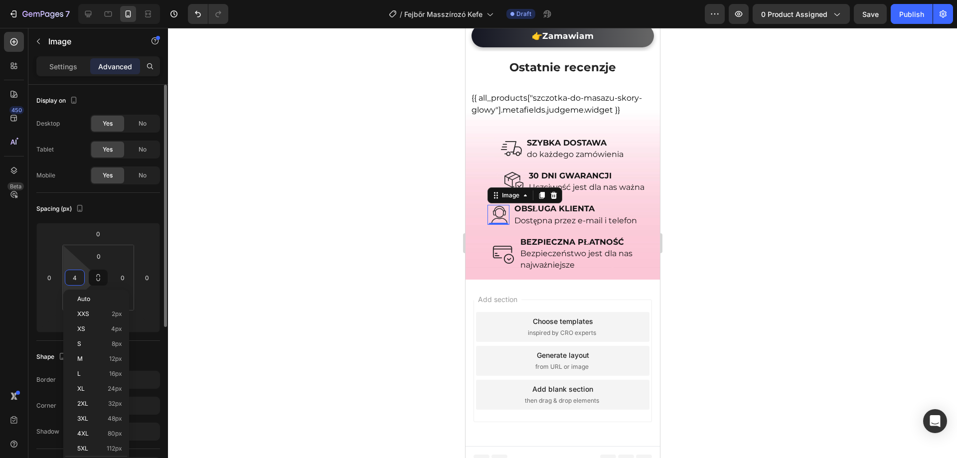
type input "40"
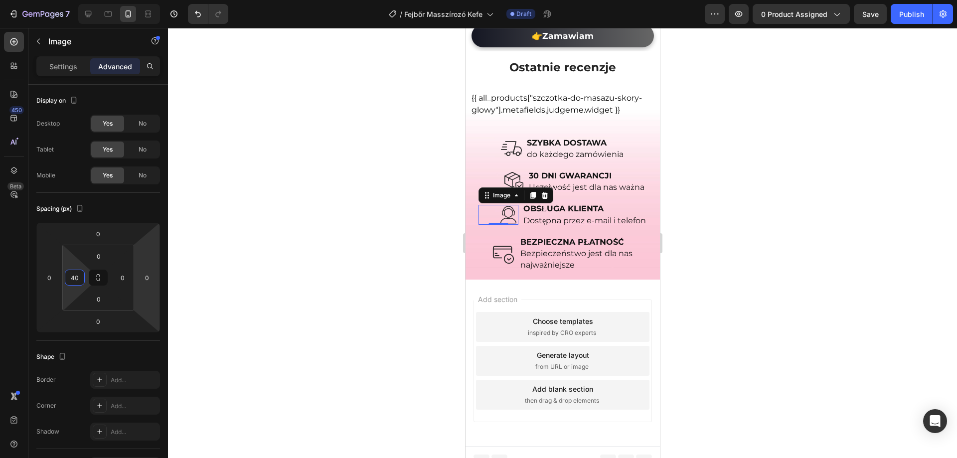
click at [746, 210] on div at bounding box center [562, 243] width 789 height 430
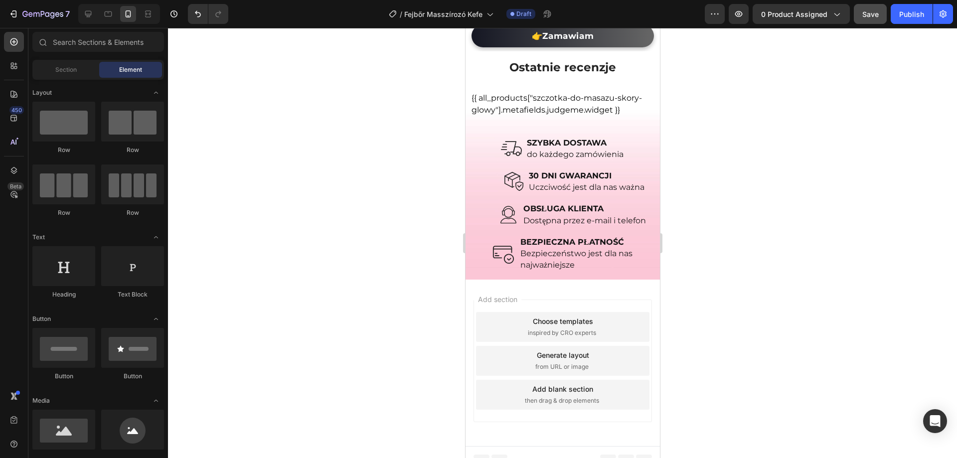
click at [871, 19] on div "Save" at bounding box center [871, 14] width 16 height 10
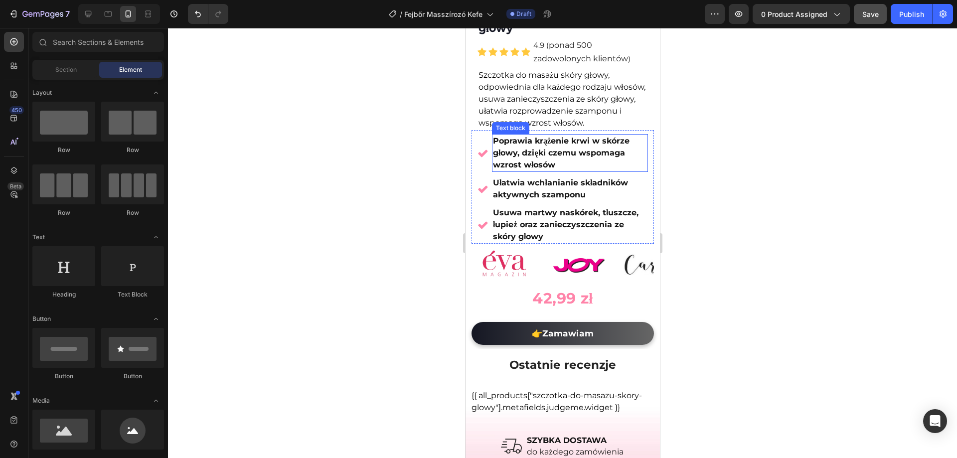
scroll to position [0, 0]
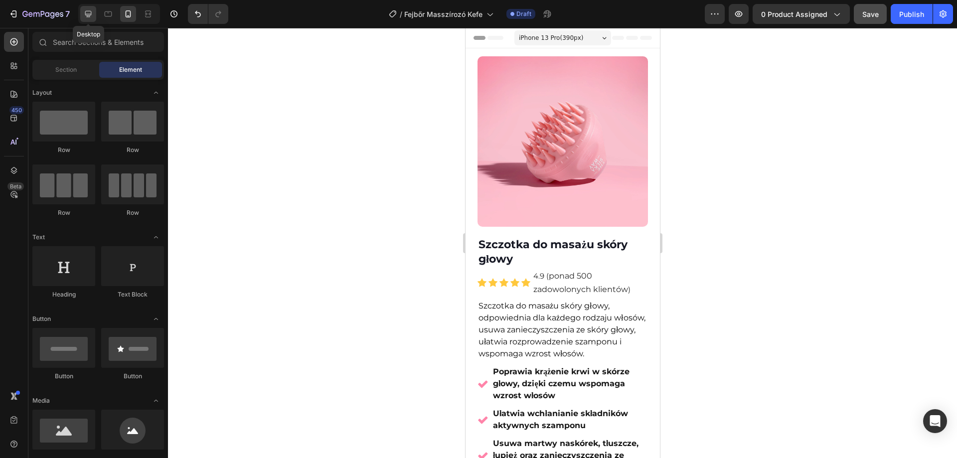
click at [93, 15] on icon at bounding box center [88, 14] width 10 height 10
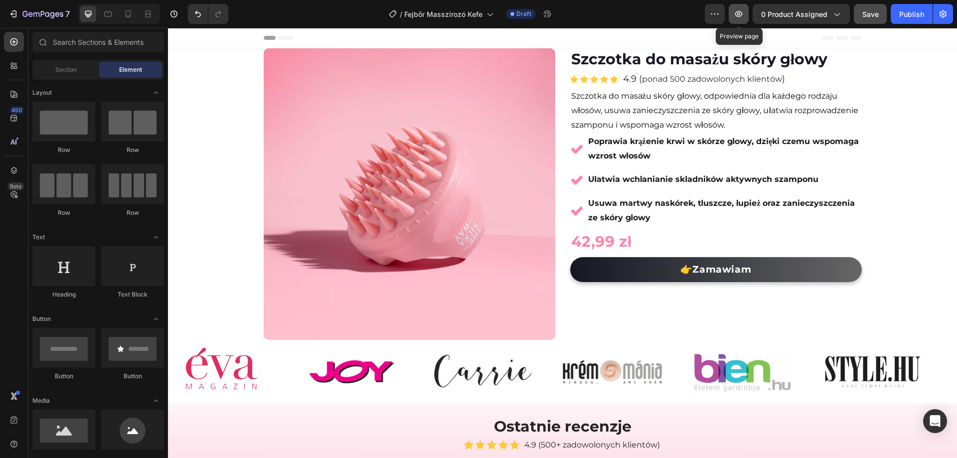
click at [737, 15] on icon "button" at bounding box center [739, 14] width 10 height 10
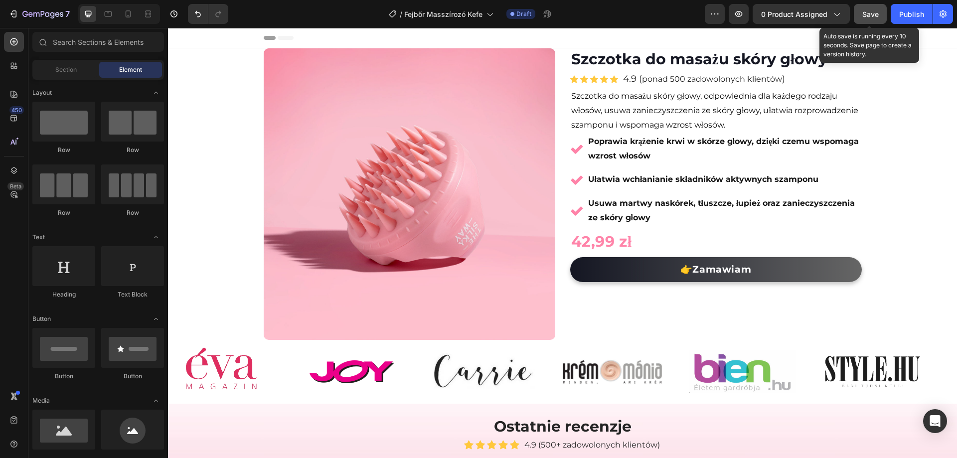
click at [872, 20] on button "Save" at bounding box center [870, 14] width 33 height 20
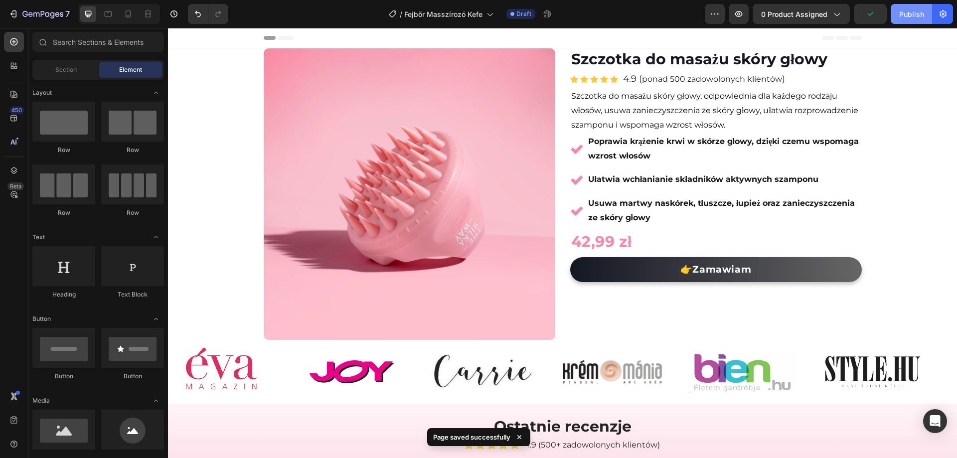
click at [913, 10] on div "Publish" at bounding box center [912, 14] width 25 height 10
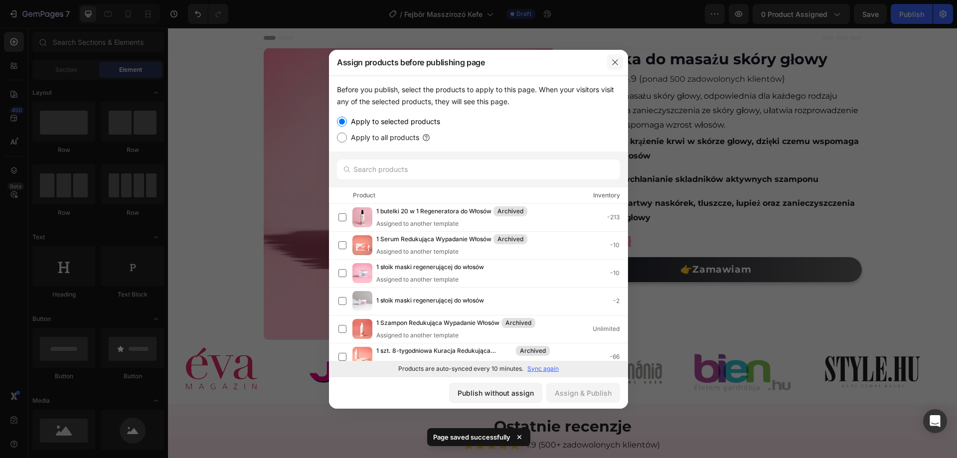
click at [616, 62] on icon "button" at bounding box center [615, 62] width 8 height 8
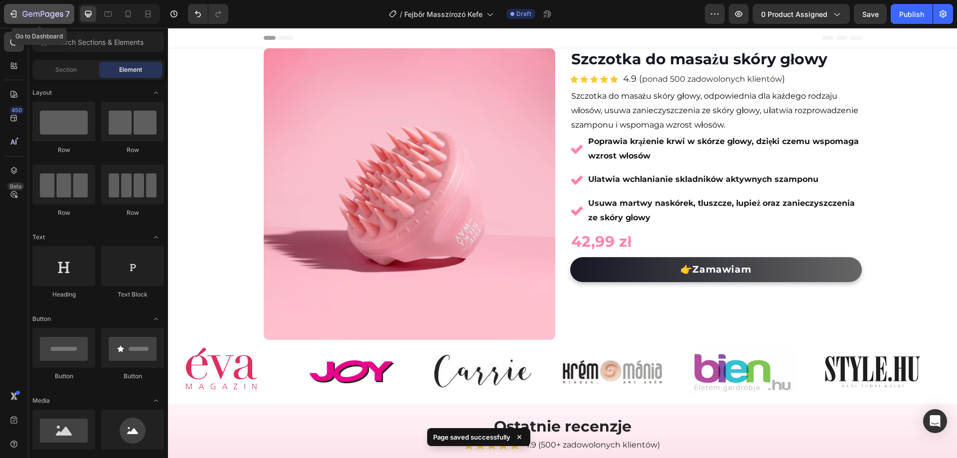
click at [24, 16] on icon "button" at bounding box center [24, 14] width 5 height 6
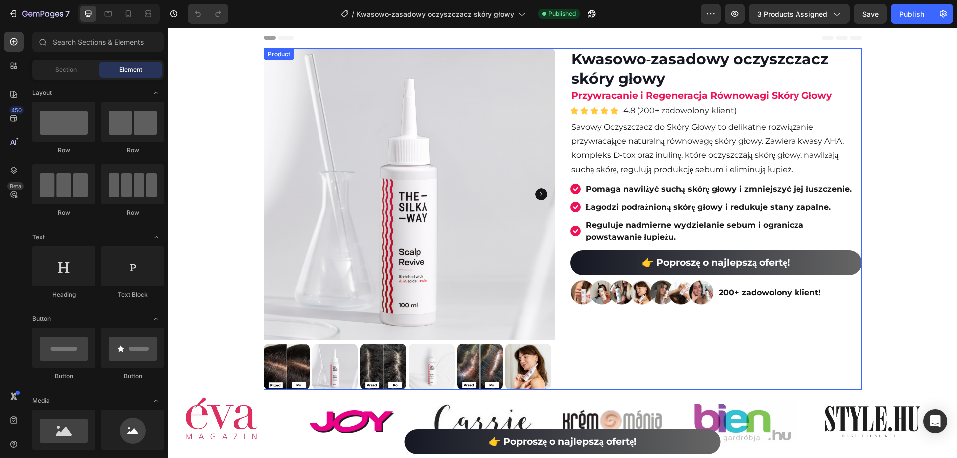
click at [779, 297] on p "200+ zadowolony klient!" at bounding box center [790, 293] width 142 height 14
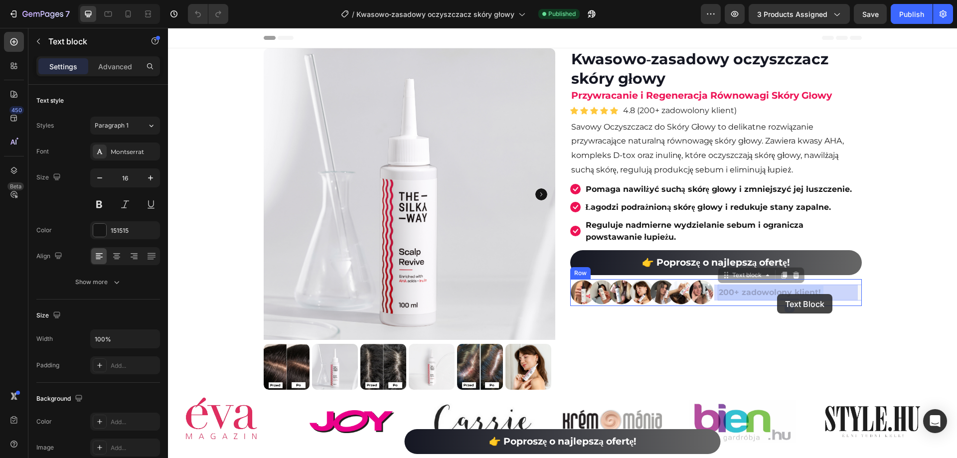
drag, startPoint x: 739, startPoint y: 295, endPoint x: 777, endPoint y: 295, distance: 38.4
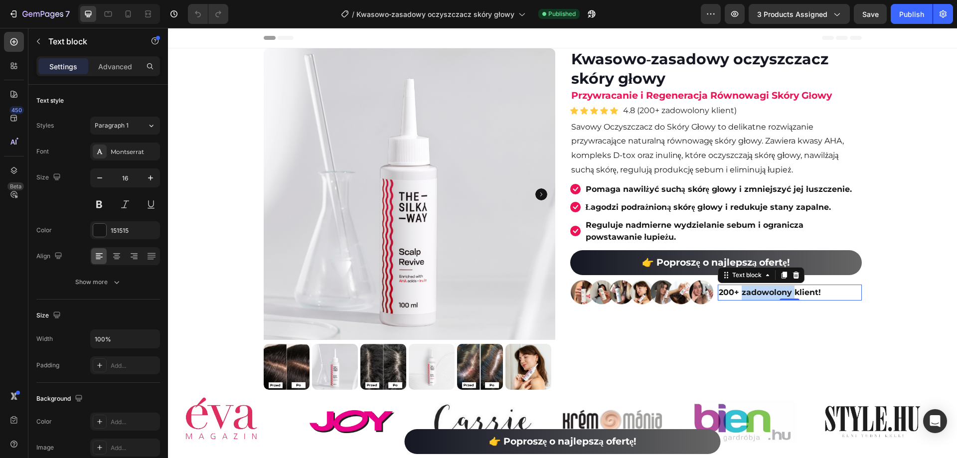
click at [774, 296] on strong "200+ zadowolony klient!" at bounding box center [770, 292] width 102 height 9
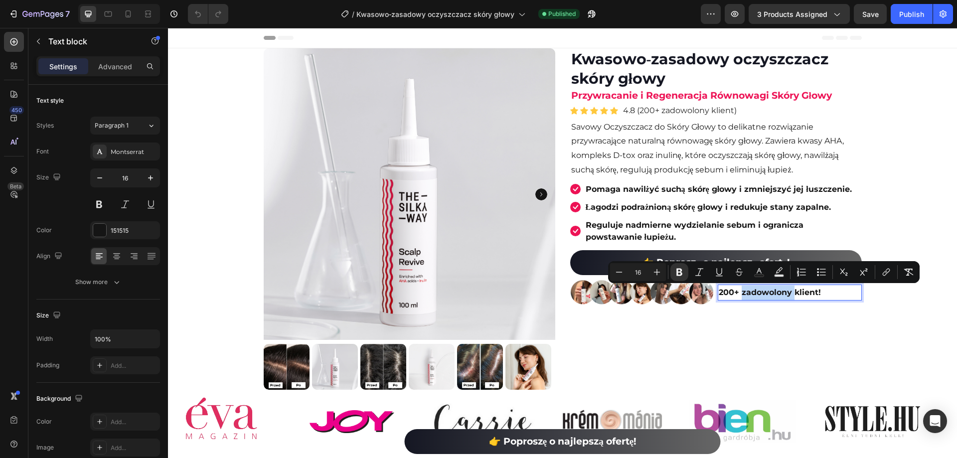
click at [742, 291] on strong "200+ zadowolony klient!" at bounding box center [770, 292] width 102 height 9
drag, startPoint x: 738, startPoint y: 292, endPoint x: 814, endPoint y: 291, distance: 75.8
click at [814, 291] on strong "200+ zadowolony klient!" at bounding box center [770, 292] width 102 height 9
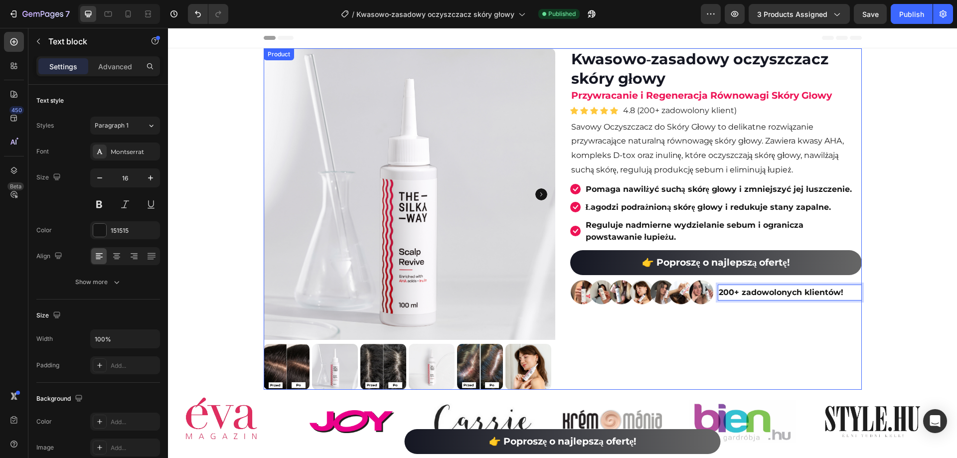
click at [827, 324] on div "(P) Images & Gallery Kwasowo‑zasadowy oczyszczacz skóry głowy (P) Title Przywra…" at bounding box center [716, 219] width 292 height 342
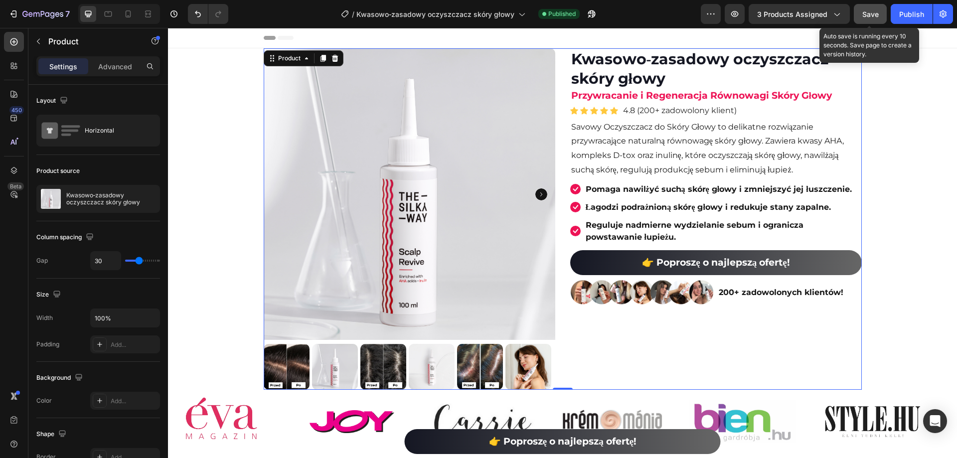
drag, startPoint x: 865, startPoint y: 20, endPoint x: 565, endPoint y: 127, distance: 318.6
click at [865, 20] on button "Save" at bounding box center [870, 14] width 33 height 20
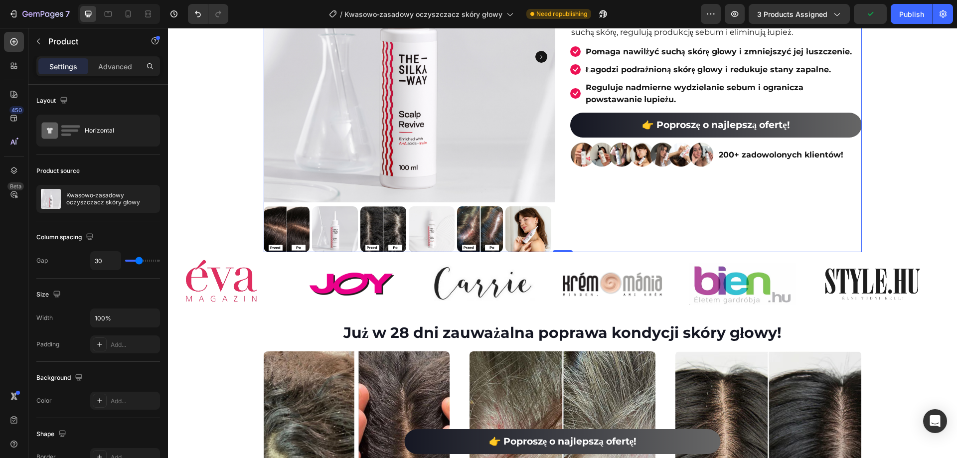
scroll to position [150, 0]
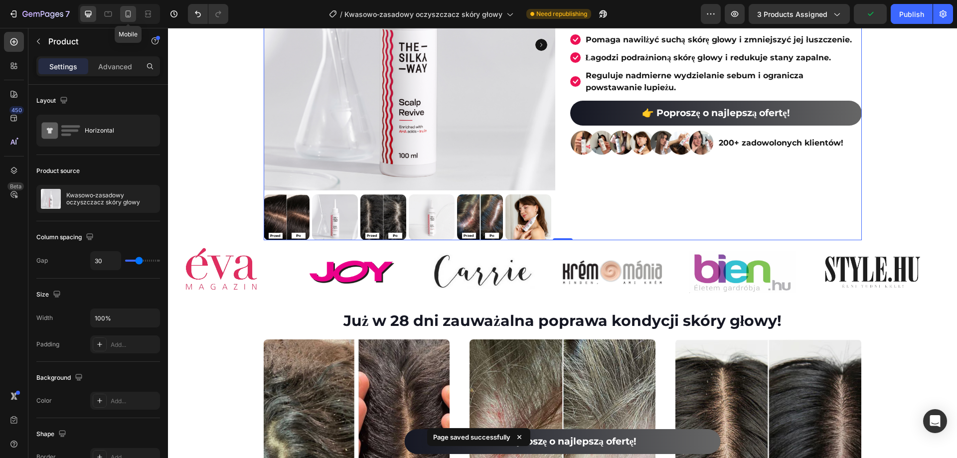
click at [129, 16] on icon at bounding box center [128, 13] width 5 height 7
type input "0"
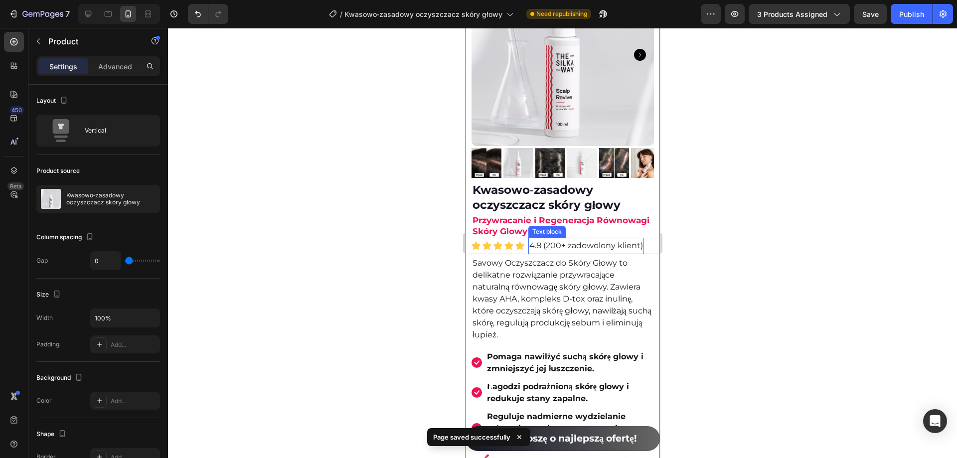
scroll to position [100, 0]
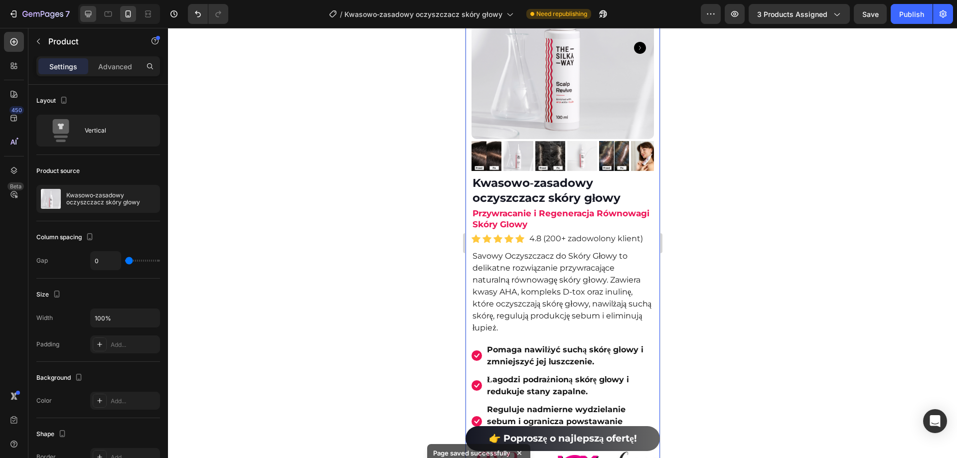
click at [93, 11] on icon at bounding box center [88, 14] width 10 height 10
type input "30"
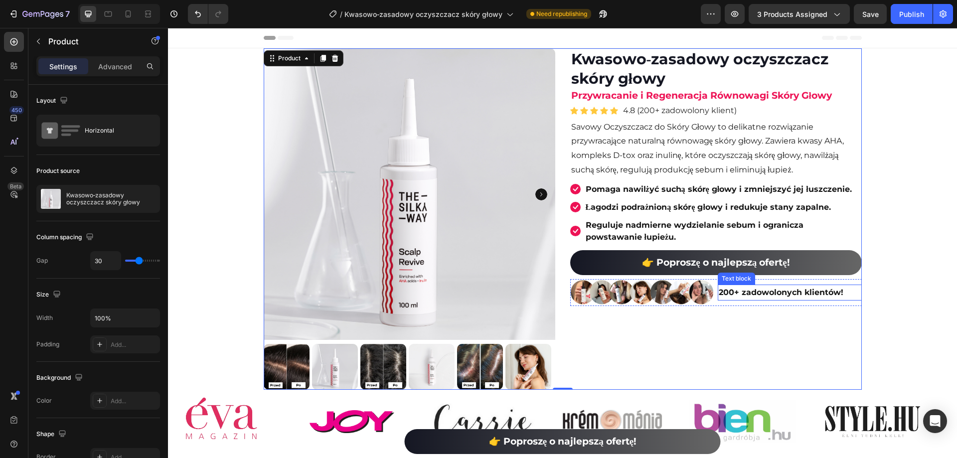
click at [782, 295] on strong "200+ zadowolonych klientów!" at bounding box center [781, 292] width 125 height 9
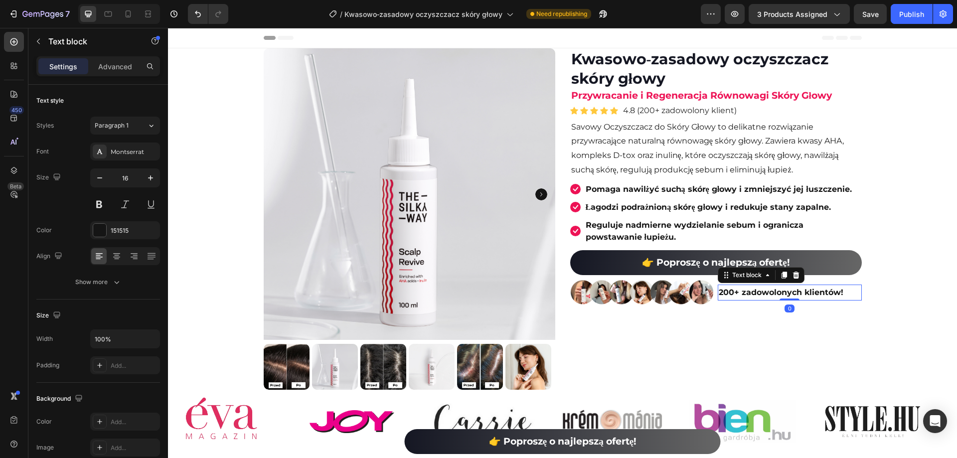
click at [782, 295] on strong "200+ zadowolonych klientów!" at bounding box center [781, 292] width 125 height 9
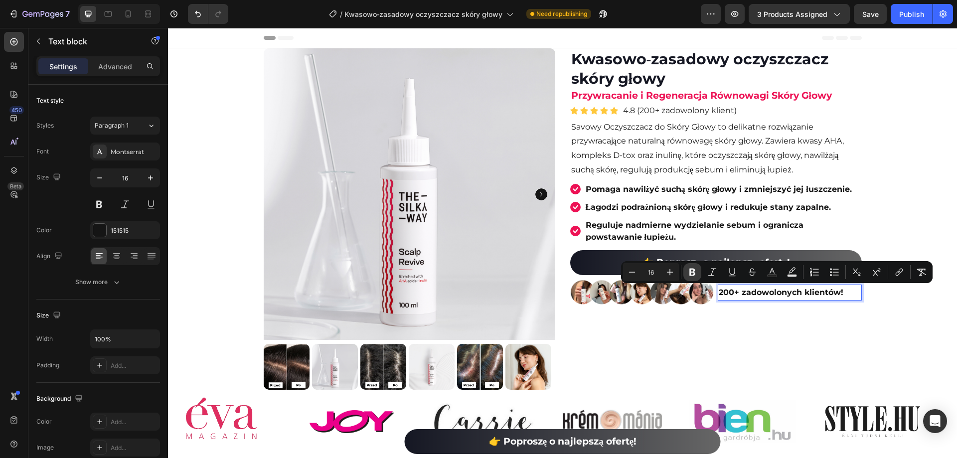
click at [692, 267] on button "Bold" at bounding box center [693, 272] width 18 height 18
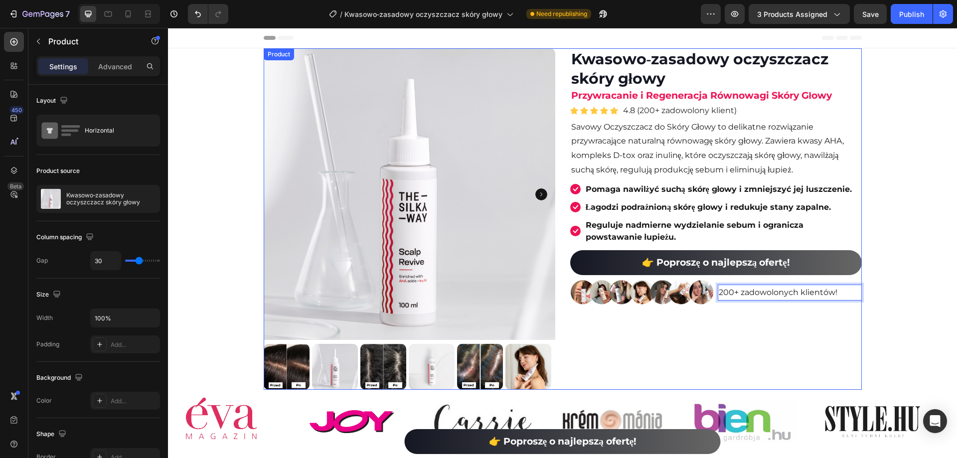
click at [818, 346] on div "(P) Images & Gallery Kwasowo‑zasadowy oczyszczacz skóry głowy (P) Title Przywra…" at bounding box center [716, 219] width 292 height 342
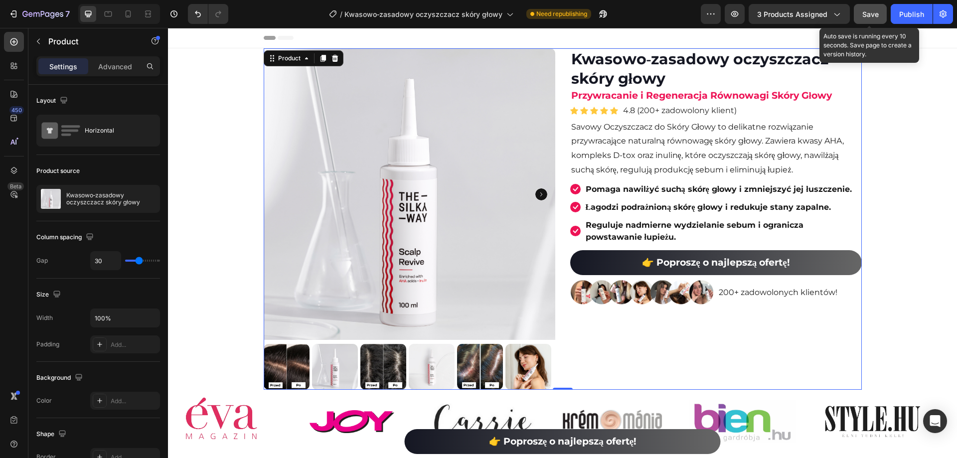
drag, startPoint x: 866, startPoint y: 17, endPoint x: 268, endPoint y: 10, distance: 598.0
click at [866, 17] on span "Save" at bounding box center [871, 14] width 16 height 8
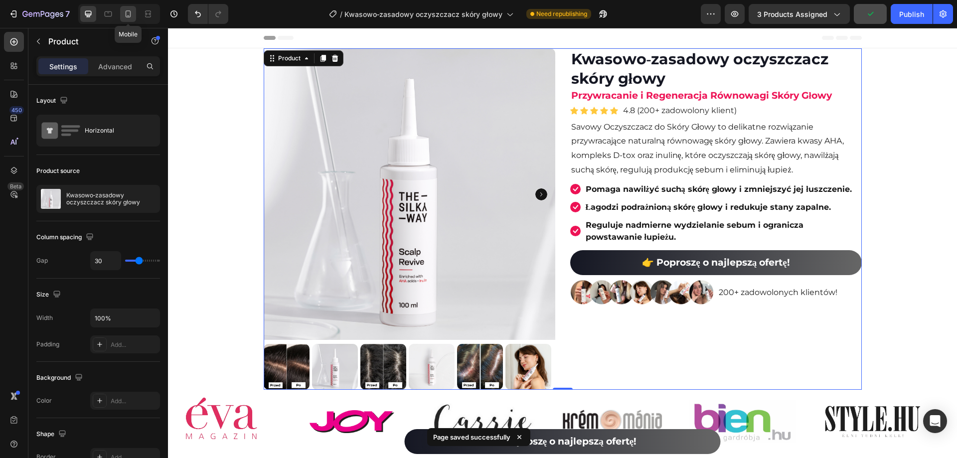
click at [127, 12] on icon at bounding box center [128, 14] width 10 height 10
type input "0"
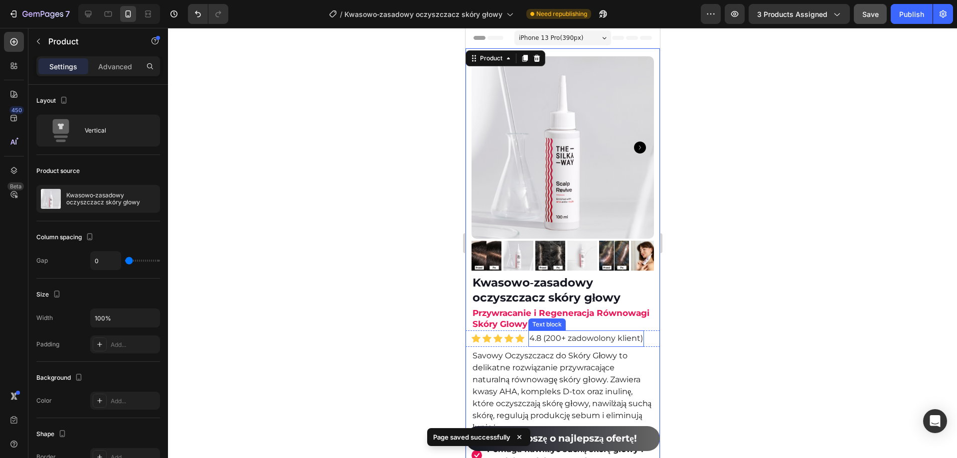
click at [552, 332] on p "4.8 (200+ zadowolony klient)" at bounding box center [586, 339] width 114 height 14
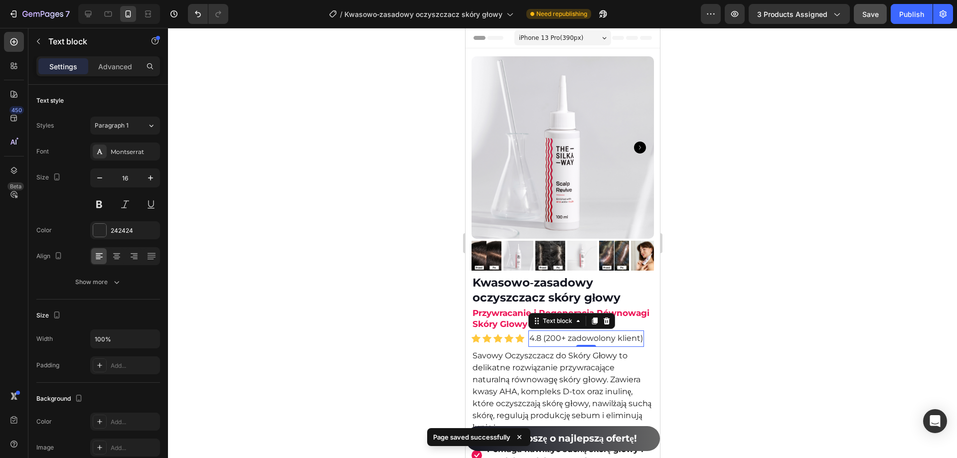
click at [544, 332] on p "4.8 (200+ zadowolony klient)" at bounding box center [586, 339] width 114 height 14
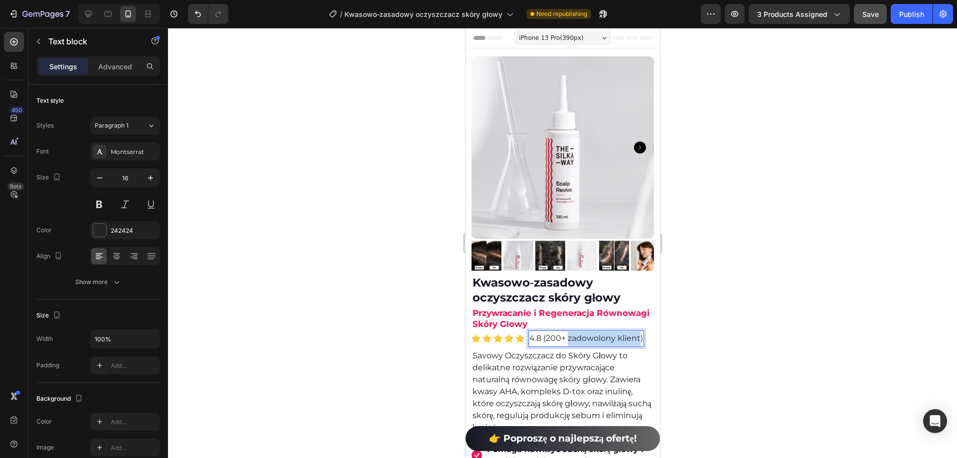
drag, startPoint x: 569, startPoint y: 333, endPoint x: 639, endPoint y: 332, distance: 69.8
click at [639, 332] on p "4.8 (200+ zadowolony klient)" at bounding box center [586, 339] width 114 height 14
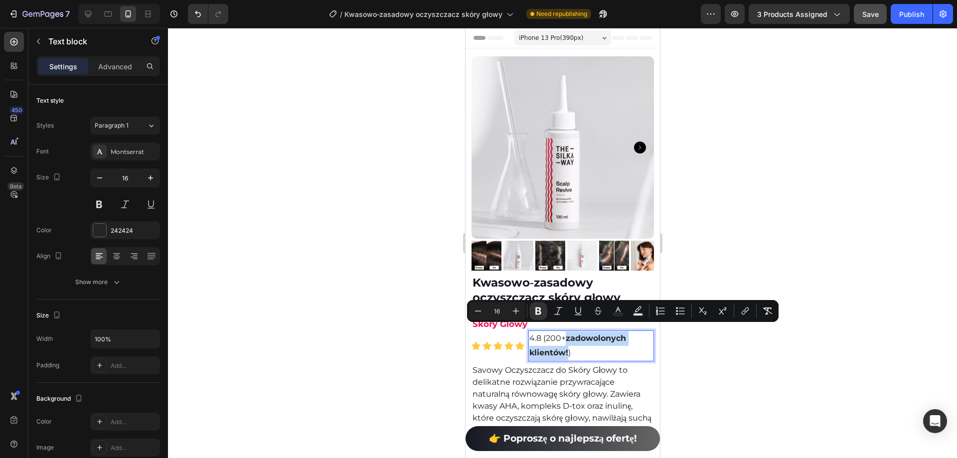
drag, startPoint x: 569, startPoint y: 329, endPoint x: 567, endPoint y: 344, distance: 15.6
click at [567, 344] on strong "zadowolonych klientów!" at bounding box center [577, 346] width 97 height 24
click at [539, 315] on icon "Editor contextual toolbar" at bounding box center [539, 311] width 10 height 10
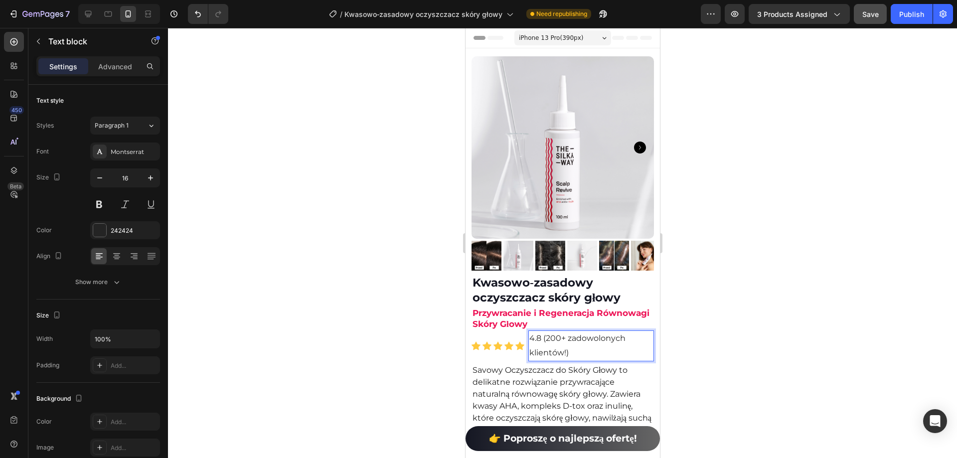
click at [596, 343] on p "4.8 (200+ zadowolonych klientów!)" at bounding box center [591, 346] width 124 height 29
drag, startPoint x: 866, startPoint y: 17, endPoint x: 125, endPoint y: 242, distance: 774.3
click at [866, 17] on span "Save" at bounding box center [871, 14] width 16 height 8
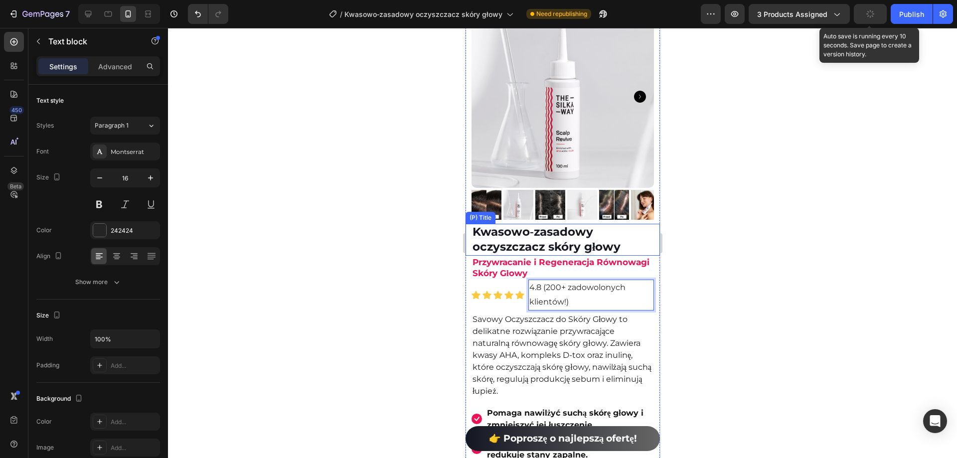
scroll to position [100, 0]
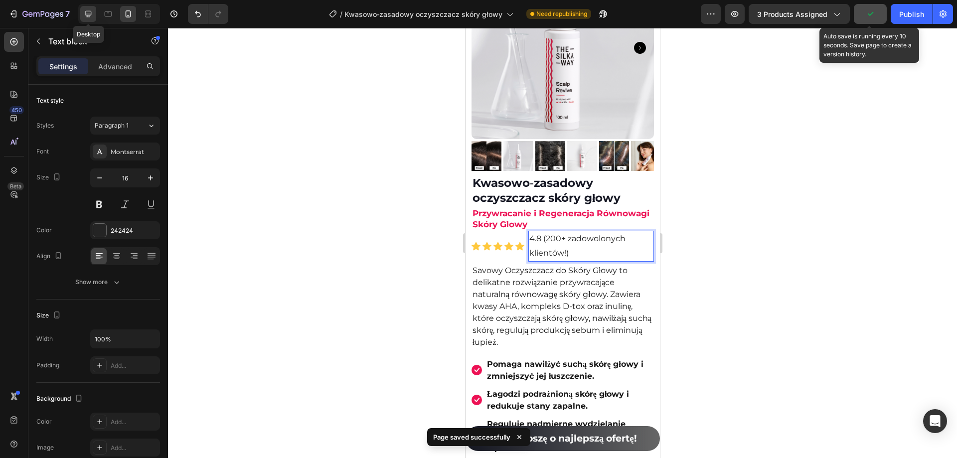
click at [92, 10] on icon at bounding box center [88, 14] width 10 height 10
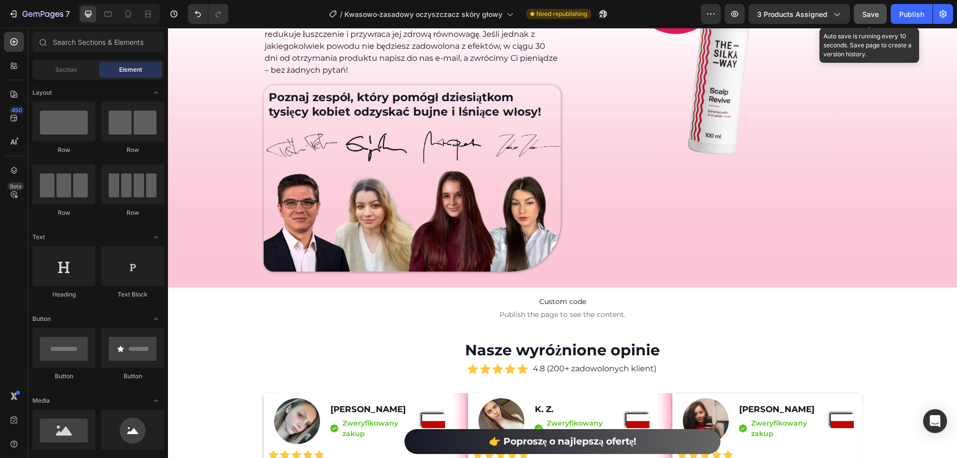
scroll to position [3774, 0]
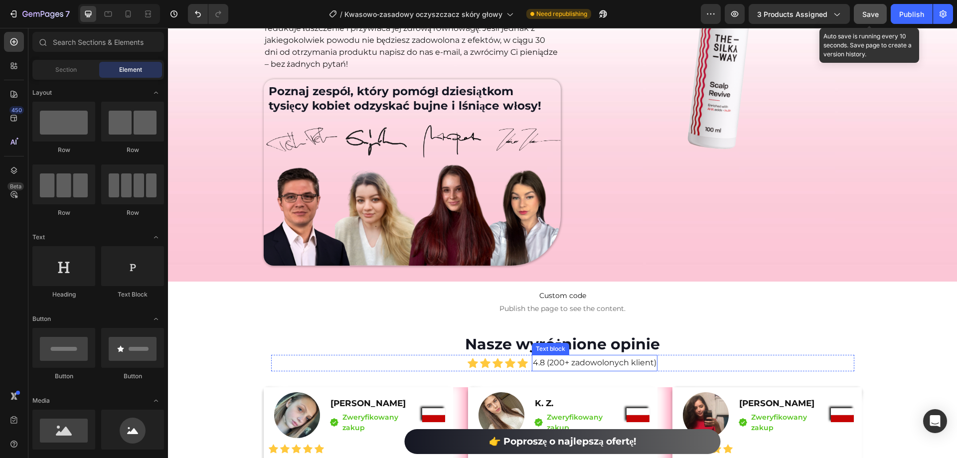
click at [571, 364] on p "4.8 (200+ zadowolonych klient)" at bounding box center [595, 363] width 124 height 14
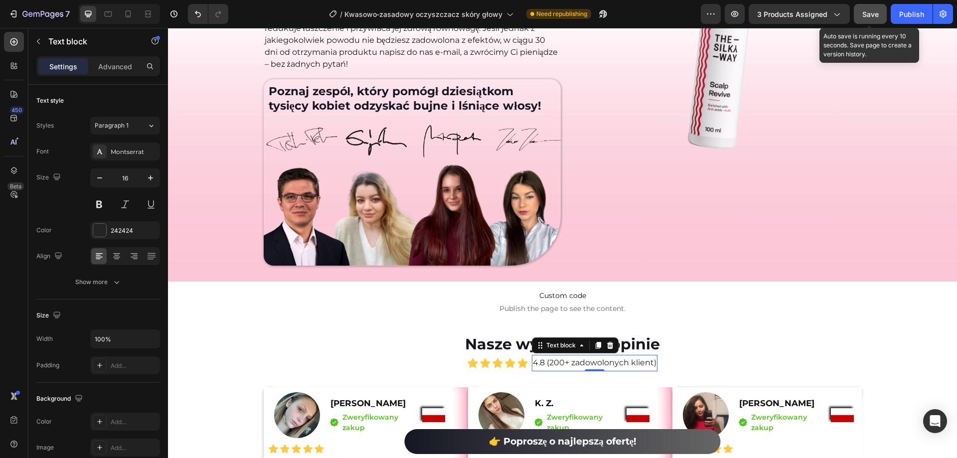
click at [571, 364] on p "4.8 (200+ zadowolonych klient)" at bounding box center [595, 363] width 124 height 14
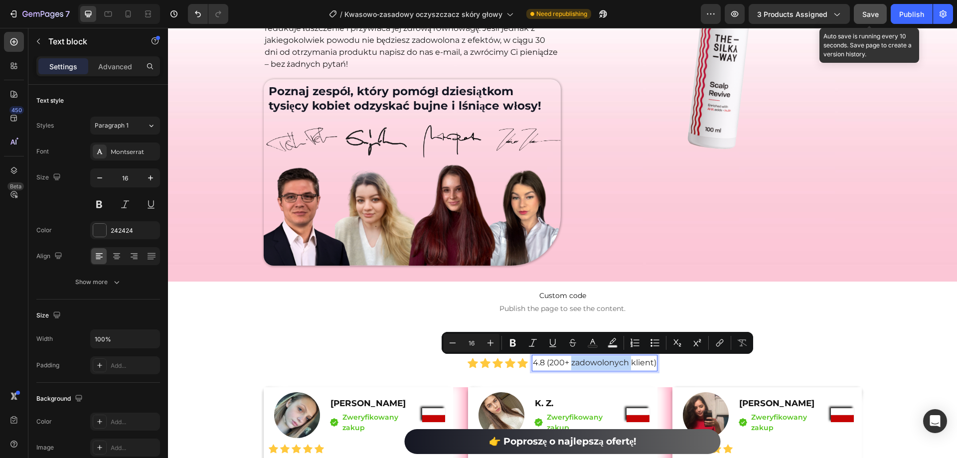
click at [570, 363] on p "4.8 (200+ zadowolonych klient)" at bounding box center [595, 363] width 124 height 14
drag, startPoint x: 568, startPoint y: 365, endPoint x: 649, endPoint y: 364, distance: 81.3
click at [649, 364] on p "4.8 (200+ zadowolonych klient)" at bounding box center [595, 363] width 124 height 14
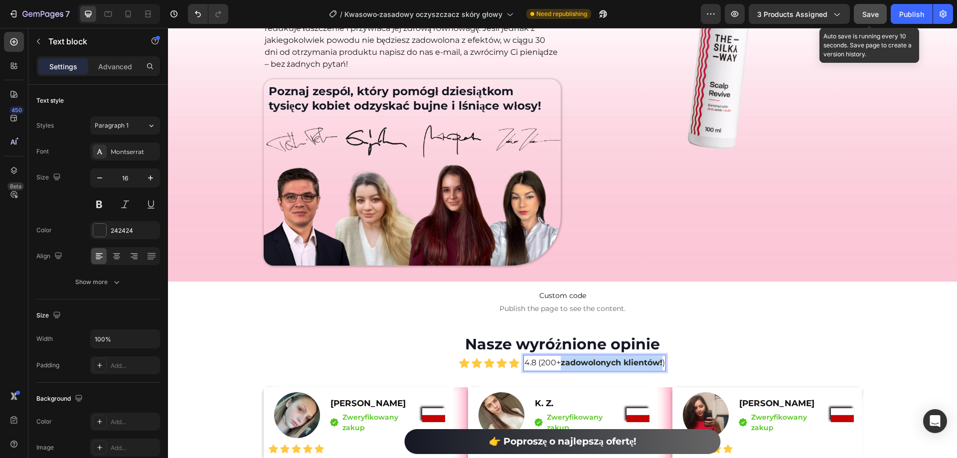
drag, startPoint x: 659, startPoint y: 365, endPoint x: 561, endPoint y: 363, distance: 98.8
click at [561, 363] on strong "zadowolonych klientów!" at bounding box center [612, 362] width 102 height 9
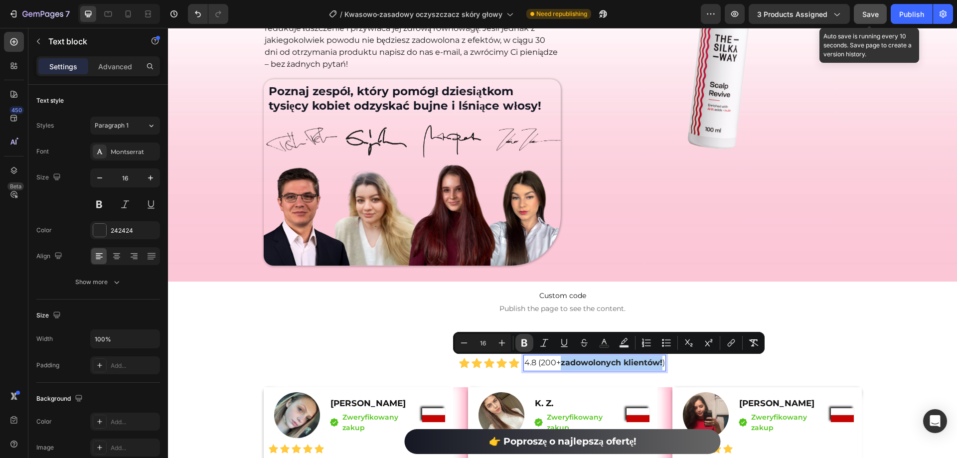
click at [520, 341] on icon "Editor contextual toolbar" at bounding box center [525, 343] width 10 height 10
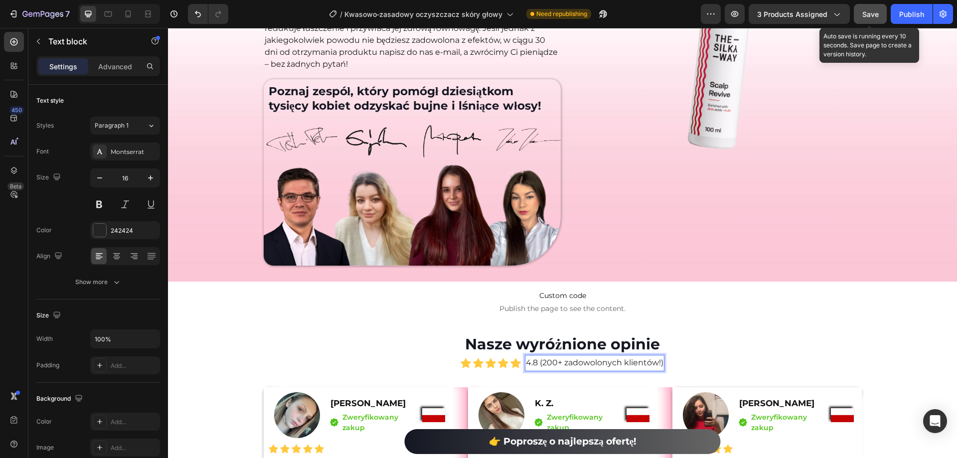
click at [874, 16] on span "Save" at bounding box center [871, 14] width 16 height 8
click at [128, 11] on icon at bounding box center [128, 13] width 5 height 7
type input "14"
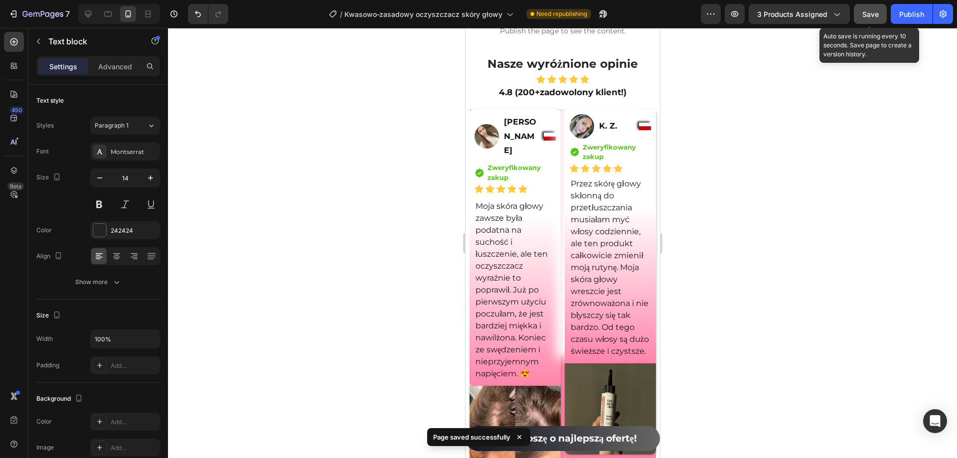
scroll to position [5028, 0]
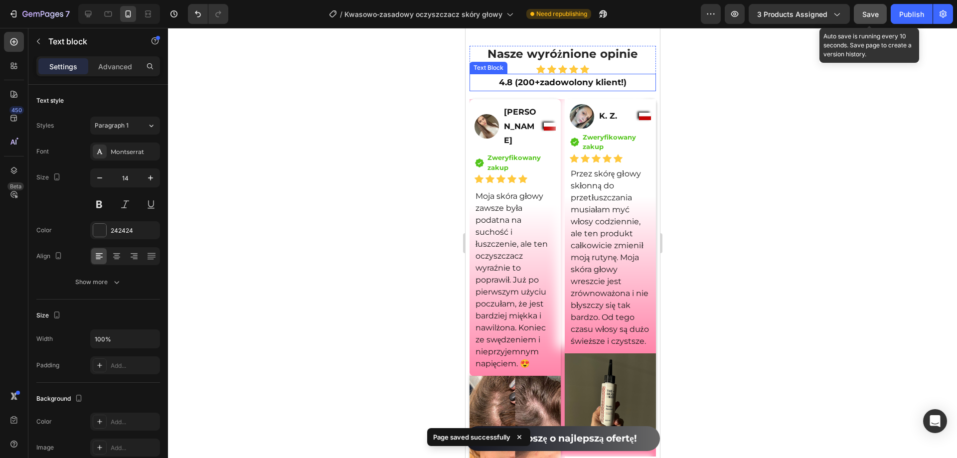
click at [541, 87] on strong "zadowolony klient!)" at bounding box center [583, 82] width 87 height 10
click at [540, 87] on strong "zadowolony klient!)" at bounding box center [583, 82] width 87 height 10
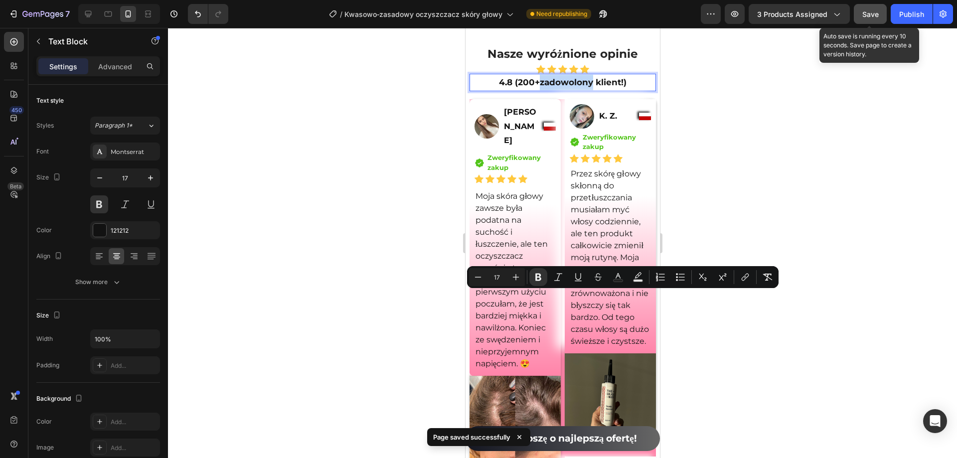
click at [540, 87] on strong "zadowolony klient!)" at bounding box center [583, 82] width 87 height 10
drag, startPoint x: 538, startPoint y: 298, endPoint x: 620, endPoint y: 298, distance: 82.3
click at [620, 87] on strong "zadowolony klient!)" at bounding box center [583, 82] width 87 height 10
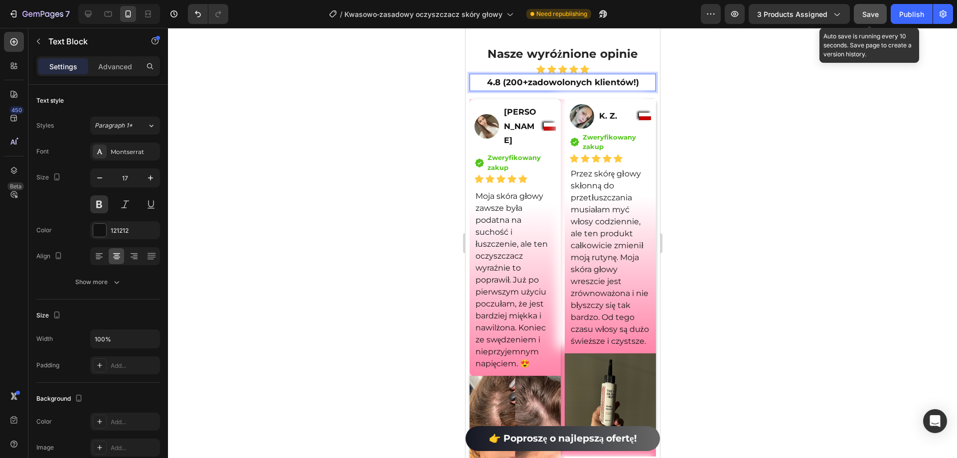
click at [769, 287] on div at bounding box center [562, 243] width 789 height 430
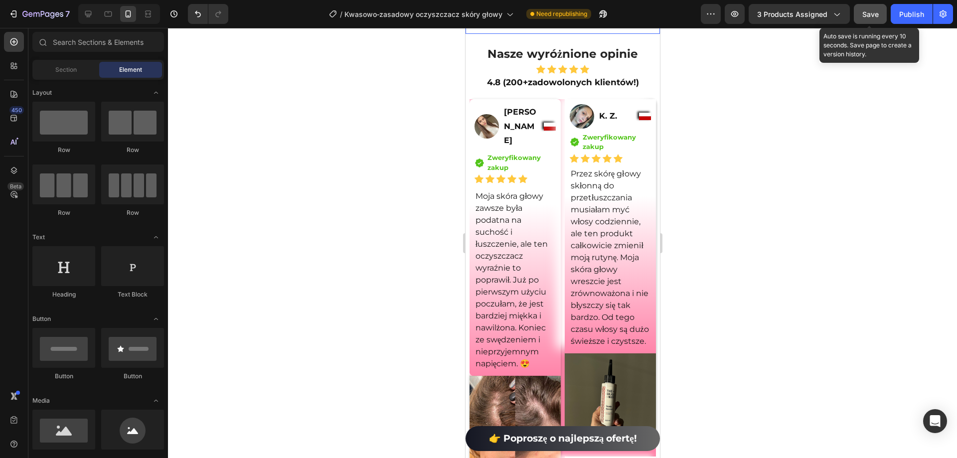
scroll to position [5078, 0]
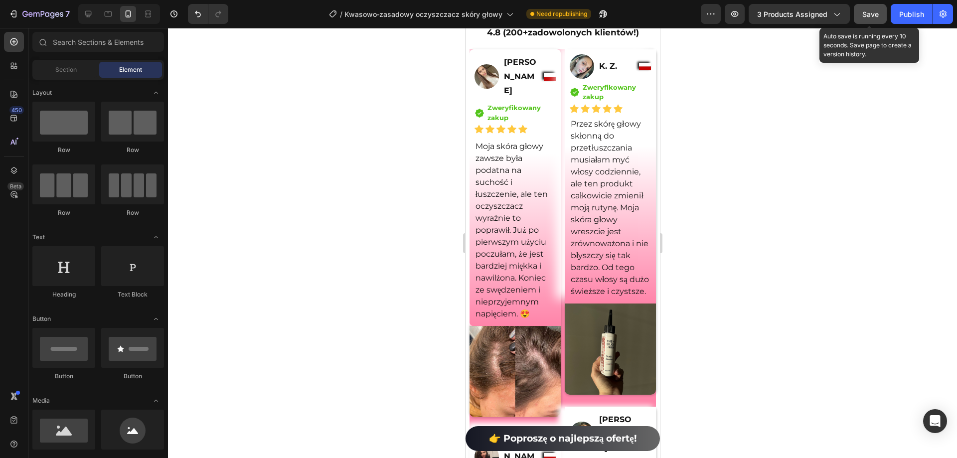
click at [872, 15] on span "Save" at bounding box center [871, 14] width 16 height 8
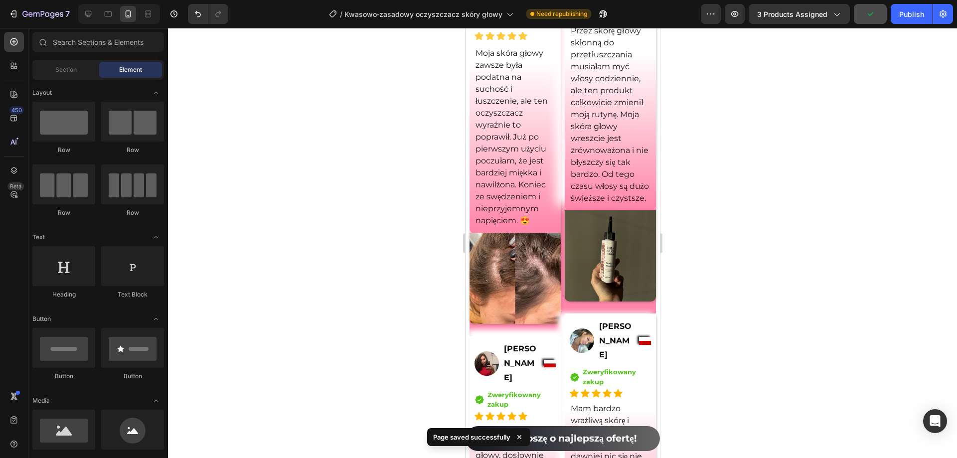
scroll to position [5177, 0]
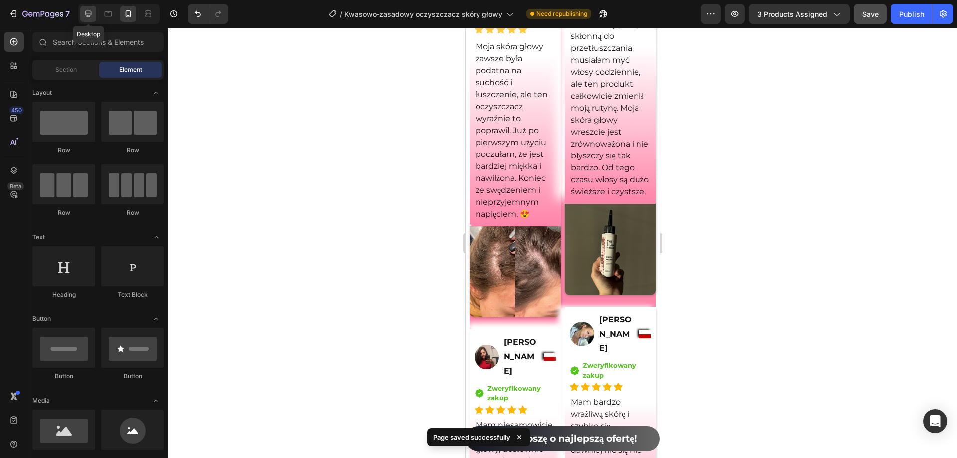
click at [87, 8] on div at bounding box center [88, 14] width 16 height 16
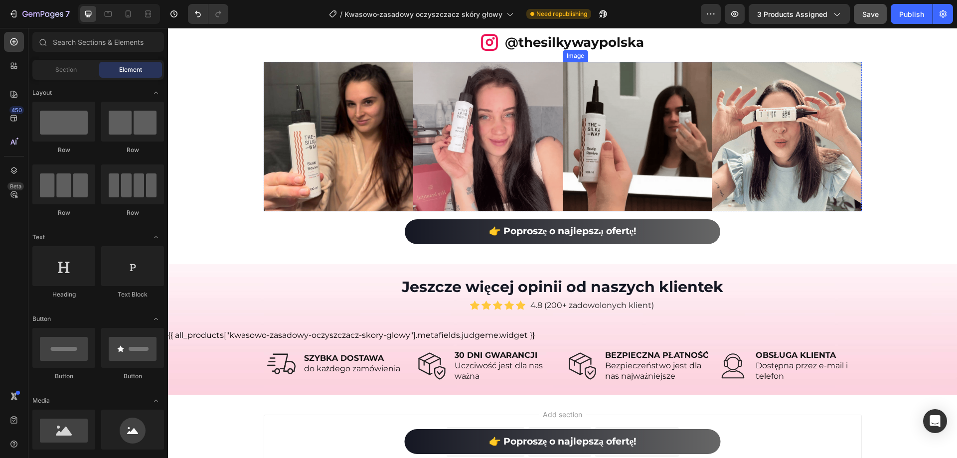
scroll to position [5396, 0]
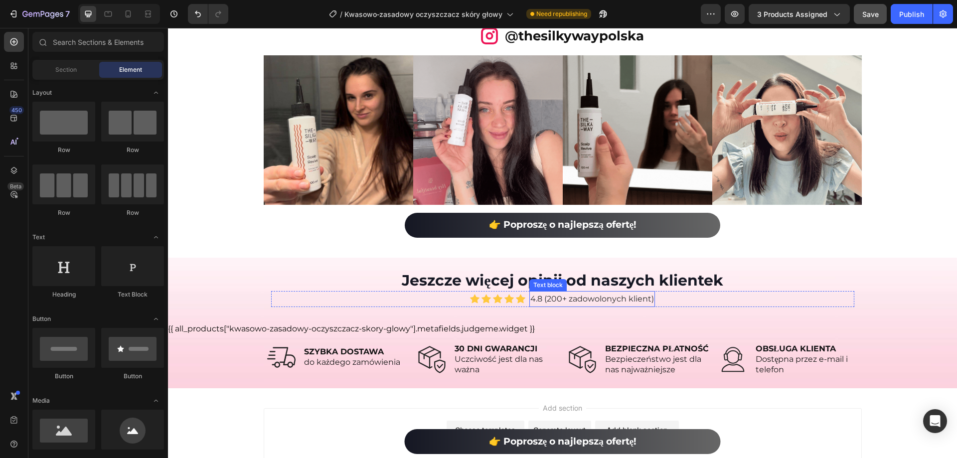
click at [573, 299] on p "4.8 (200+ zadowolonych klient)" at bounding box center [593, 299] width 124 height 14
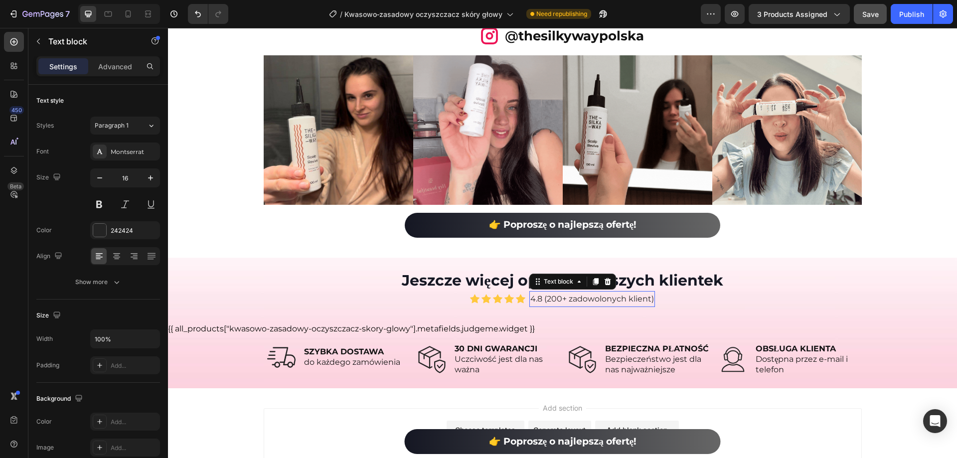
click at [573, 299] on p "4.8 (200+ zadowolonych klient)" at bounding box center [593, 299] width 124 height 14
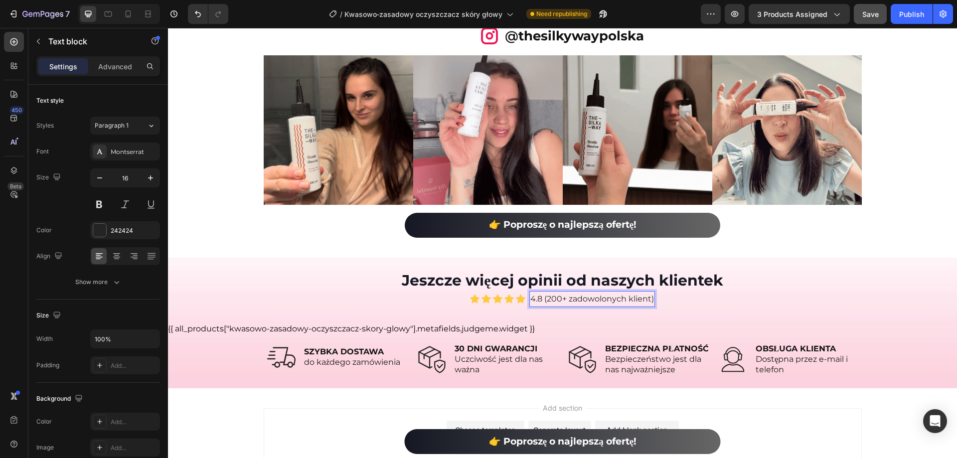
click at [566, 300] on p "4.8 (200+ zadowolonych klient)" at bounding box center [593, 299] width 124 height 14
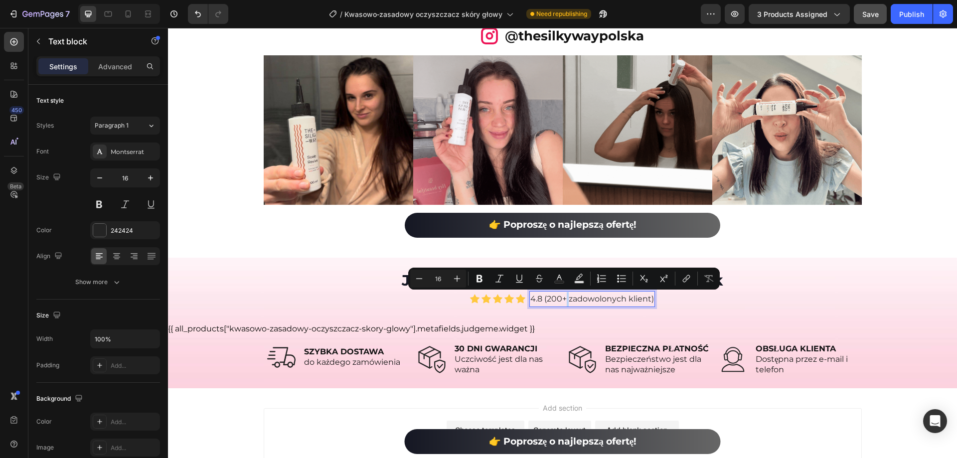
click at [567, 300] on p "4.8 (200+ zadowolonych klient)" at bounding box center [593, 299] width 124 height 14
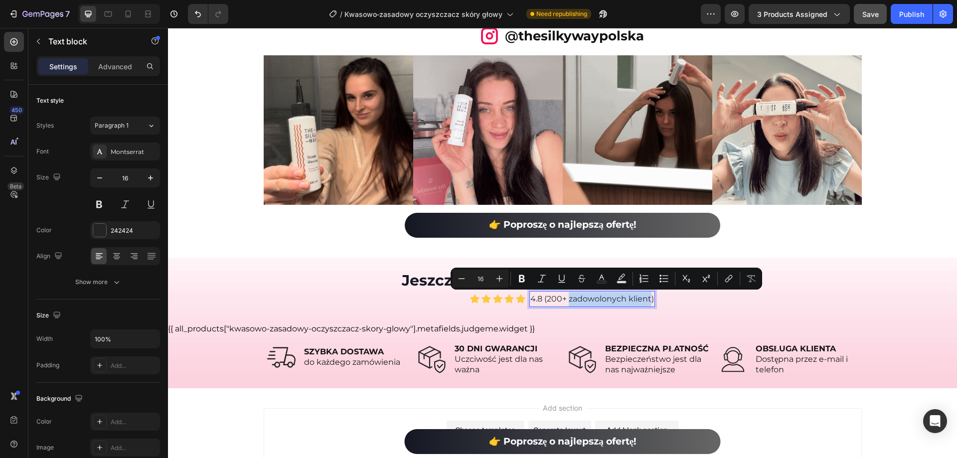
drag, startPoint x: 567, startPoint y: 300, endPoint x: 647, endPoint y: 298, distance: 80.8
click at [647, 298] on p "4.8 (200+ zadowolonych klient)" at bounding box center [593, 299] width 124 height 14
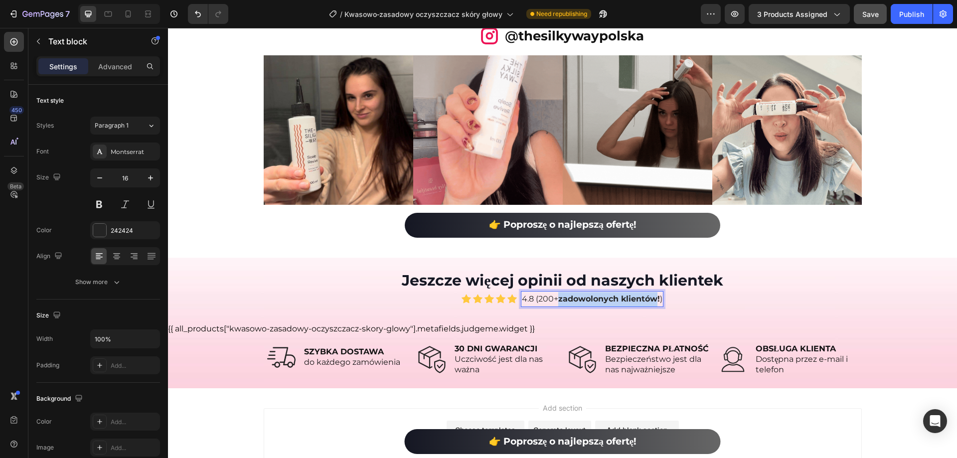
drag, startPoint x: 557, startPoint y: 298, endPoint x: 656, endPoint y: 302, distance: 99.3
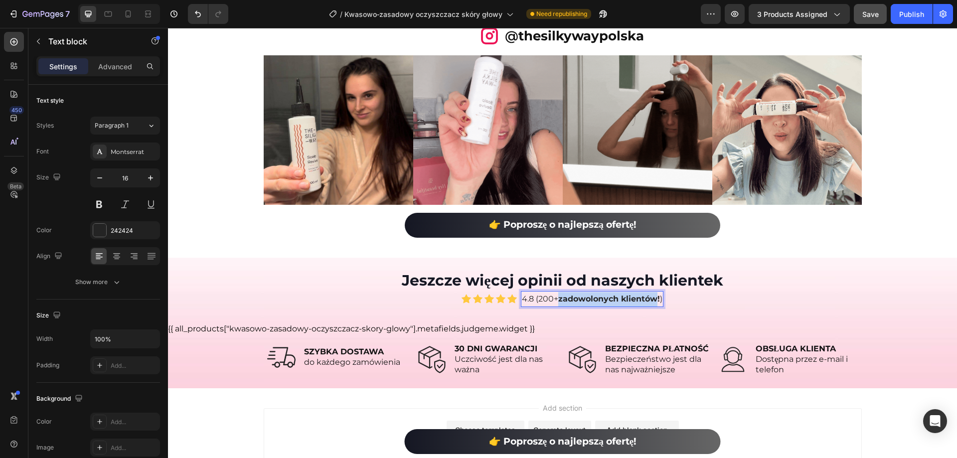
click at [656, 302] on strong "zadowolonych klientów!" at bounding box center [610, 298] width 102 height 9
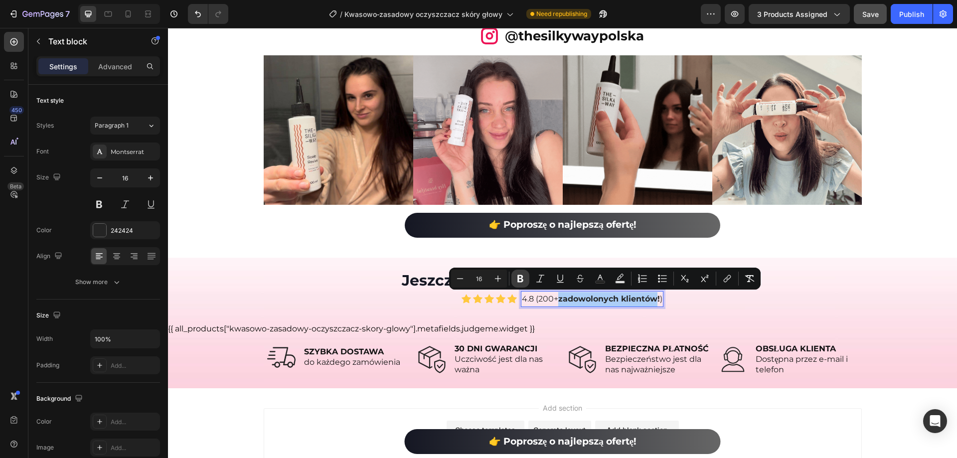
drag, startPoint x: 524, startPoint y: 277, endPoint x: 515, endPoint y: 282, distance: 10.0
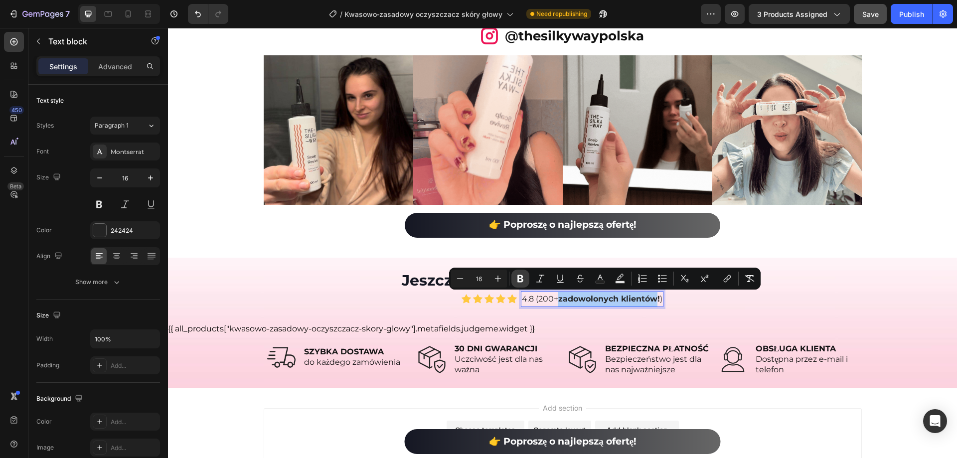
click at [524, 277] on icon "Editor contextual toolbar" at bounding box center [521, 279] width 10 height 10
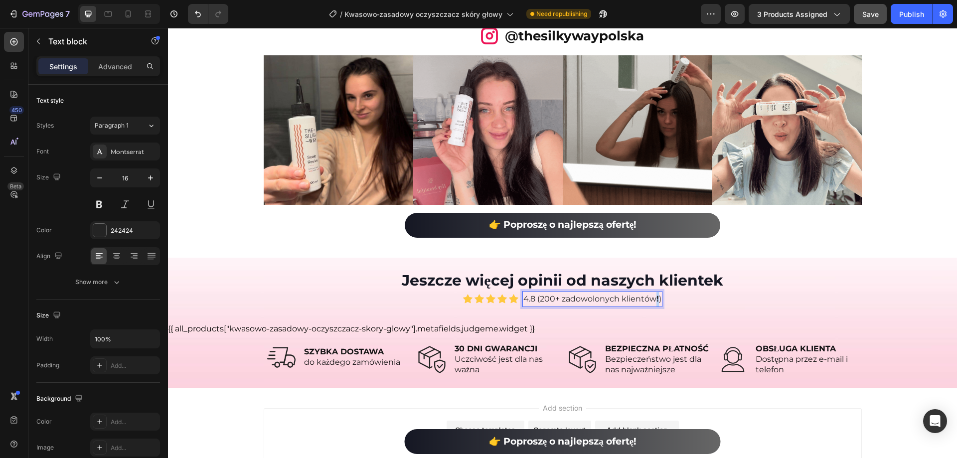
click at [655, 299] on p "4.8 (200+ zadowolonych klientów ! )" at bounding box center [593, 299] width 138 height 14
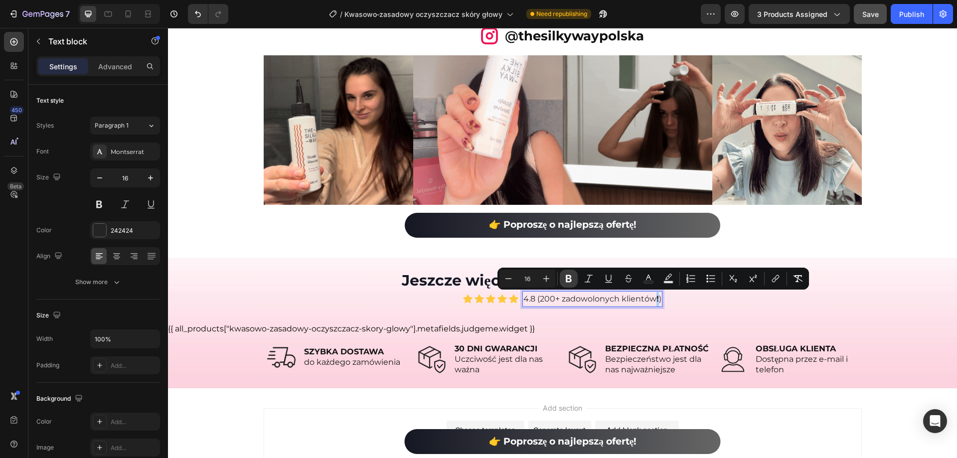
click at [568, 280] on icon "Editor contextual toolbar" at bounding box center [569, 278] width 6 height 7
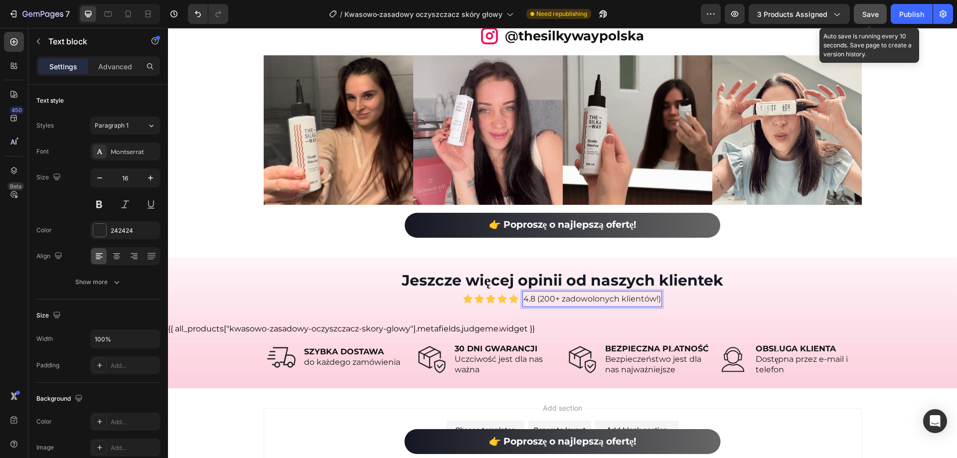
click at [879, 20] on button "Save" at bounding box center [870, 14] width 33 height 20
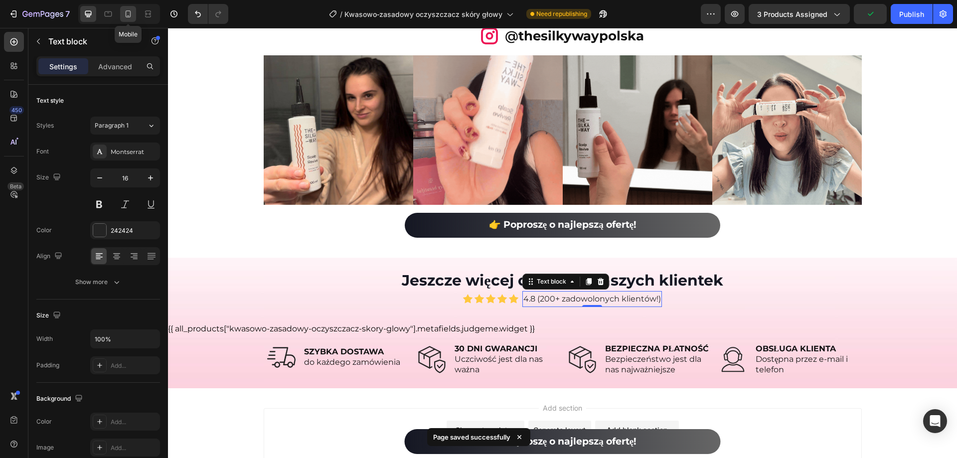
click at [128, 13] on icon at bounding box center [128, 14] width 10 height 10
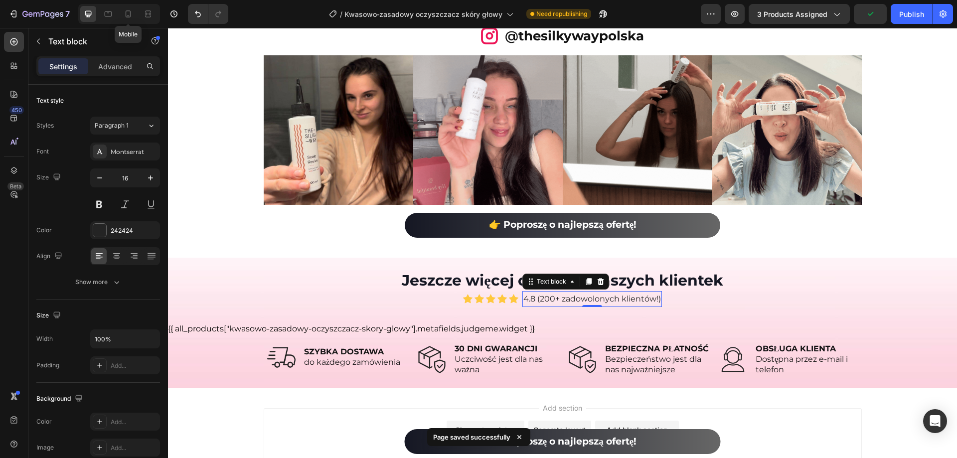
type input "14"
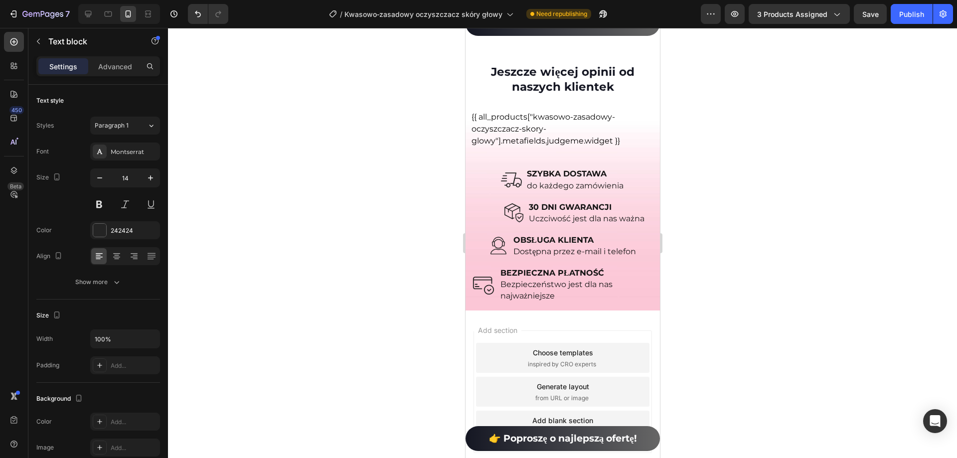
scroll to position [7156, 0]
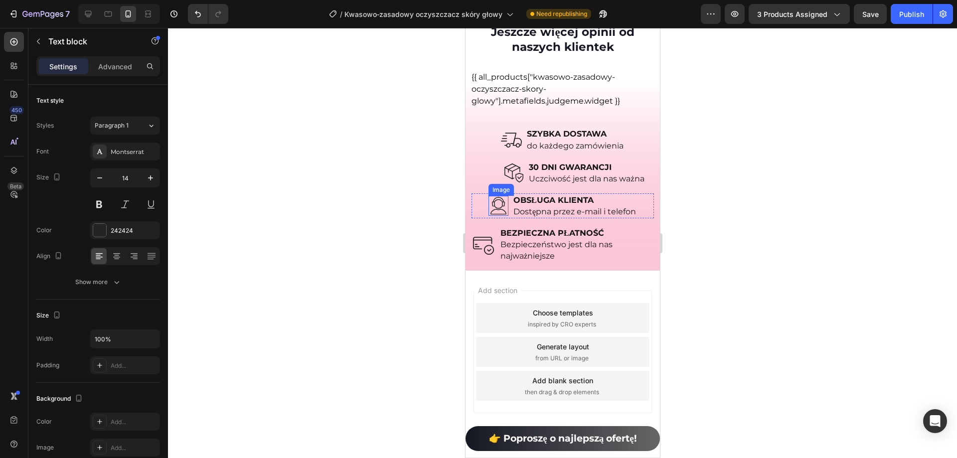
click at [498, 209] on img at bounding box center [498, 206] width 20 height 20
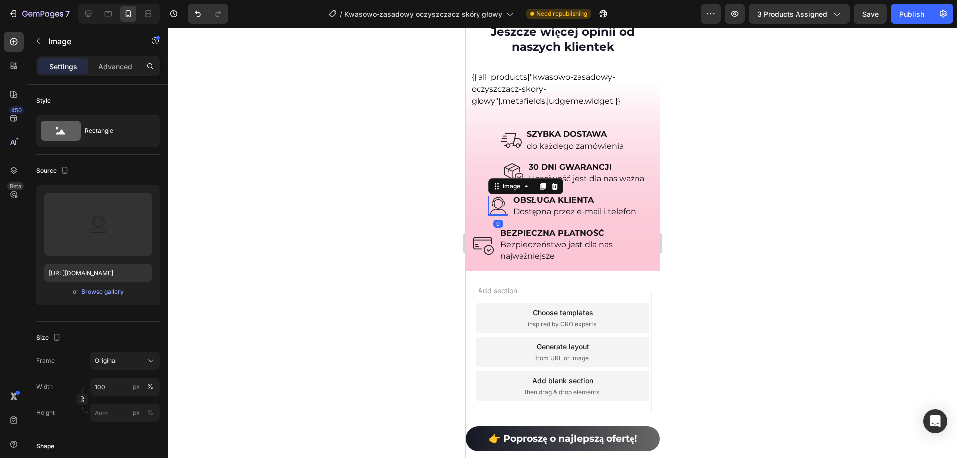
click at [123, 74] on div "Settings Advanced" at bounding box center [98, 66] width 124 height 20
click at [124, 71] on p "Advanced" at bounding box center [115, 66] width 34 height 10
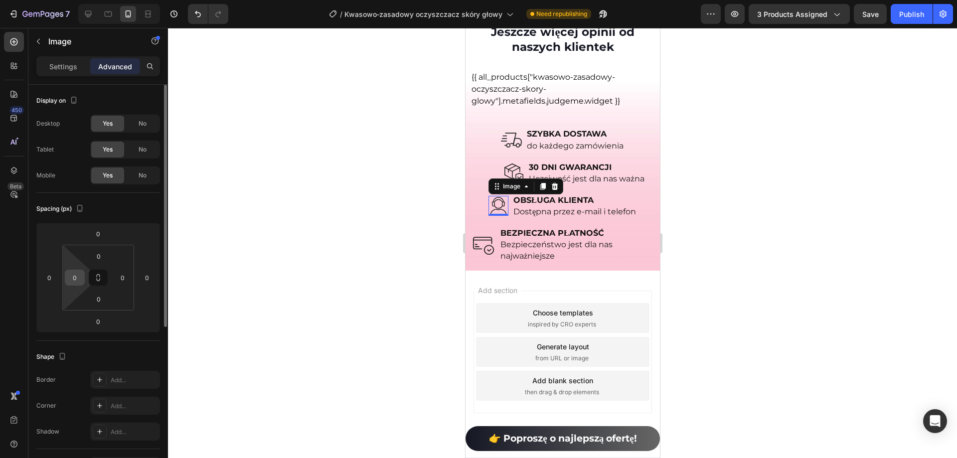
click at [76, 280] on input "0" at bounding box center [74, 277] width 15 height 15
click at [76, 280] on input "030" at bounding box center [74, 277] width 15 height 15
type input "30"
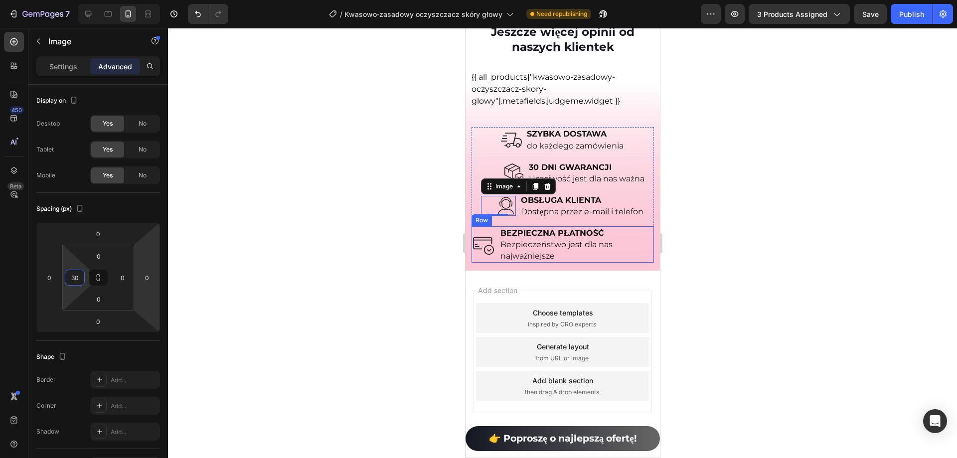
click at [483, 244] on img at bounding box center [482, 244] width 21 height 21
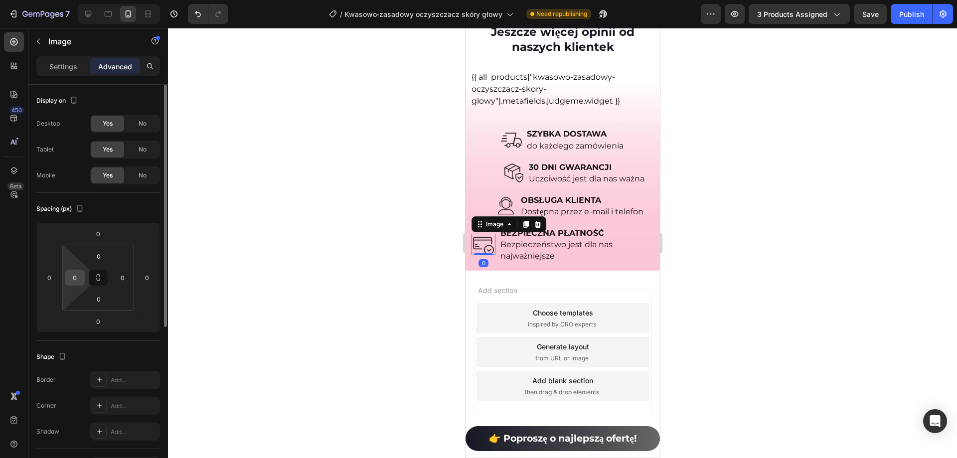
click at [78, 277] on input "0" at bounding box center [74, 277] width 15 height 15
type input "40"
click at [751, 226] on div at bounding box center [562, 243] width 789 height 430
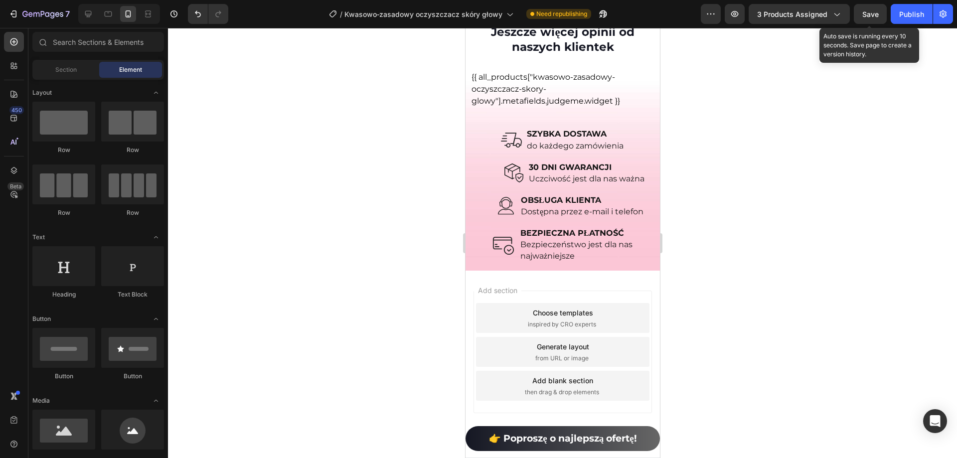
click at [871, 15] on span "Save" at bounding box center [871, 14] width 16 height 8
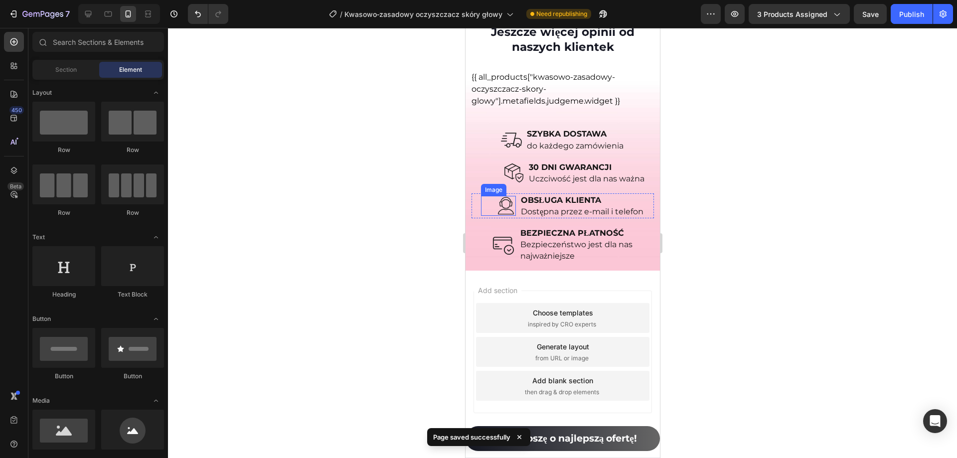
click at [497, 207] on img at bounding box center [506, 206] width 20 height 20
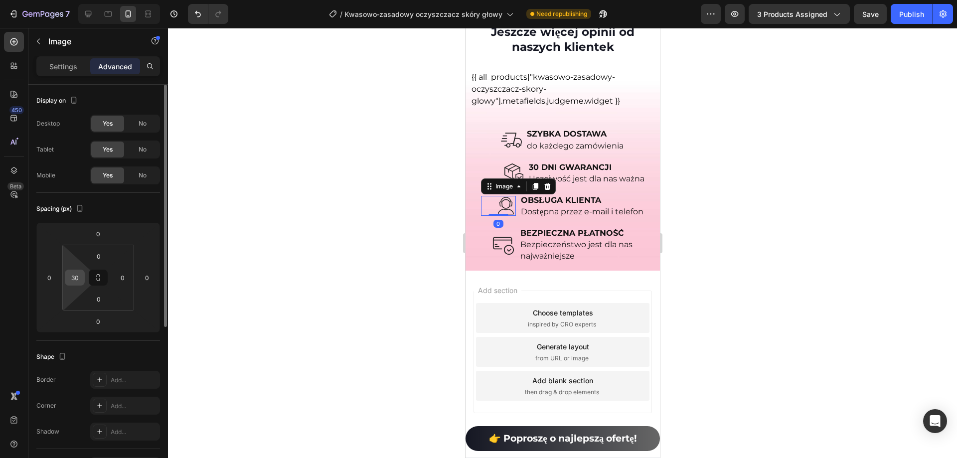
click at [76, 278] on input "30" at bounding box center [74, 277] width 15 height 15
type input "40"
click at [838, 280] on div at bounding box center [562, 243] width 789 height 430
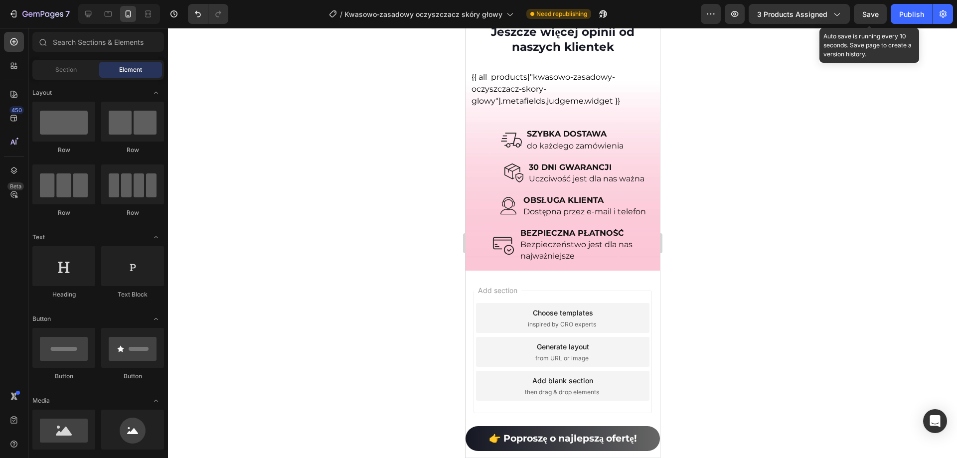
click at [871, 11] on span "Save" at bounding box center [871, 14] width 16 height 8
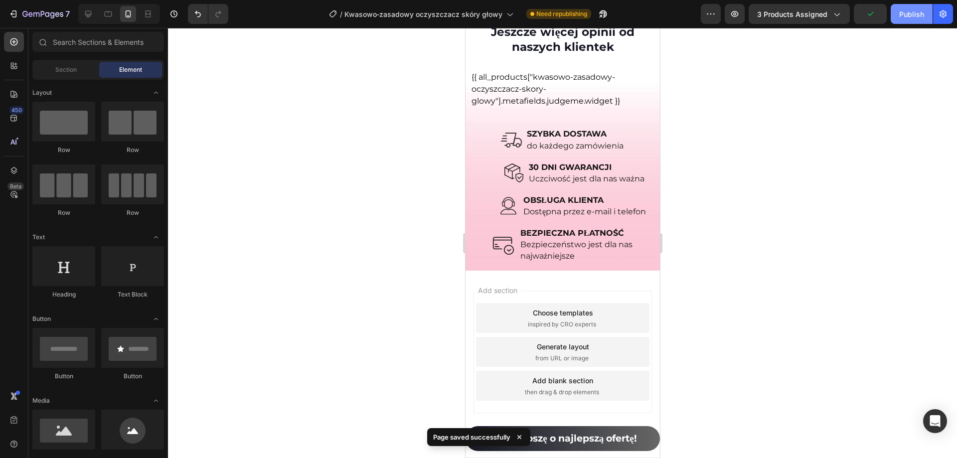
click at [915, 12] on div "Publish" at bounding box center [912, 14] width 25 height 10
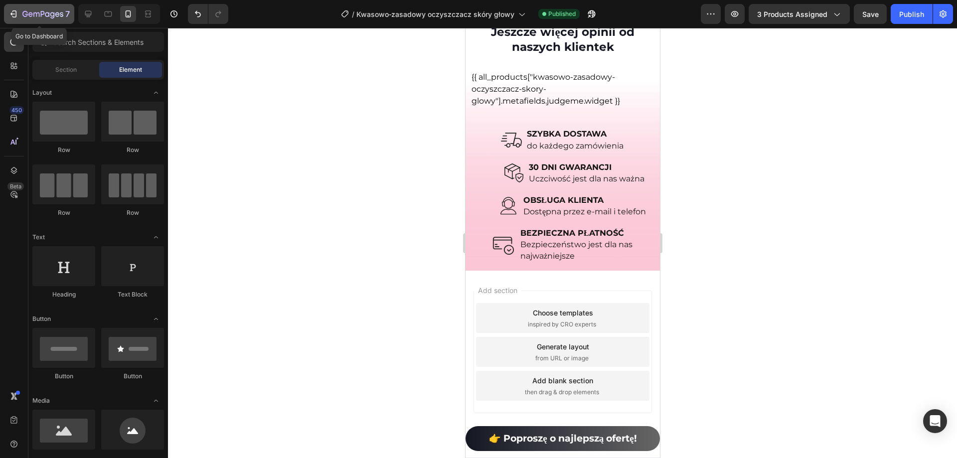
click at [43, 10] on div "7" at bounding box center [45, 14] width 47 height 12
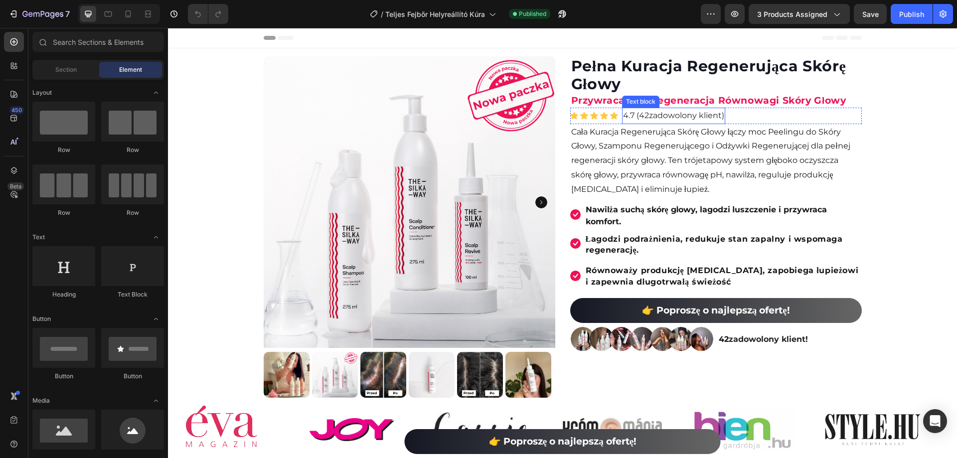
click at [663, 116] on span "zadowolony klient" at bounding box center [685, 115] width 73 height 9
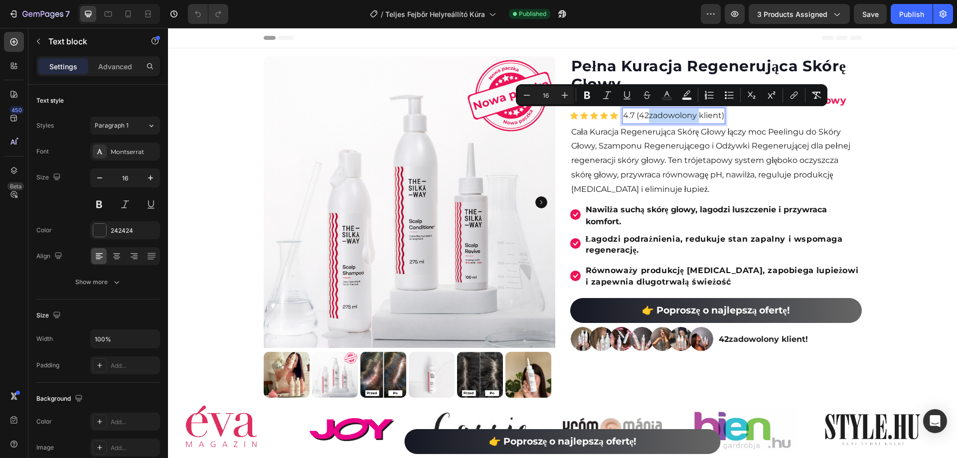
click at [651, 114] on span "zadowolony klient" at bounding box center [685, 115] width 73 height 9
drag, startPoint x: 649, startPoint y: 115, endPoint x: 721, endPoint y: 119, distance: 71.9
click at [721, 119] on p "4.7 (42 zadowolony klient )" at bounding box center [673, 116] width 101 height 14
drag, startPoint x: 648, startPoint y: 115, endPoint x: 750, endPoint y: 118, distance: 101.8
click at [750, 118] on p "4.7 (42 zadowolonych klientów! )" at bounding box center [688, 116] width 130 height 14
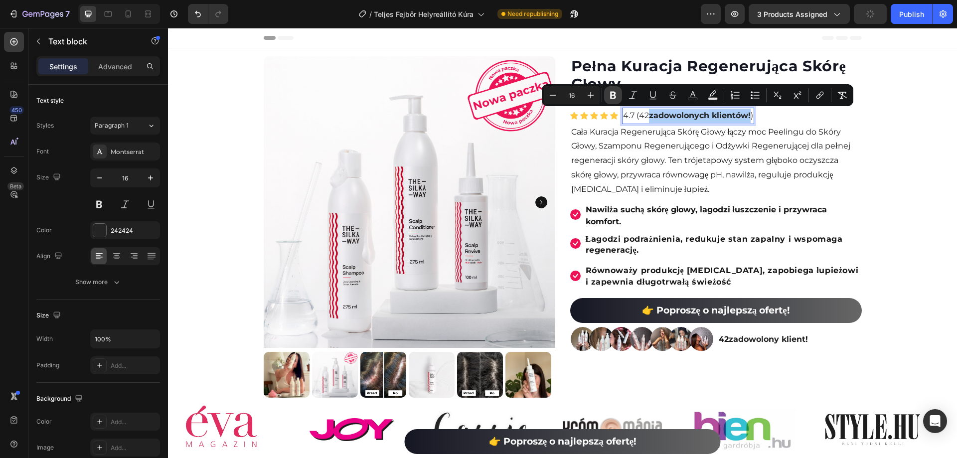
click at [619, 97] on button "Bold" at bounding box center [613, 95] width 18 height 18
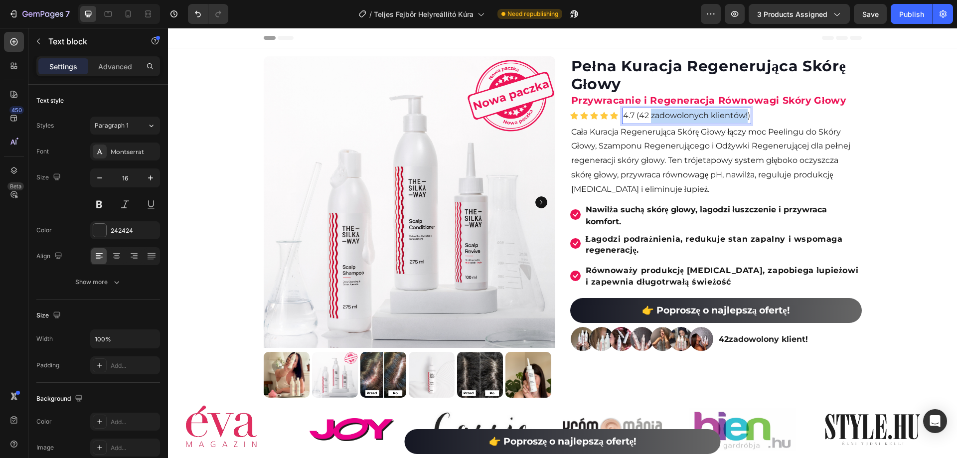
drag, startPoint x: 648, startPoint y: 115, endPoint x: 744, endPoint y: 118, distance: 95.8
click at [744, 118] on p "4.7 (42 zadowolonych klientów!)" at bounding box center [686, 116] width 127 height 14
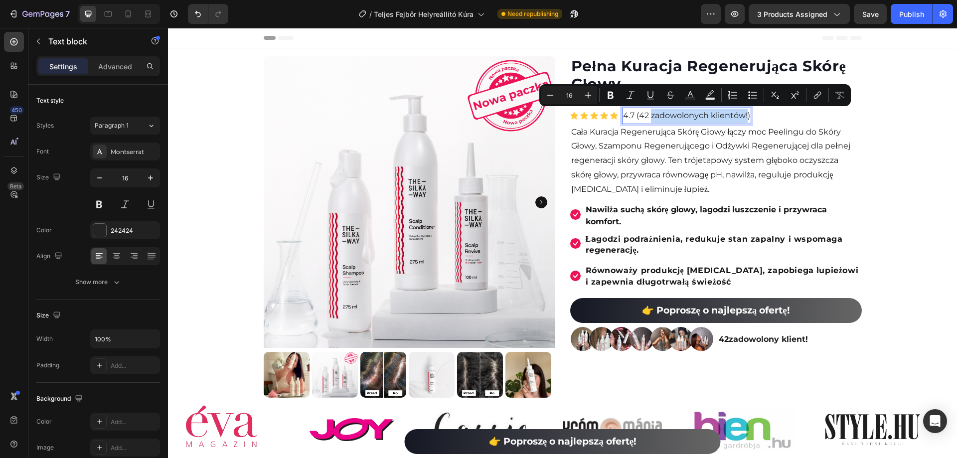
copy p "zadowolonych klientów!"
click at [759, 345] on p "42 zadowolony klient !" at bounding box center [790, 340] width 142 height 14
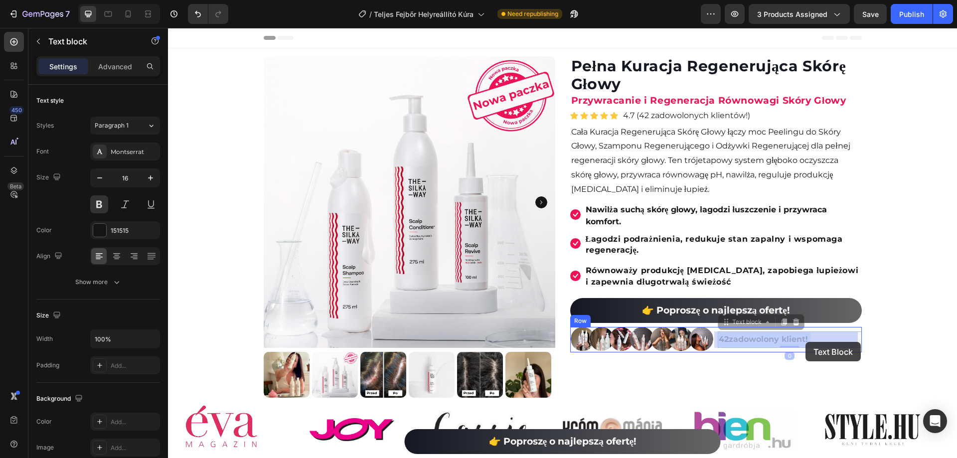
drag, startPoint x: 731, startPoint y: 341, endPoint x: 771, endPoint y: 342, distance: 40.4
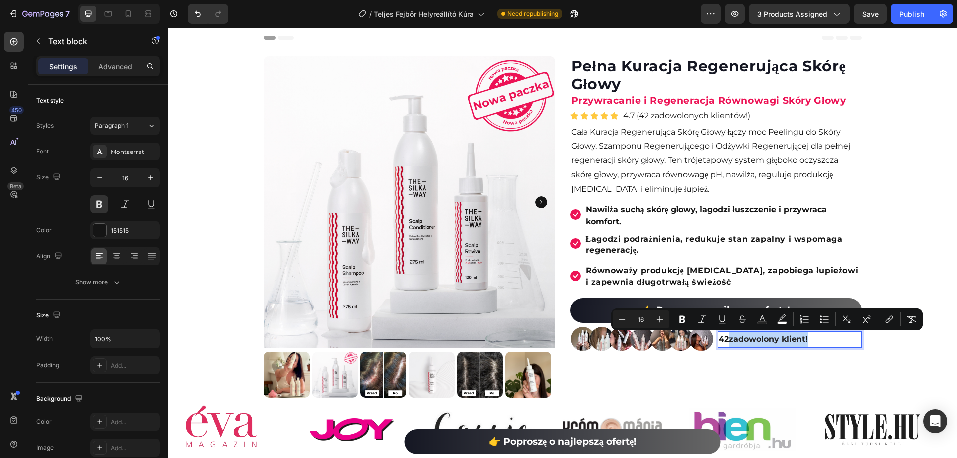
drag, startPoint x: 728, startPoint y: 341, endPoint x: 809, endPoint y: 339, distance: 80.8
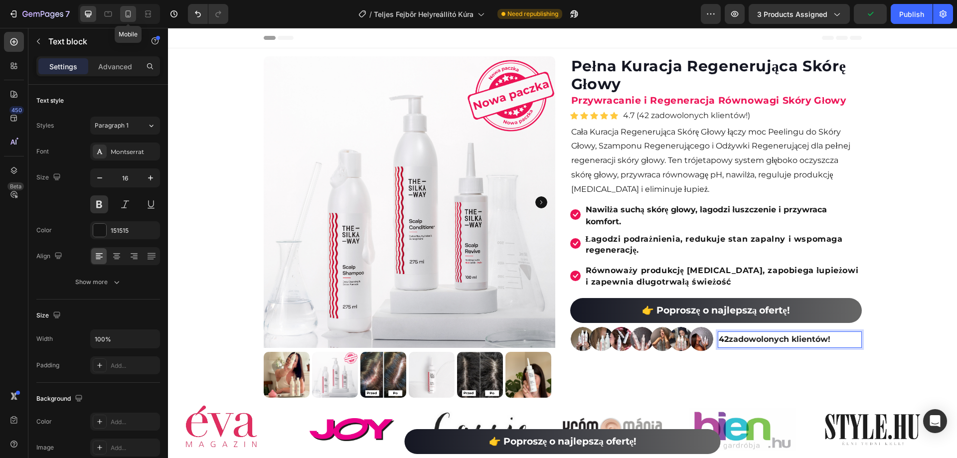
click at [128, 14] on icon at bounding box center [128, 14] width 10 height 10
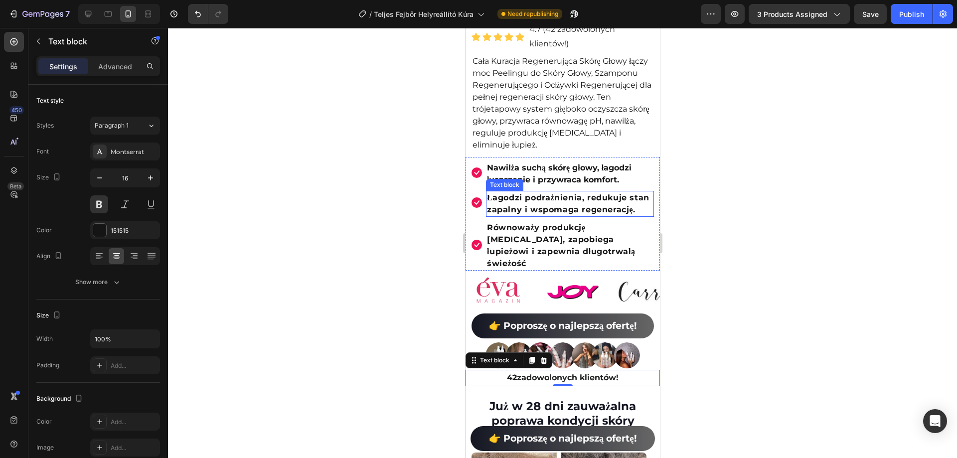
scroll to position [413, 0]
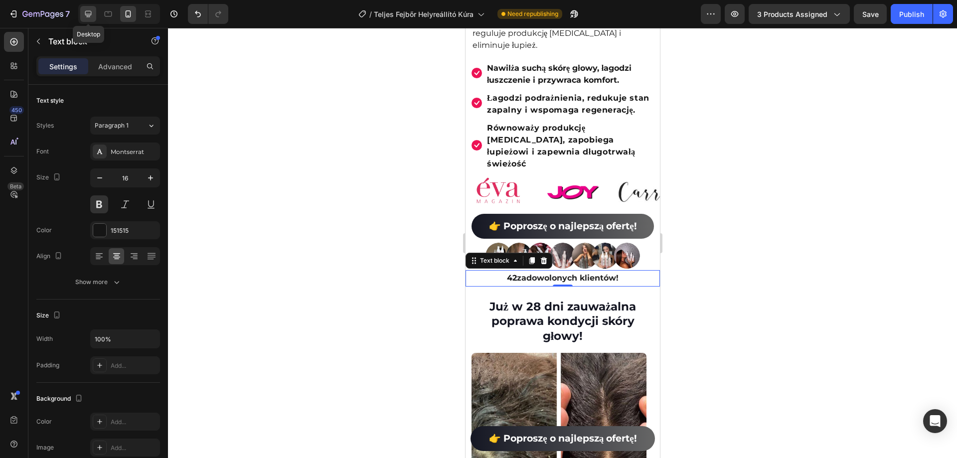
click at [94, 12] on div at bounding box center [88, 14] width 16 height 16
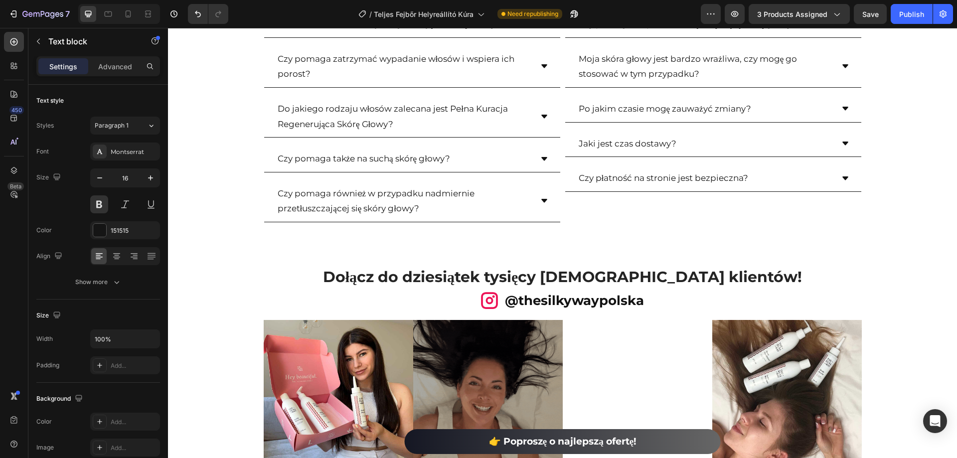
scroll to position [4595, 0]
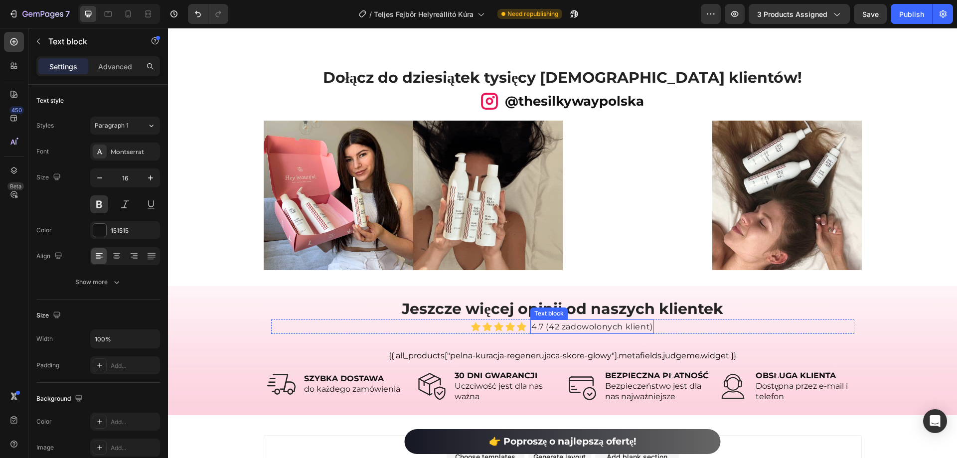
click at [579, 326] on p "4.7 (42 zadowolonych klient)" at bounding box center [593, 327] width 122 height 13
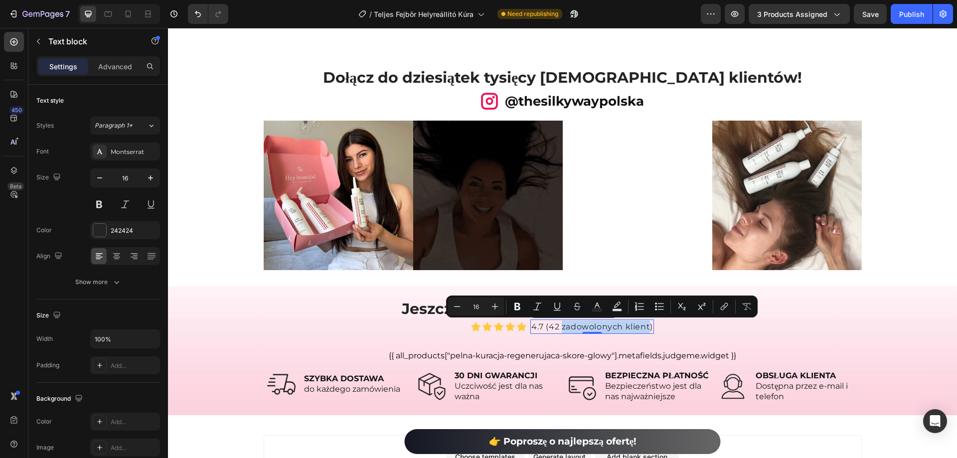
drag, startPoint x: 560, startPoint y: 327, endPoint x: 647, endPoint y: 331, distance: 87.4
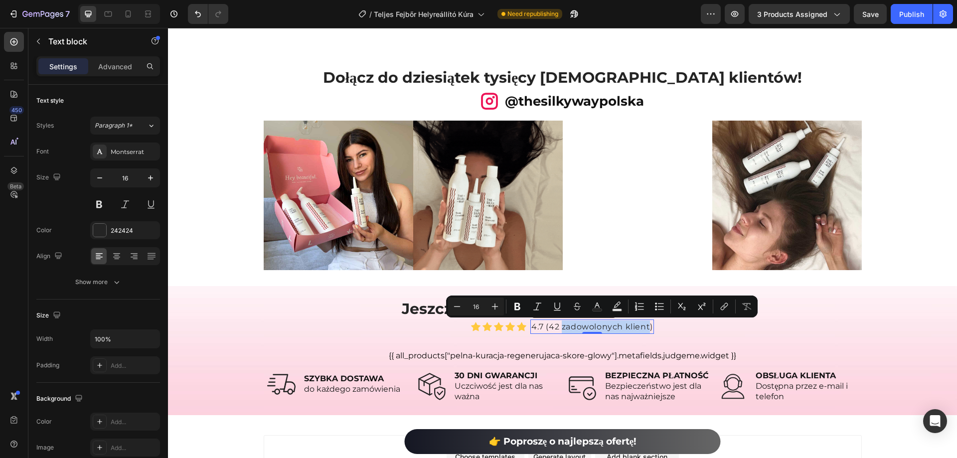
click at [647, 331] on p "4.7 (42 zadowolonych klient)" at bounding box center [593, 327] width 122 height 13
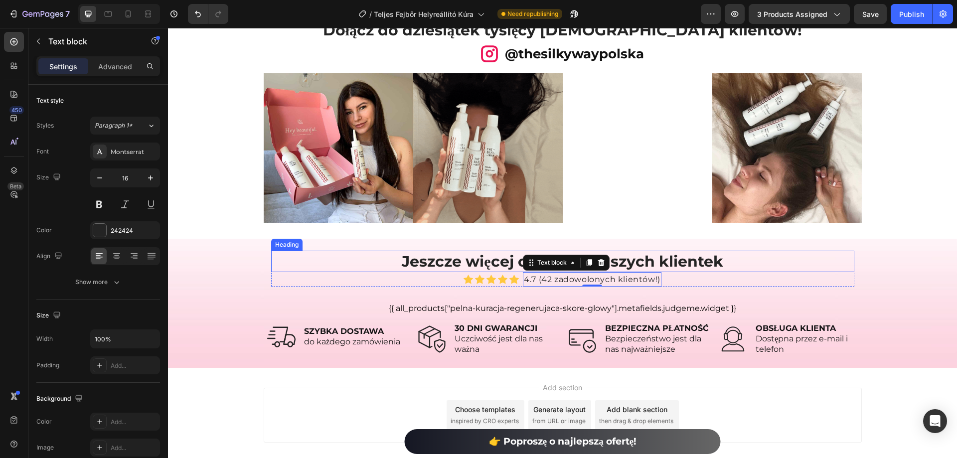
scroll to position [4672, 0]
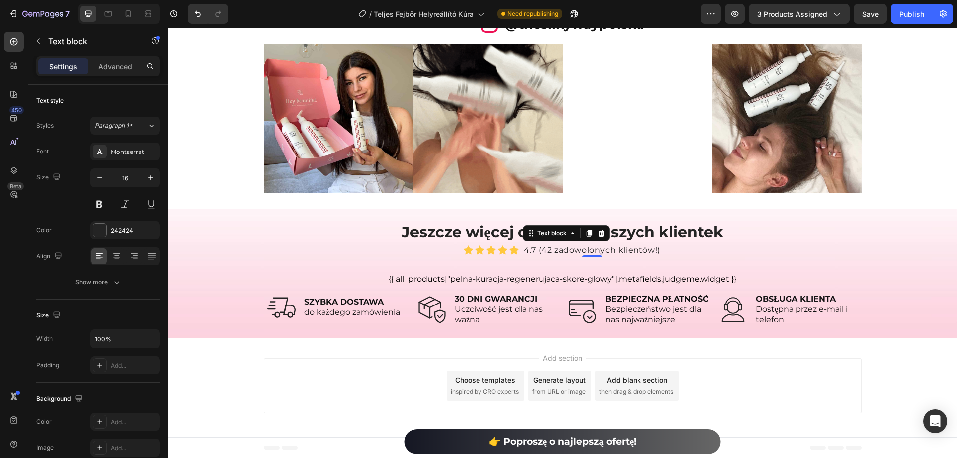
click at [120, 9] on div at bounding box center [119, 14] width 82 height 20
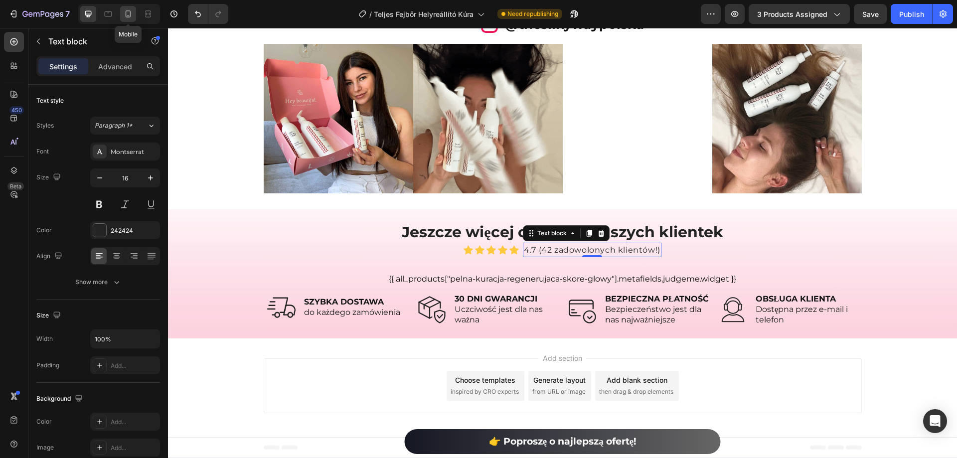
click at [131, 13] on icon at bounding box center [128, 14] width 10 height 10
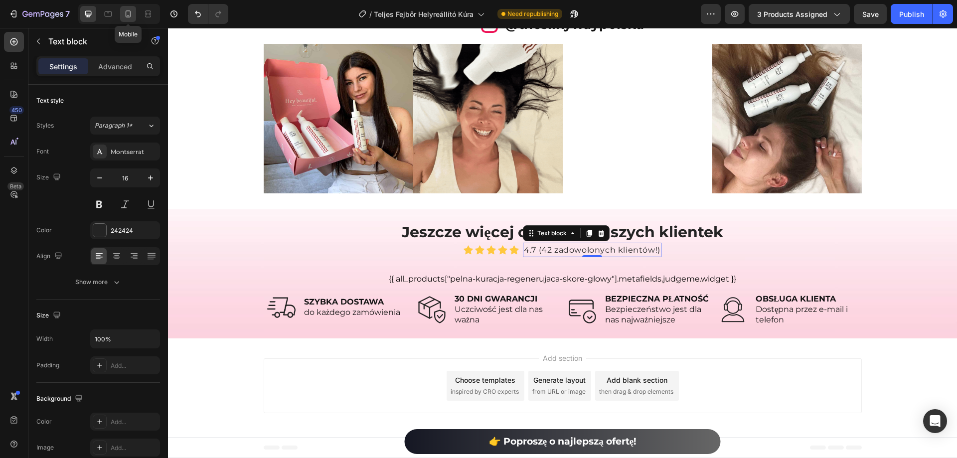
type input "15"
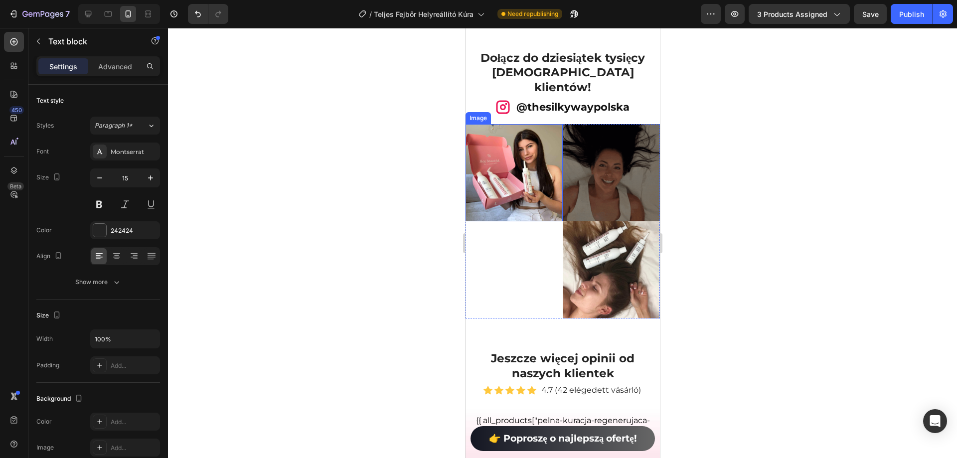
scroll to position [5268, 0]
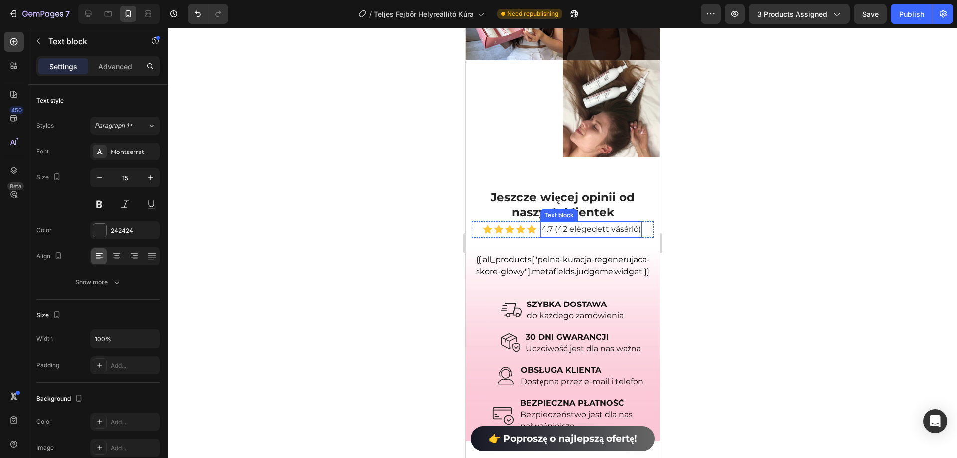
click at [573, 222] on p "4.7 (42 elégedett vásárló)" at bounding box center [591, 229] width 100 height 14
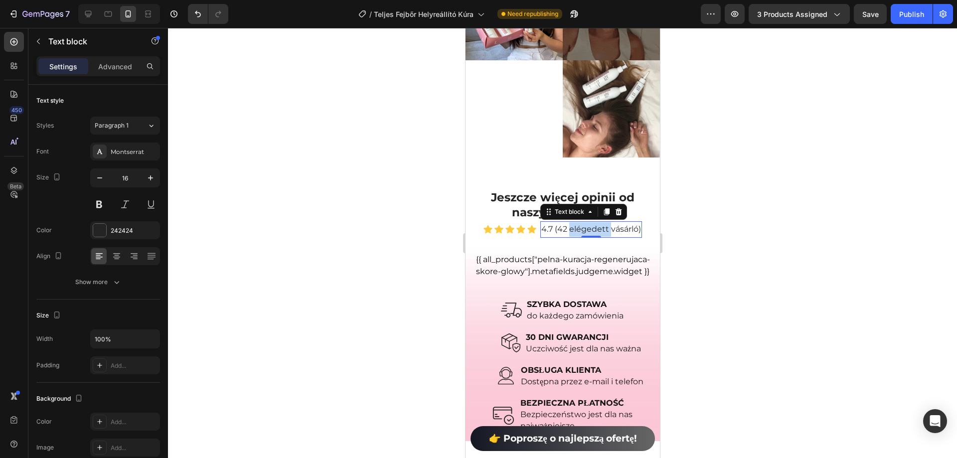
click at [573, 222] on p "4.7 (42 elégedett vásárló)" at bounding box center [591, 229] width 100 height 14
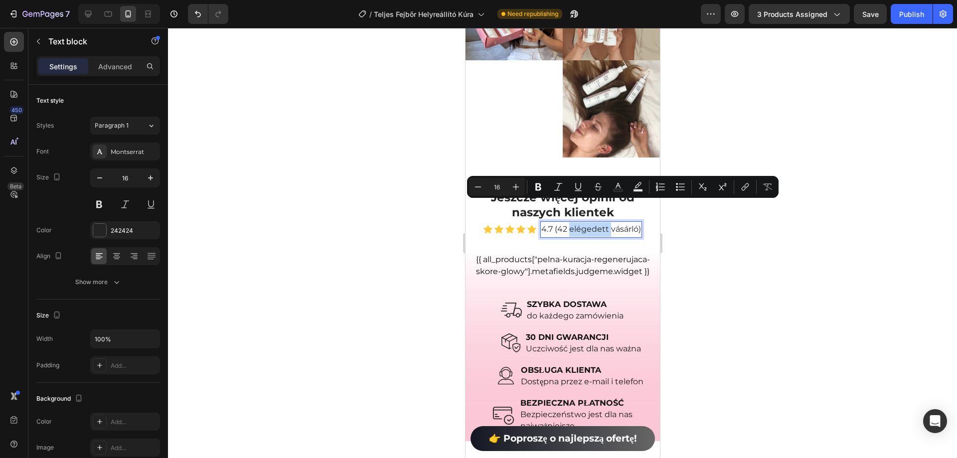
click at [569, 222] on p "4.7 (42 elégedett vásárló)" at bounding box center [591, 229] width 100 height 14
drag, startPoint x: 566, startPoint y: 207, endPoint x: 633, endPoint y: 207, distance: 67.8
click at [634, 222] on p "4.7 (42 elégedett vásárló)" at bounding box center [591, 229] width 100 height 14
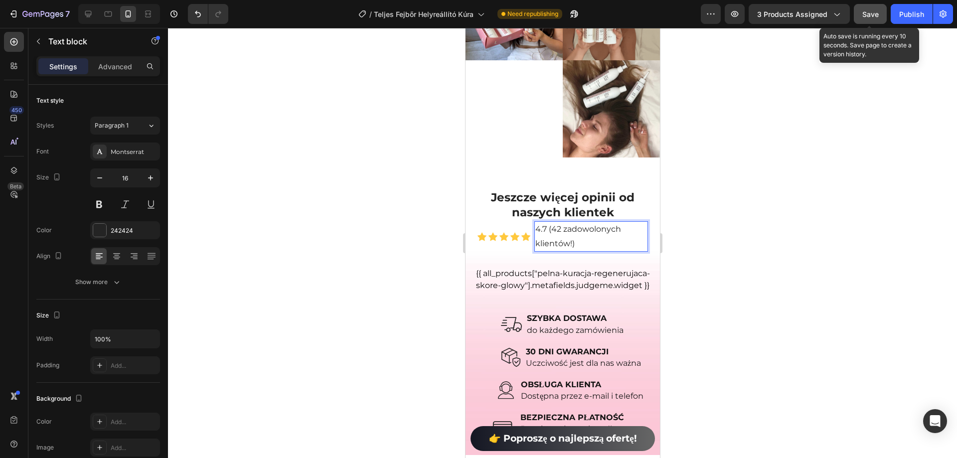
click at [873, 19] on button "Save" at bounding box center [870, 14] width 33 height 20
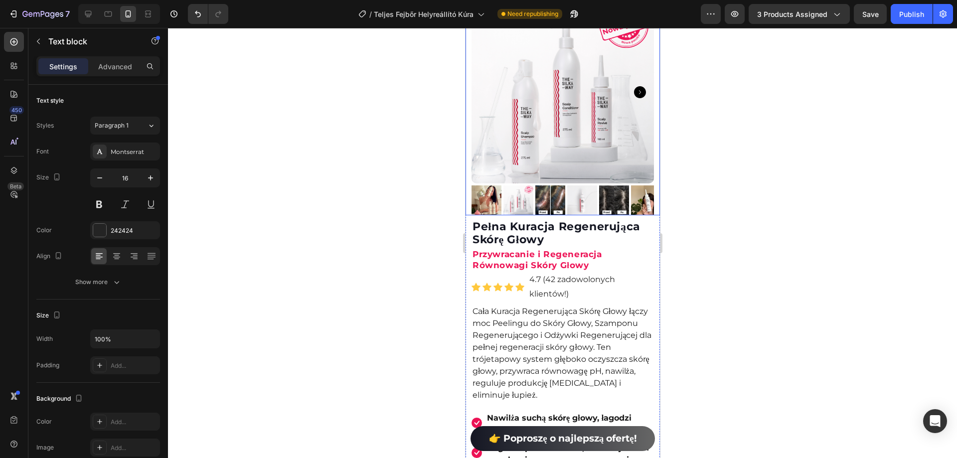
scroll to position [150, 0]
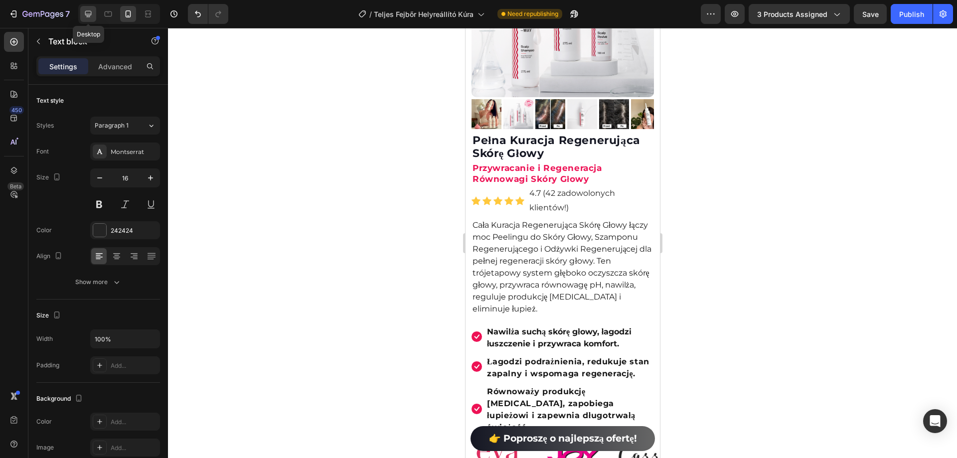
click at [92, 16] on icon at bounding box center [88, 14] width 10 height 10
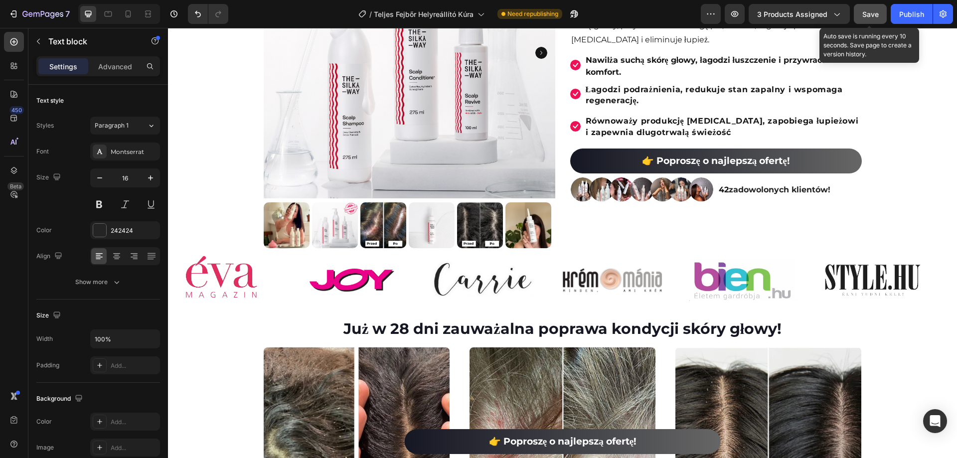
click at [878, 11] on span "Save" at bounding box center [871, 14] width 16 height 8
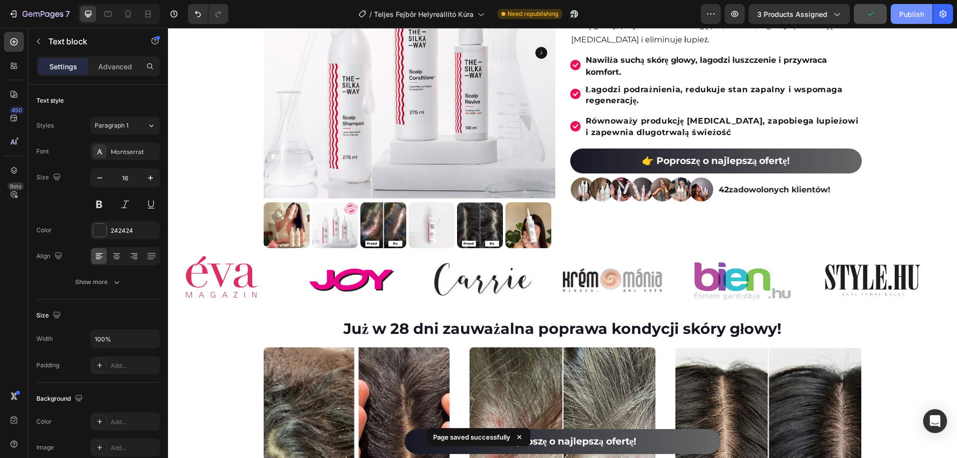
click at [914, 14] on div "Publish" at bounding box center [912, 14] width 25 height 10
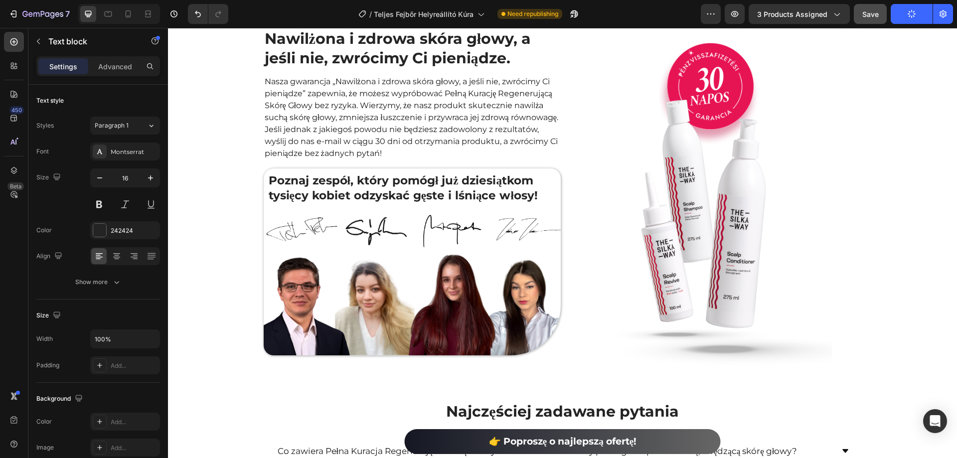
scroll to position [3790, 0]
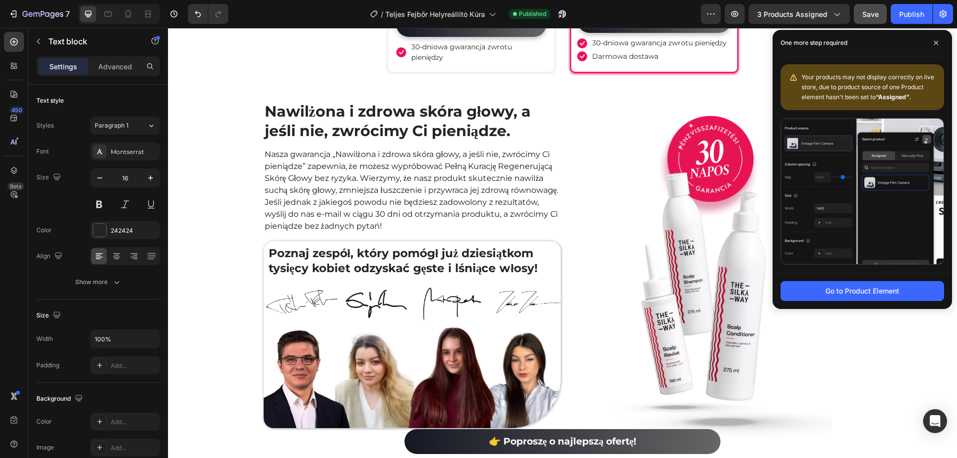
click at [0, 246] on div "450 Beta" at bounding box center [14, 243] width 28 height 430
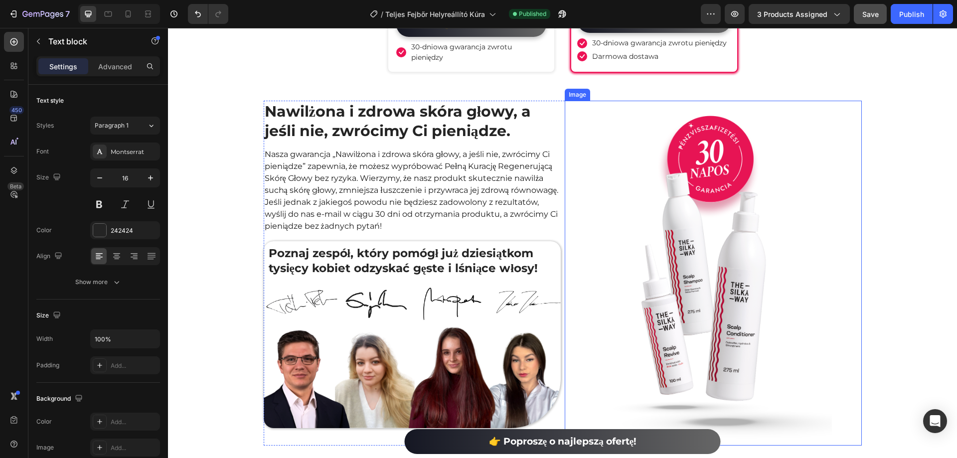
click at [734, 233] on img at bounding box center [713, 273] width 238 height 345
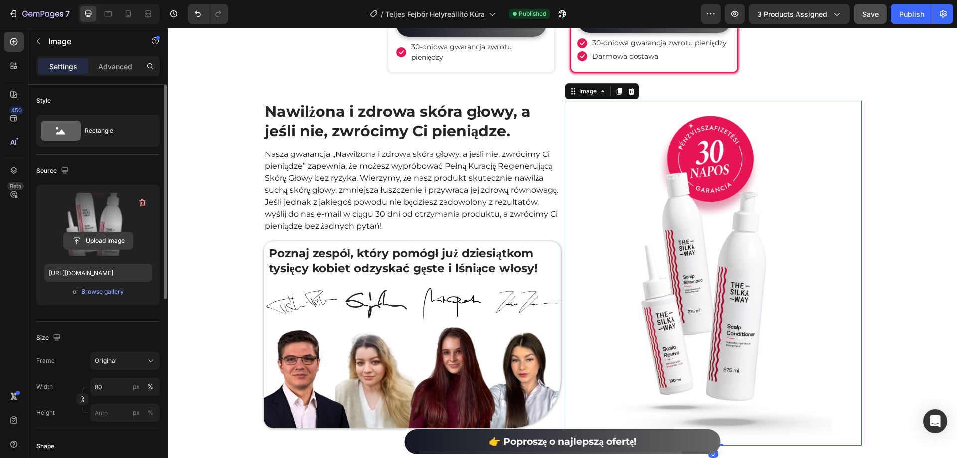
click at [105, 248] on input "file" at bounding box center [98, 240] width 69 height 17
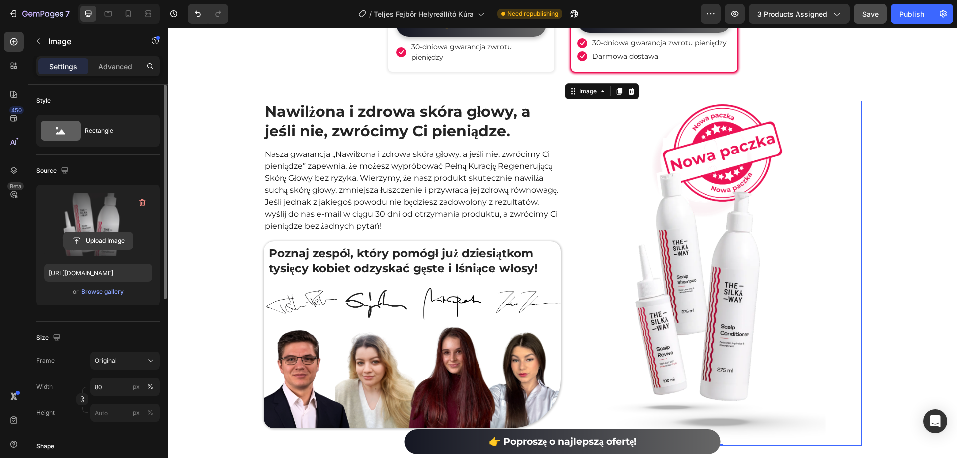
click at [110, 240] on input "file" at bounding box center [98, 240] width 69 height 17
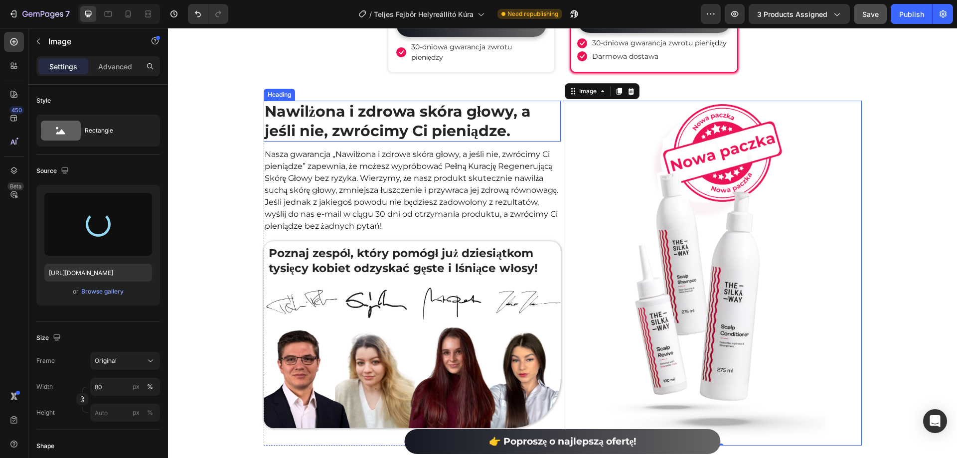
type input "[URL][DOMAIN_NAME]"
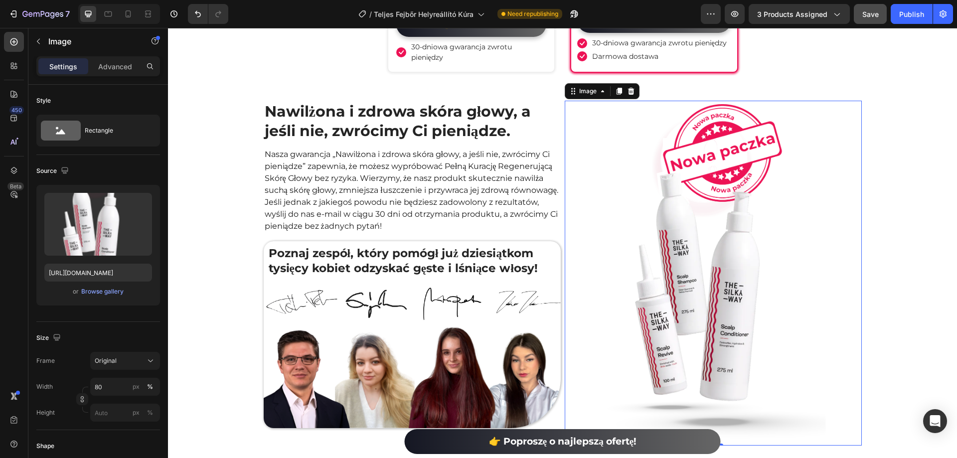
click at [906, 210] on div "Nawilżona i zdrowa skóra głowy, a jeśli nie, zwrócimy Ci pieniądze. Heading Nas…" at bounding box center [562, 273] width 789 height 345
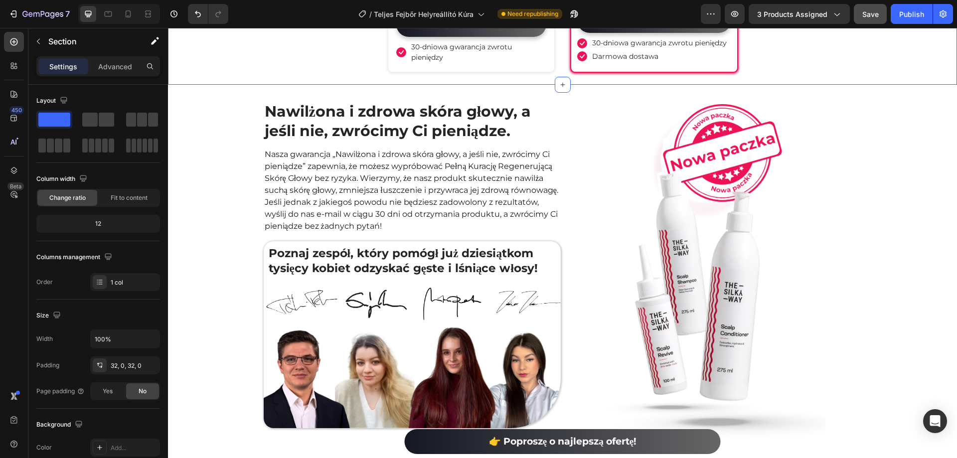
click at [0, 280] on div "450 Beta" at bounding box center [14, 243] width 28 height 430
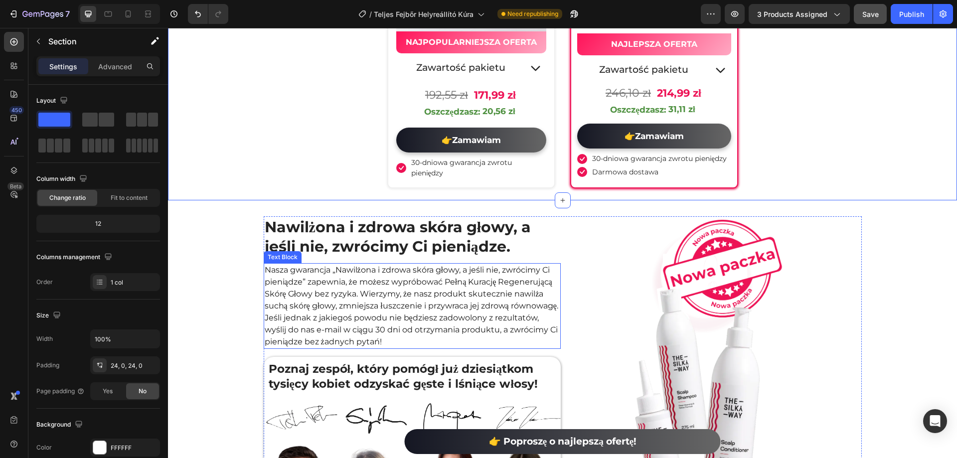
scroll to position [3591, 0]
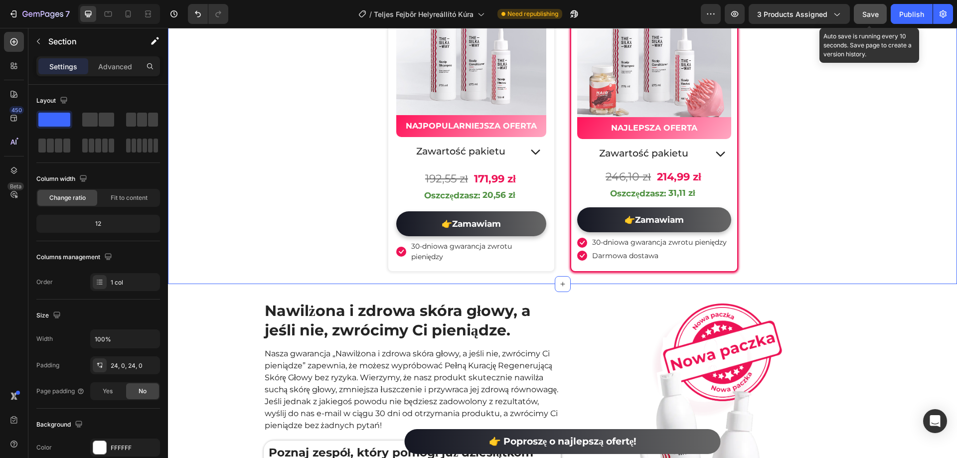
click at [872, 9] on div "Save" at bounding box center [871, 14] width 16 height 10
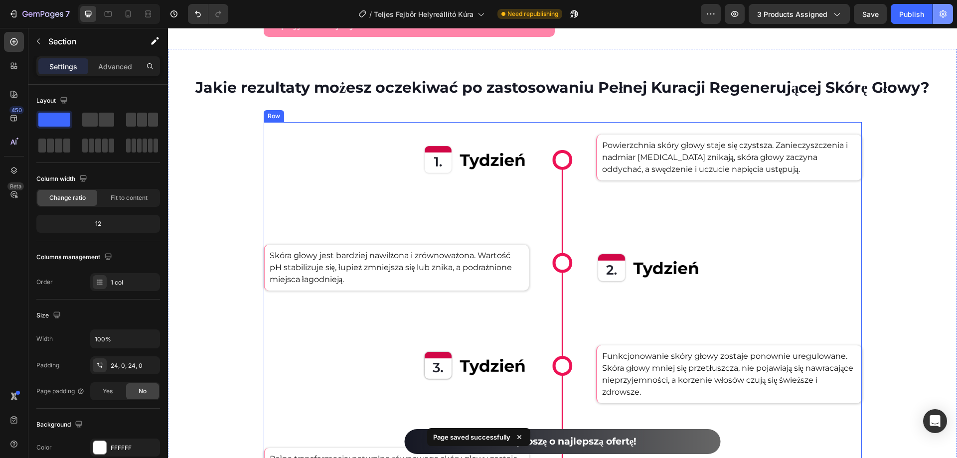
scroll to position [1708, 0]
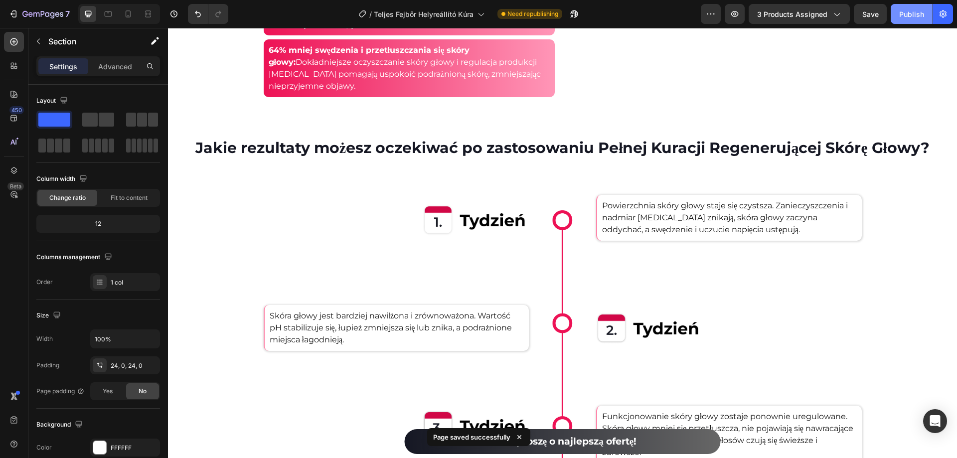
click at [928, 12] on button "Publish" at bounding box center [912, 14] width 42 height 20
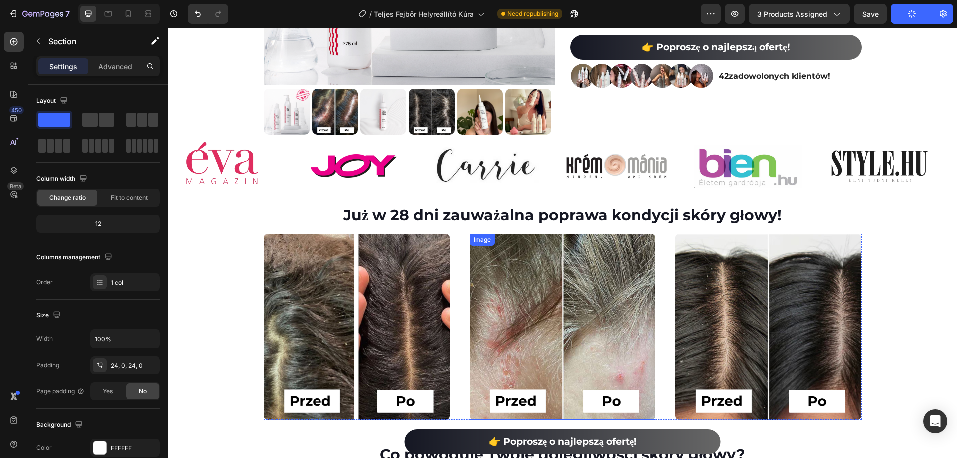
scroll to position [0, 0]
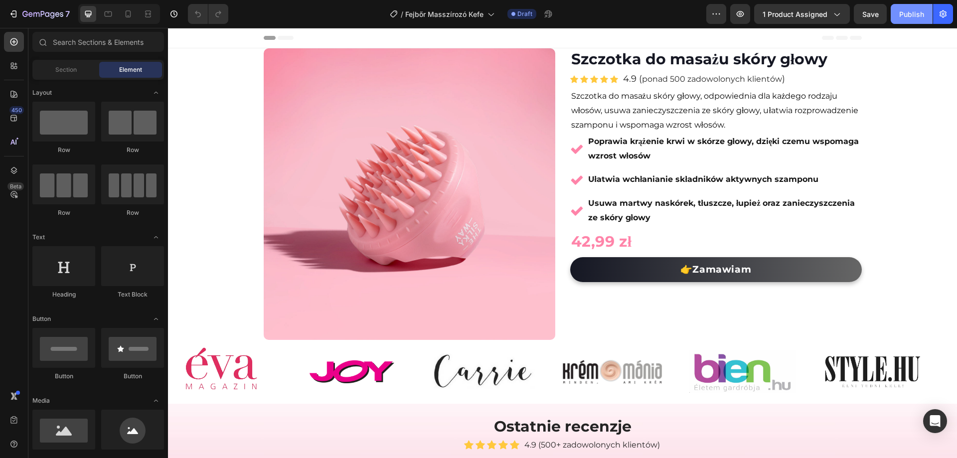
click at [903, 19] on button "Publish" at bounding box center [912, 14] width 42 height 20
click at [33, 14] on icon "button" at bounding box center [36, 14] width 6 height 4
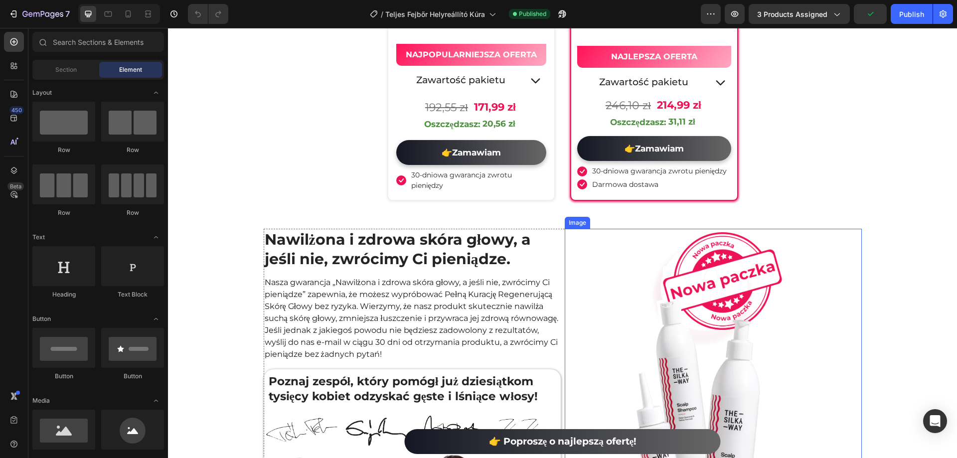
scroll to position [3640, 0]
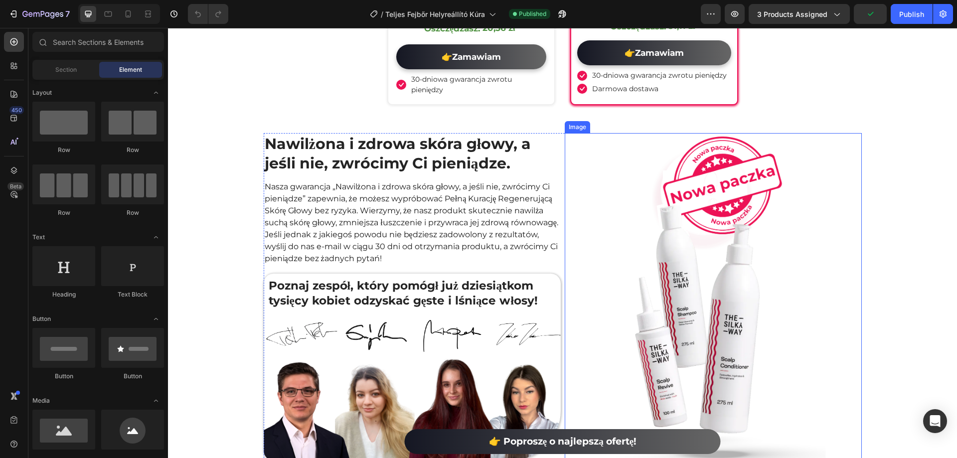
click at [720, 232] on img at bounding box center [713, 305] width 238 height 345
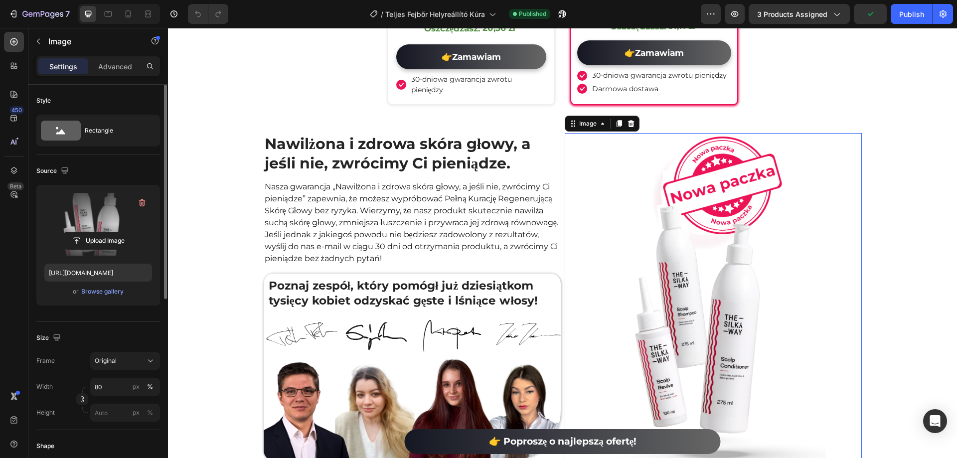
click at [107, 224] on label at bounding box center [98, 224] width 108 height 63
click at [107, 232] on input "file" at bounding box center [98, 240] width 69 height 17
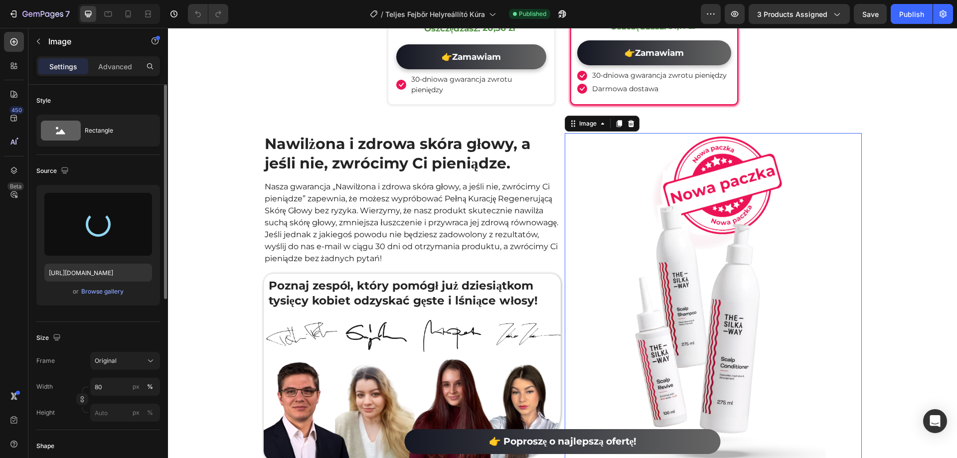
type input "[URL][DOMAIN_NAME]"
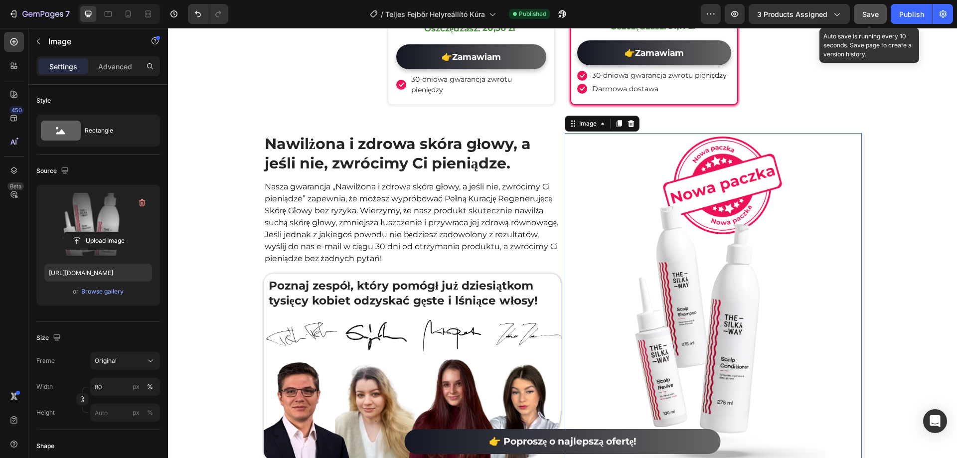
click at [868, 18] on span "Save" at bounding box center [871, 14] width 16 height 8
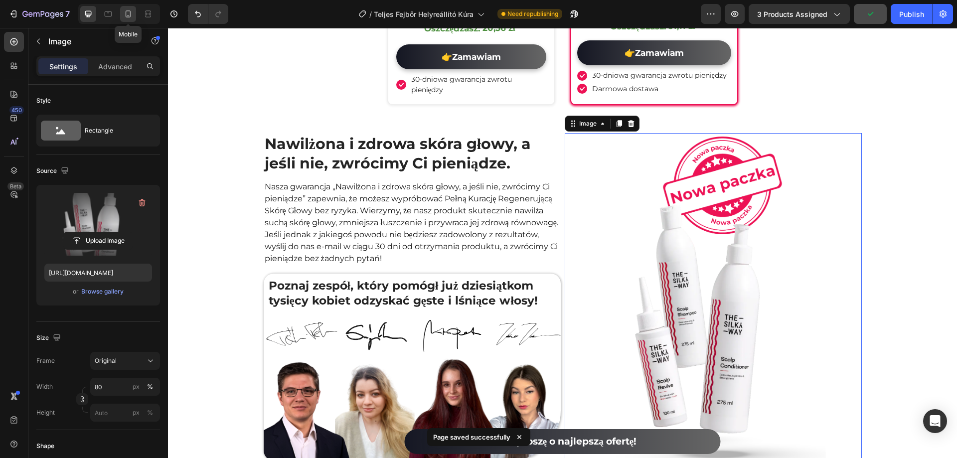
click at [128, 14] on icon at bounding box center [128, 14] width 10 height 10
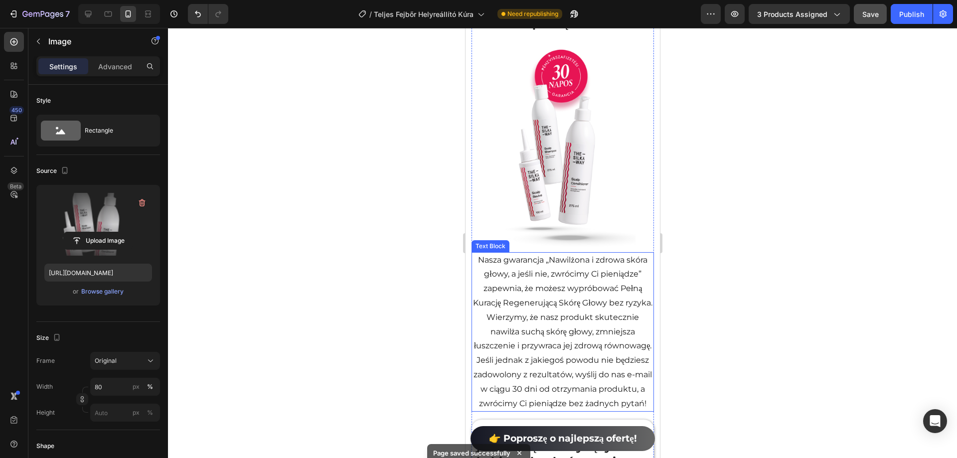
scroll to position [4852, 0]
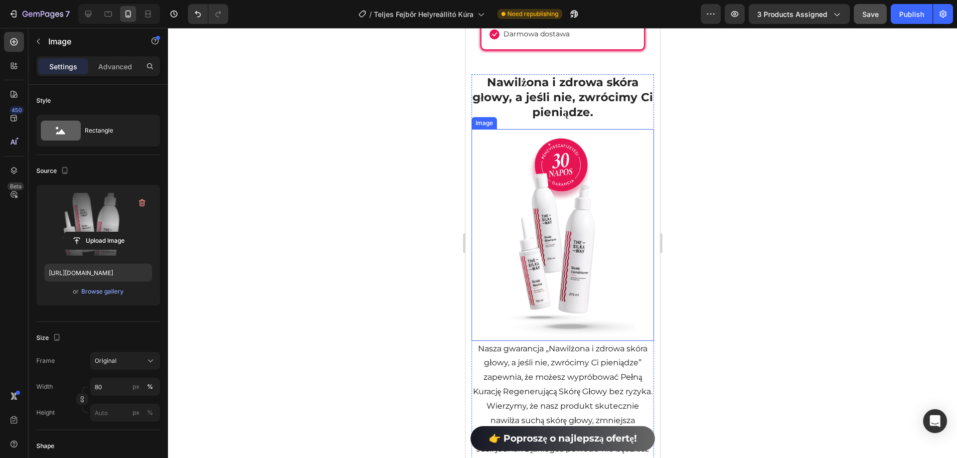
click at [566, 240] on img at bounding box center [563, 235] width 146 height 212
click at [114, 239] on input "file" at bounding box center [98, 240] width 69 height 17
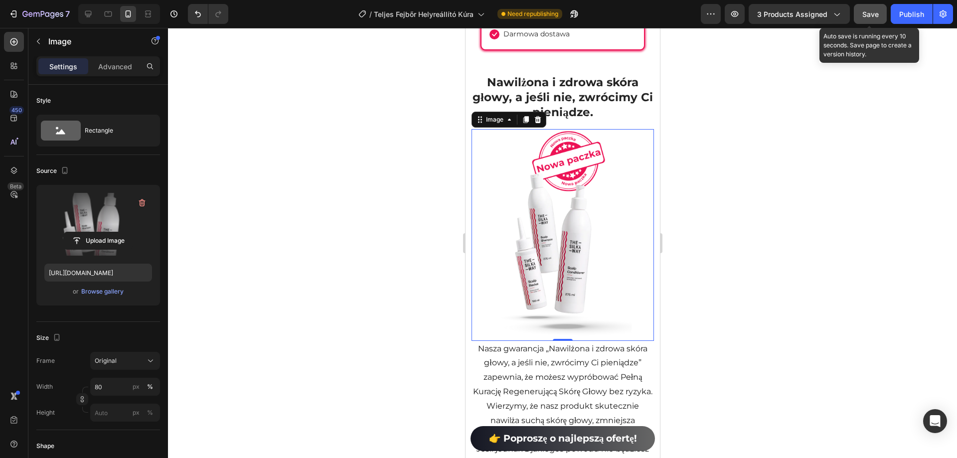
click at [865, 18] on span "Save" at bounding box center [871, 14] width 16 height 8
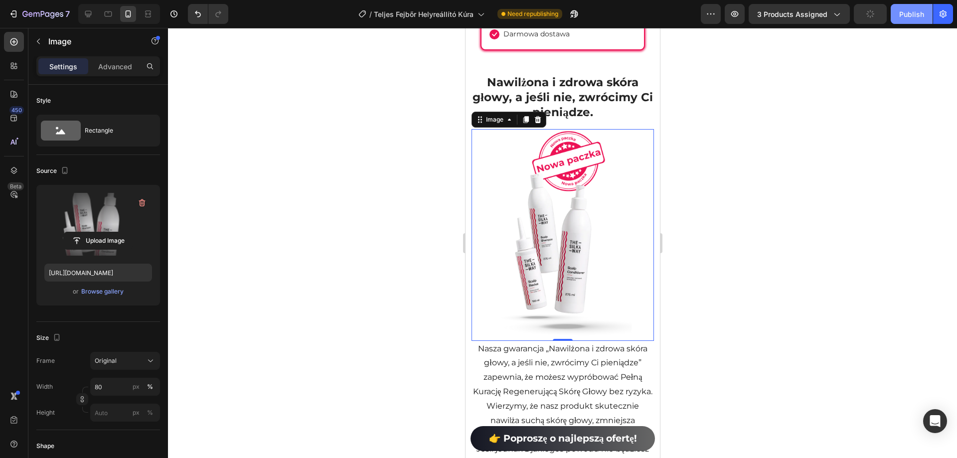
click at [901, 11] on div "Publish" at bounding box center [912, 14] width 25 height 10
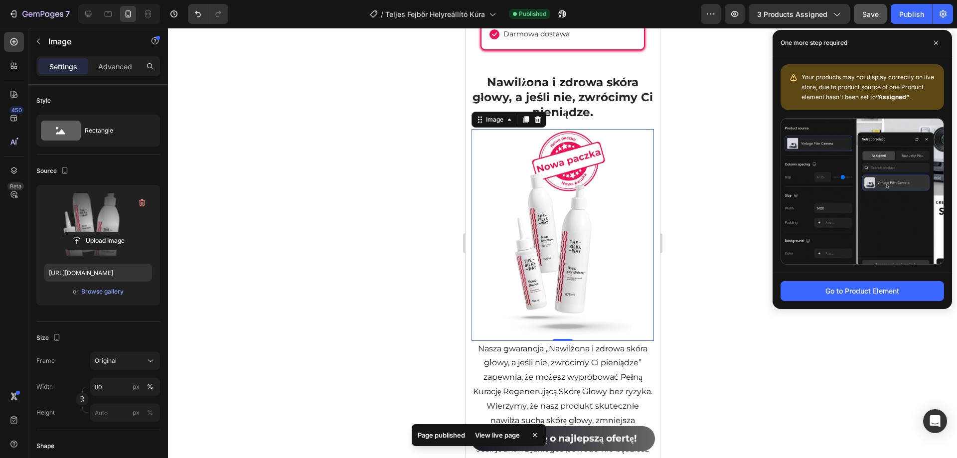
click at [0, 305] on div "450 Beta" at bounding box center [14, 243] width 28 height 430
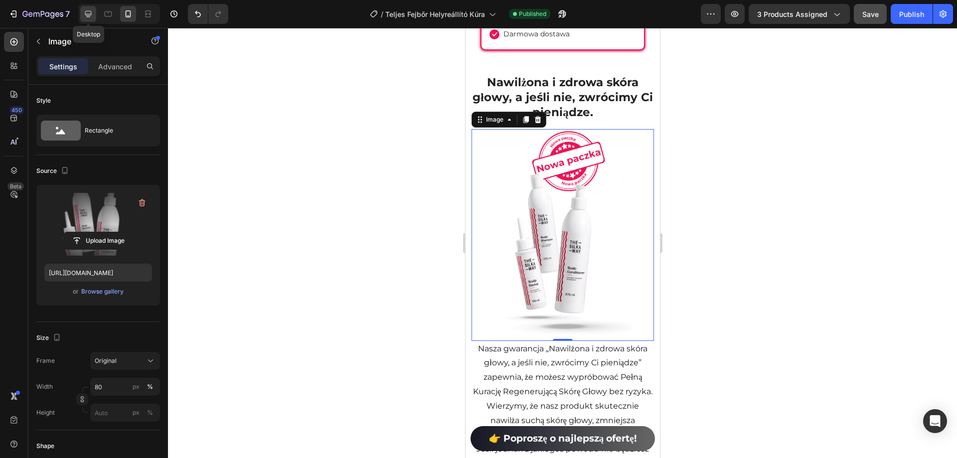
click at [94, 13] on div at bounding box center [88, 14] width 16 height 16
type input "https://cdn.shopify.com/s/files/1/0492/9470/4796/files/33_1_3000x3000.png?v=174…"
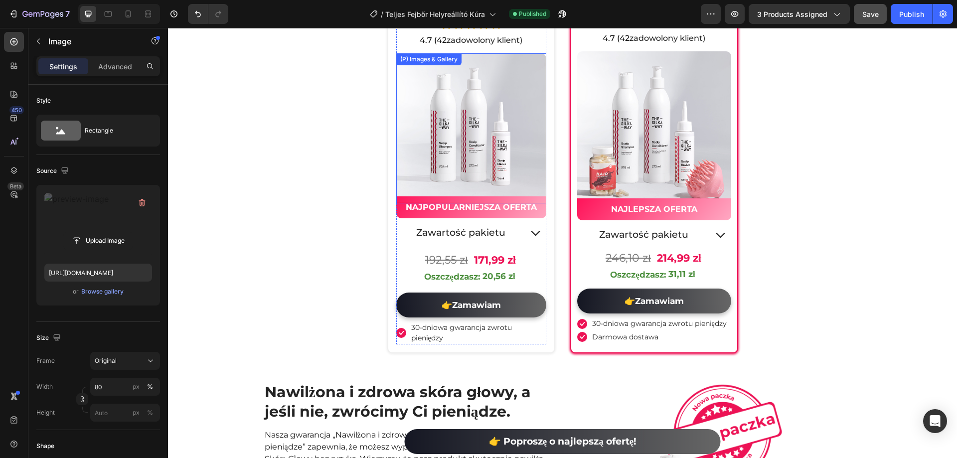
scroll to position [3681, 0]
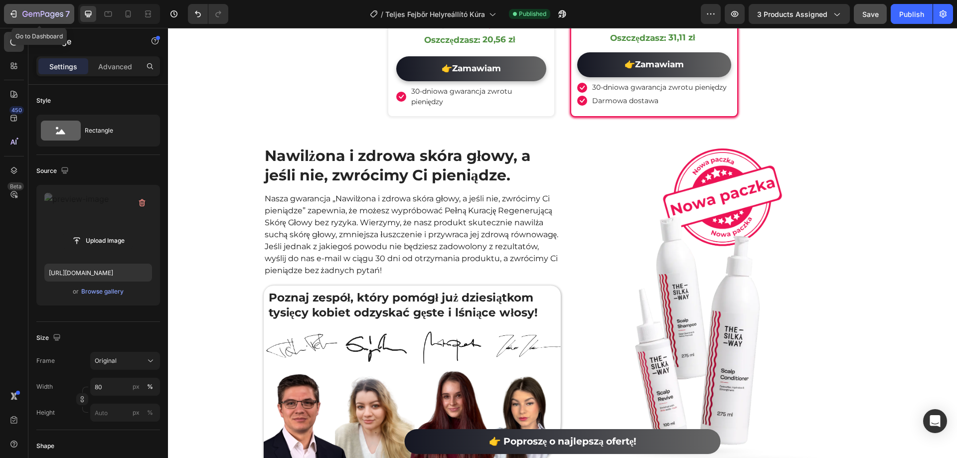
click at [21, 19] on div "7" at bounding box center [38, 14] width 61 height 12
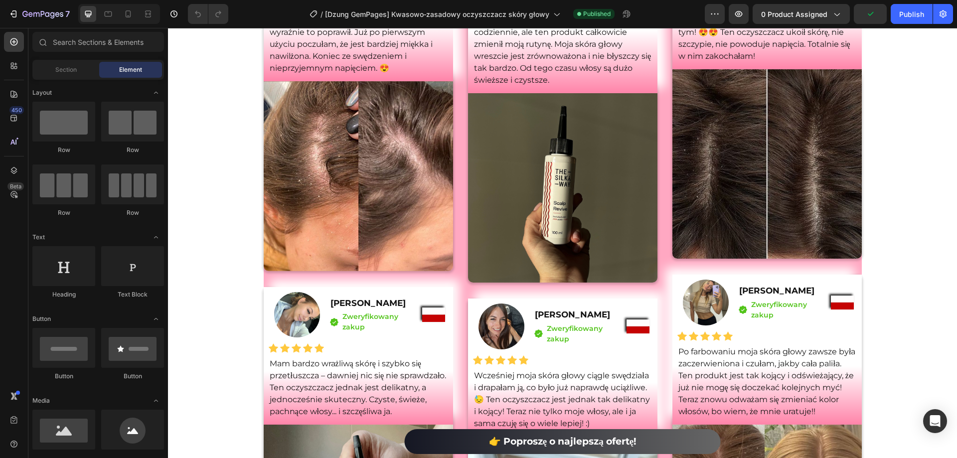
scroll to position [4189, 0]
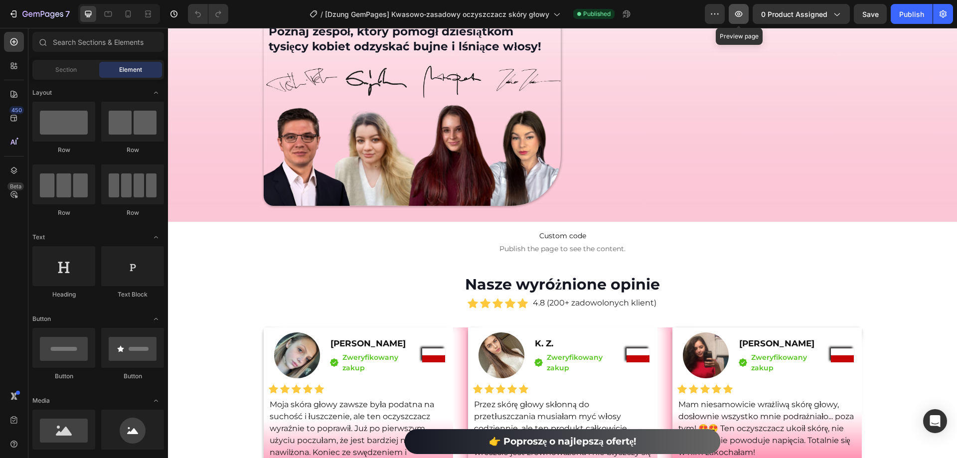
click at [746, 11] on button "button" at bounding box center [739, 14] width 20 height 20
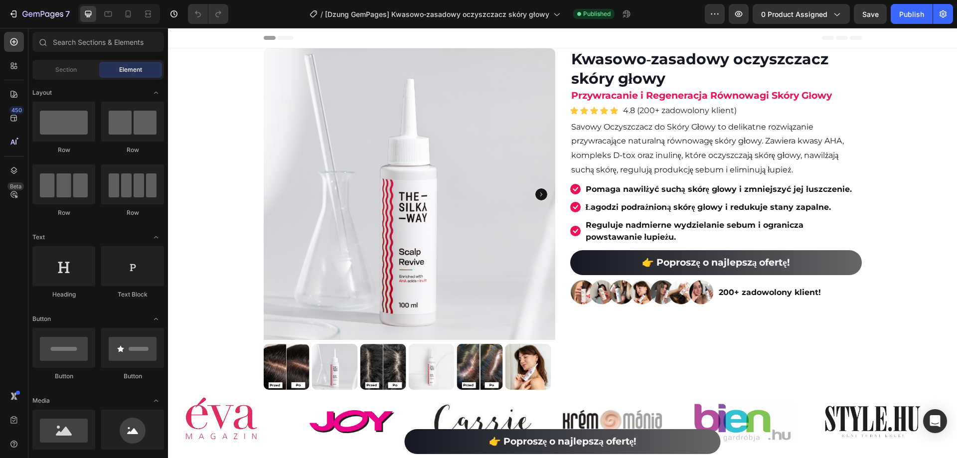
click at [138, 13] on div at bounding box center [119, 14] width 82 height 20
click at [130, 11] on icon at bounding box center [128, 14] width 10 height 10
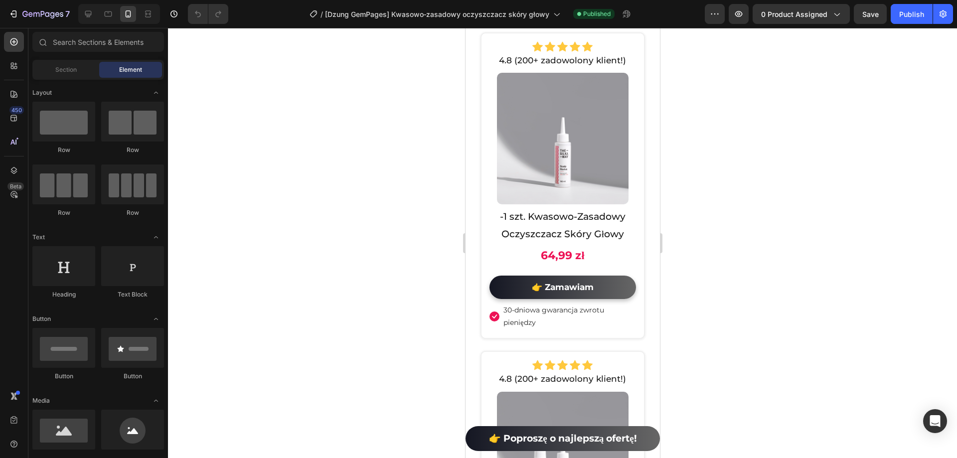
drag, startPoint x: 656, startPoint y: 87, endPoint x: 1127, endPoint y: 409, distance: 570.8
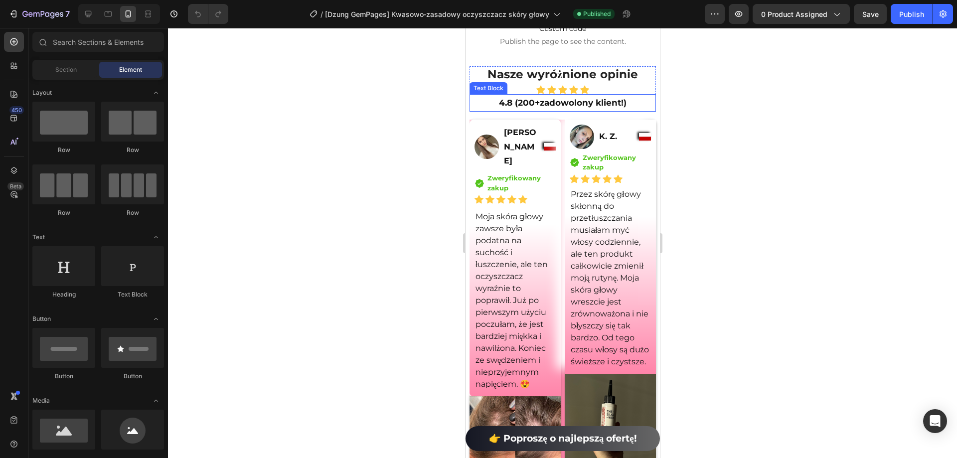
scroll to position [7770, 0]
click at [617, 35] on span "Custom code" at bounding box center [562, 29] width 194 height 12
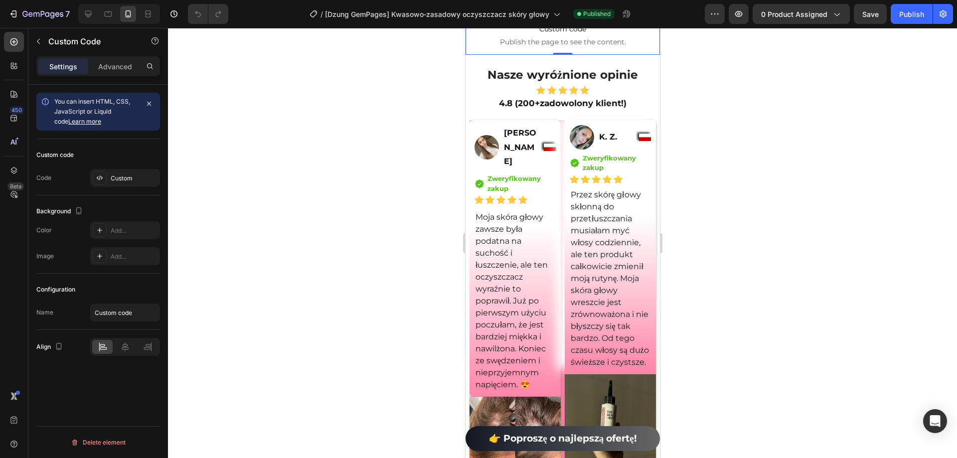
click at [118, 190] on div "Custom code Code Custom" at bounding box center [98, 167] width 124 height 56
click at [119, 186] on div "Custom" at bounding box center [125, 178] width 70 height 18
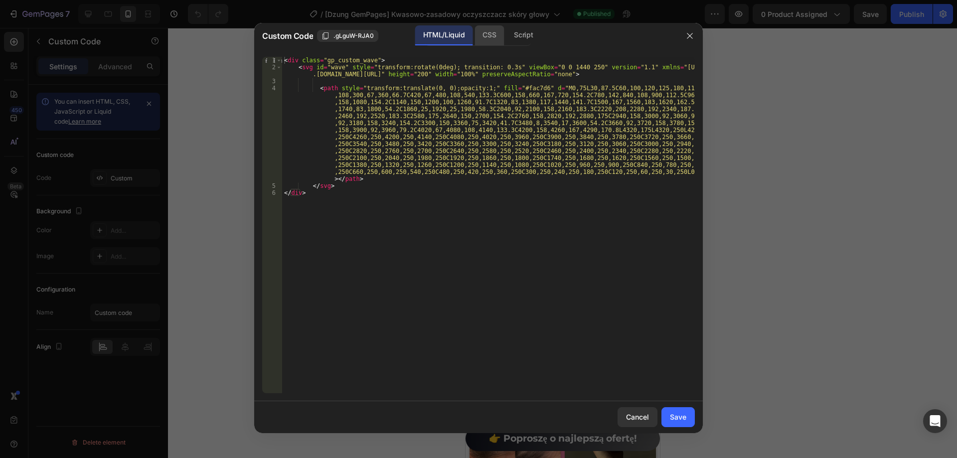
click at [506, 44] on div "CSS" at bounding box center [523, 35] width 35 height 20
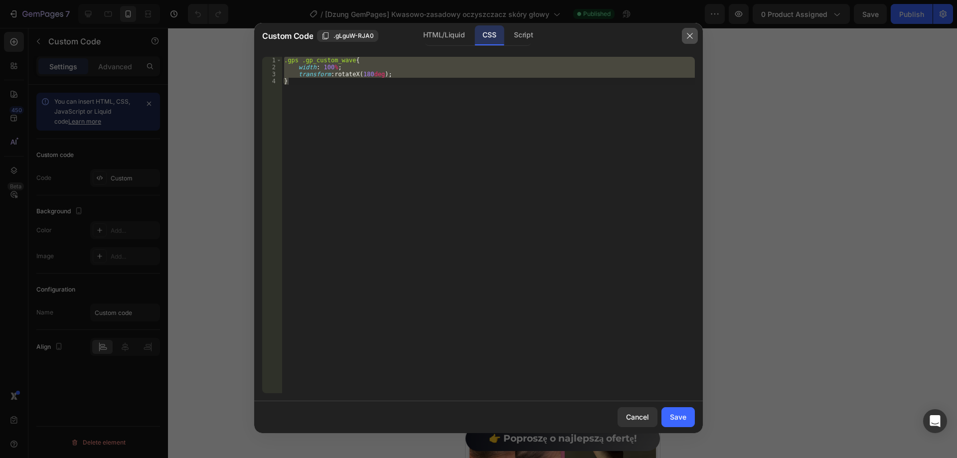
drag, startPoint x: 693, startPoint y: 38, endPoint x: 687, endPoint y: 39, distance: 6.6
click at [692, 38] on icon "button" at bounding box center [690, 36] width 8 height 8
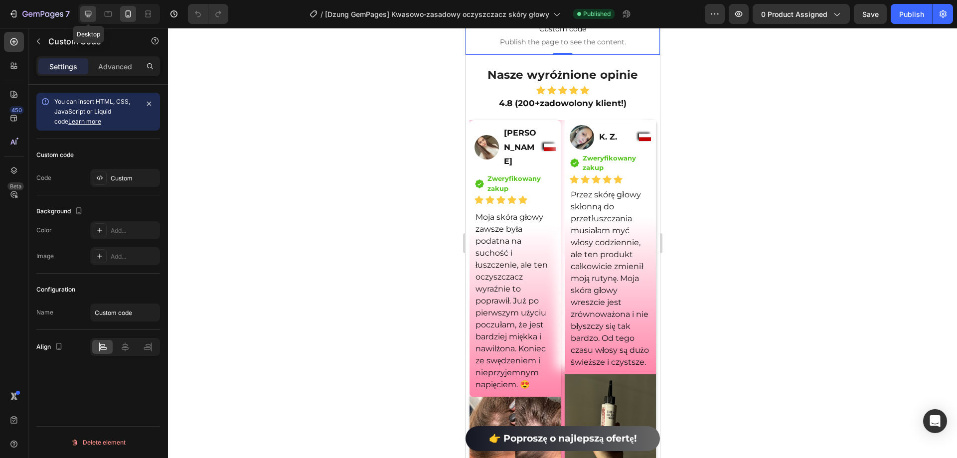
click at [92, 15] on icon at bounding box center [88, 14] width 10 height 10
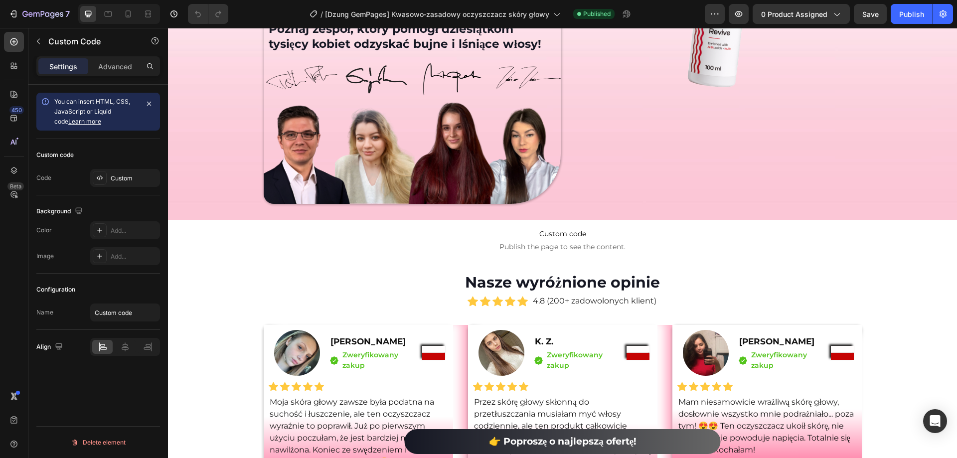
scroll to position [6474, 0]
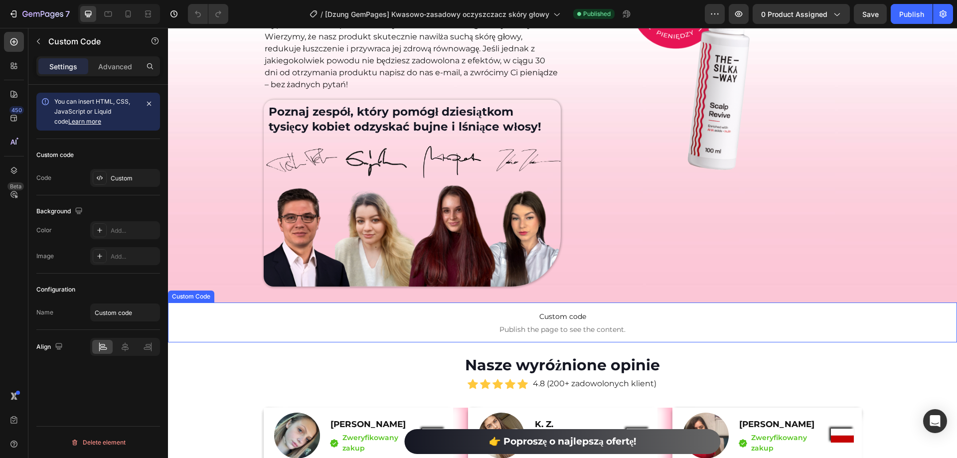
click at [440, 337] on p "Custom code Publish the page to see the content." at bounding box center [562, 323] width 789 height 40
click at [116, 177] on div "Custom" at bounding box center [134, 178] width 47 height 9
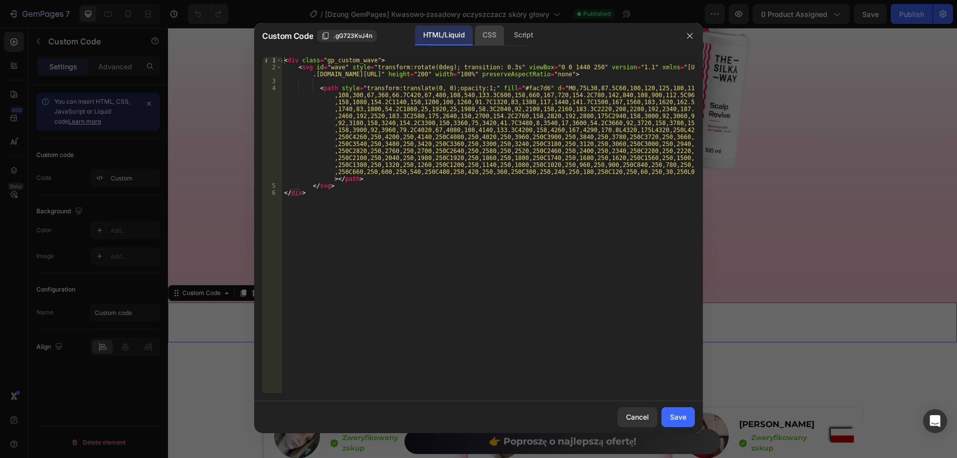
click at [506, 33] on div "CSS" at bounding box center [523, 35] width 35 height 20
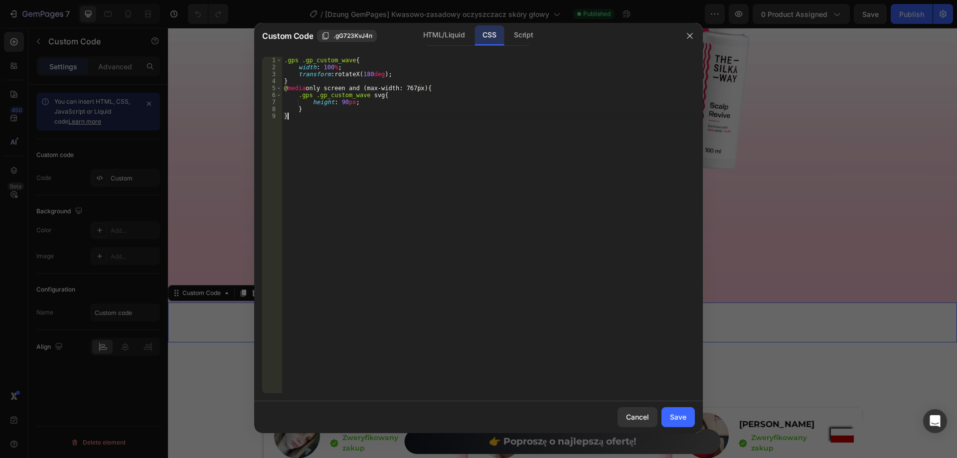
click at [300, 127] on div ".gps .gp_custom_wave { width : 100 % ; transform : rotateX( 180 deg ) ; } @ med…" at bounding box center [488, 232] width 413 height 351
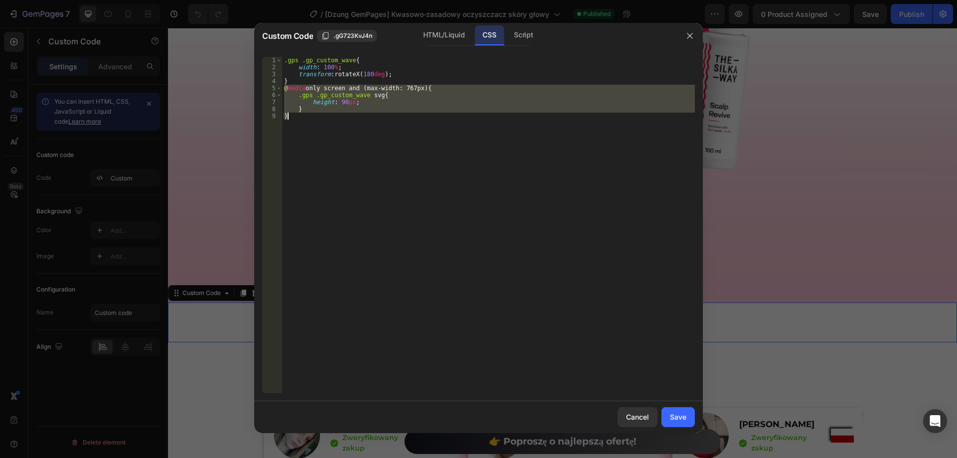
drag, startPoint x: 284, startPoint y: 89, endPoint x: 311, endPoint y: 122, distance: 42.8
click at [311, 122] on div ".gps .gp_custom_wave { width : 100 % ; transform : rotateX( 180 deg ) ; } @ med…" at bounding box center [488, 232] width 413 height 351
type textarea "} }"
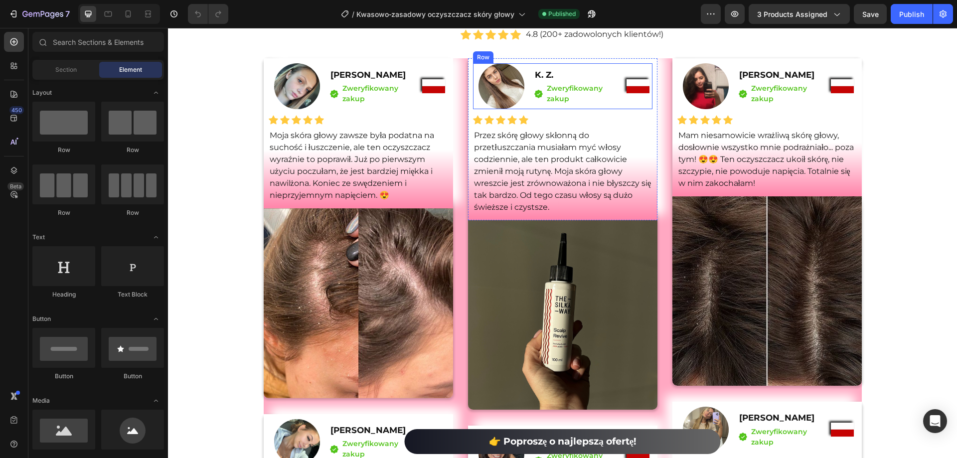
scroll to position [4289, 0]
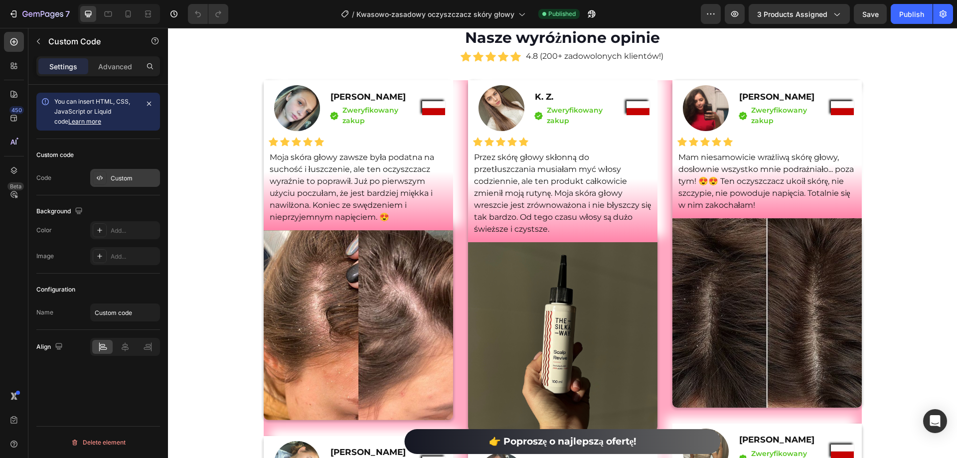
click at [107, 183] on div "Custom" at bounding box center [125, 178] width 70 height 18
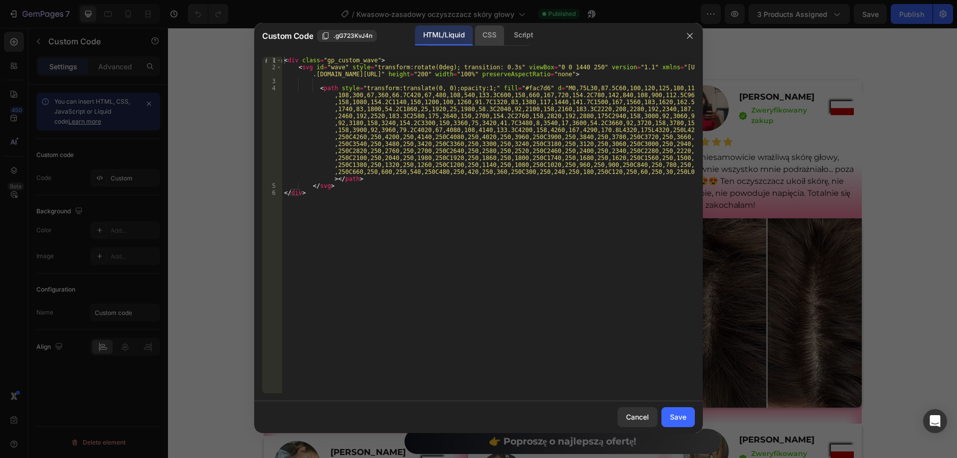
click at [506, 36] on div "CSS" at bounding box center [523, 35] width 35 height 20
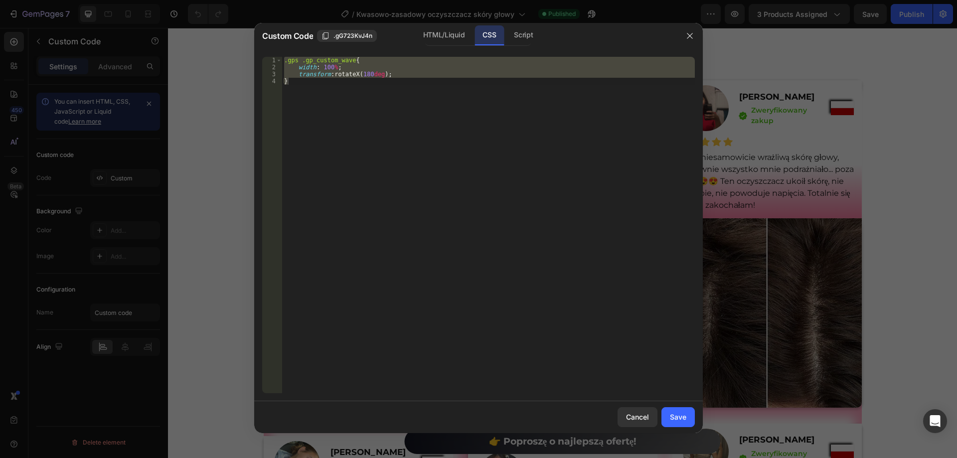
click at [310, 94] on div ".gps .gp_custom_wave { width : 100 % ; transform : rotateX( 180 deg ) ; }" at bounding box center [488, 225] width 413 height 337
type textarea "}"
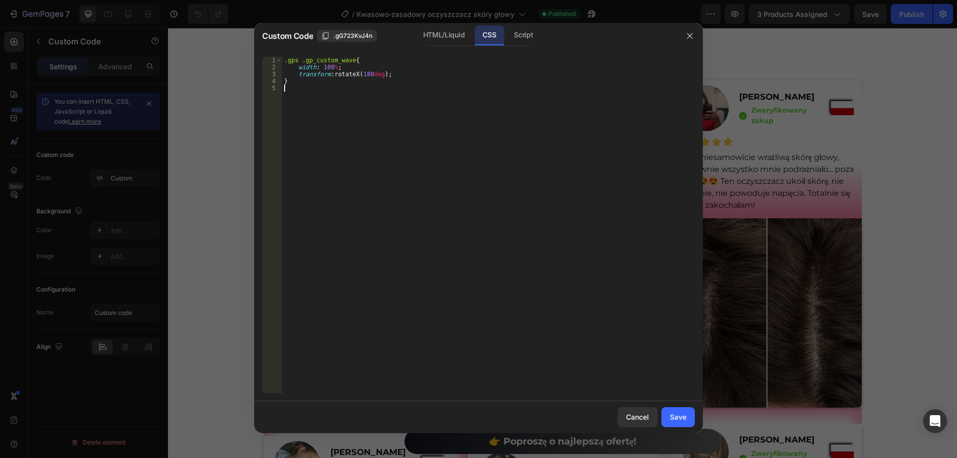
paste textarea "}"
type textarea "}"
click at [679, 421] on div "Save" at bounding box center [678, 417] width 16 height 10
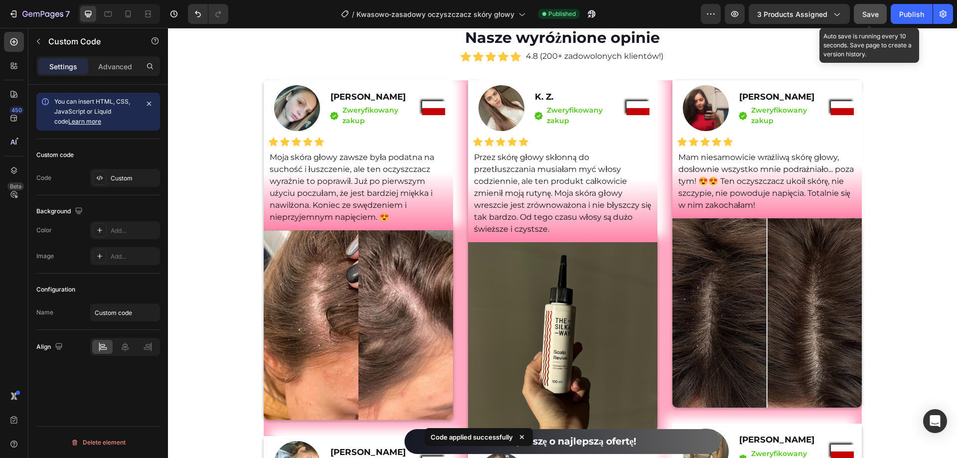
click at [875, 16] on span "Save" at bounding box center [871, 14] width 16 height 8
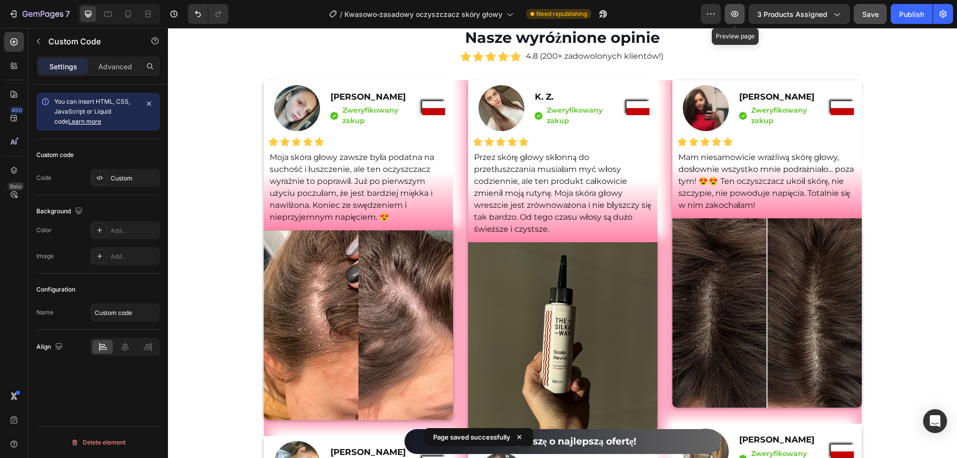
click at [740, 12] on icon "button" at bounding box center [735, 14] width 10 height 10
click at [906, 17] on div "Publish" at bounding box center [912, 14] width 25 height 10
click at [927, 420] on div "Open Intercom Messenger" at bounding box center [936, 421] width 26 height 26
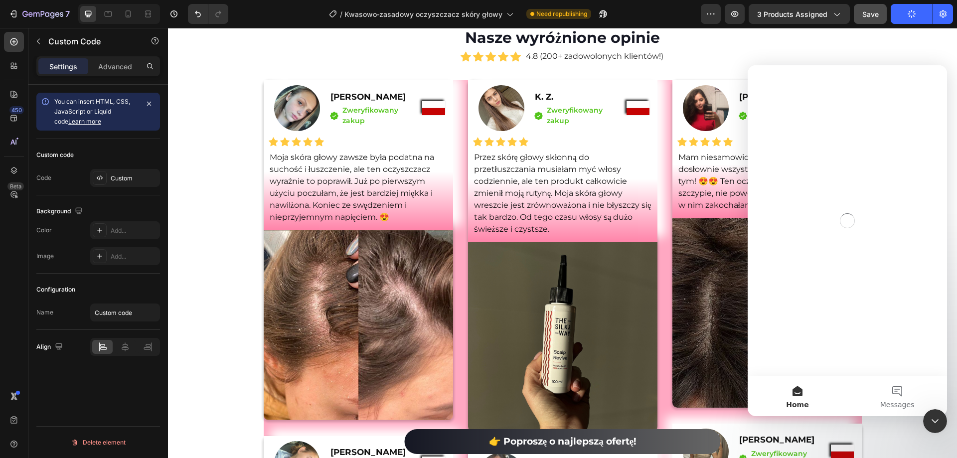
scroll to position [0, 0]
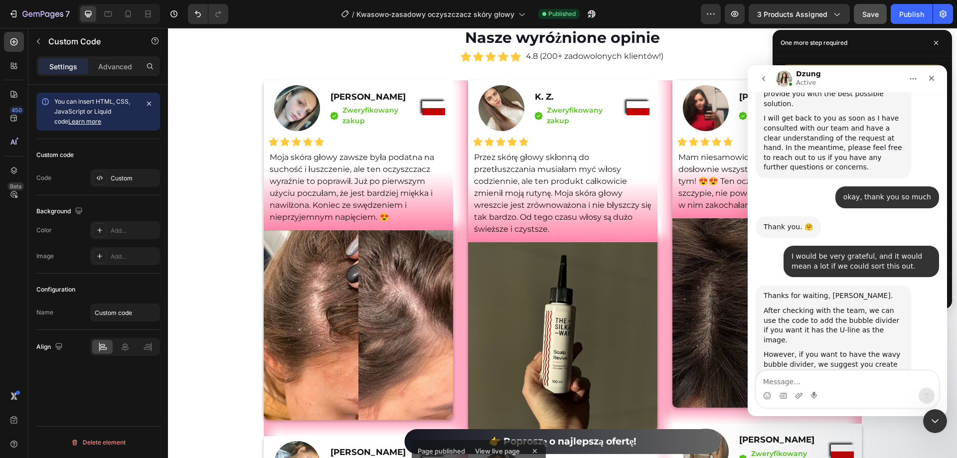
click at [829, 380] on textarea "Message…" at bounding box center [848, 379] width 183 height 17
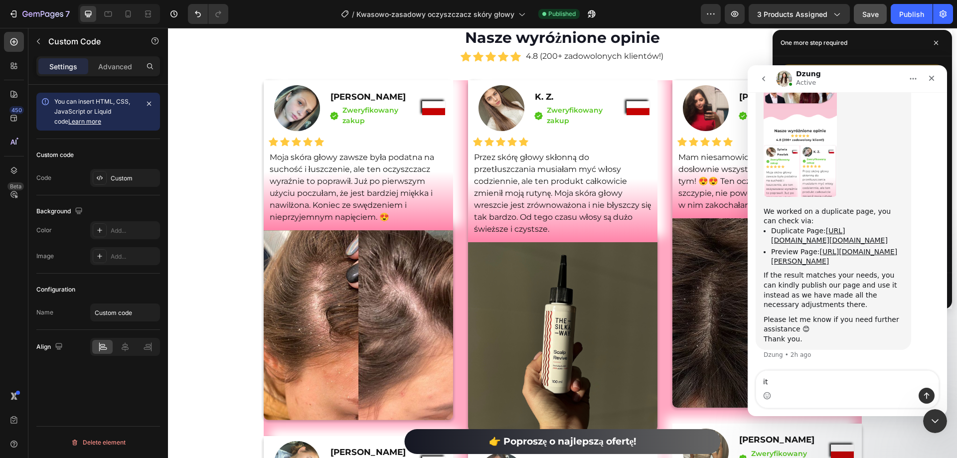
scroll to position [7100, 0]
type textarea "it works perfectly!"
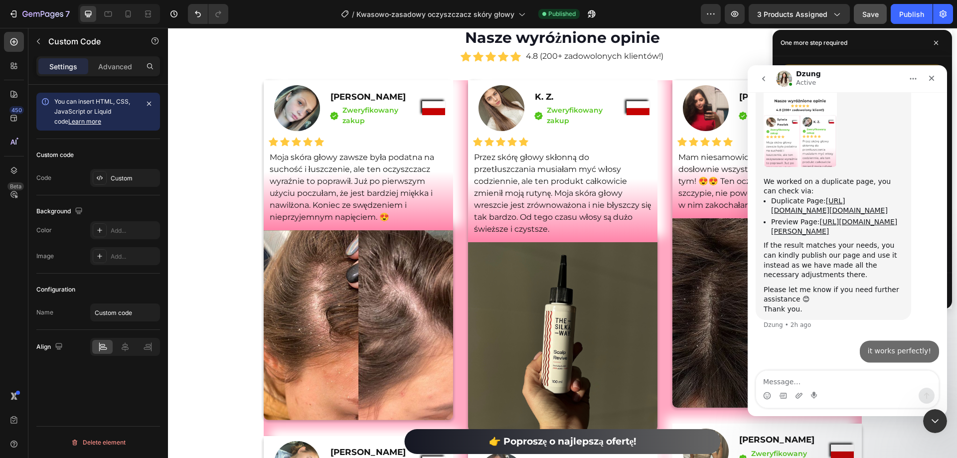
scroll to position [7130, 0]
type textarea "thank you again"
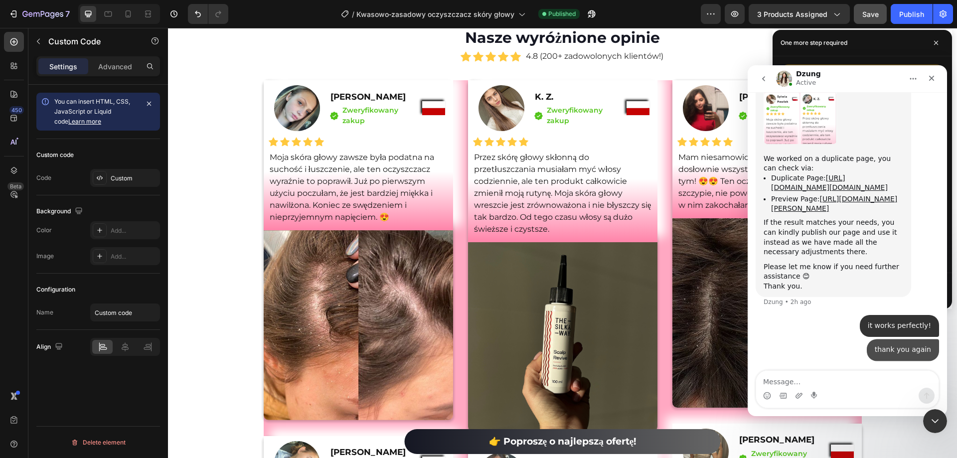
scroll to position [7153, 0]
drag, startPoint x: 941, startPoint y: 418, endPoint x: 1659, endPoint y: 743, distance: 788.3
click at [942, 417] on div "Close Intercom Messenger" at bounding box center [934, 420] width 24 height 24
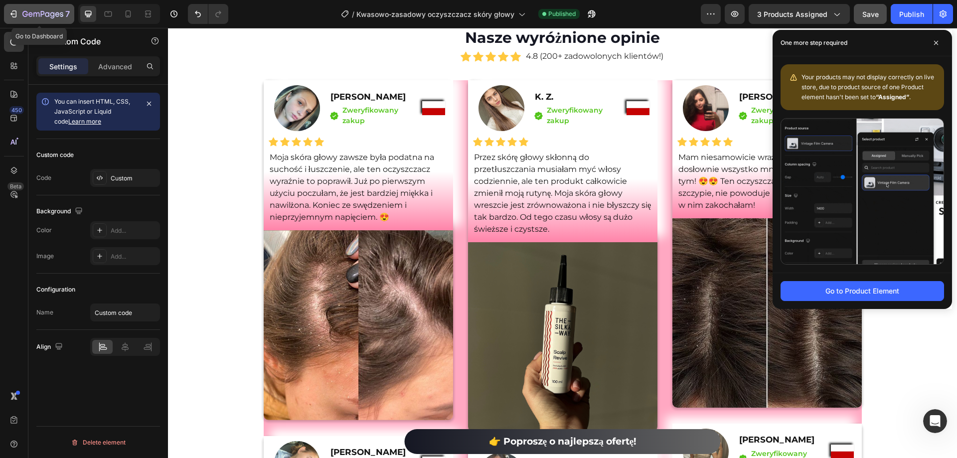
click at [33, 13] on icon "button" at bounding box center [36, 14] width 6 height 4
